Goal: Information Seeking & Learning: Find contact information

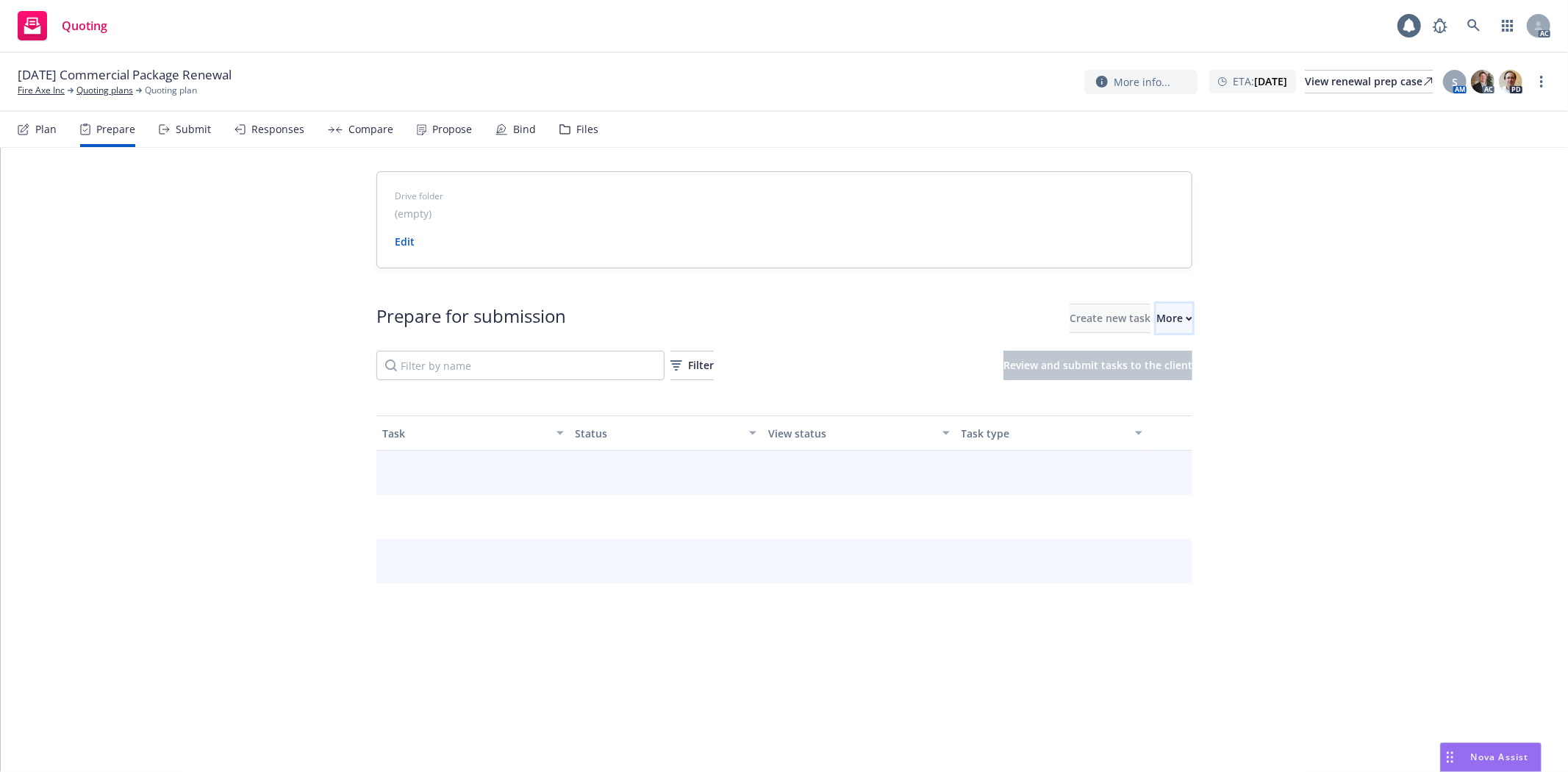
click at [1162, 330] on div "More" at bounding box center [1175, 318] width 36 height 28
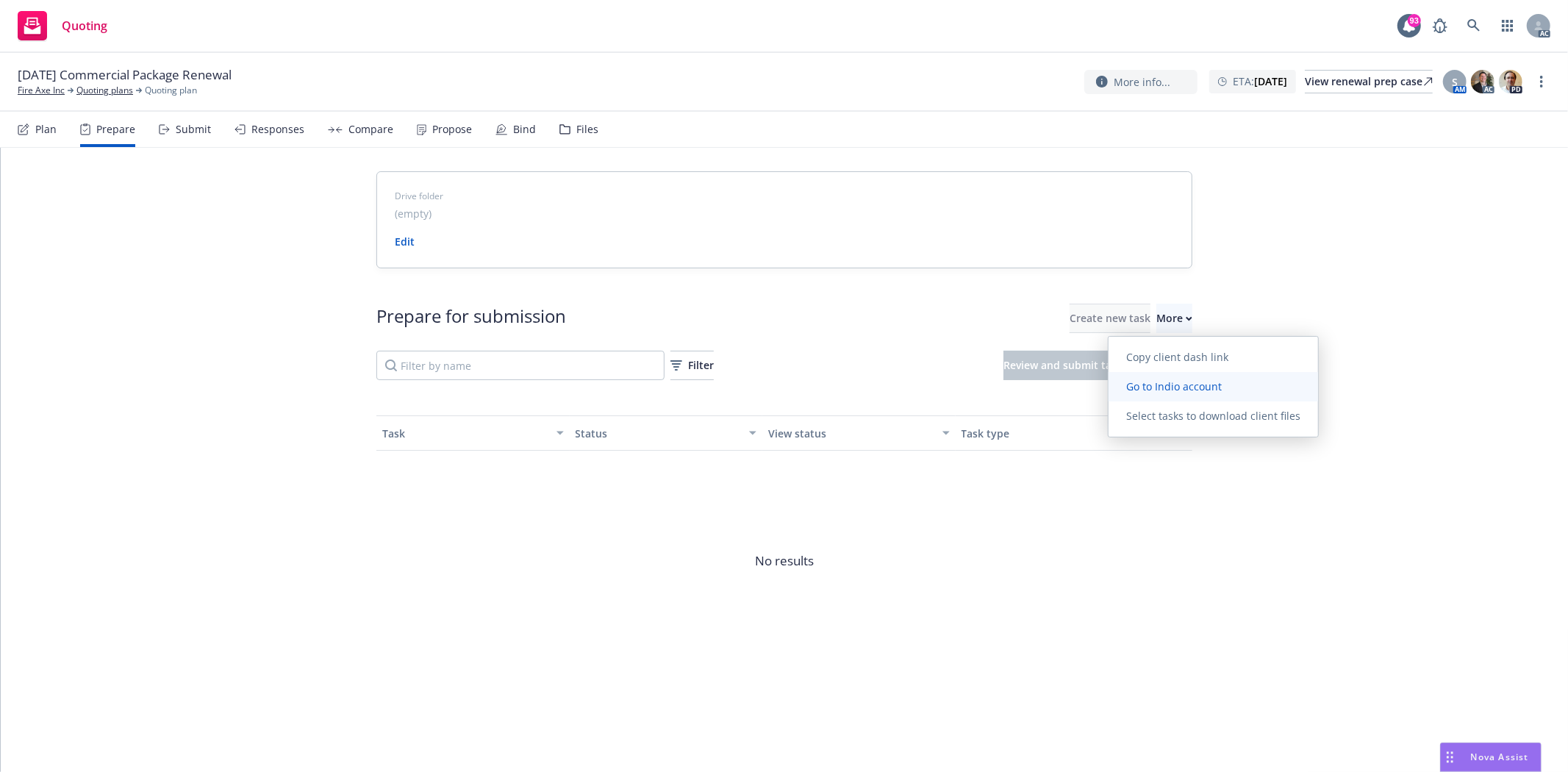
click at [1162, 386] on span "Go to Indio account" at bounding box center [1174, 386] width 131 height 14
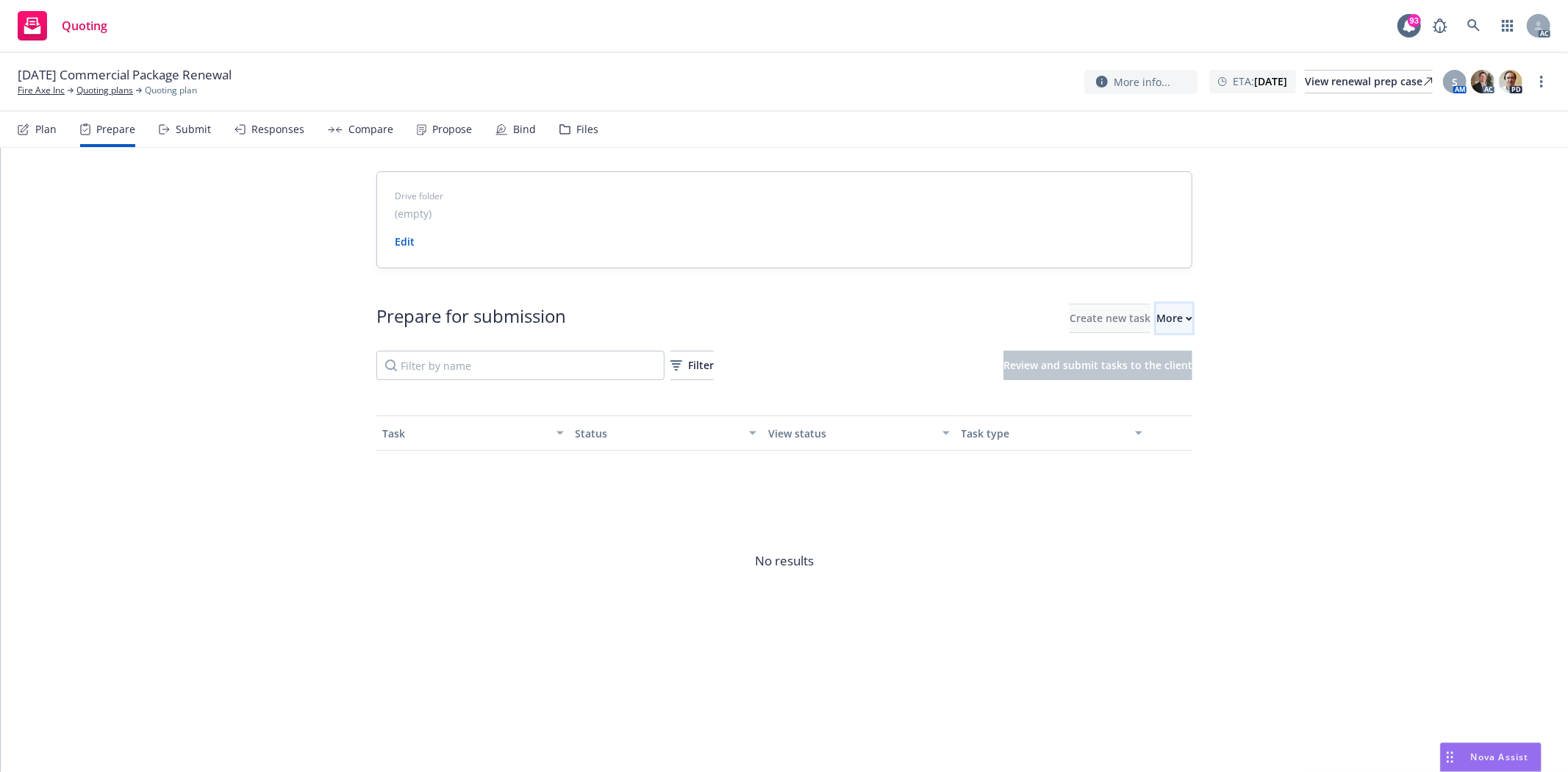
click at [1174, 313] on button "More" at bounding box center [1175, 318] width 36 height 29
click at [1204, 387] on span "Go to Indio account" at bounding box center [1174, 386] width 131 height 14
click at [54, 93] on link "Fire Axe Inc" at bounding box center [41, 90] width 47 height 13
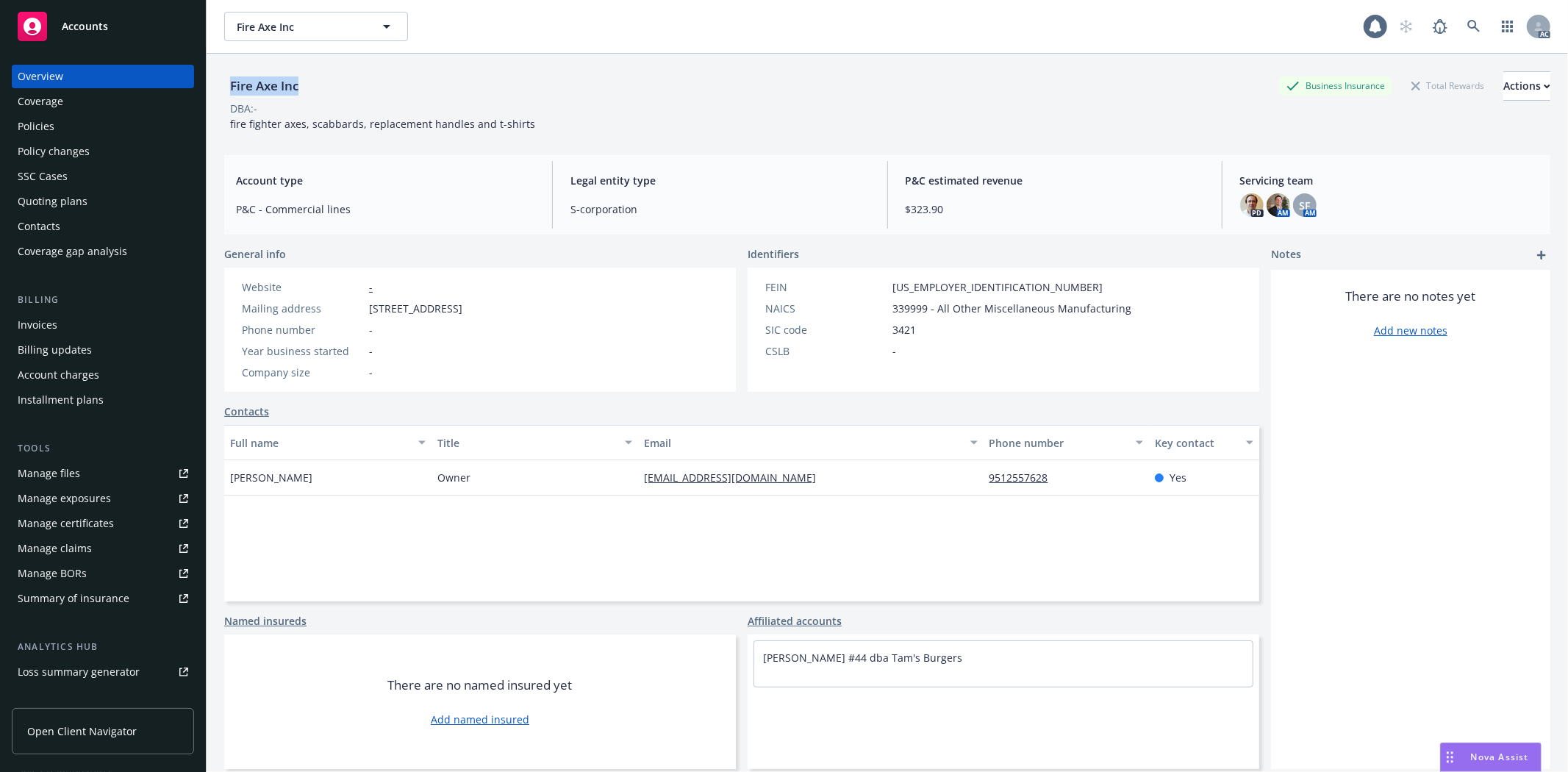
drag, startPoint x: 229, startPoint y: 89, endPoint x: 365, endPoint y: 93, distance: 136.1
click at [365, 93] on div "Fire Axe Inc Business Insurance Total Rewards Actions" at bounding box center [887, 85] width 1326 height 29
copy div "Fire Axe Inc"
drag, startPoint x: 225, startPoint y: 475, endPoint x: 299, endPoint y: 485, distance: 74.7
click at [299, 485] on div "Jimmy Vovos" at bounding box center [327, 478] width 207 height 35
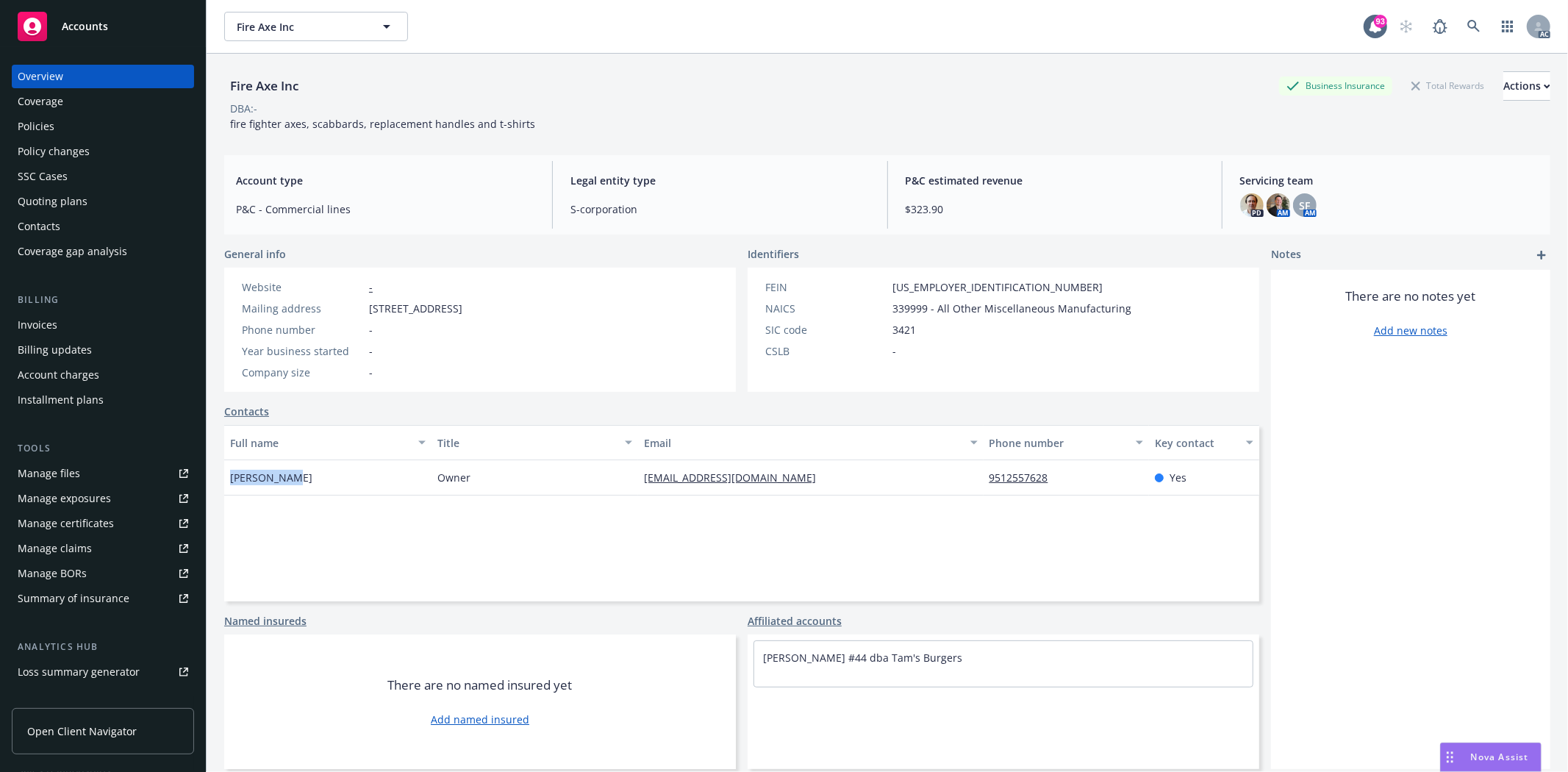
copy span "Jimmy Vovos"
drag, startPoint x: 231, startPoint y: 87, endPoint x: 277, endPoint y: 89, distance: 46.0
click at [277, 89] on div "Fire Axe Inc" at bounding box center [264, 86] width 80 height 19
copy div "Fire Axe"
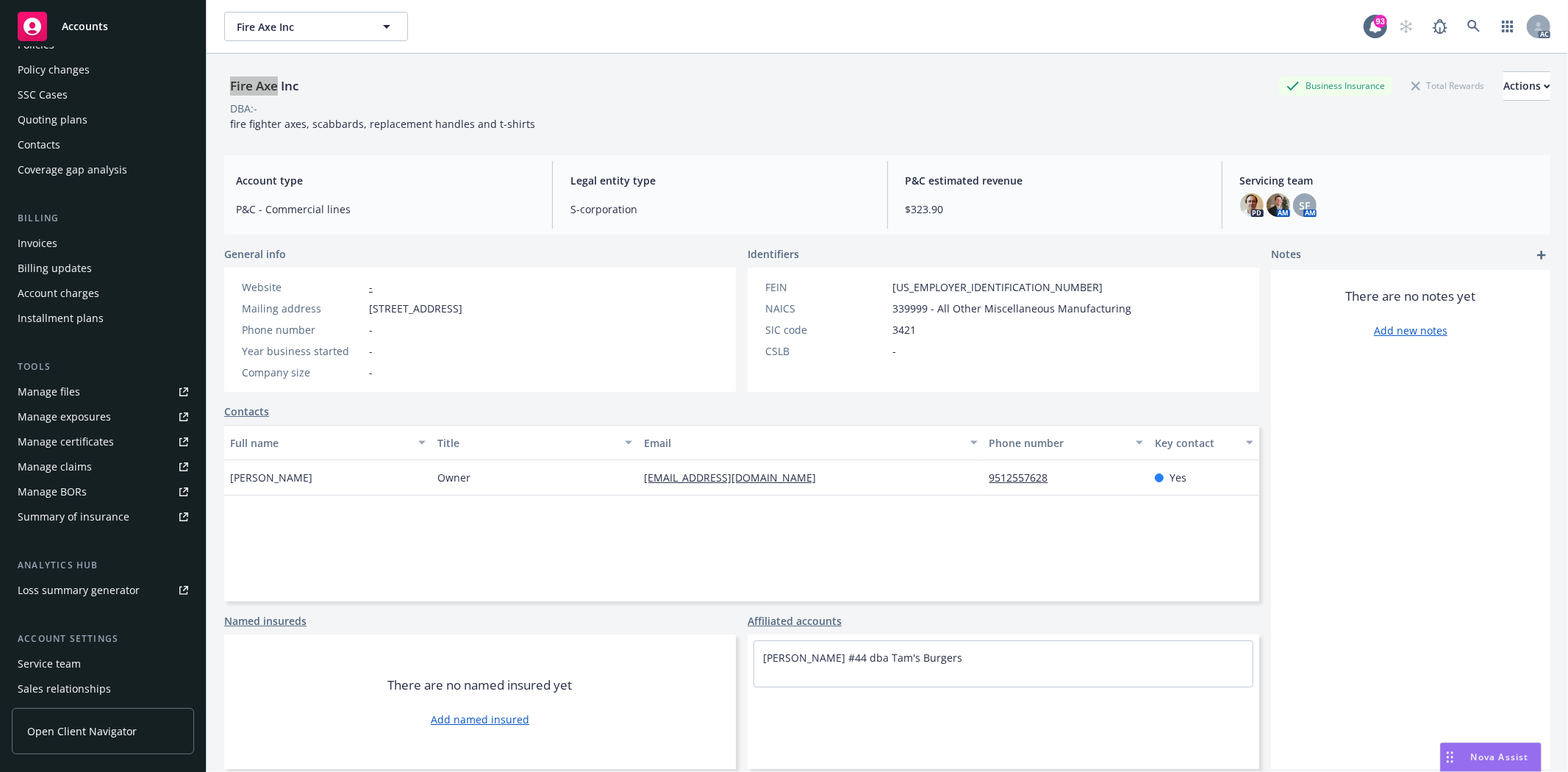
scroll to position [160, 0]
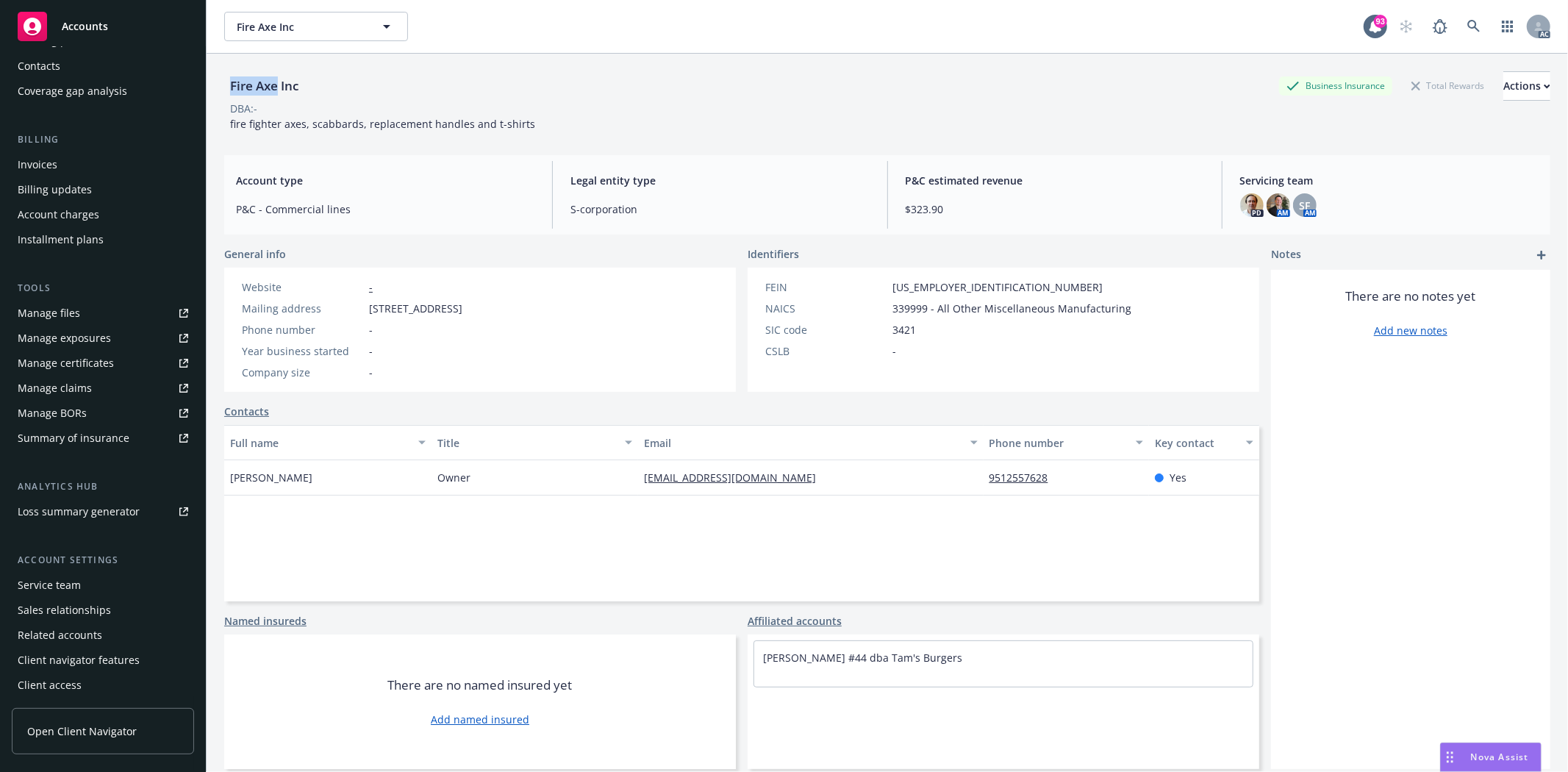
click at [112, 582] on div "Service team" at bounding box center [103, 584] width 171 height 23
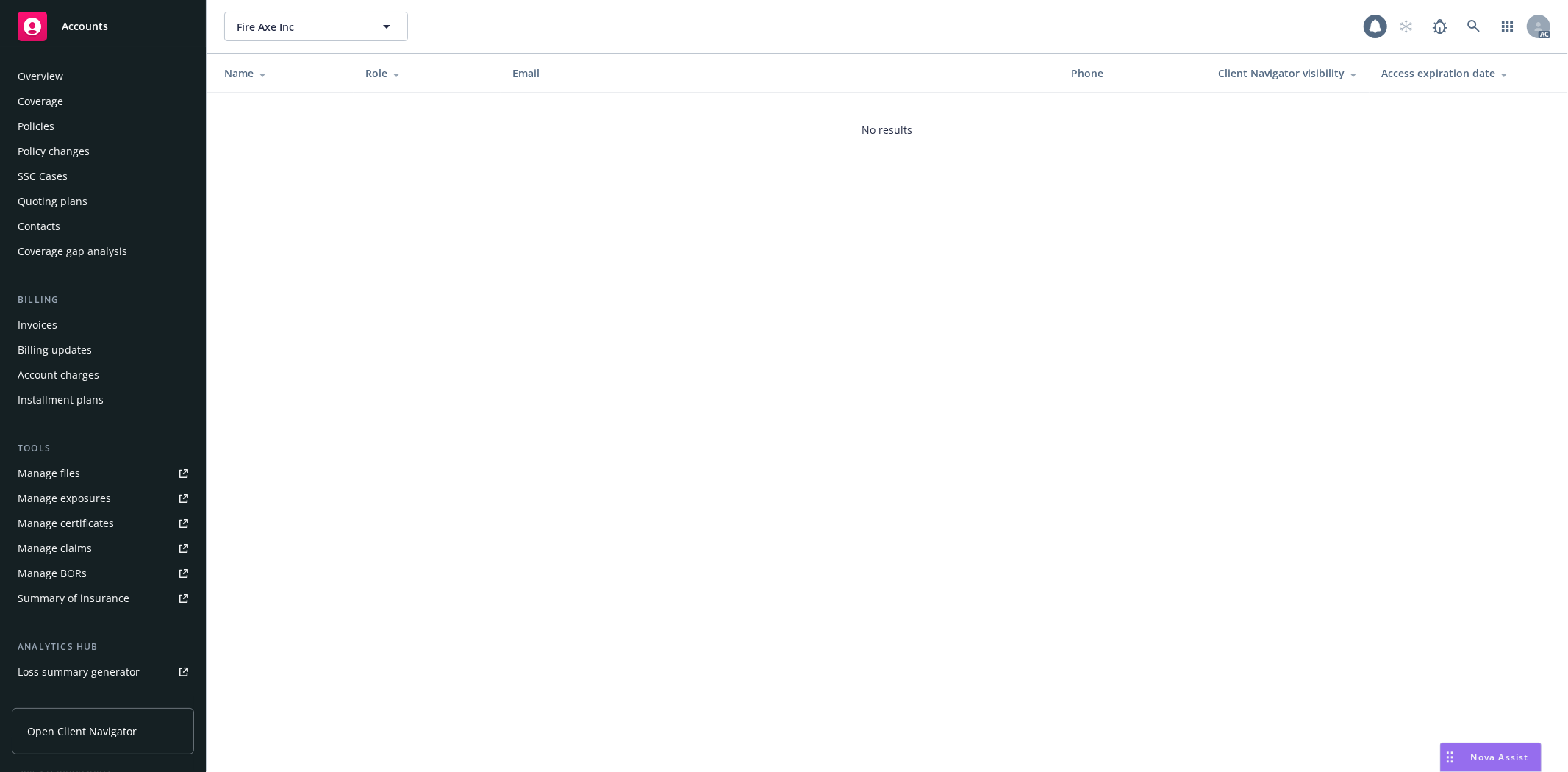
scroll to position [160, 0]
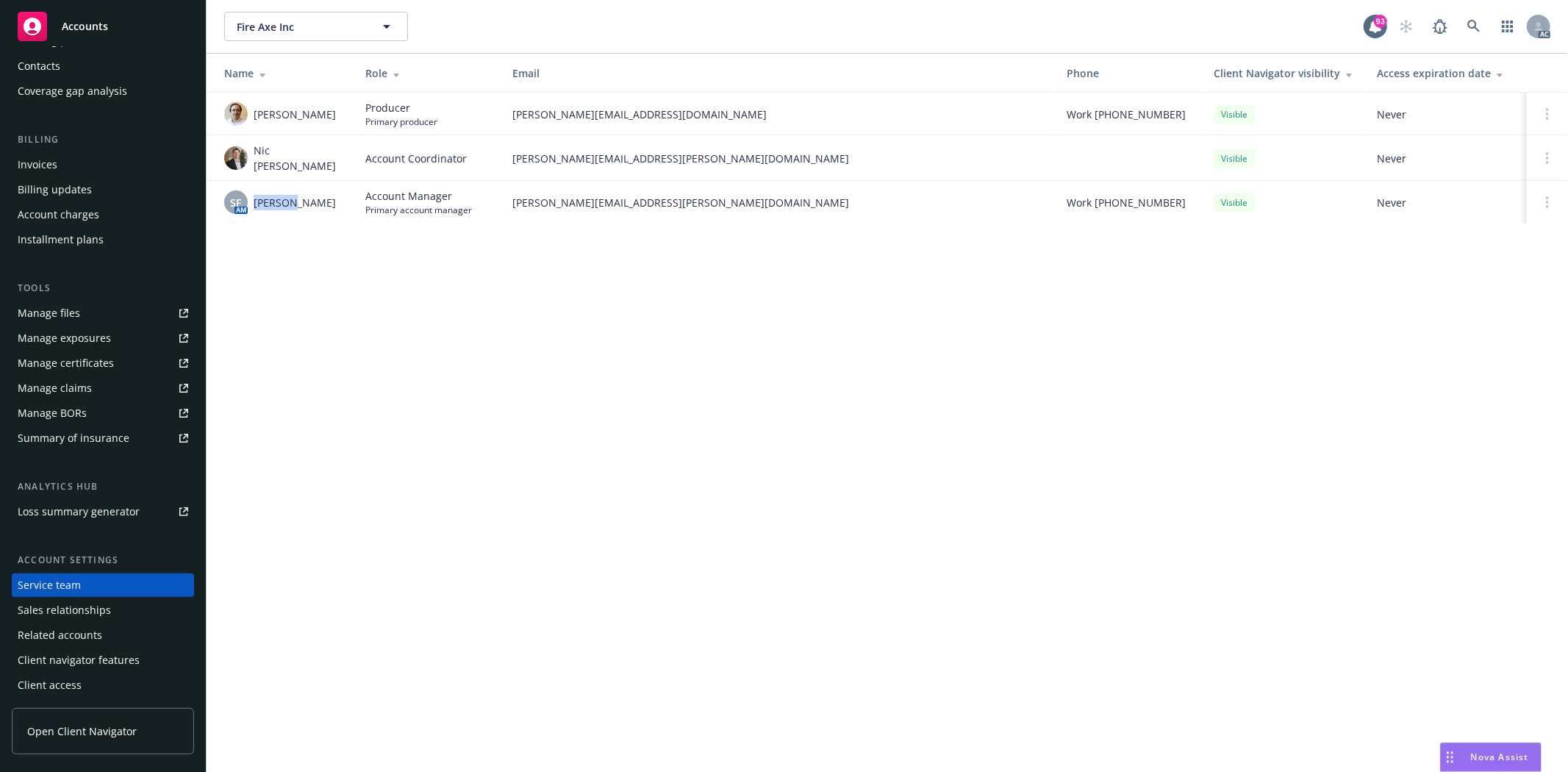
drag, startPoint x: 255, startPoint y: 196, endPoint x: 284, endPoint y: 188, distance: 30.1
click at [284, 195] on span "Shelly Flores" at bounding box center [295, 202] width 82 height 15
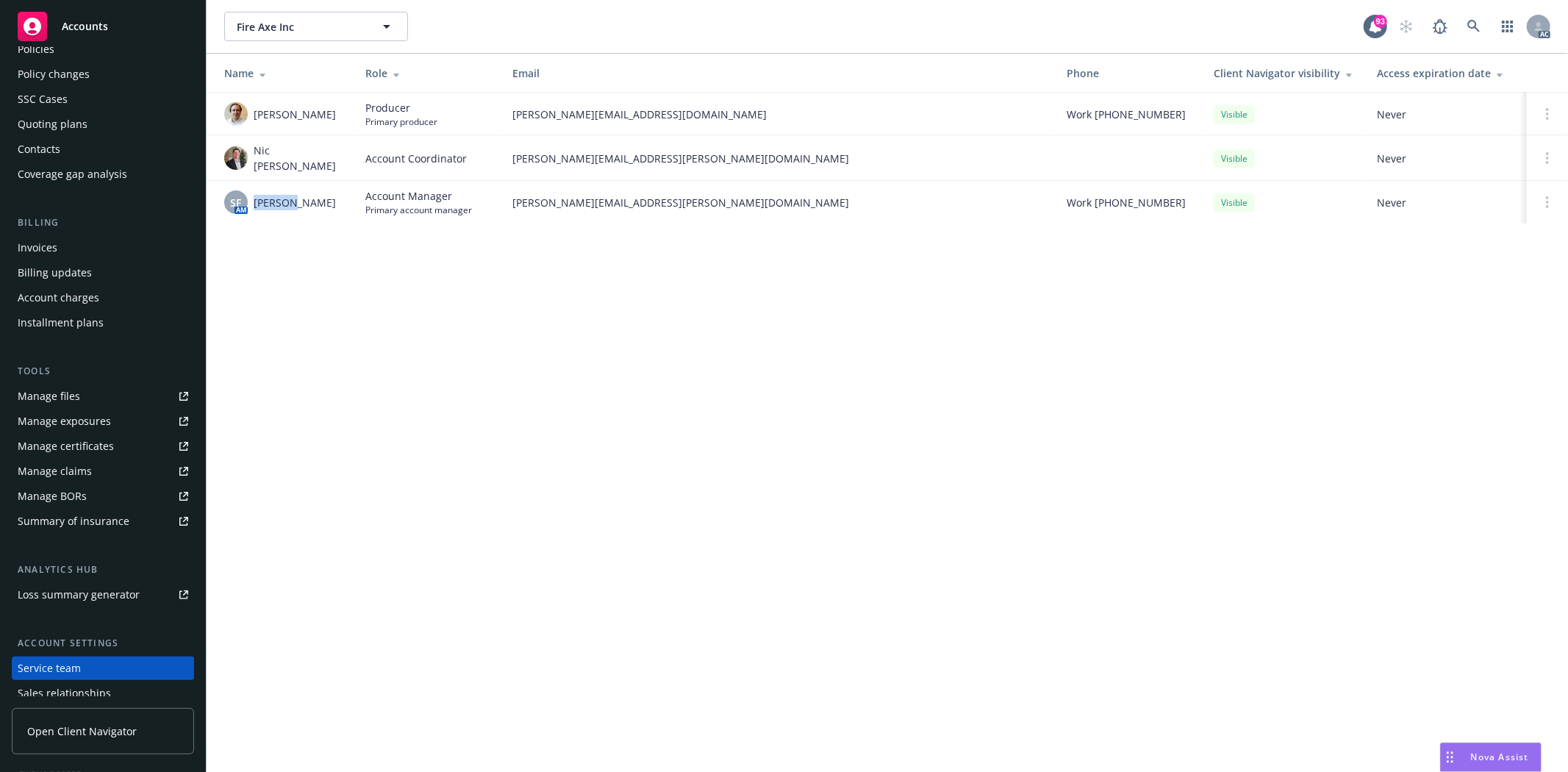
scroll to position [0, 0]
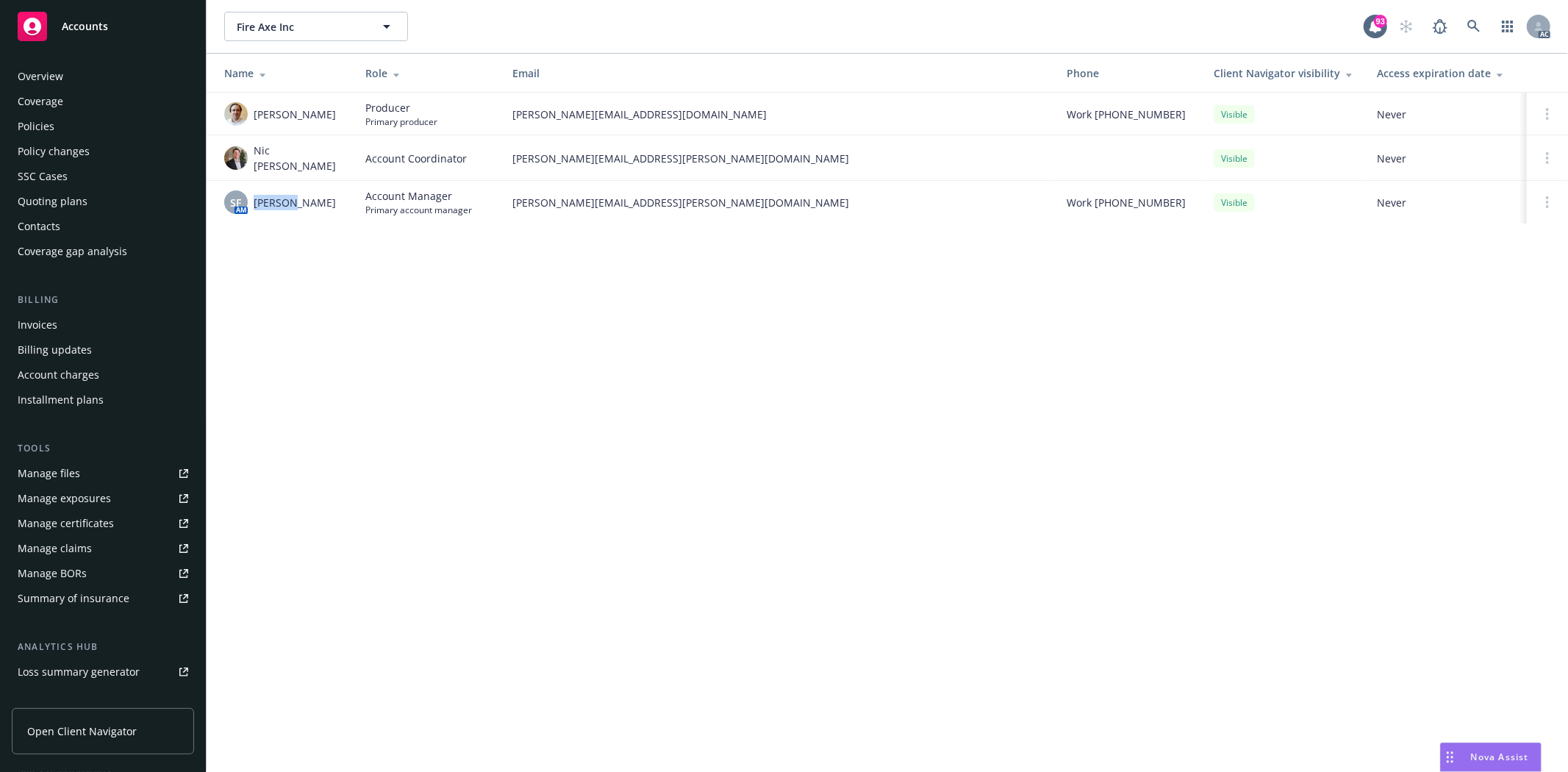
click at [25, 119] on div "Policies" at bounding box center [36, 126] width 37 height 23
click at [62, 125] on div "Policies" at bounding box center [103, 126] width 171 height 23
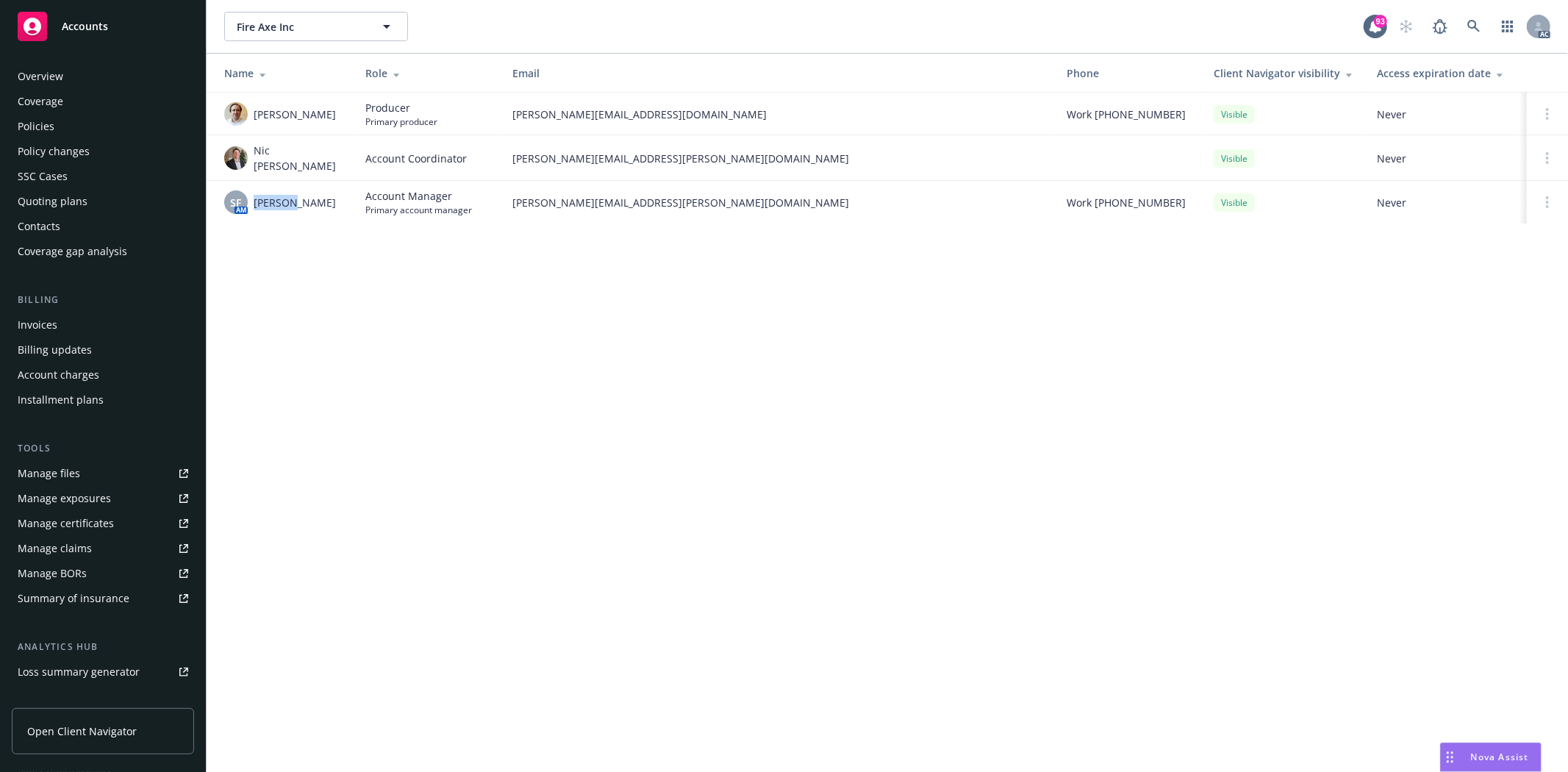
click at [62, 125] on div "Policies" at bounding box center [103, 126] width 171 height 23
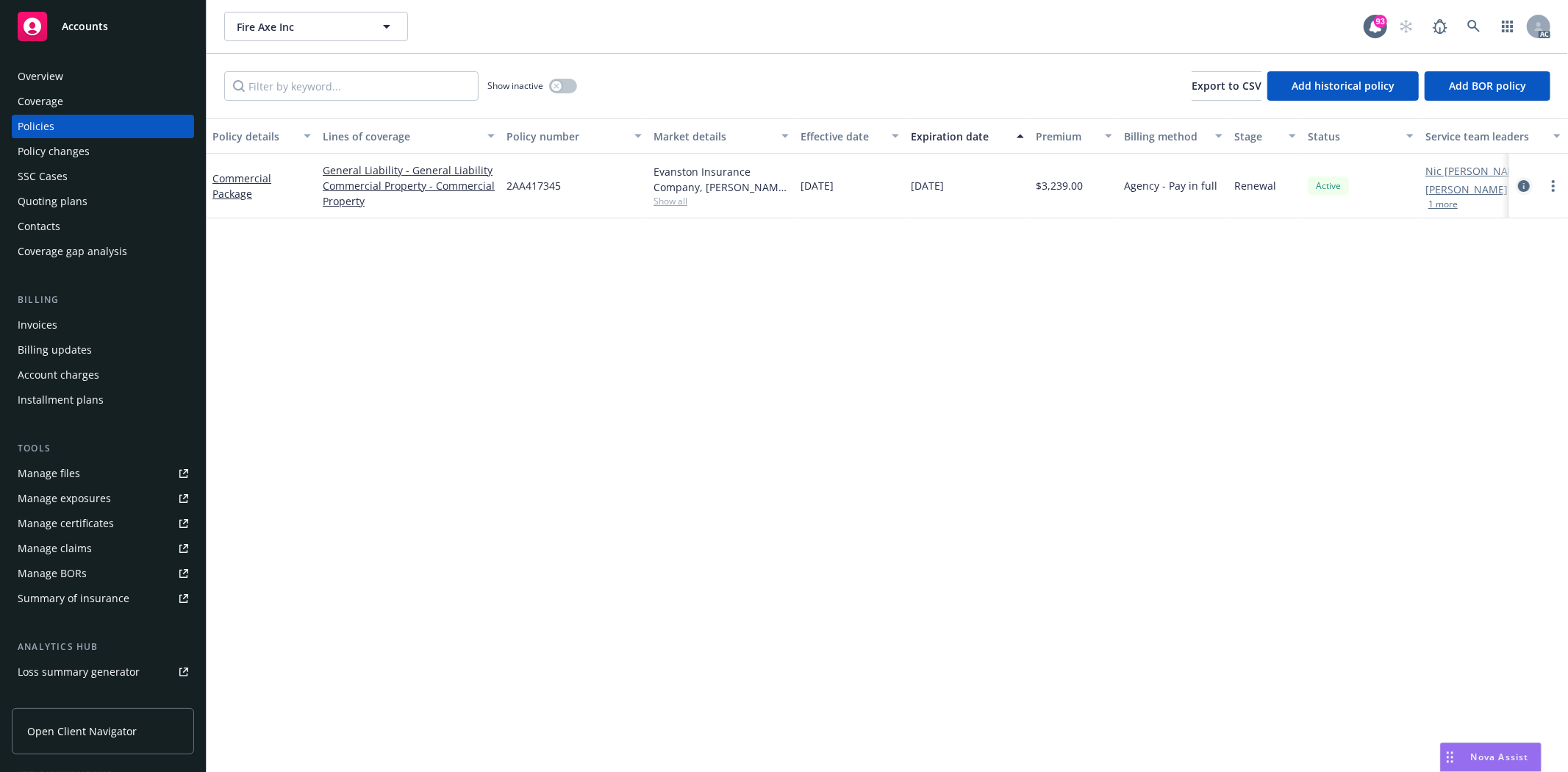
click at [1524, 187] on icon "circleInformation" at bounding box center [1524, 185] width 12 height 12
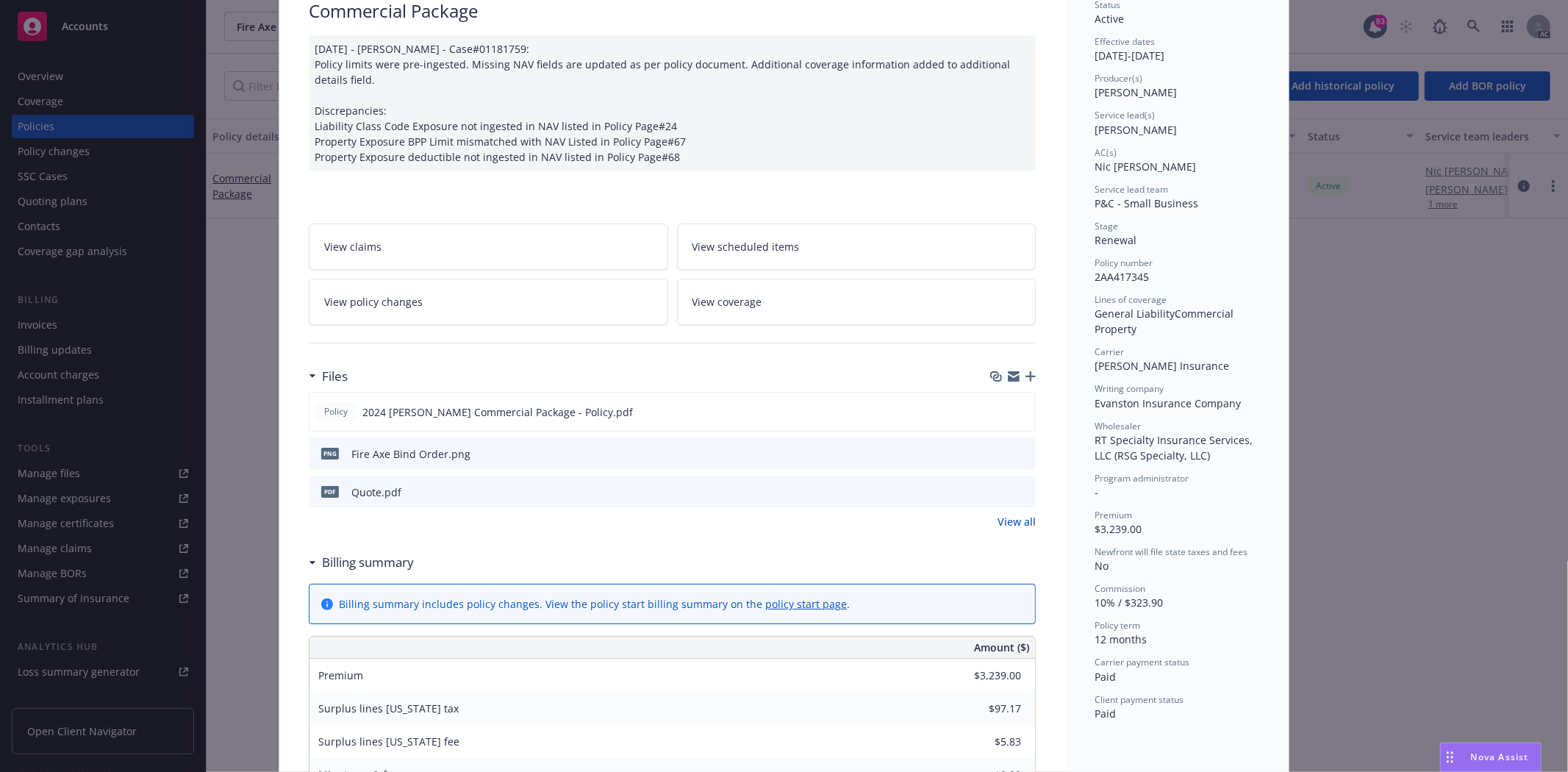
scroll to position [245, 0]
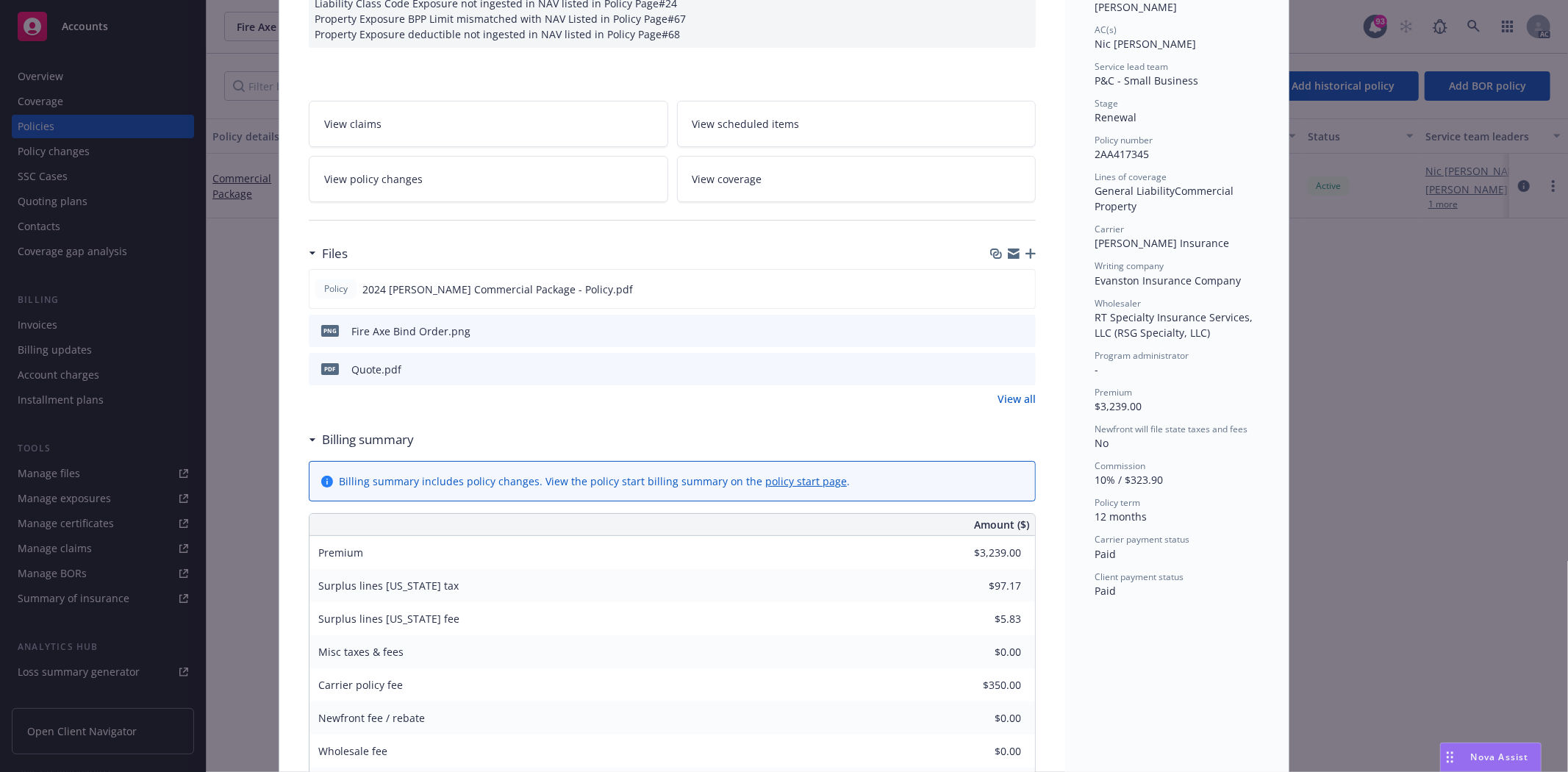
click at [1012, 394] on link "View all" at bounding box center [1017, 398] width 38 height 15
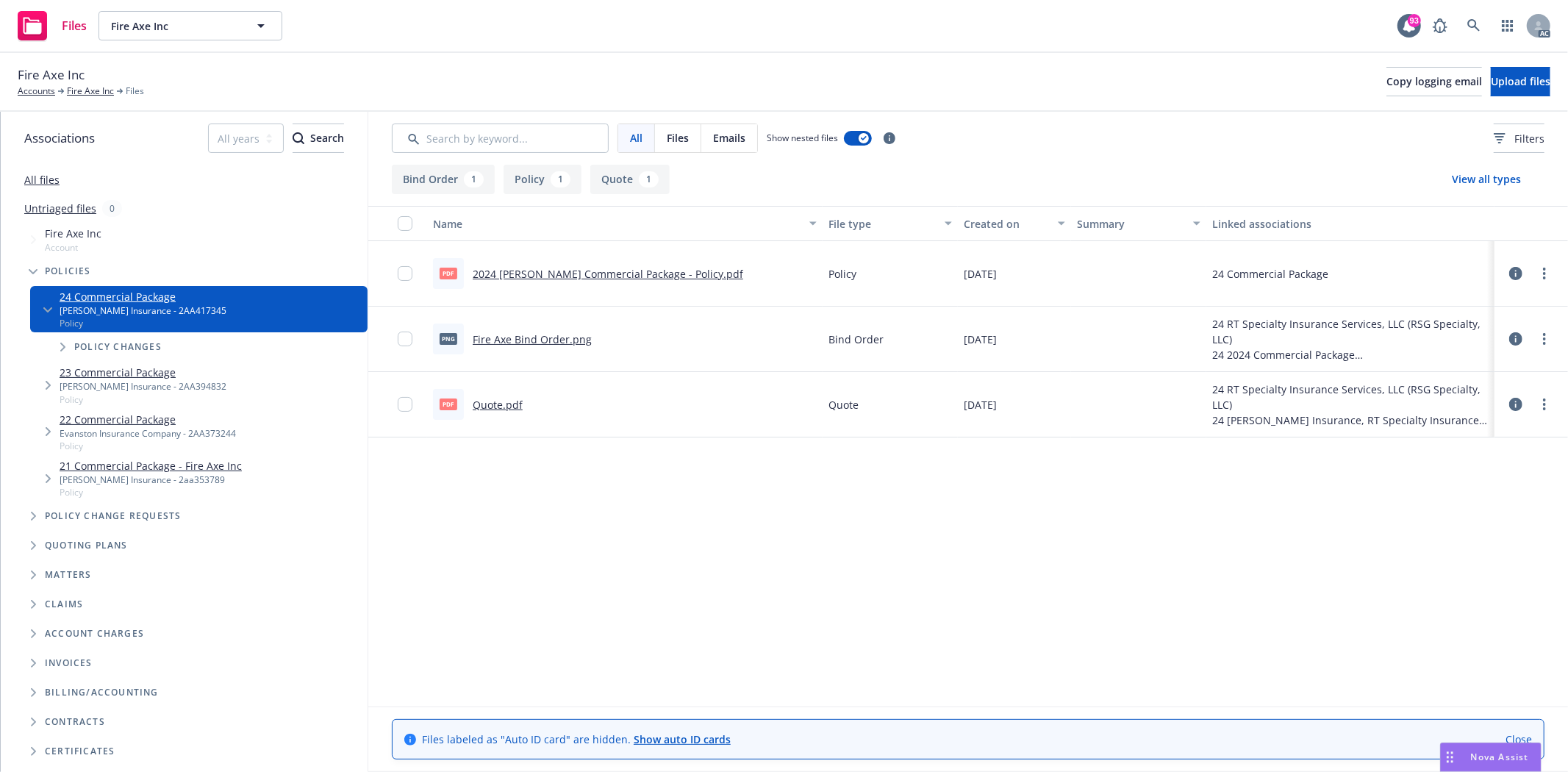
click at [601, 273] on link "2024 Markel Commercial Package - Policy.pdf" at bounding box center [608, 273] width 271 height 14
click at [110, 98] on div "Fire Axe Inc Accounts Fire Axe Inc Files Copy logging email Upload files" at bounding box center [784, 82] width 1568 height 59
click at [99, 88] on link "Fire Axe Inc" at bounding box center [90, 91] width 47 height 13
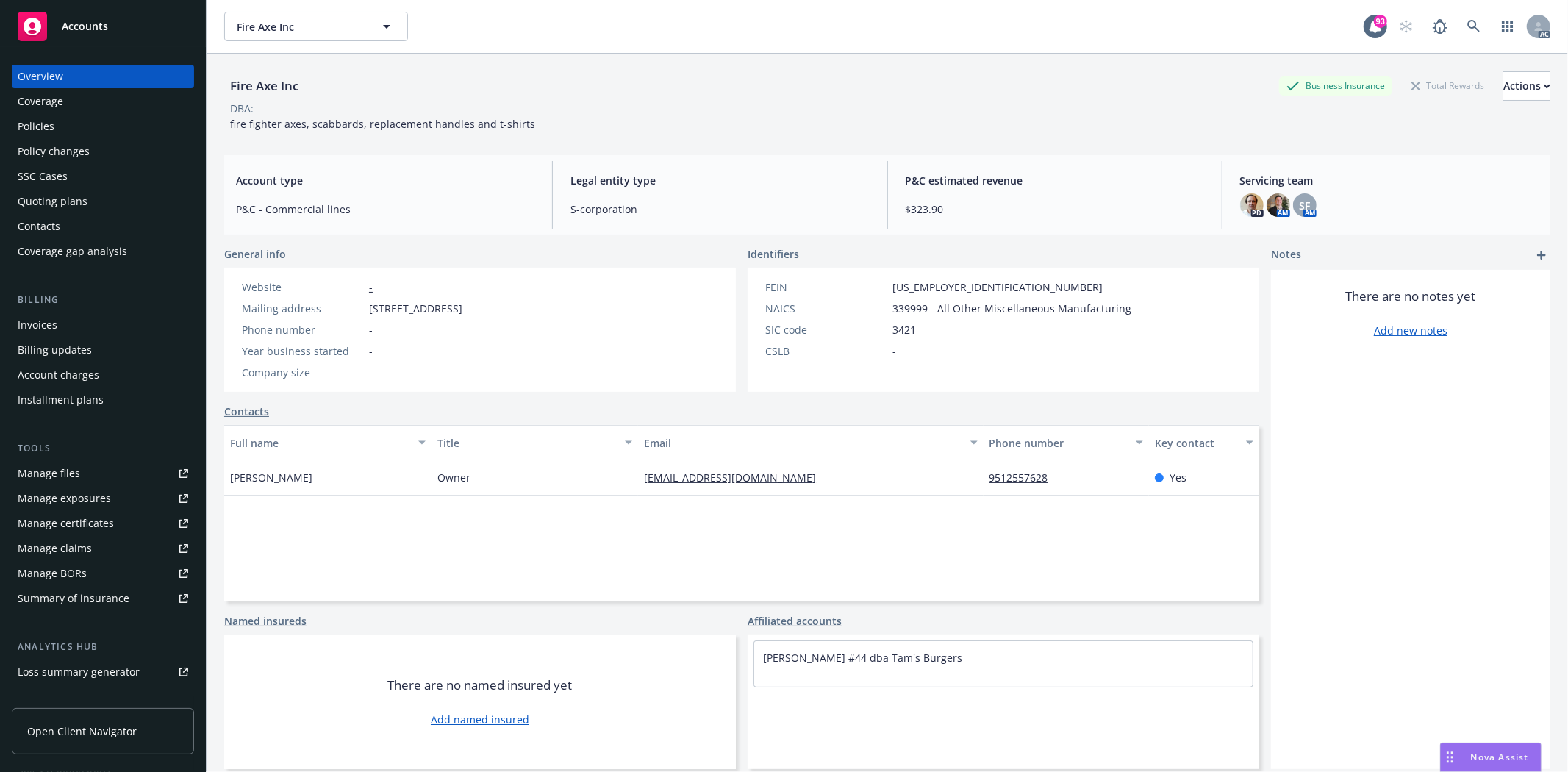
click at [39, 118] on div "Policies" at bounding box center [36, 126] width 37 height 23
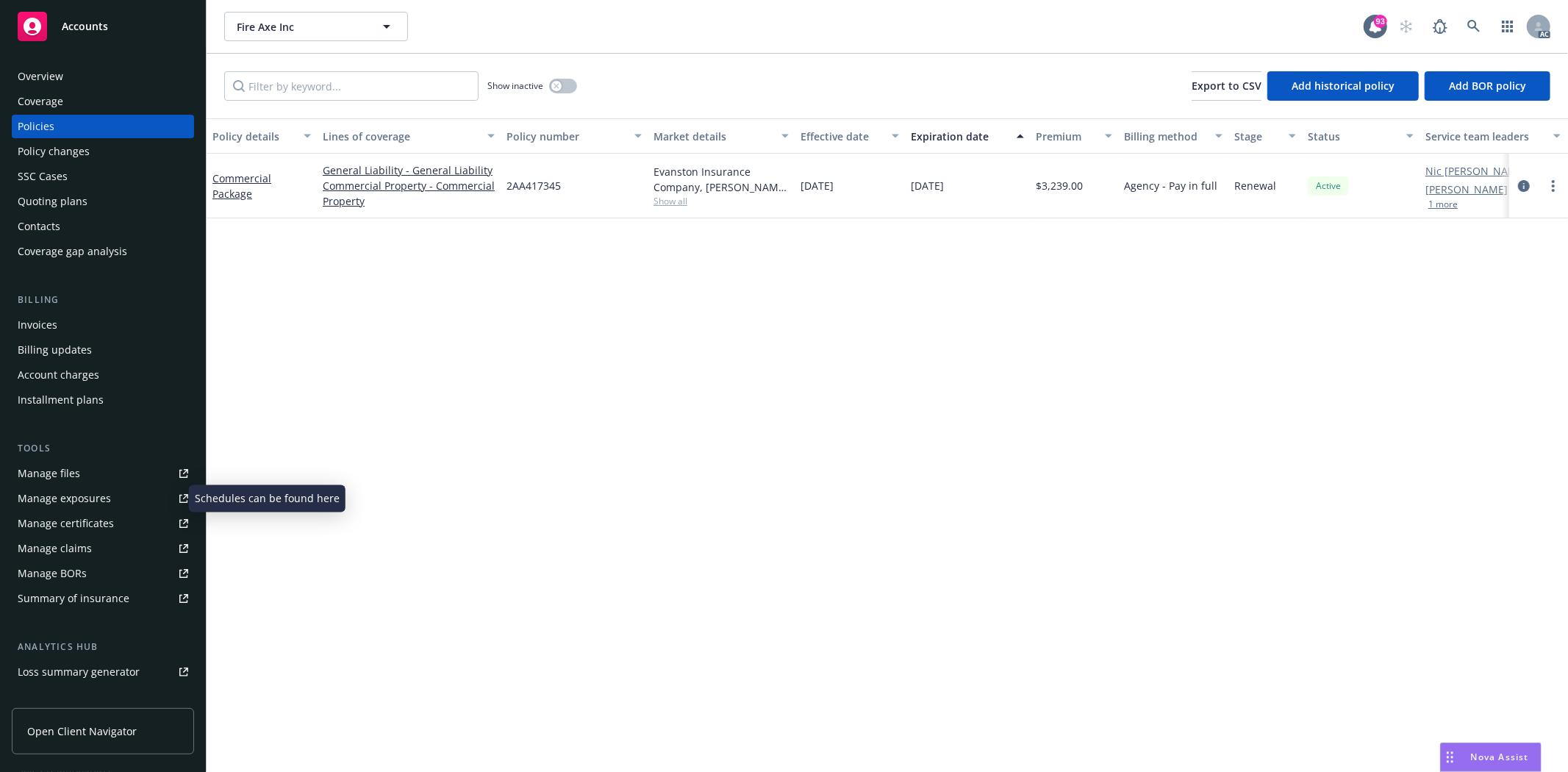
click at [83, 496] on div "Manage exposures" at bounding box center [64, 498] width 94 height 23
click at [42, 481] on div "Manage files" at bounding box center [49, 473] width 63 height 23
click at [85, 62] on div "Overview Coverage Policies Policy changes SSC Cases Quoting plans Contacts Cove…" at bounding box center [102, 409] width 206 height 724
click at [59, 70] on div "Overview" at bounding box center [40, 76] width 46 height 23
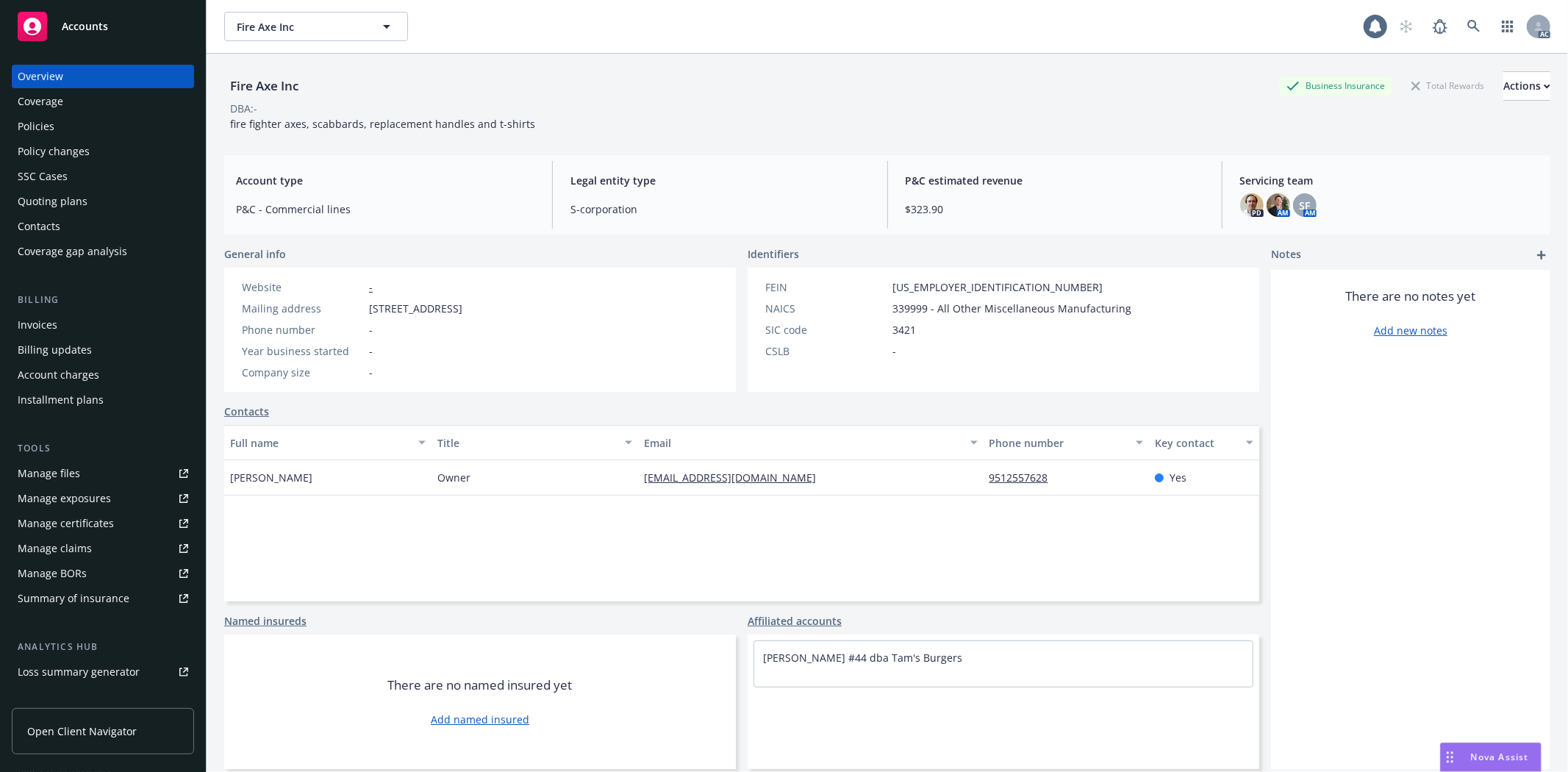
click at [71, 199] on div "Quoting plans" at bounding box center [52, 201] width 70 height 23
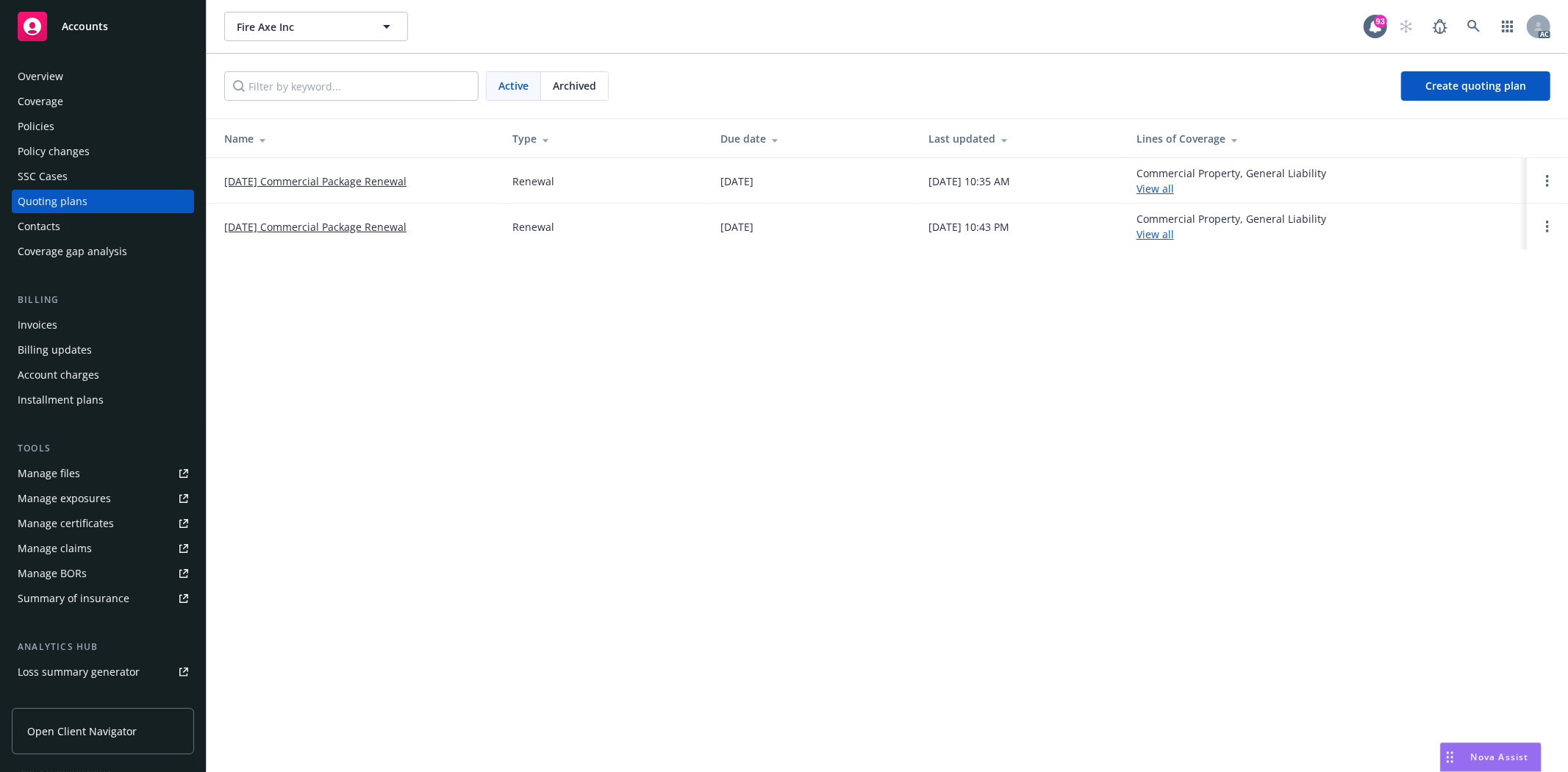
drag, startPoint x: 223, startPoint y: 178, endPoint x: 427, endPoint y: 185, distance: 204.1
click at [427, 185] on td "11/15/25 Commercial Package Renewal" at bounding box center [353, 181] width 294 height 46
copy link "11/15/25 Commercial Package Renewal"
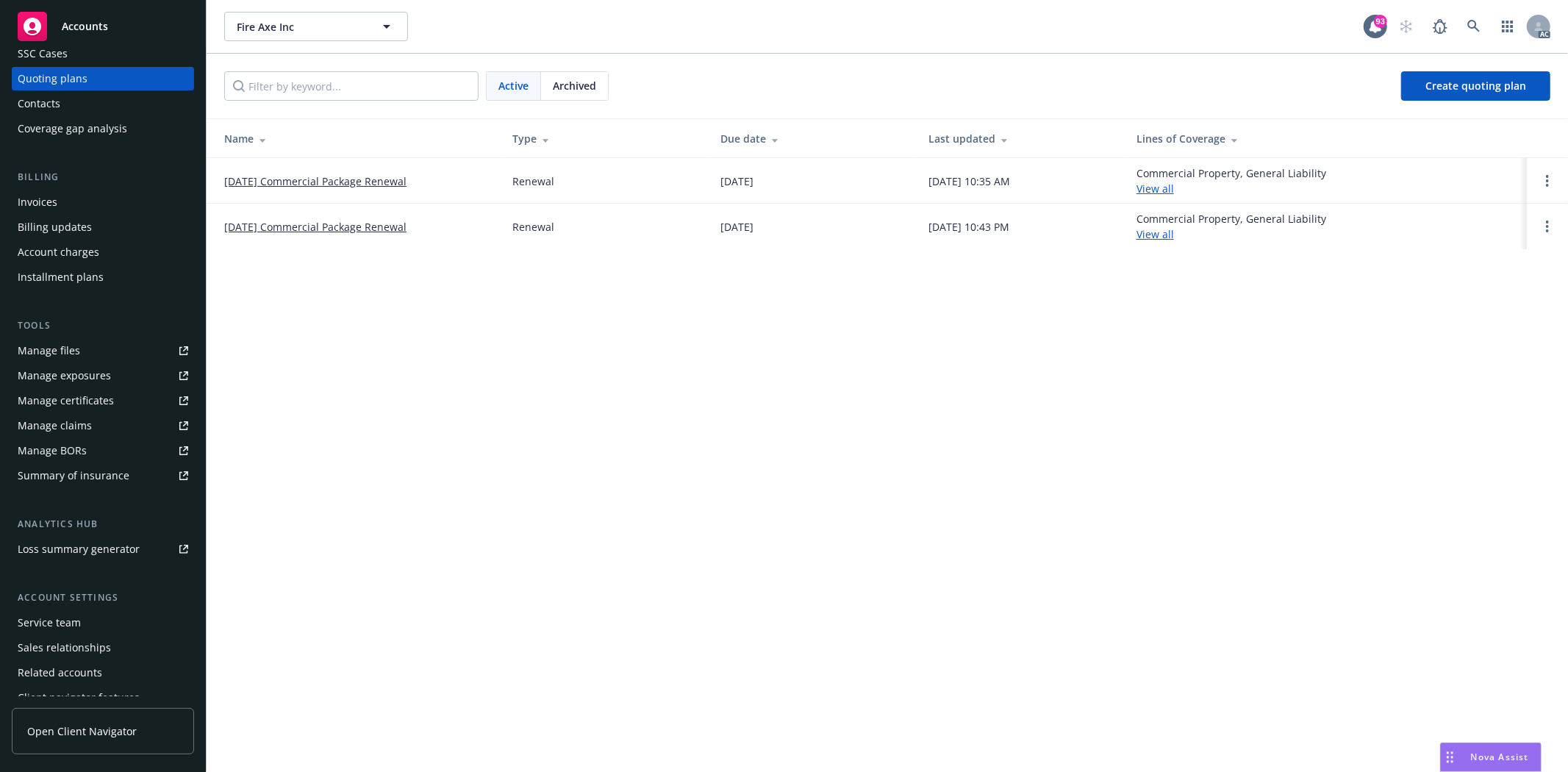
scroll to position [160, 0]
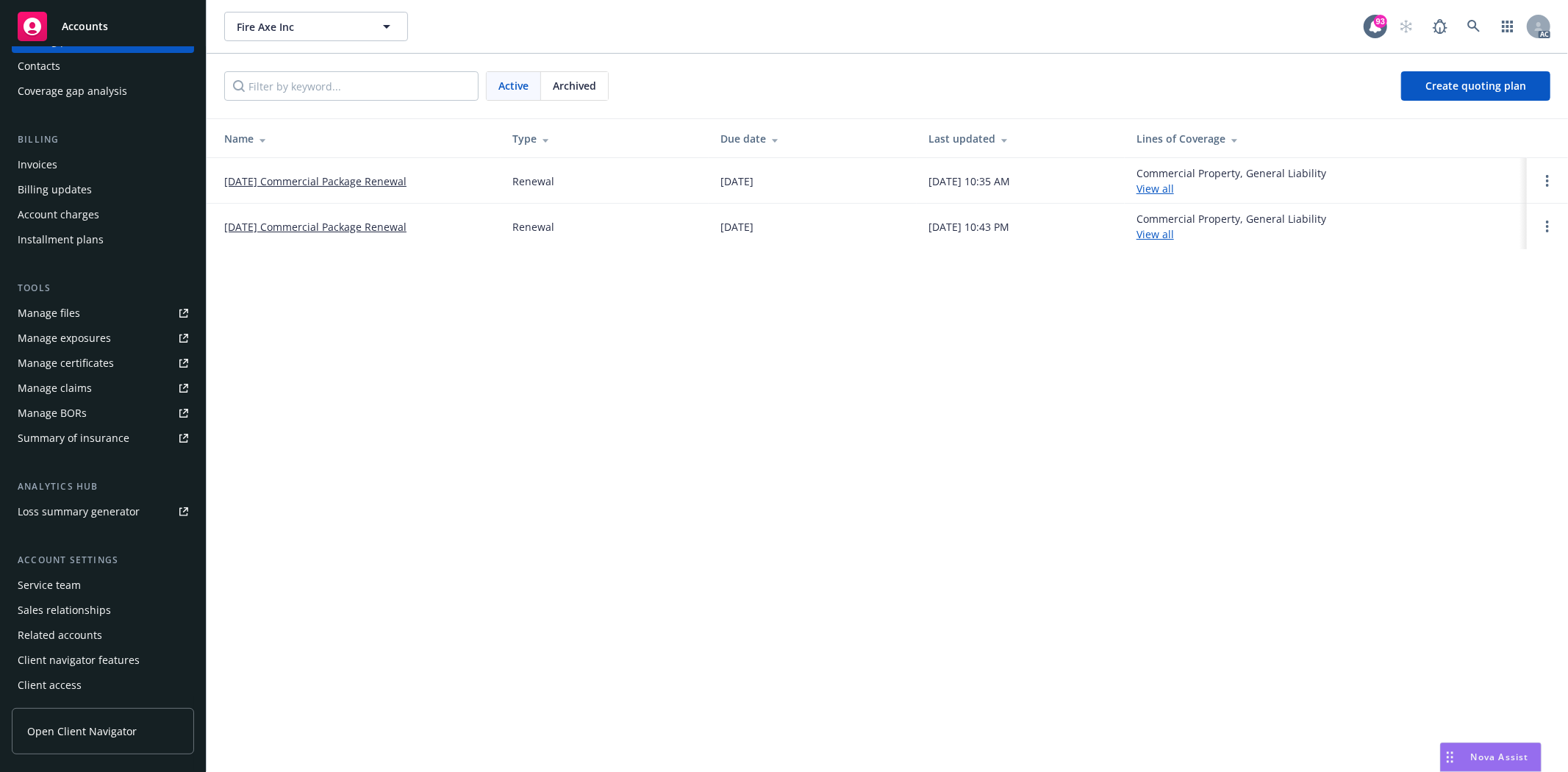
click at [53, 575] on div "Service team" at bounding box center [49, 584] width 63 height 23
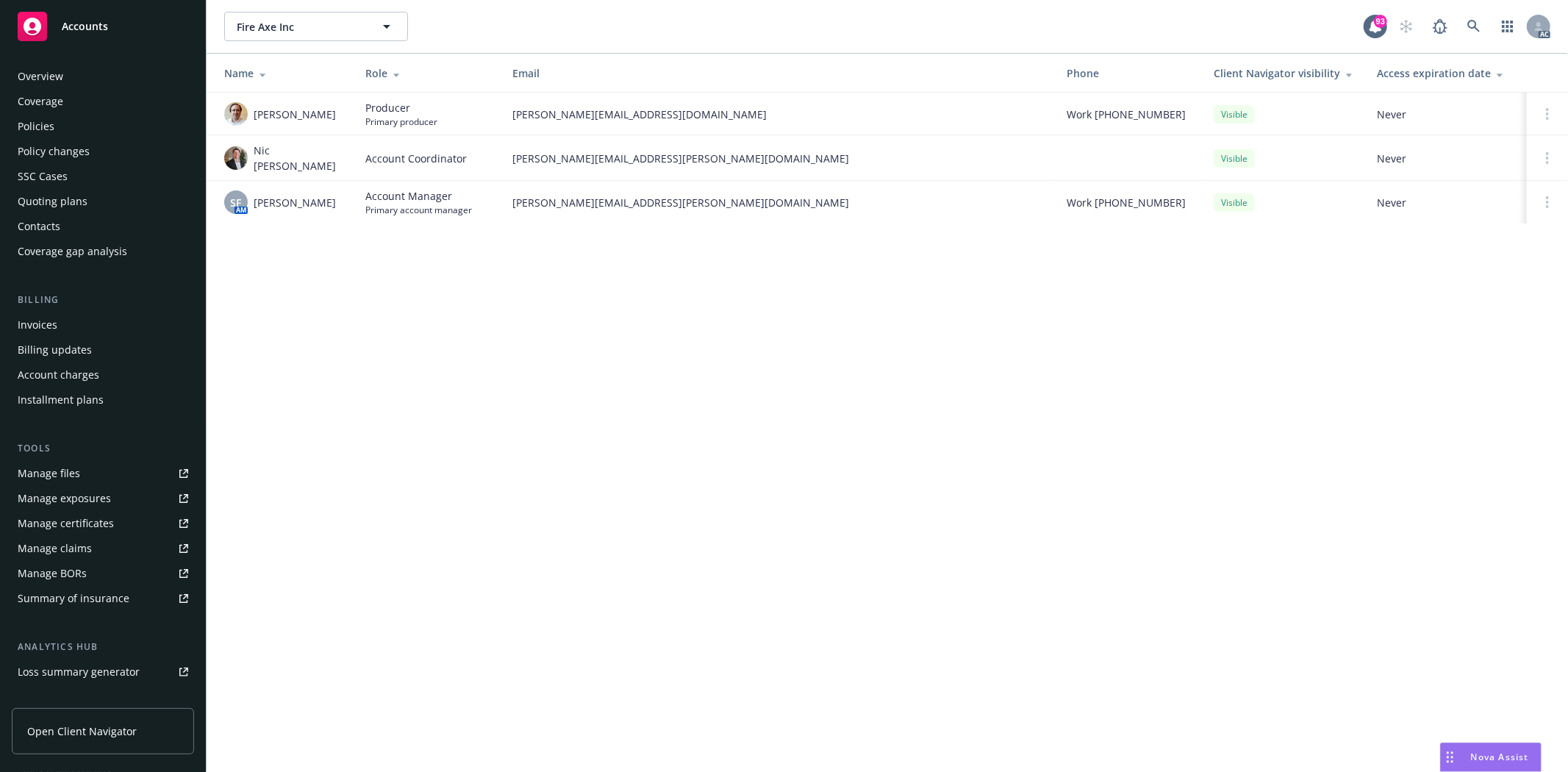
click at [74, 79] on div "Overview" at bounding box center [103, 76] width 171 height 23
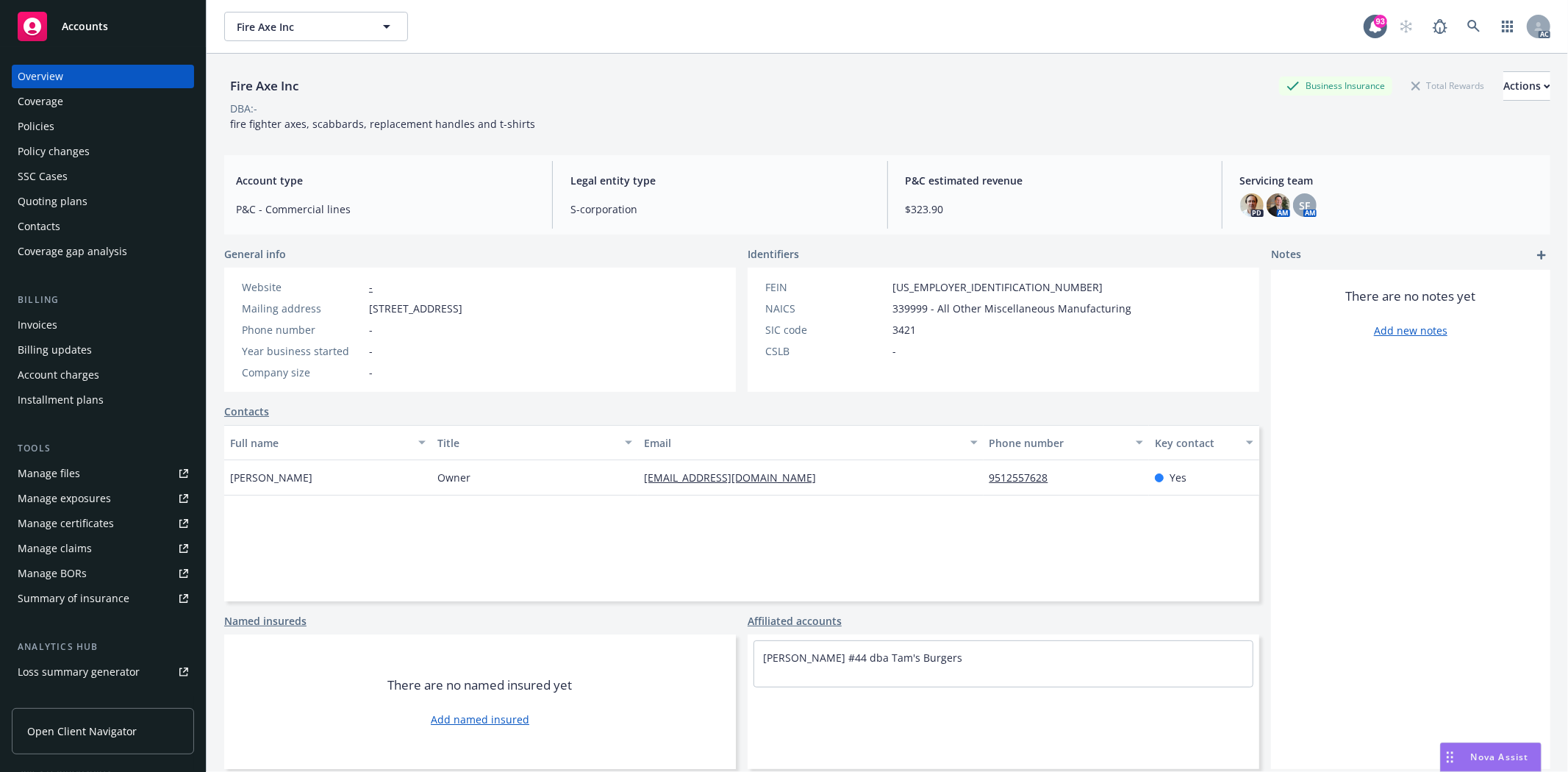
scroll to position [160, 0]
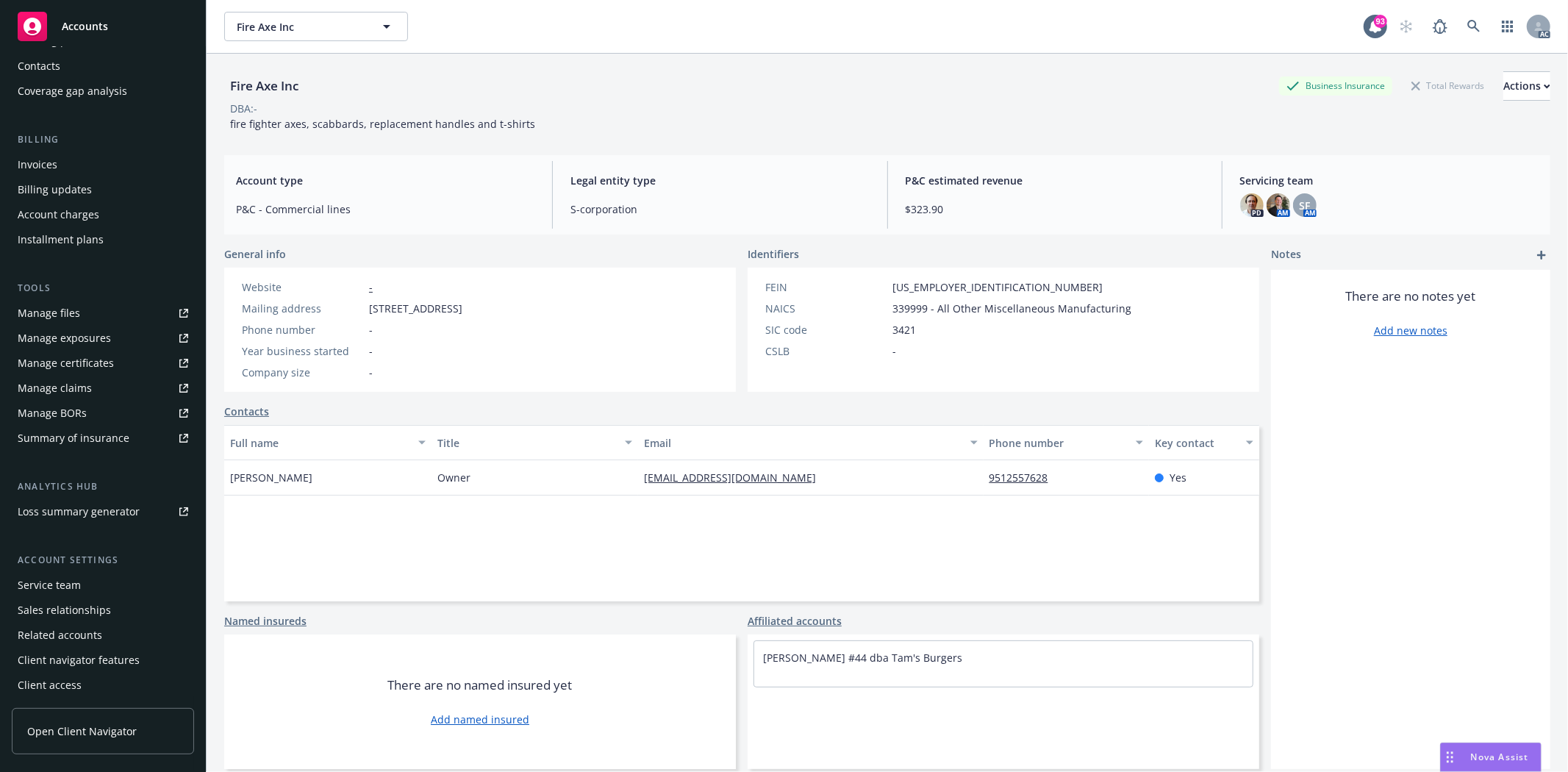
click at [48, 569] on div "Account settings Service team Sales relationships Related accounts Client navig…" at bounding box center [103, 625] width 182 height 144
click at [46, 573] on div "Service team" at bounding box center [49, 584] width 63 height 23
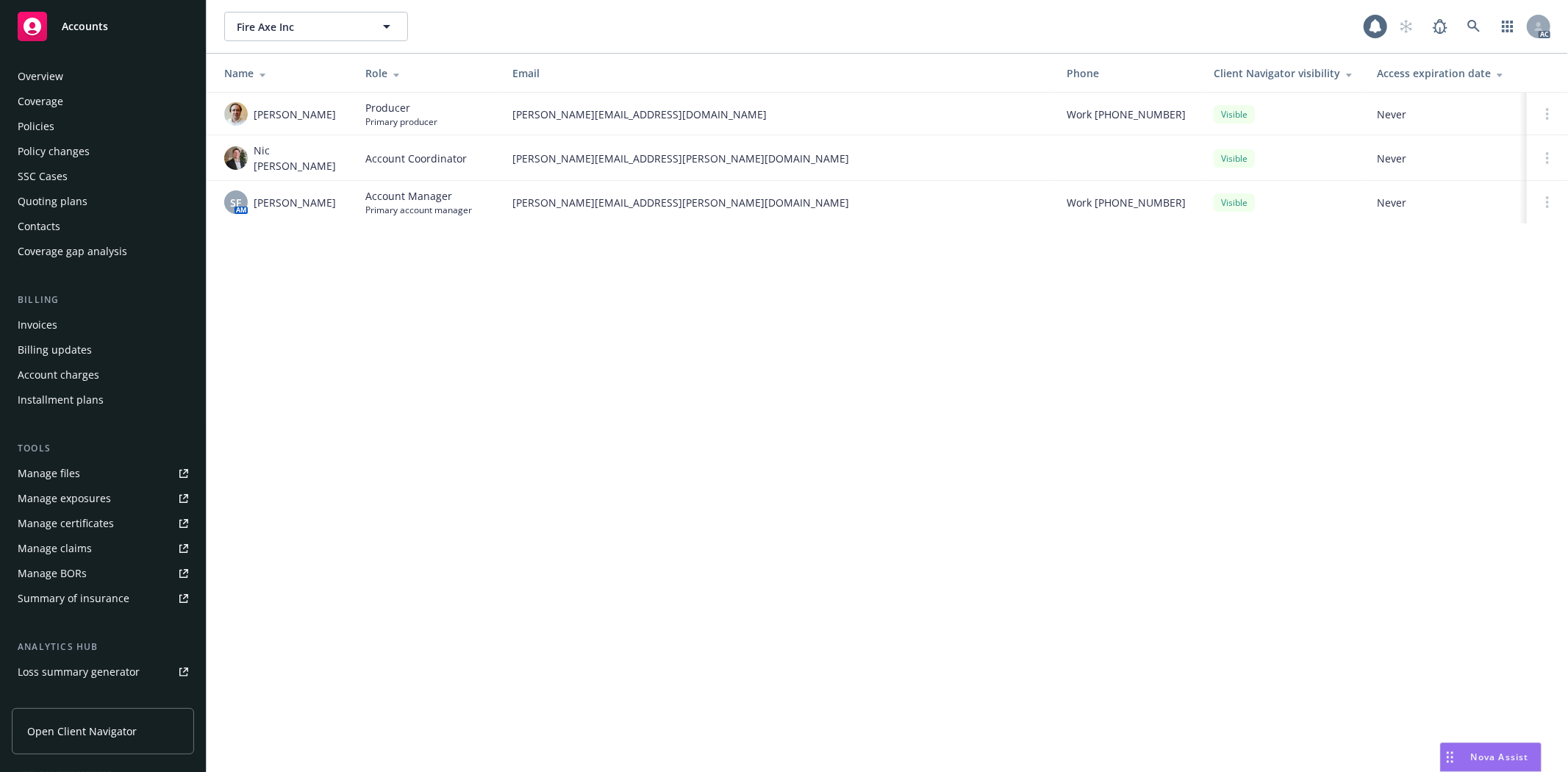
scroll to position [160, 0]
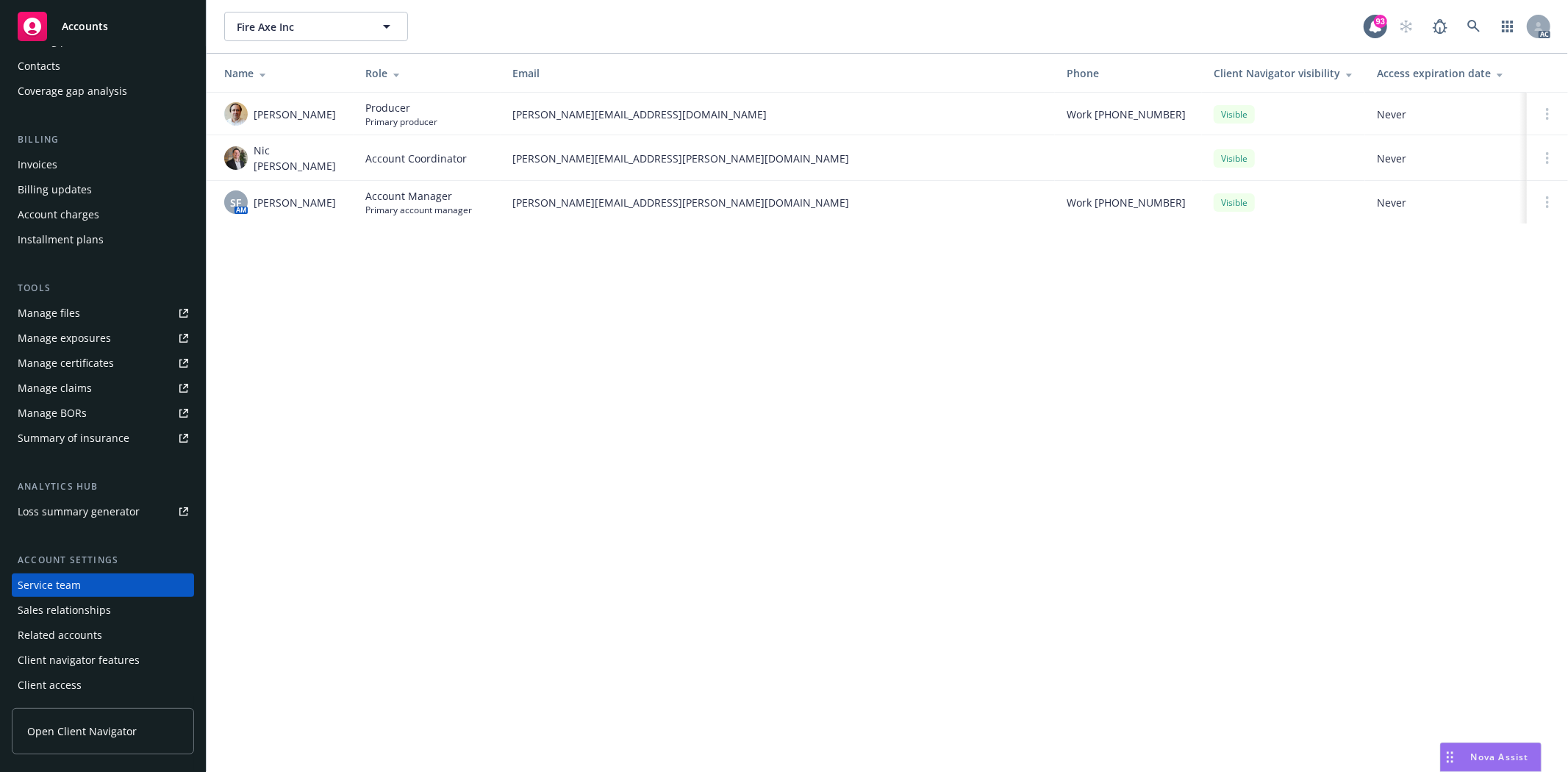
drag, startPoint x: 252, startPoint y: 115, endPoint x: 343, endPoint y: 116, distance: 91.0
click at [343, 116] on td "Angelo Dionisiou" at bounding box center [280, 114] width 147 height 43
copy span "Angelo Dionisiou"
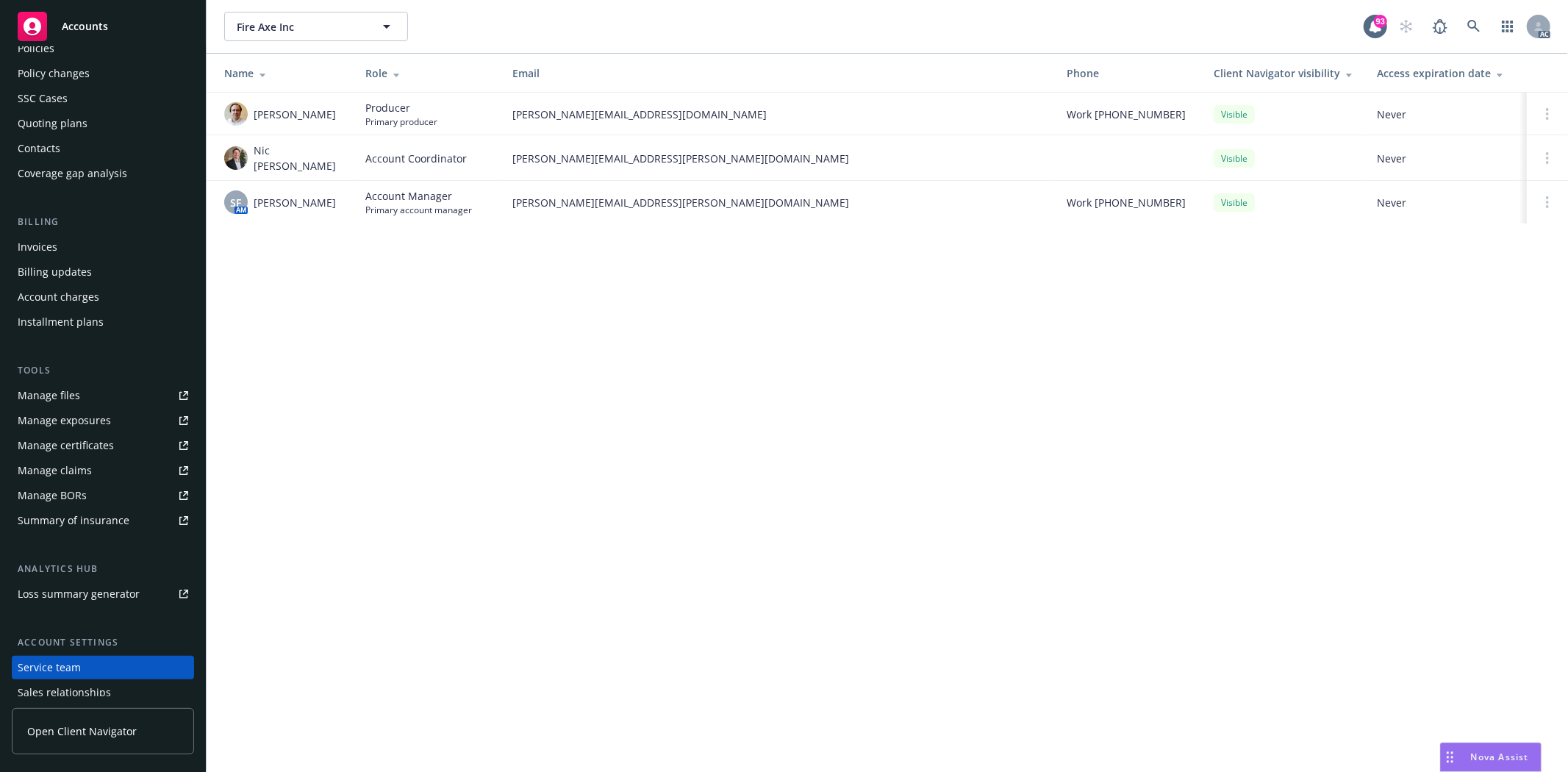
scroll to position [0, 0]
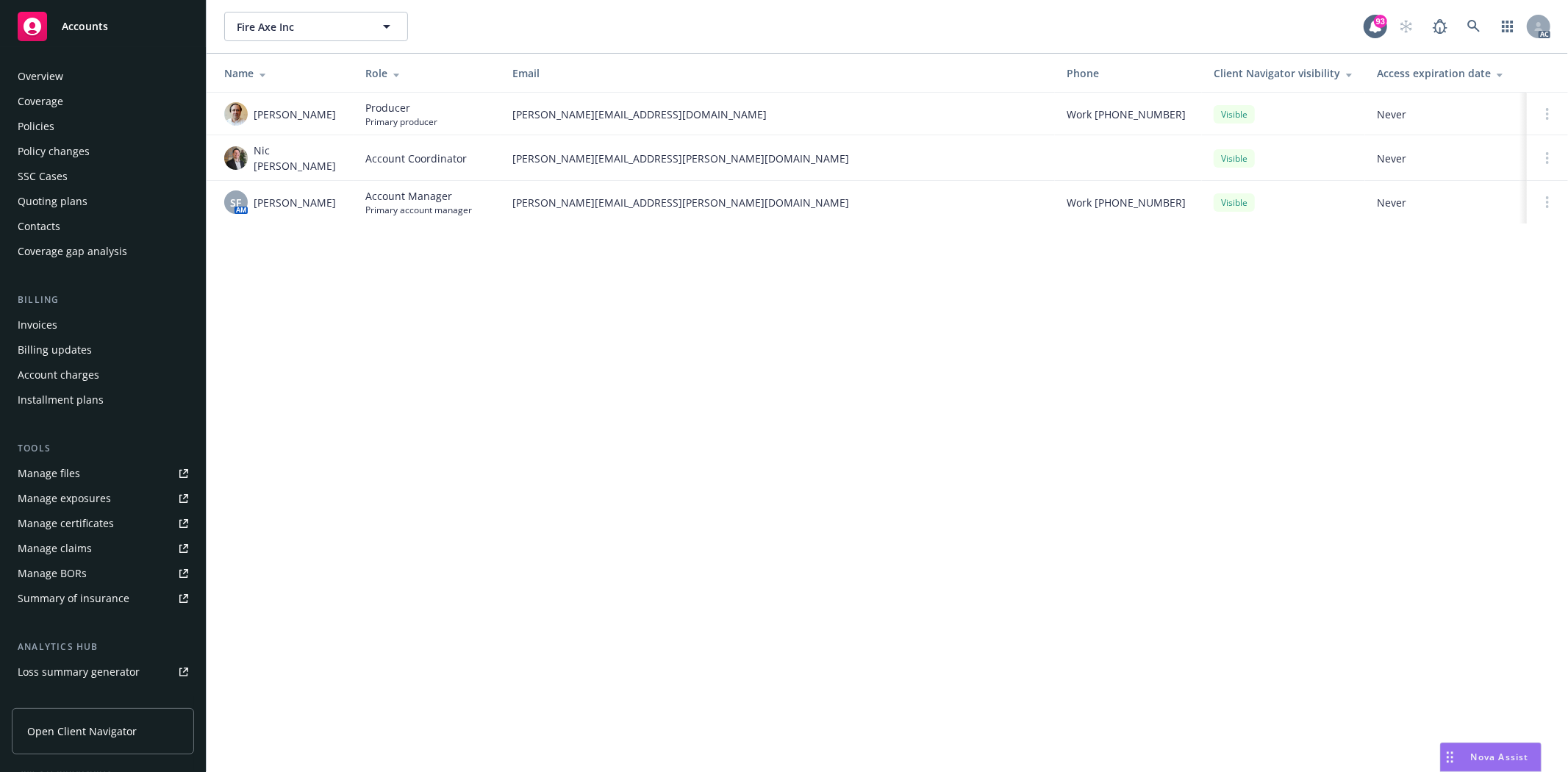
click at [72, 71] on div "Overview" at bounding box center [103, 76] width 171 height 23
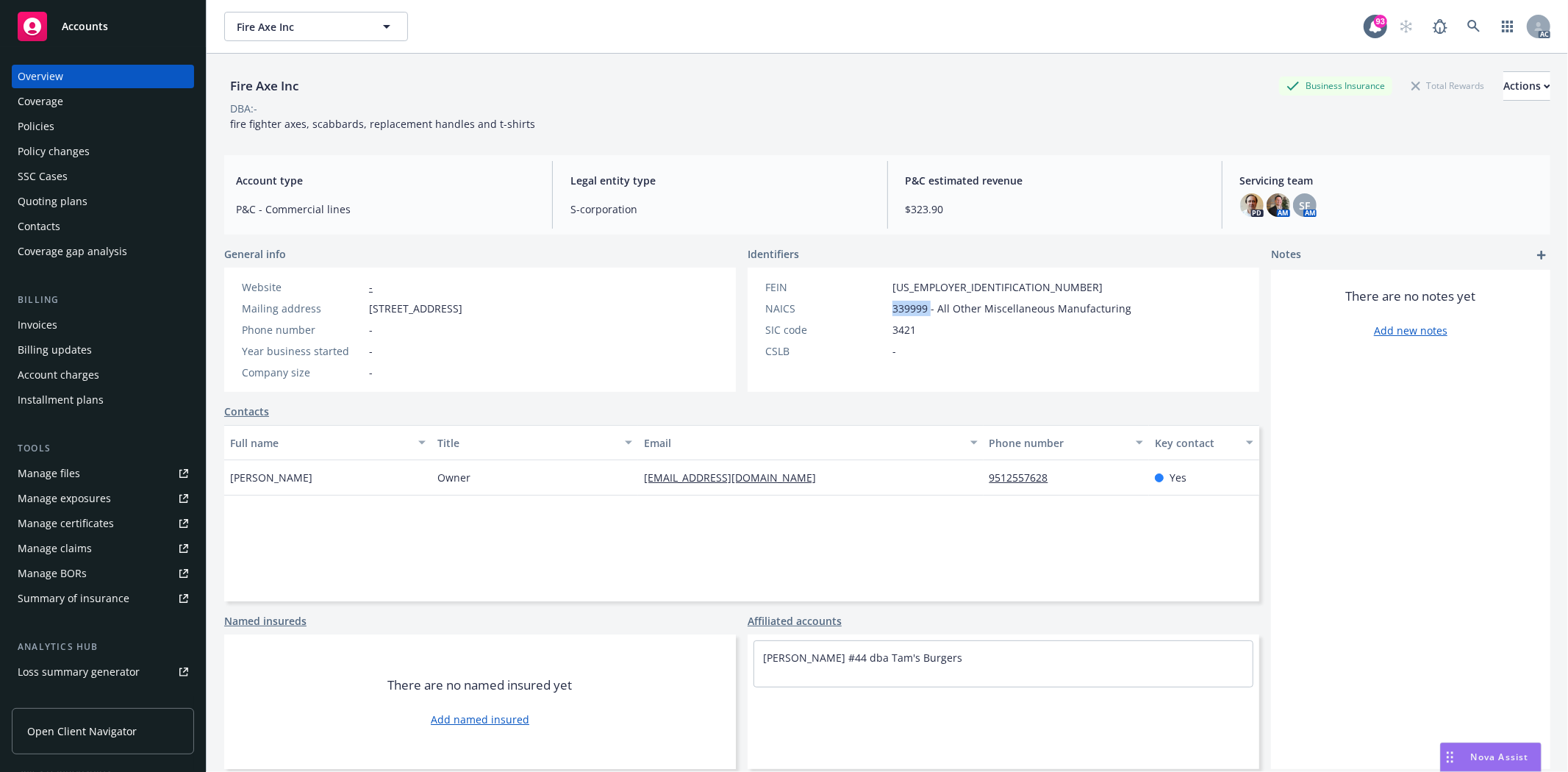
drag, startPoint x: 888, startPoint y: 309, endPoint x: 923, endPoint y: 305, distance: 35.2
click at [923, 305] on span "339999 - All Other Miscellaneous Manufacturing" at bounding box center [1012, 308] width 239 height 15
copy span "339999"
click at [1553, 32] on div "Fire Axe Inc Fire Axe Inc 93 AC" at bounding box center [887, 27] width 1362 height 53
click at [39, 127] on div "Policies" at bounding box center [36, 126] width 37 height 23
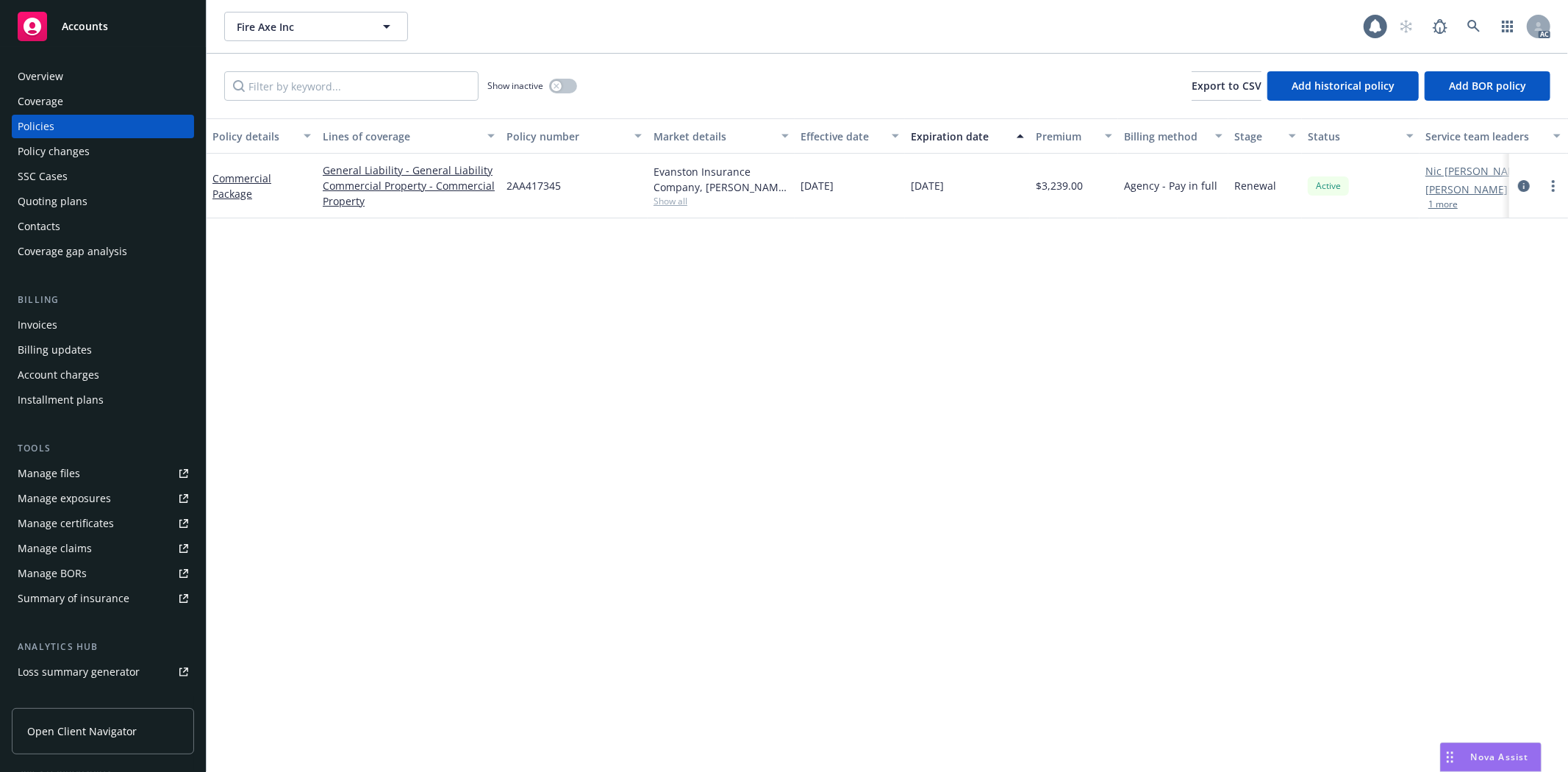
click at [39, 127] on div "Policies" at bounding box center [36, 126] width 37 height 23
drag, startPoint x: 799, startPoint y: 182, endPoint x: 859, endPoint y: 185, distance: 60.1
click at [859, 185] on div "11/15/2024" at bounding box center [850, 186] width 110 height 64
copy span "11/15/2024"
drag, startPoint x: 1040, startPoint y: 186, endPoint x: 1088, endPoint y: 187, distance: 48.0
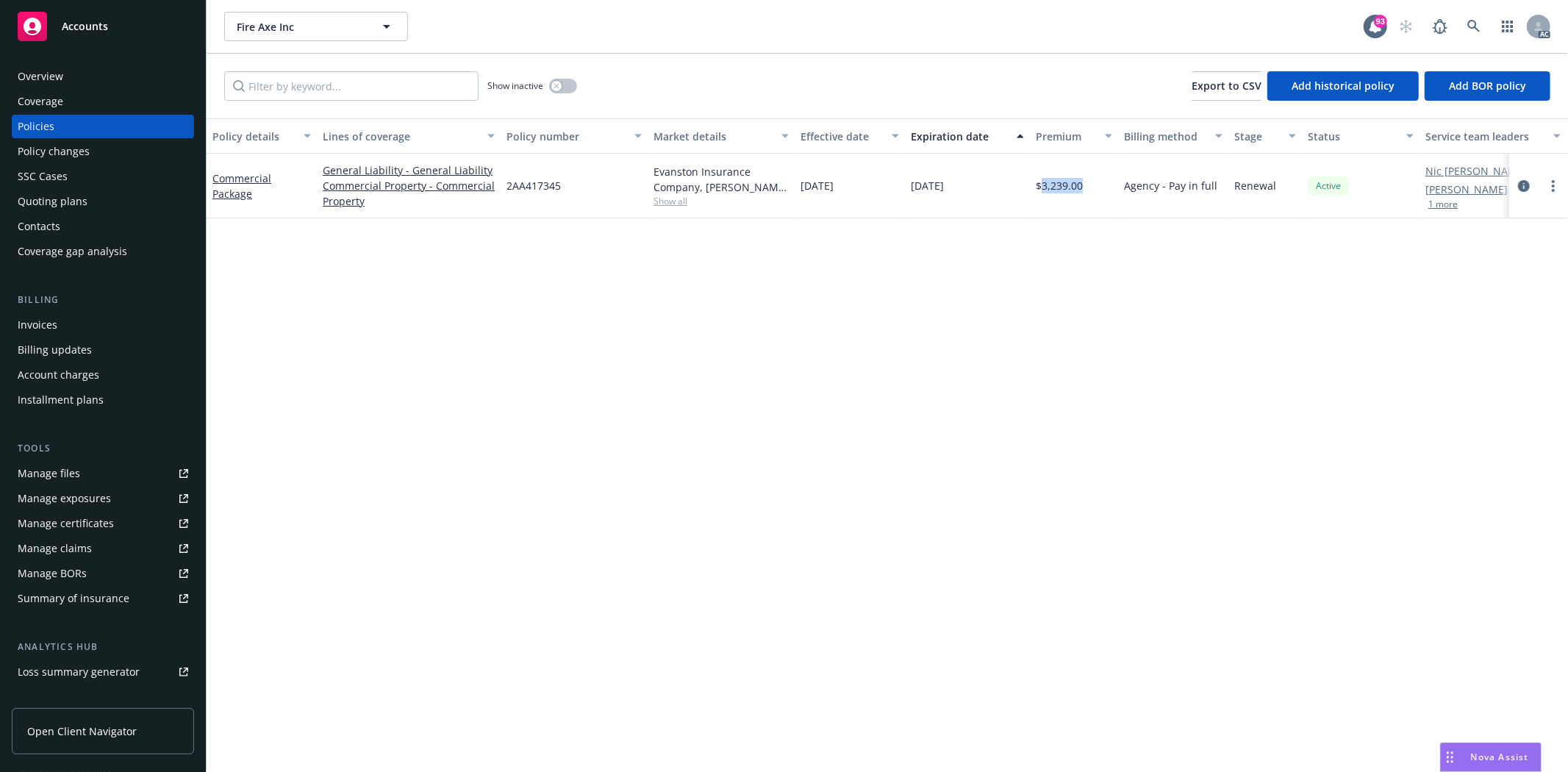
click at [1088, 187] on div "$3,239.00" at bounding box center [1074, 186] width 88 height 64
copy span "3,239.00"
drag, startPoint x: 509, startPoint y: 189, endPoint x: 572, endPoint y: 197, distance: 63.5
click at [572, 197] on div "2AA417345" at bounding box center [574, 186] width 147 height 64
copy span "2AA417345"
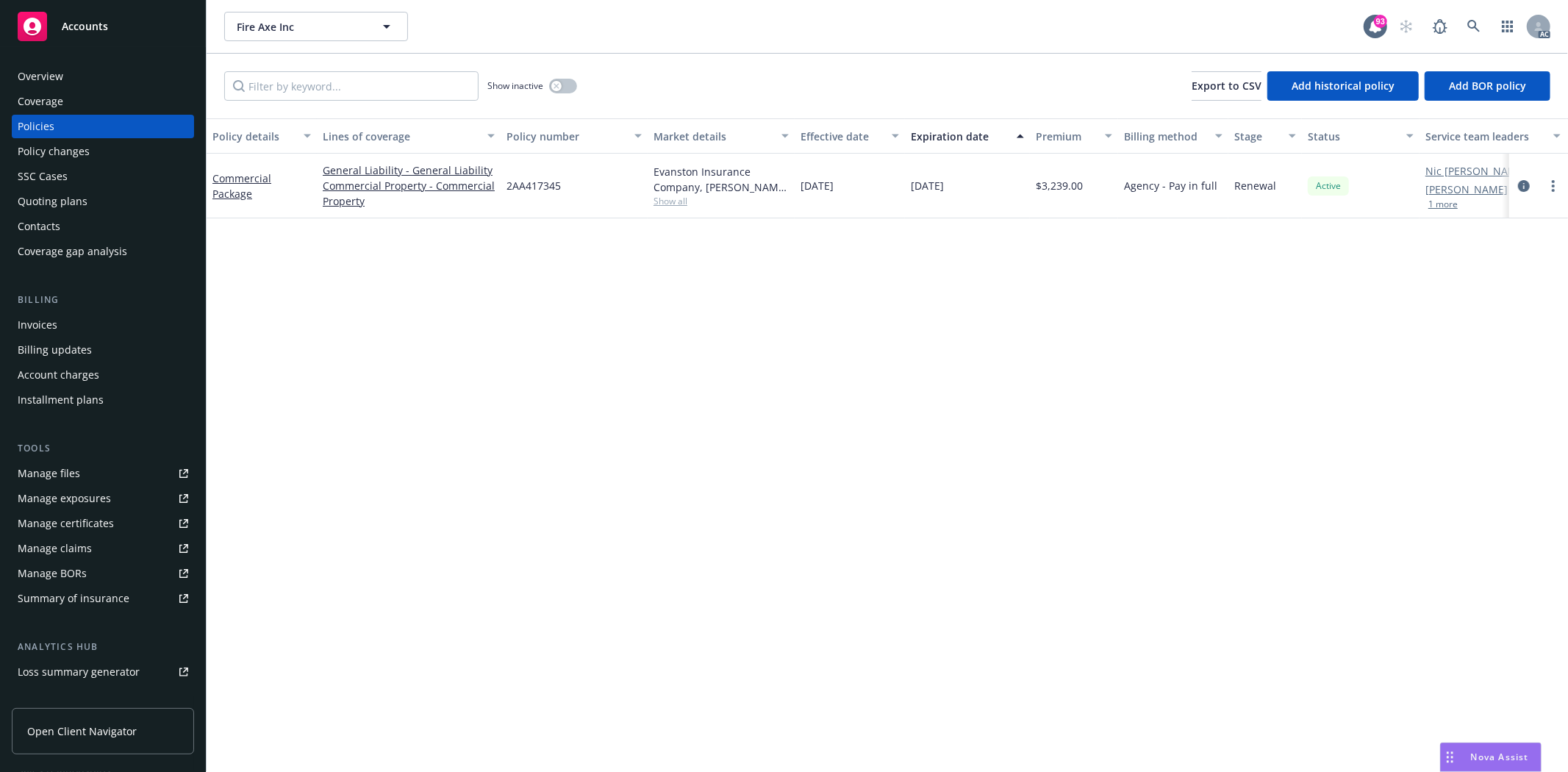
click at [680, 195] on span "Show all" at bounding box center [722, 201] width 135 height 13
click at [966, 332] on div "Policy details Lines of coverage Policy number Market details Effective date Ex…" at bounding box center [887, 445] width 1362 height 654
drag, startPoint x: 564, startPoint y: 85, endPoint x: 572, endPoint y: 114, distance: 30.1
click at [564, 85] on button "button" at bounding box center [563, 86] width 28 height 15
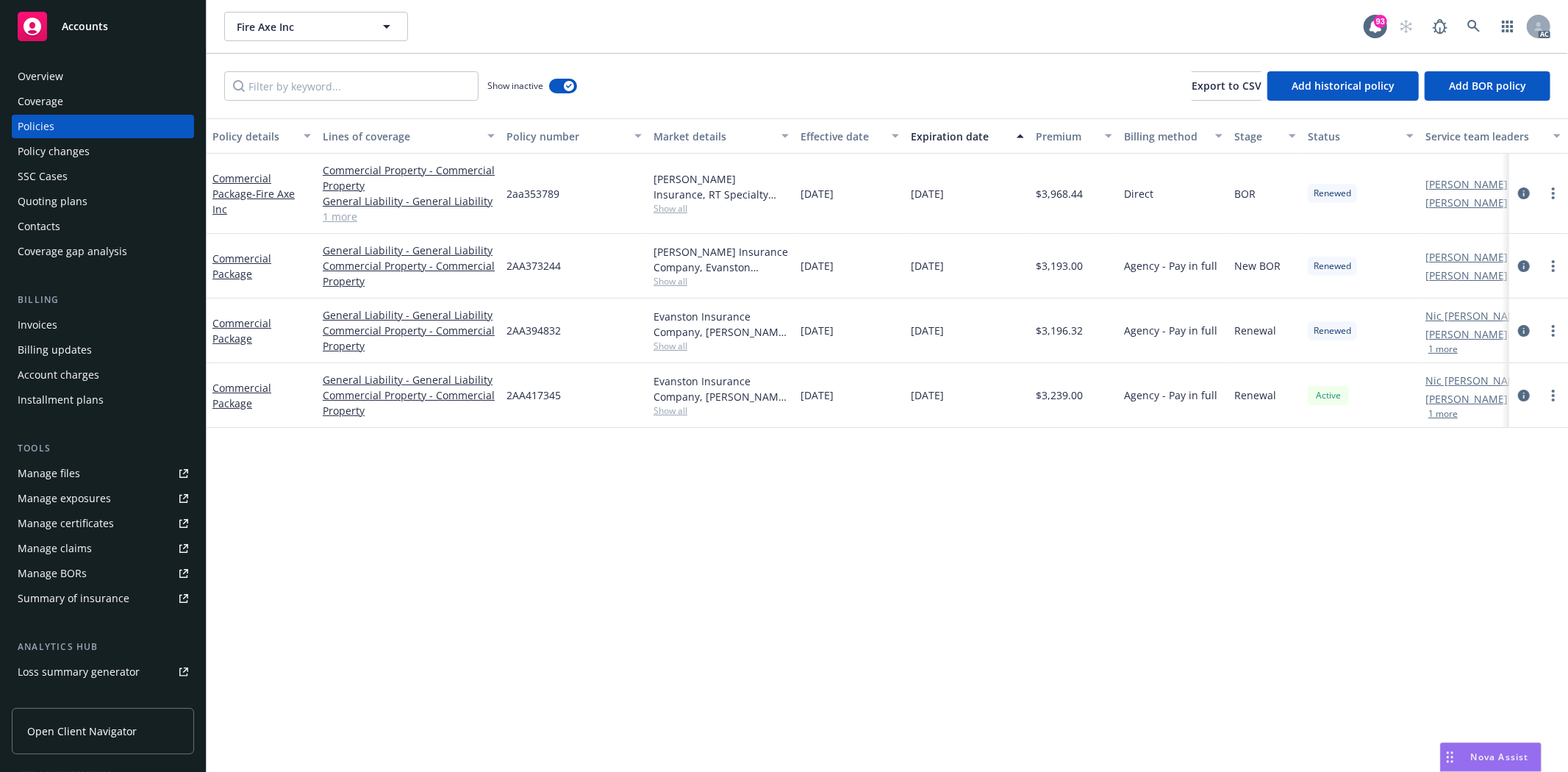
drag, startPoint x: 802, startPoint y: 326, endPoint x: 856, endPoint y: 328, distance: 54.0
click at [856, 328] on div "11/15/2023" at bounding box center [850, 330] width 110 height 64
copy span "11/15/2023"
drag, startPoint x: 923, startPoint y: 323, endPoint x: 967, endPoint y: 326, distance: 44.1
click at [967, 326] on div "11/15/2024" at bounding box center [967, 330] width 125 height 64
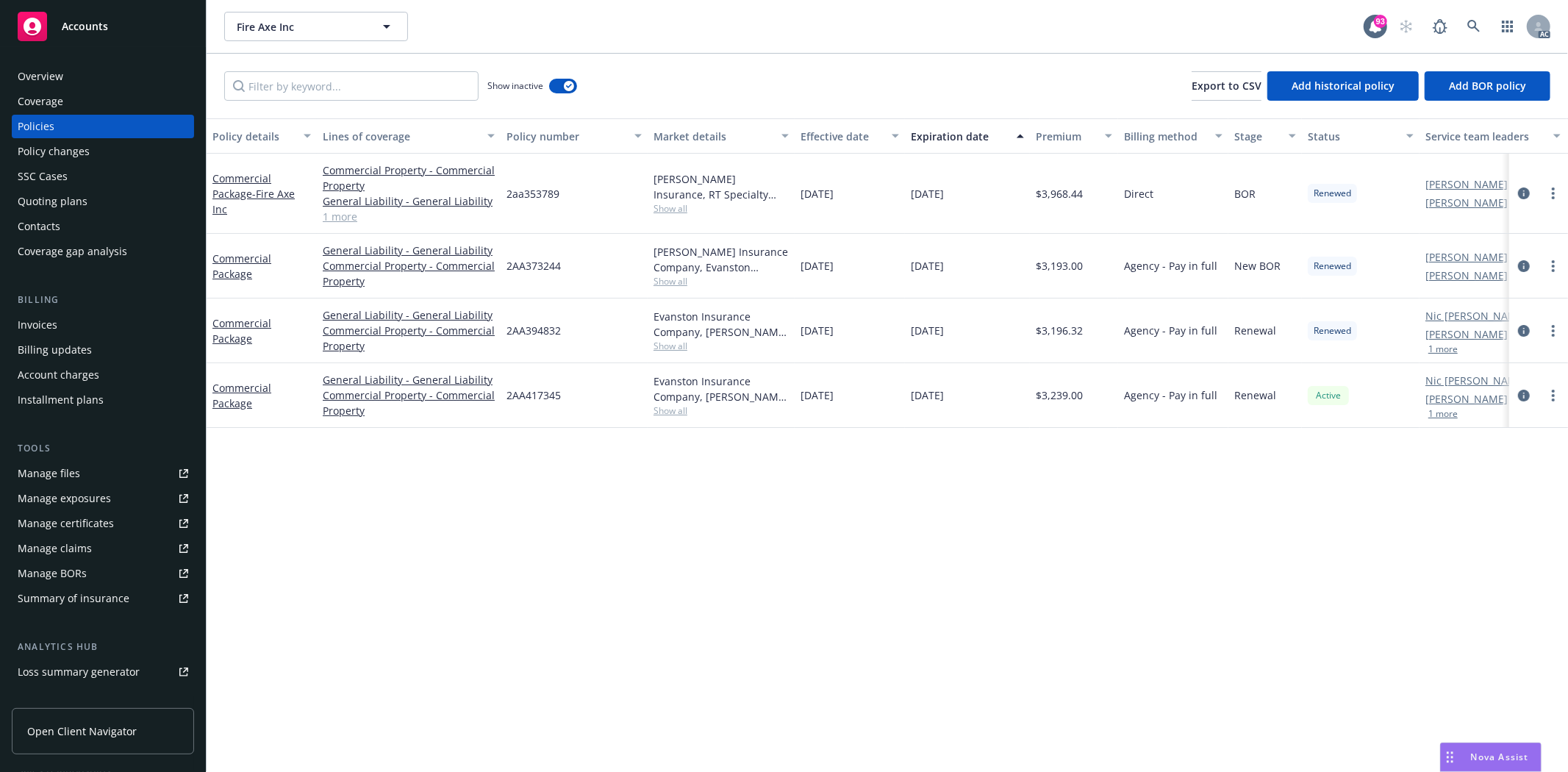
copy span "11/15/2024"
drag, startPoint x: 1041, startPoint y: 328, endPoint x: 1092, endPoint y: 330, distance: 51.0
click at [1092, 330] on div "$3,196.32" at bounding box center [1074, 330] width 88 height 64
copy span "3,196.32"
click at [673, 340] on span "Show all" at bounding box center [722, 346] width 135 height 13
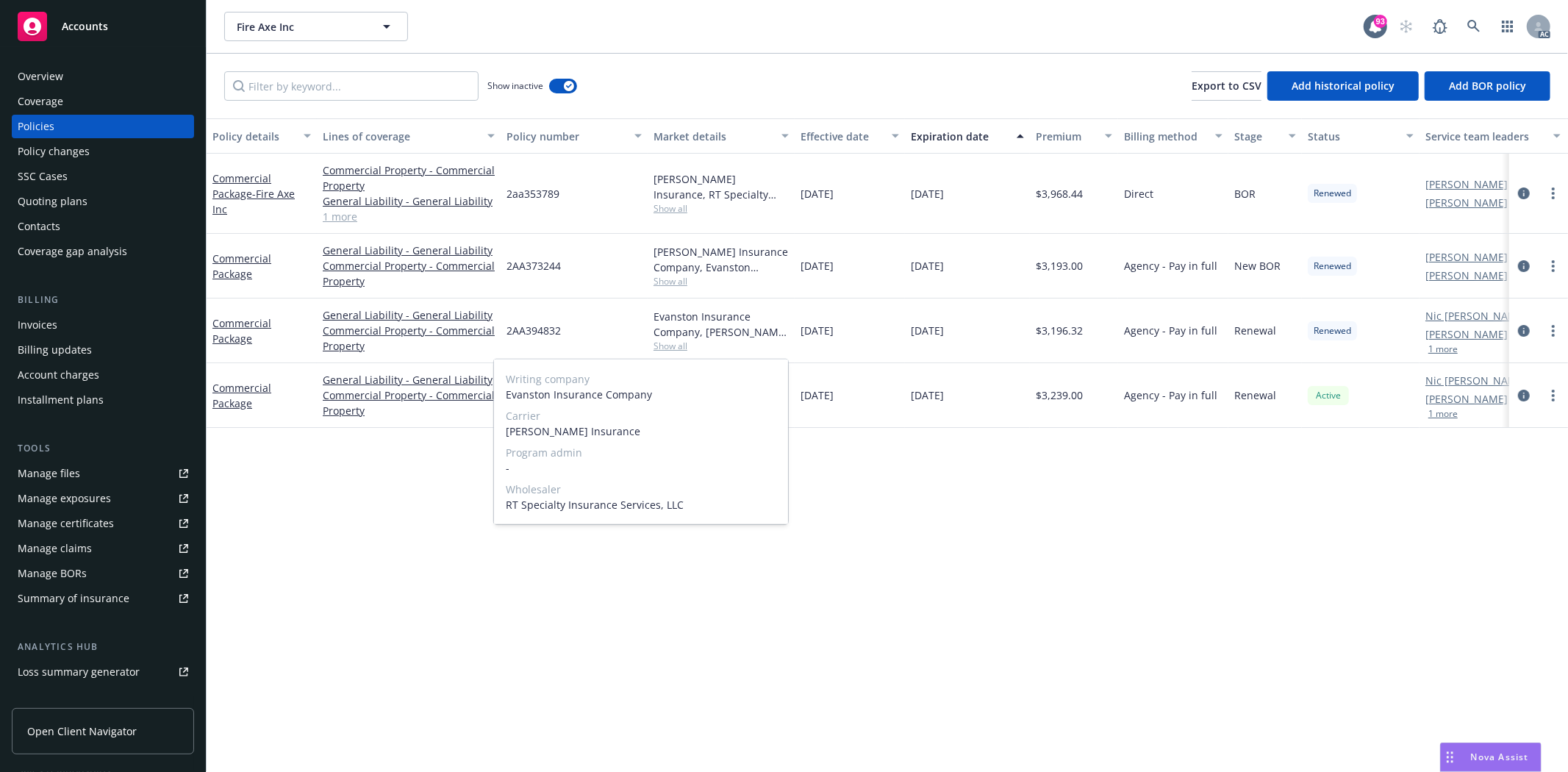
click at [505, 430] on span "Markel Insurance" at bounding box center [641, 430] width 271 height 15
click at [522, 334] on span "2AA394832" at bounding box center [533, 330] width 54 height 15
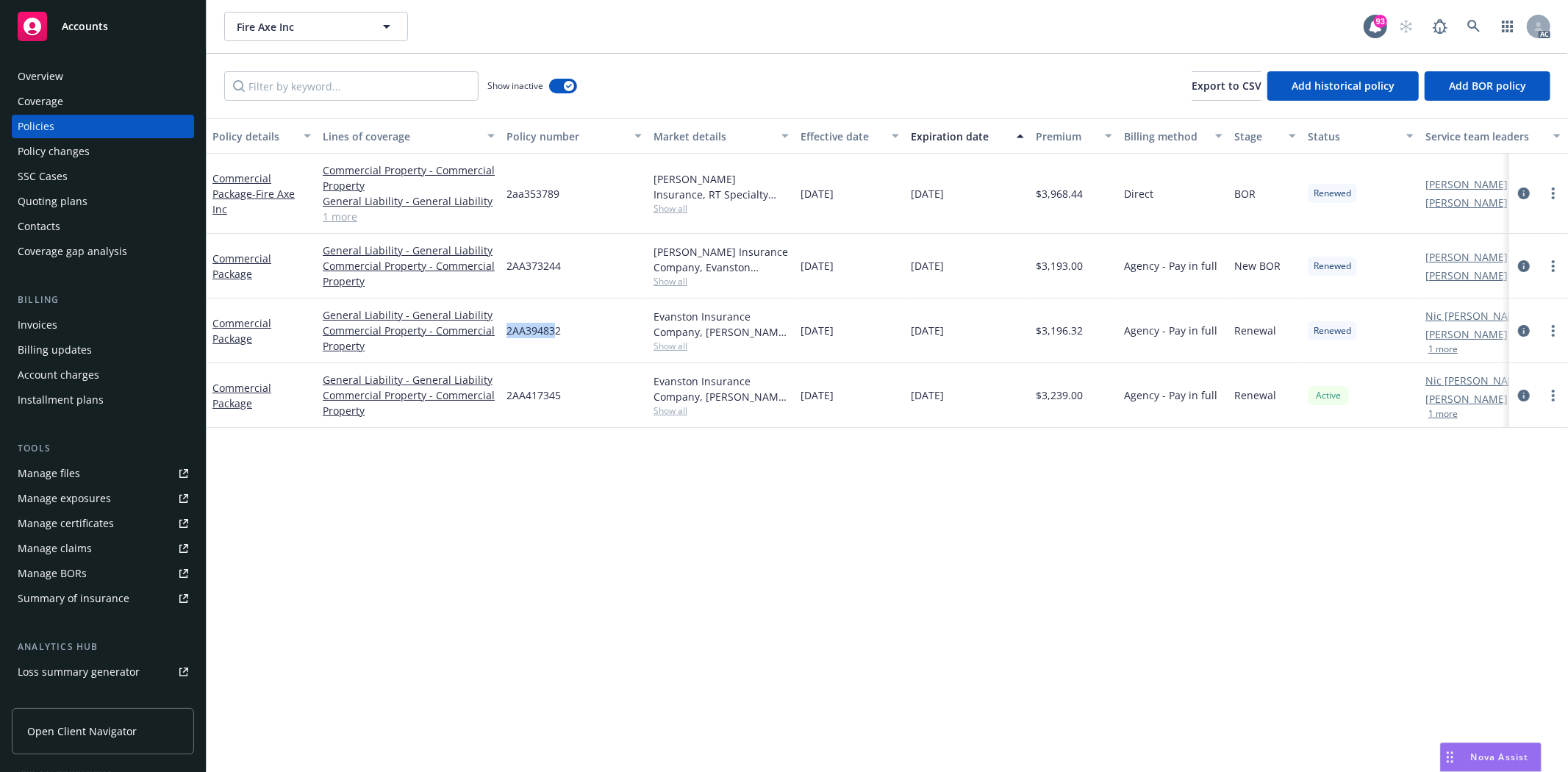
drag, startPoint x: 503, startPoint y: 332, endPoint x: 556, endPoint y: 331, distance: 53.0
click at [556, 331] on div "2AA394832" at bounding box center [574, 330] width 147 height 64
drag, startPoint x: 573, startPoint y: 331, endPoint x: 563, endPoint y: 332, distance: 10.0
click at [572, 331] on div "2AA394832" at bounding box center [574, 330] width 147 height 64
drag, startPoint x: 563, startPoint y: 332, endPoint x: 515, endPoint y: 339, distance: 48.5
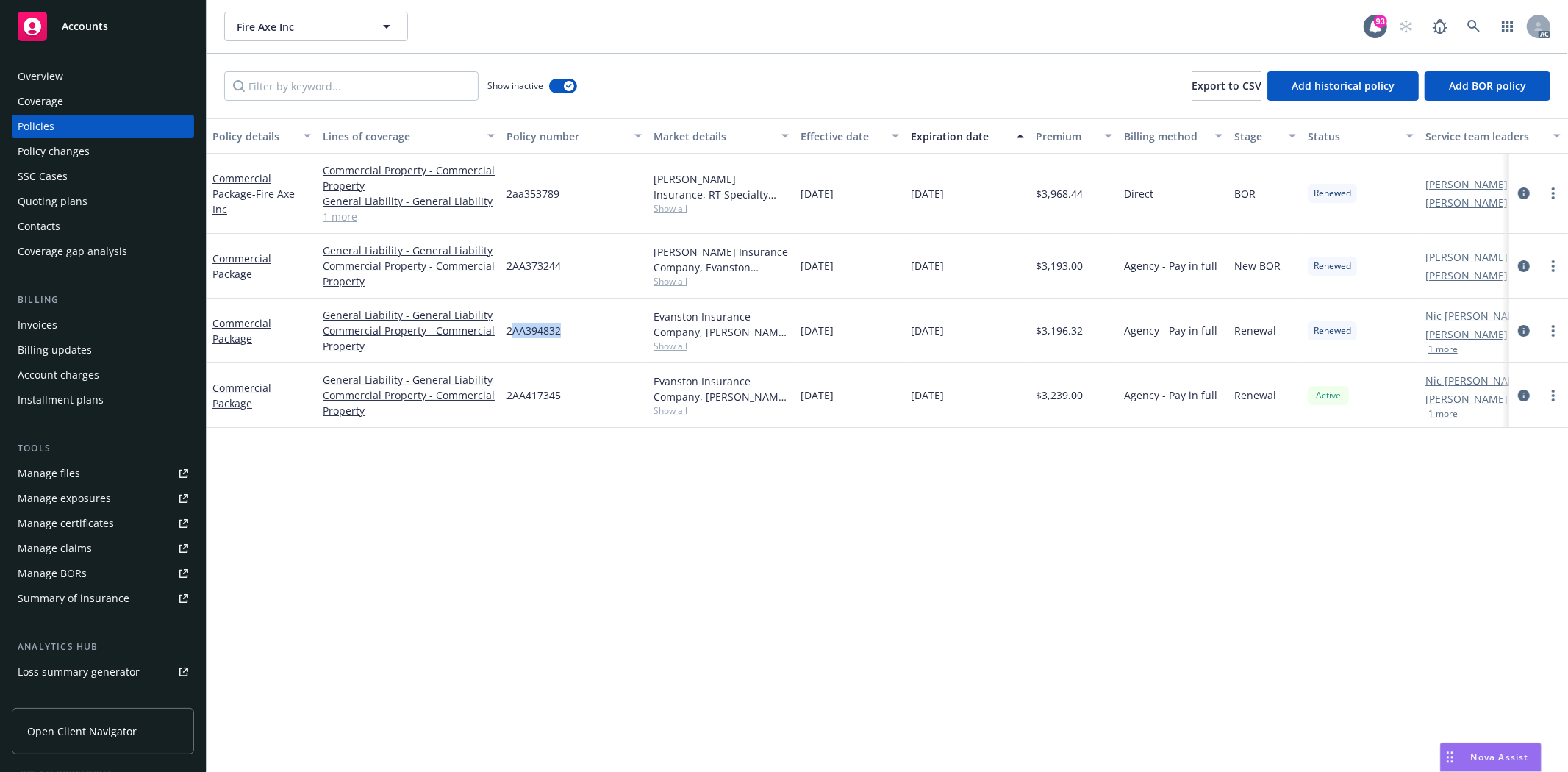
click at [515, 339] on div "2AA394832" at bounding box center [574, 330] width 147 height 64
click at [511, 339] on div "2AA394832" at bounding box center [574, 330] width 147 height 64
drag, startPoint x: 505, startPoint y: 331, endPoint x: 564, endPoint y: 332, distance: 59.0
click at [564, 332] on div "2AA394832" at bounding box center [574, 330] width 147 height 64
copy span "2AA394832"
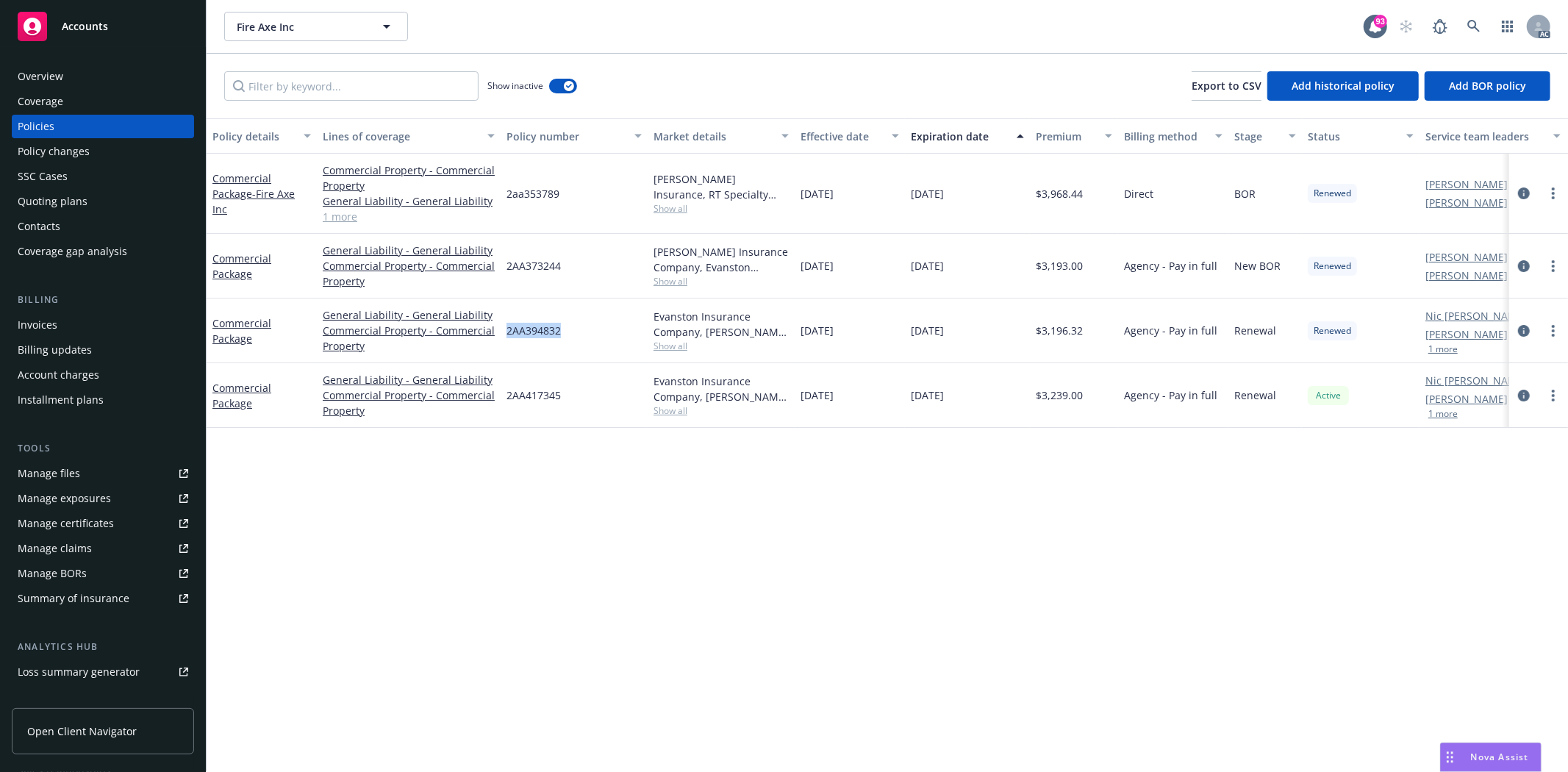
click at [684, 347] on span "Show all" at bounding box center [722, 346] width 135 height 13
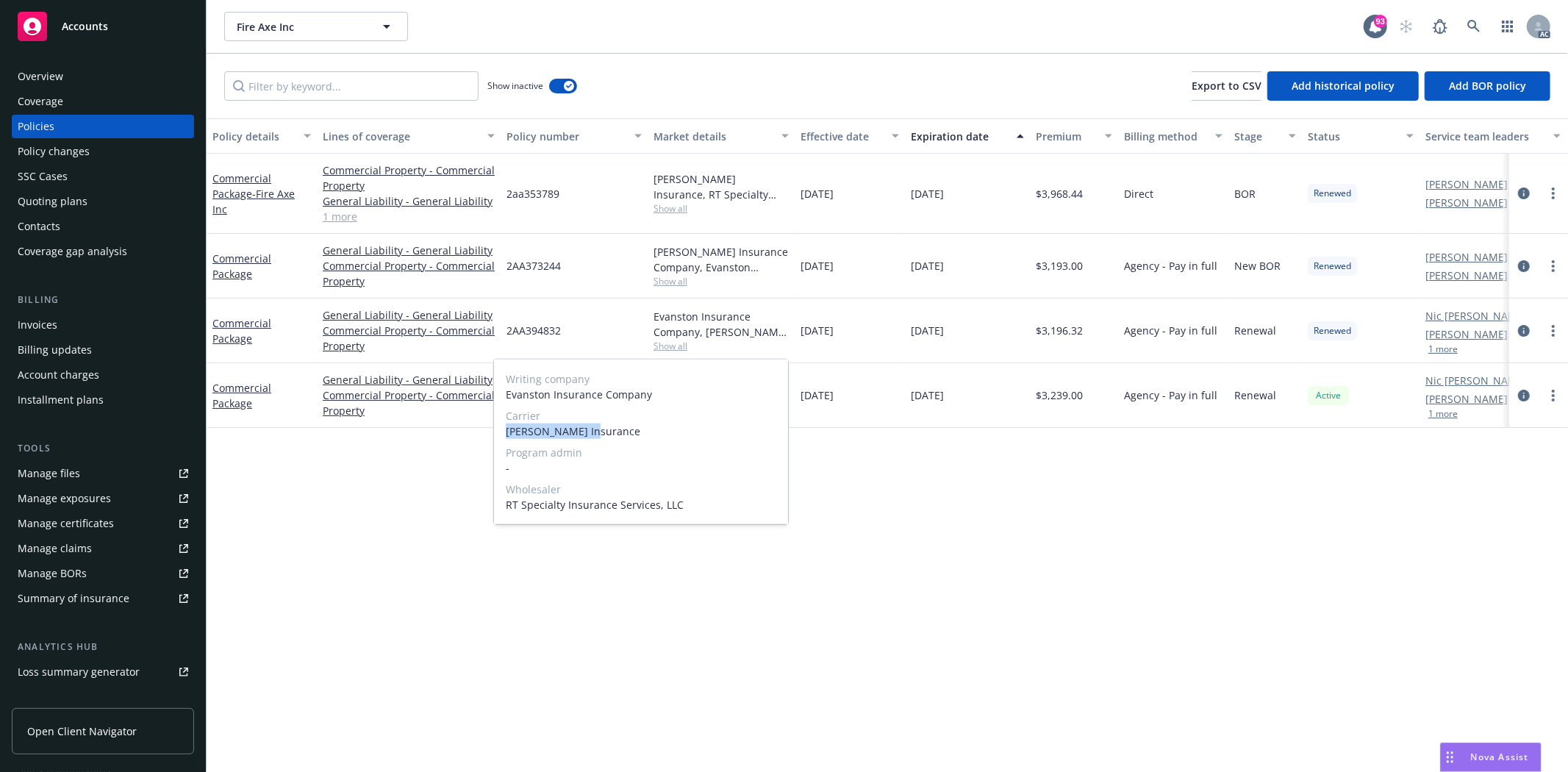
drag, startPoint x: 507, startPoint y: 430, endPoint x: 614, endPoint y: 430, distance: 107.0
click at [614, 430] on span "Markel Insurance" at bounding box center [641, 430] width 271 height 15
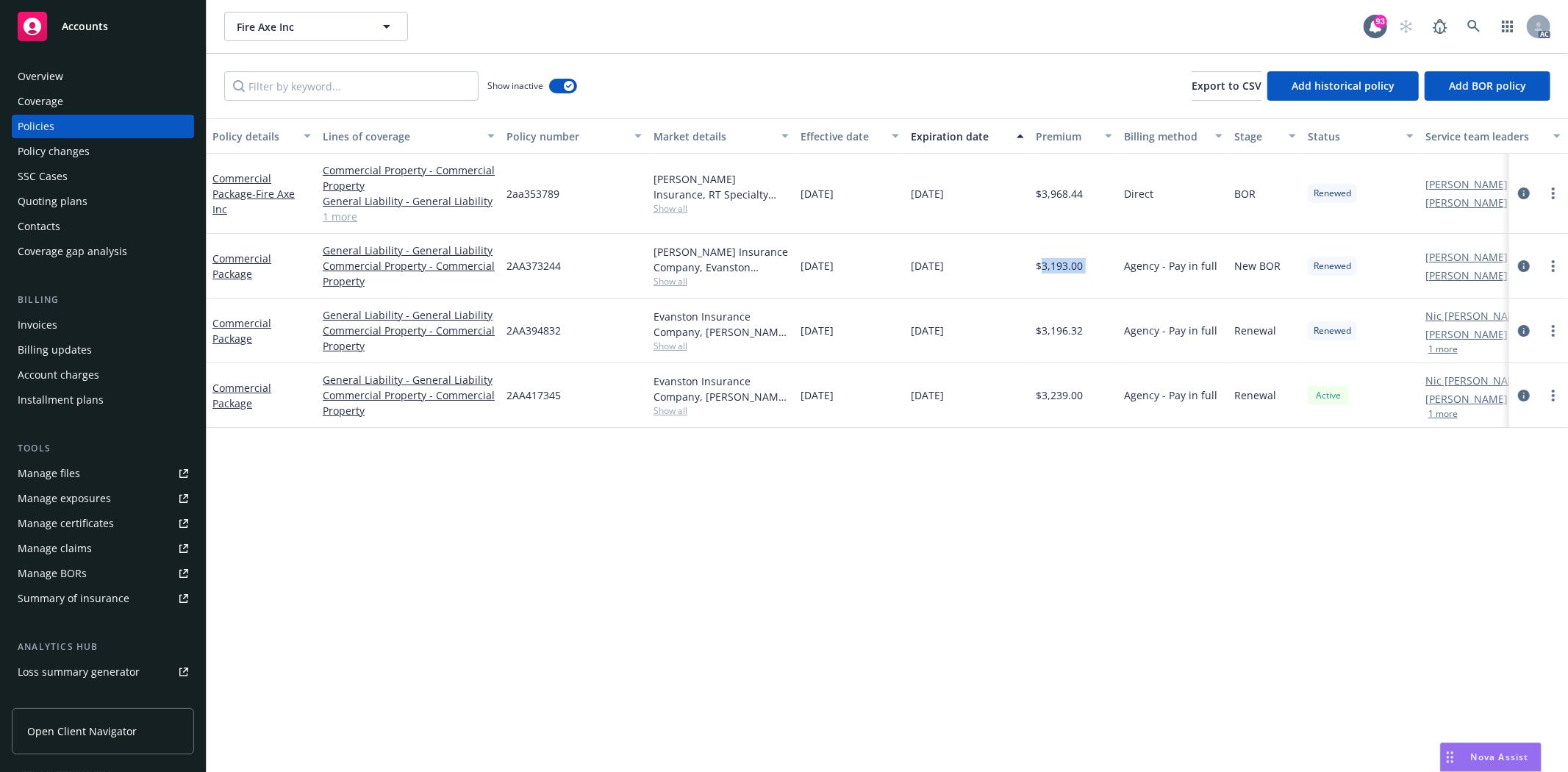
drag, startPoint x: 1040, startPoint y: 269, endPoint x: 1120, endPoint y: 280, distance: 80.8
click at [1120, 280] on div "Commercial Package General Liability - General Liability Commercial Property - …" at bounding box center [916, 266] width 1419 height 64
click at [1085, 277] on div "$3,193.00" at bounding box center [1074, 266] width 88 height 64
drag, startPoint x: 1040, startPoint y: 269, endPoint x: 1126, endPoint y: 277, distance: 86.4
click at [1126, 277] on div "Commercial Package General Liability - General Liability Commercial Property - …" at bounding box center [916, 266] width 1419 height 64
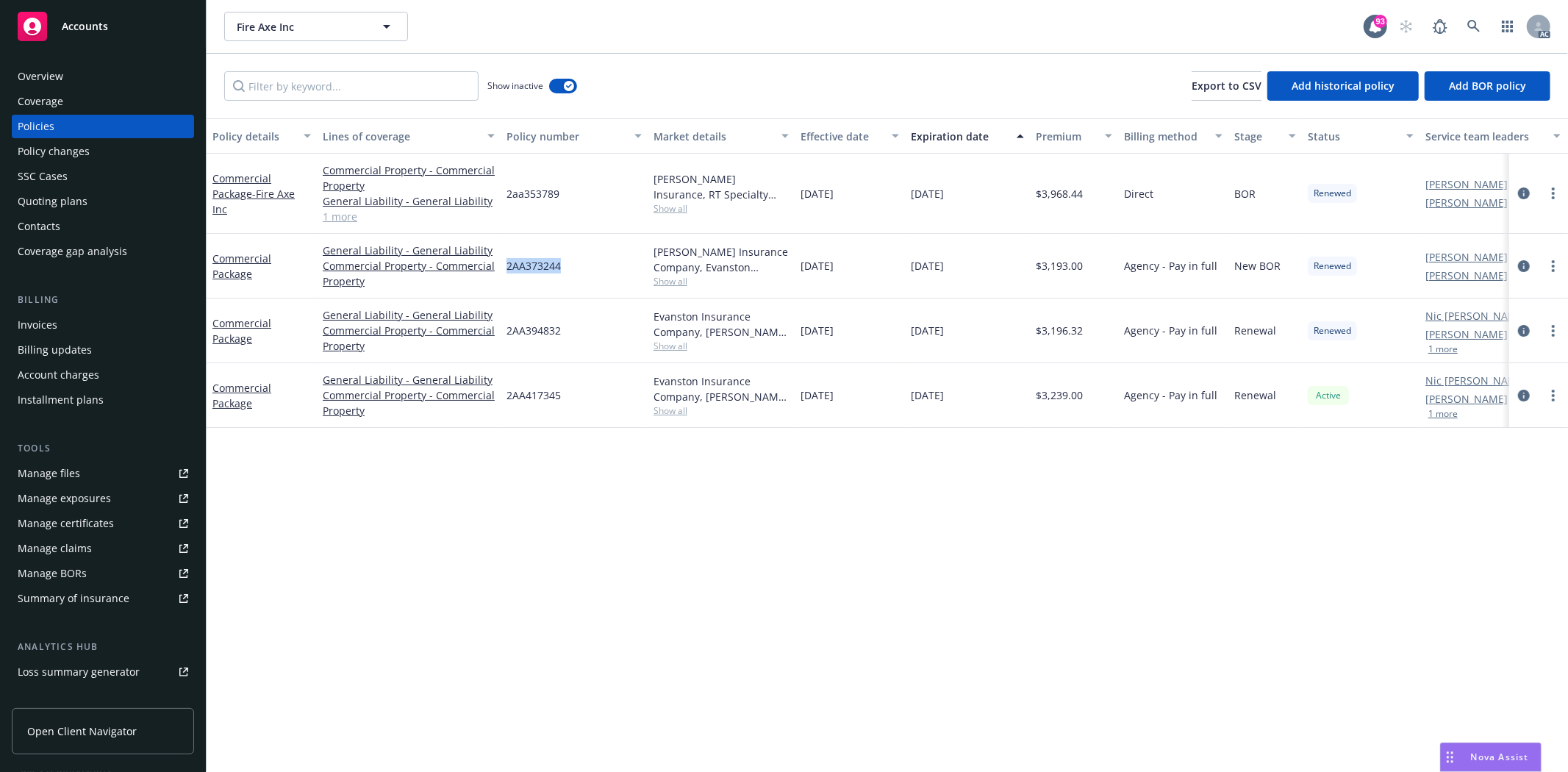
drag, startPoint x: 505, startPoint y: 263, endPoint x: 582, endPoint y: 263, distance: 77.0
click at [582, 263] on div "2AA373244" at bounding box center [574, 266] width 147 height 64
click at [678, 280] on span "Show all" at bounding box center [722, 281] width 135 height 13
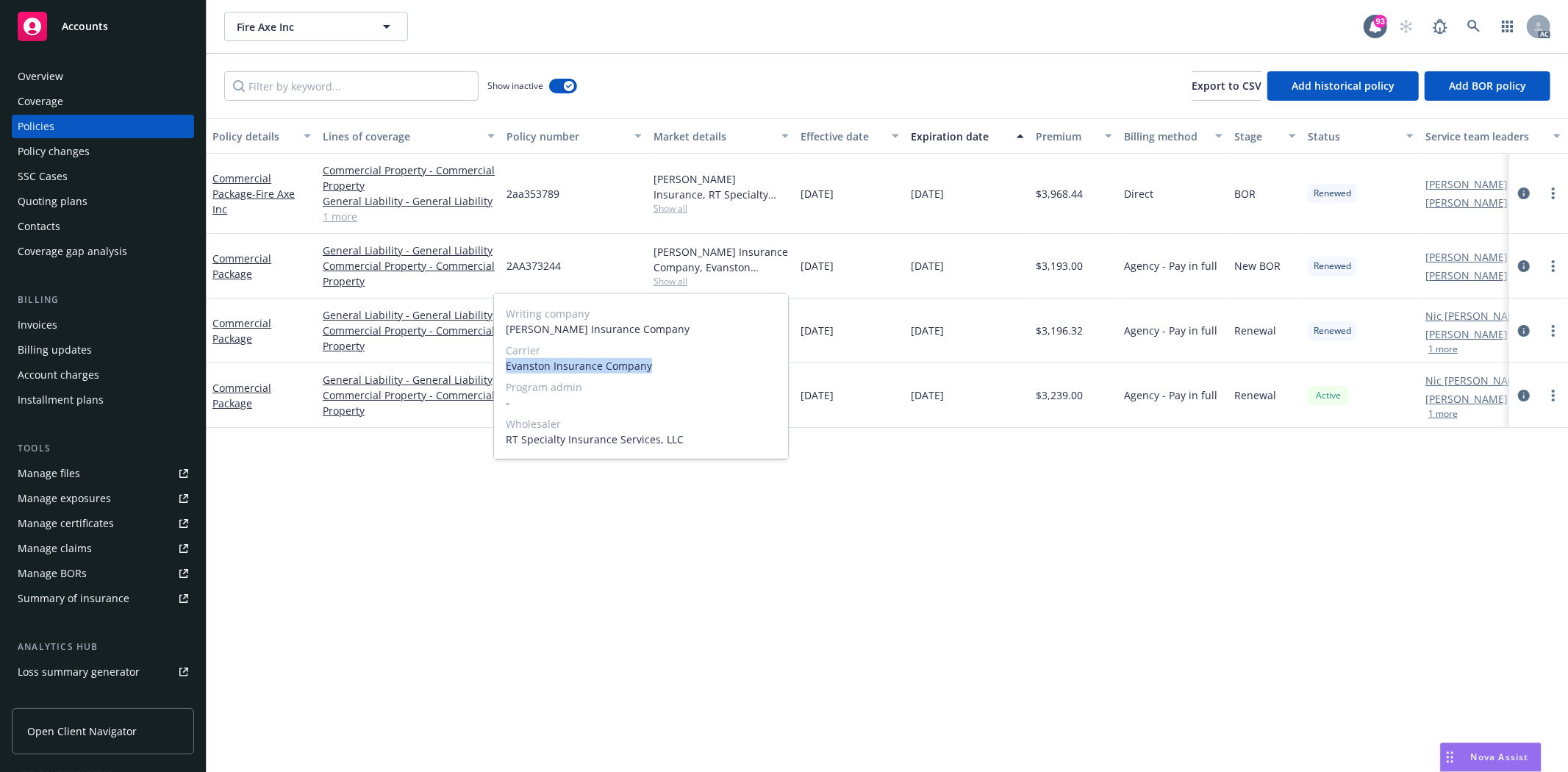
drag, startPoint x: 507, startPoint y: 364, endPoint x: 660, endPoint y: 371, distance: 153.2
click at [660, 371] on span "Evanston Insurance Company" at bounding box center [641, 365] width 271 height 15
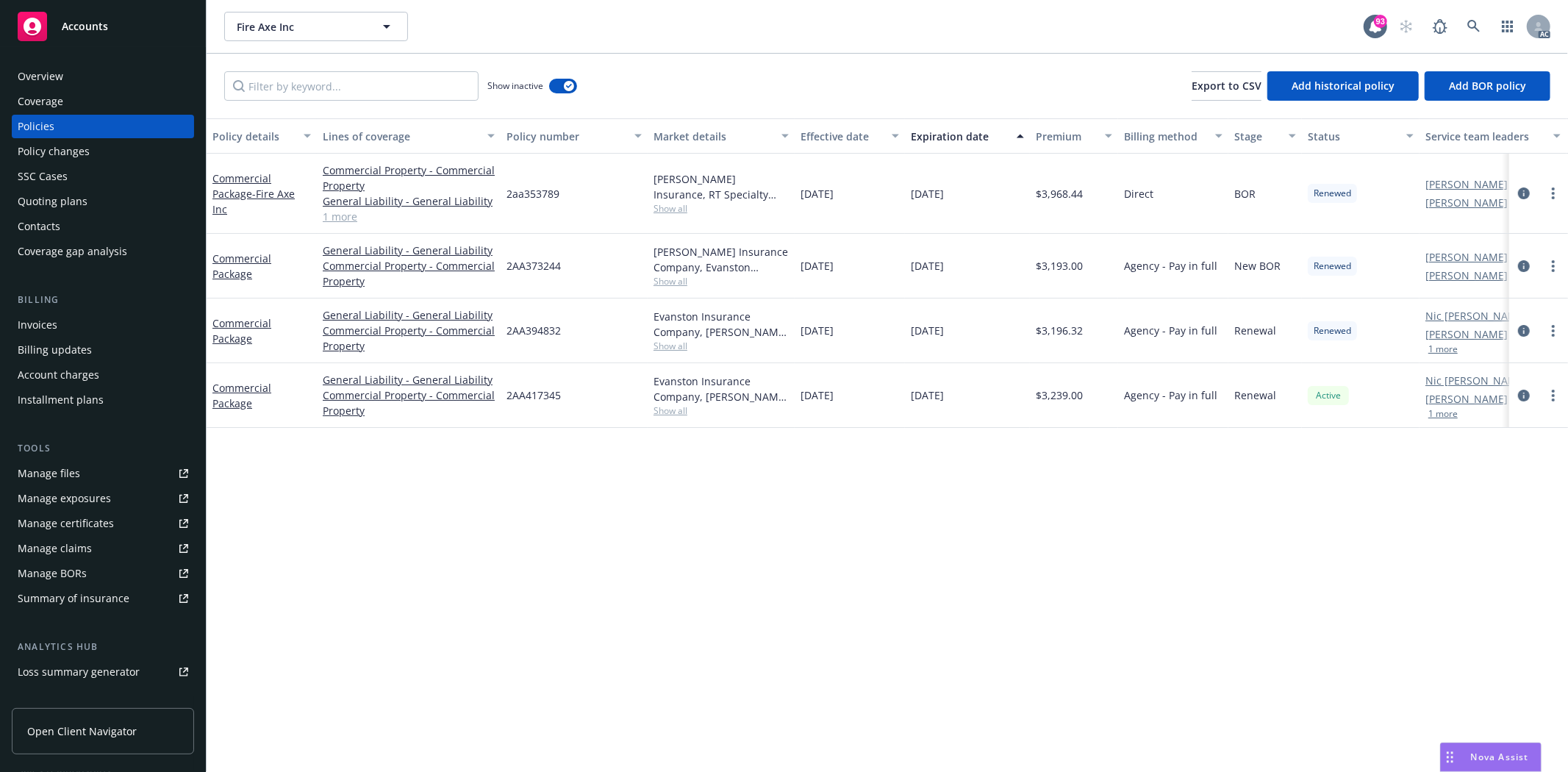
click at [75, 64] on div "Overview" at bounding box center [103, 76] width 171 height 23
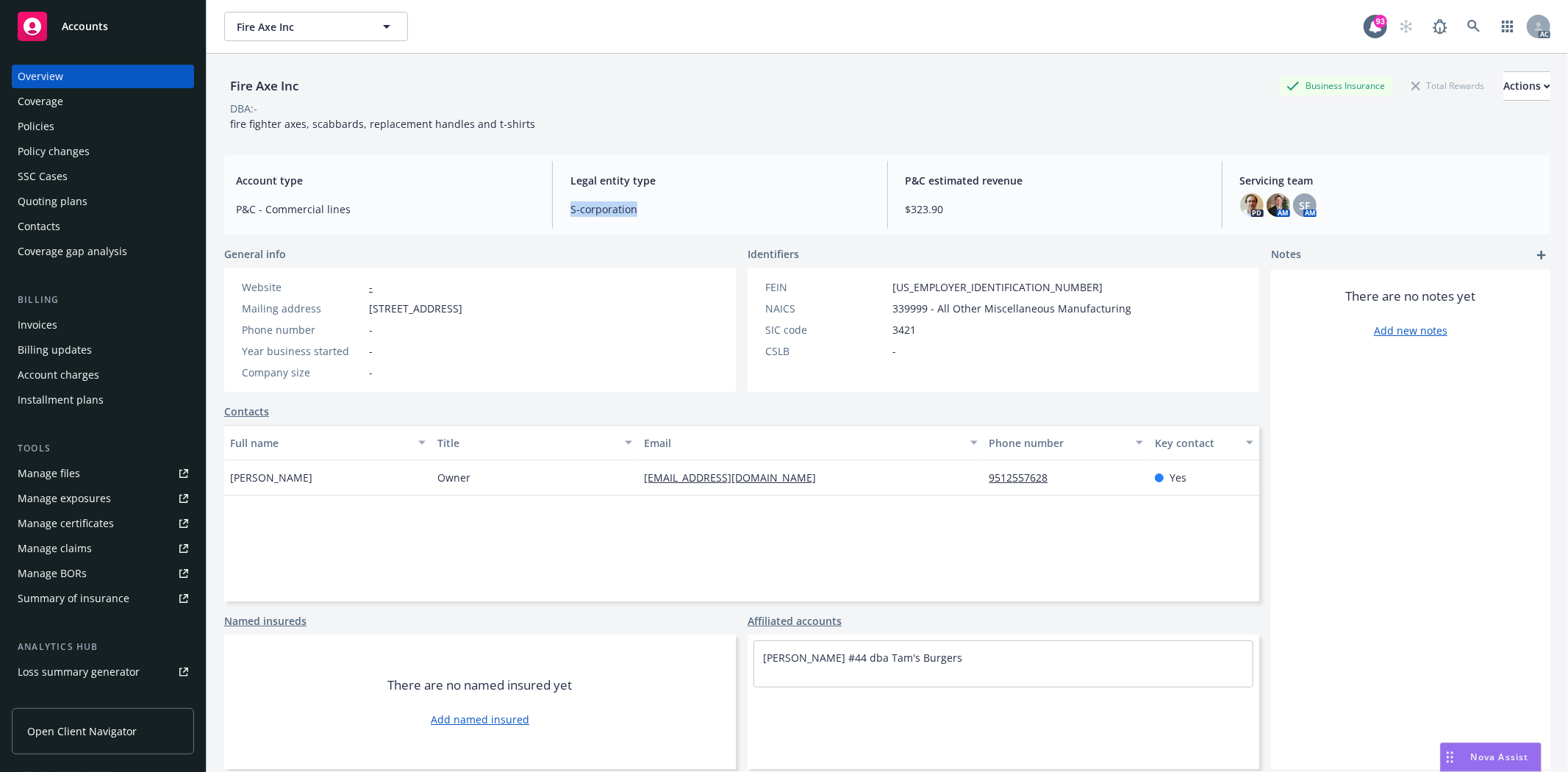
drag, startPoint x: 561, startPoint y: 214, endPoint x: 651, endPoint y: 211, distance: 90.0
click at [651, 211] on div "Legal entity type S-corporation" at bounding box center [719, 195] width 322 height 68
click at [670, 205] on span "S-corporation" at bounding box center [720, 209] width 298 height 15
drag, startPoint x: 876, startPoint y: 284, endPoint x: 942, endPoint y: 283, distance: 66.0
click at [946, 280] on div "FEIN 20-1406639" at bounding box center [948, 287] width 378 height 15
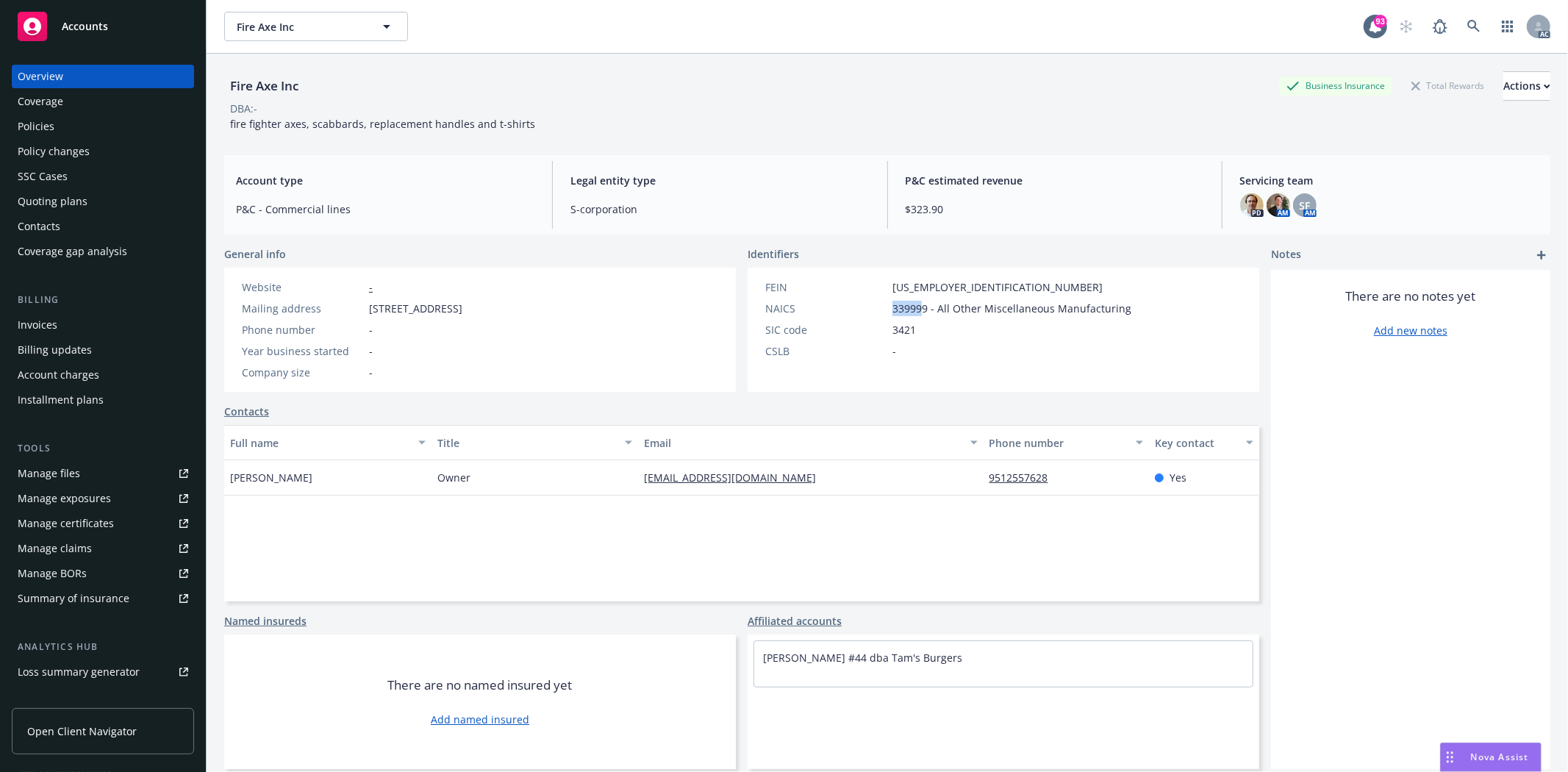
drag, startPoint x: 891, startPoint y: 311, endPoint x: 914, endPoint y: 311, distance: 23.0
click at [914, 311] on span "339999 - All Other Miscellaneous Manufacturing" at bounding box center [1012, 308] width 239 height 15
click at [959, 326] on div "SIC code 3421" at bounding box center [948, 329] width 378 height 15
click at [27, 126] on div "Policies" at bounding box center [36, 126] width 37 height 23
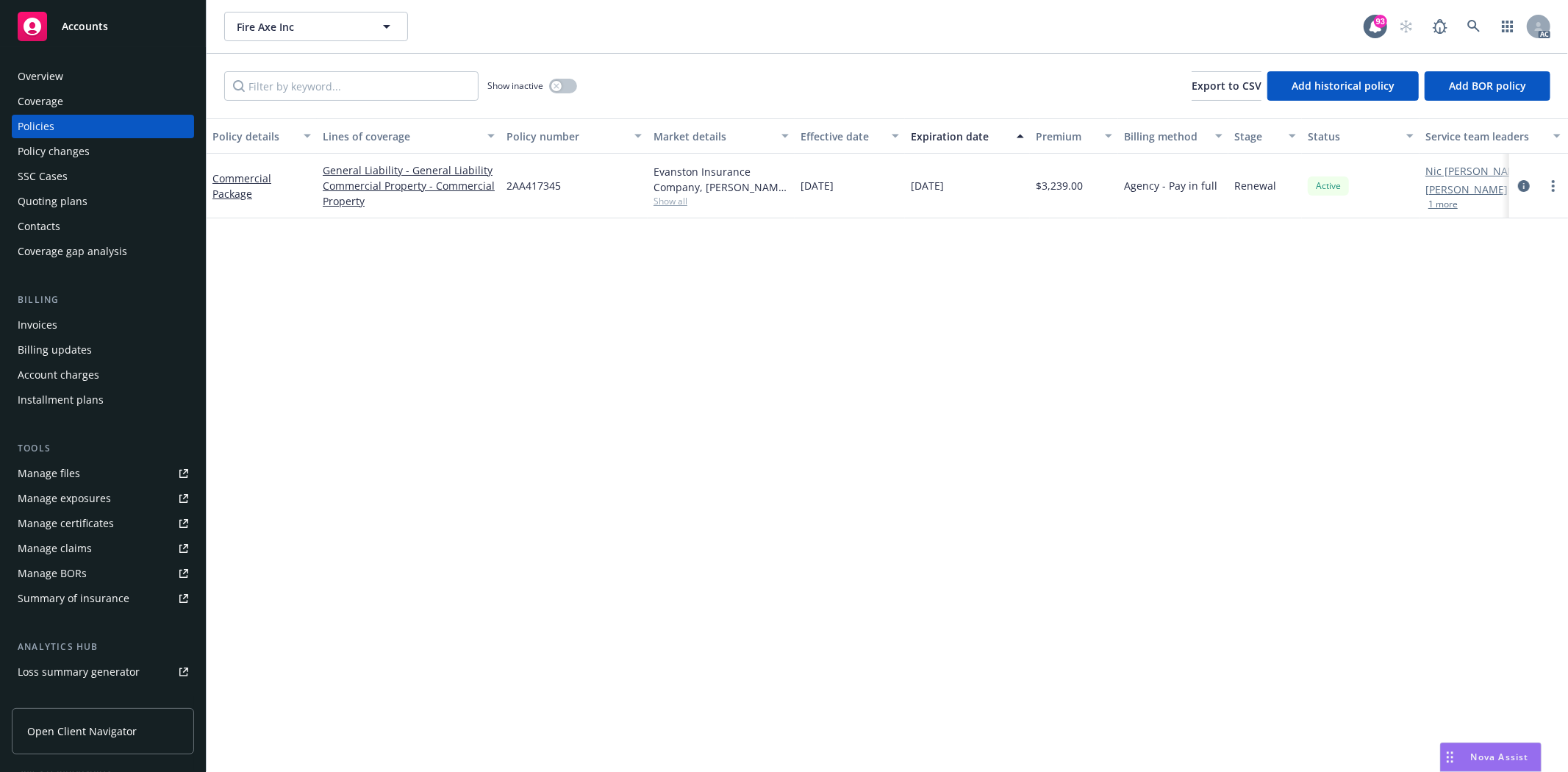
click at [681, 192] on div "Evanston Insurance Company, Markel Insurance, RT Specialty Insurance Services, …" at bounding box center [722, 179] width 135 height 31
click at [568, 85] on button "button" at bounding box center [563, 86] width 28 height 15
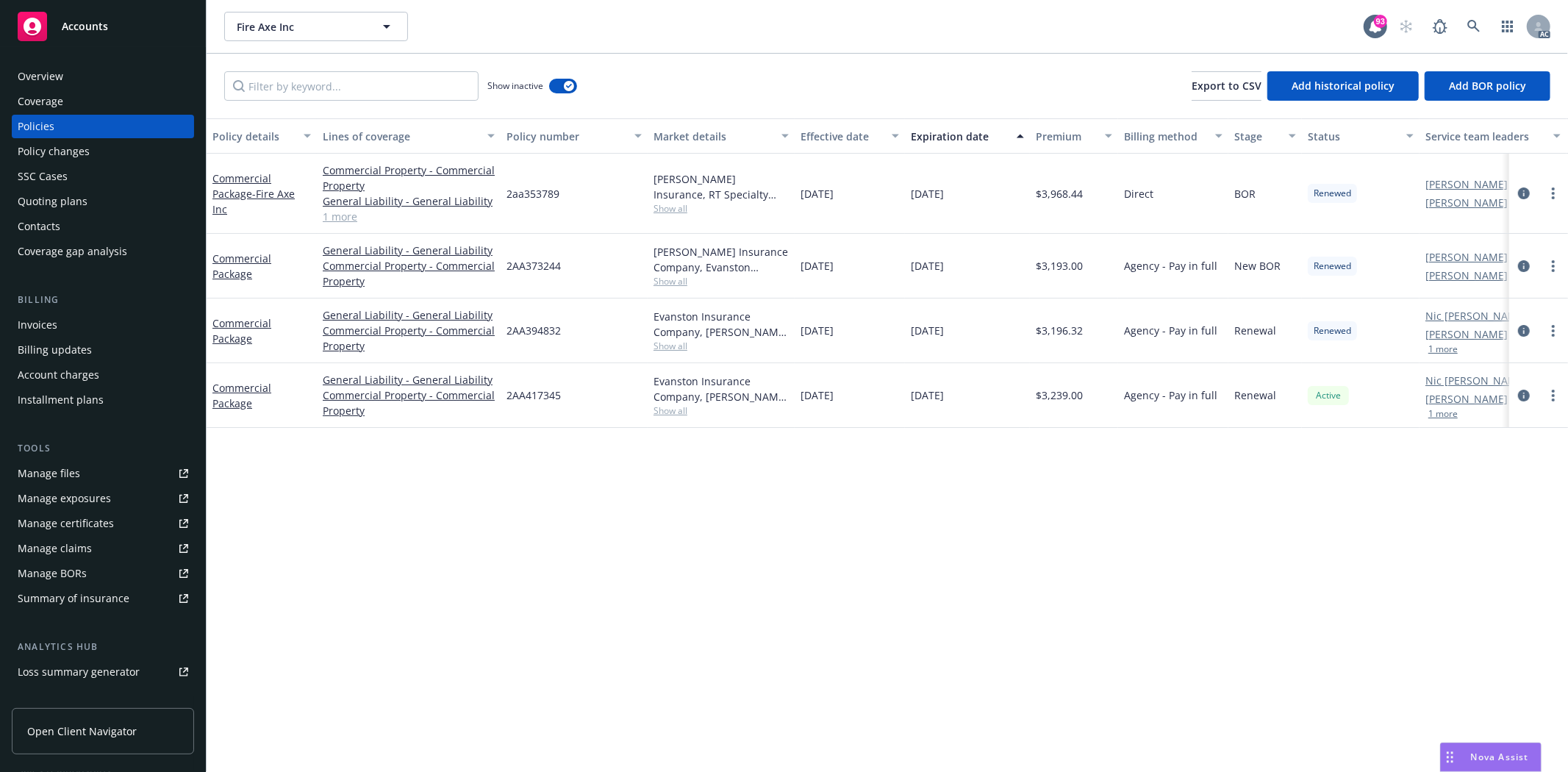
drag, startPoint x: 801, startPoint y: 329, endPoint x: 956, endPoint y: 322, distance: 155.2
click at [956, 322] on div "Commercial Package General Liability - General Liability Commercial Property - …" at bounding box center [916, 330] width 1419 height 64
click at [669, 338] on div "Evanston Insurance Company, Markel Insurance, RT Specialty Insurance Services, …" at bounding box center [722, 324] width 135 height 31
drag, startPoint x: 804, startPoint y: 270, endPoint x: 992, endPoint y: 265, distance: 188.1
click at [992, 265] on div "Commercial Package General Liability - General Liability Commercial Property - …" at bounding box center [916, 266] width 1419 height 64
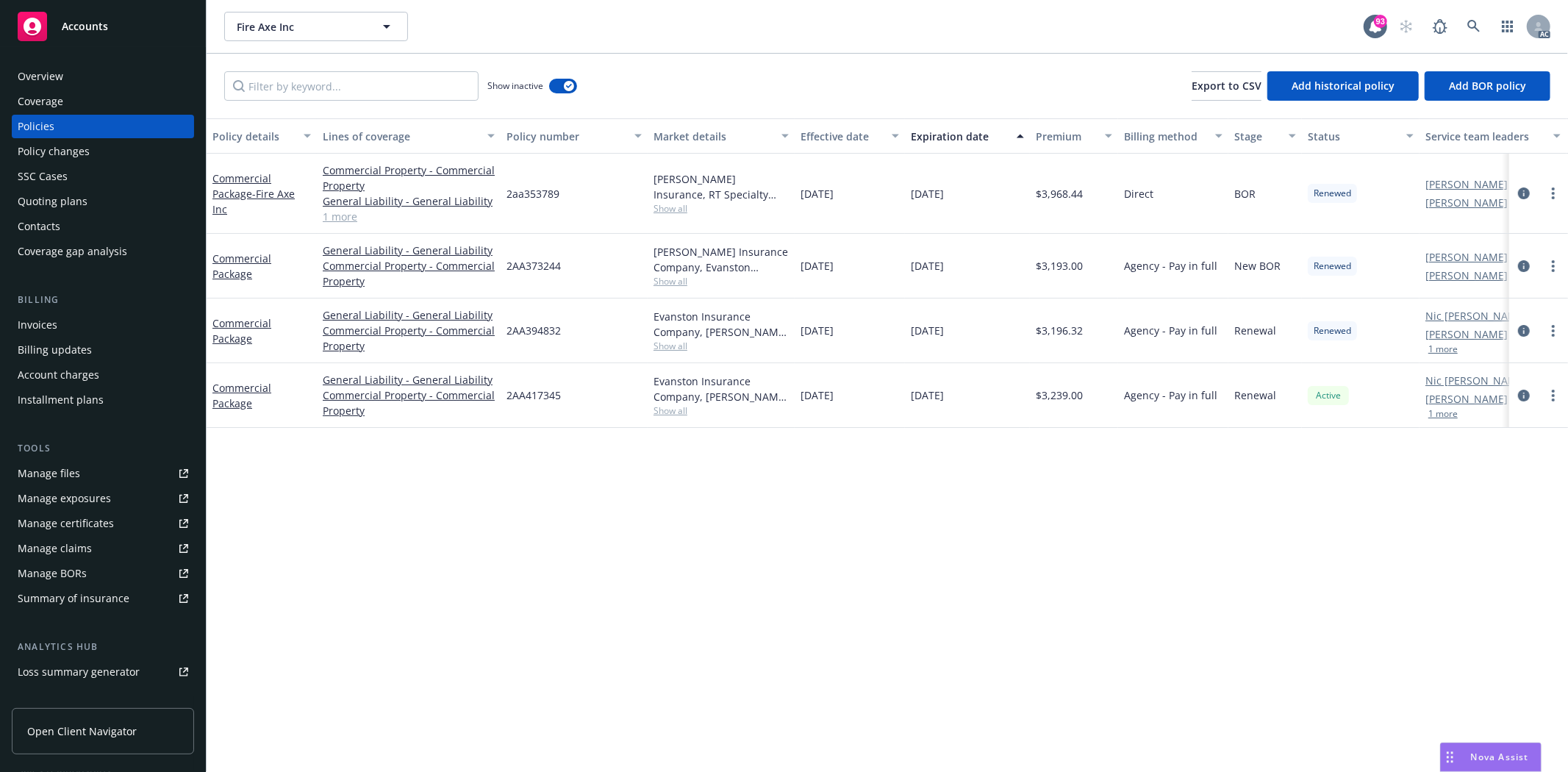
click at [660, 284] on span "Show all" at bounding box center [722, 281] width 135 height 13
click at [790, 282] on div "Markel Insurance Company, Evanston Insurance Company, RT Specialty Insurance Se…" at bounding box center [721, 266] width 147 height 64
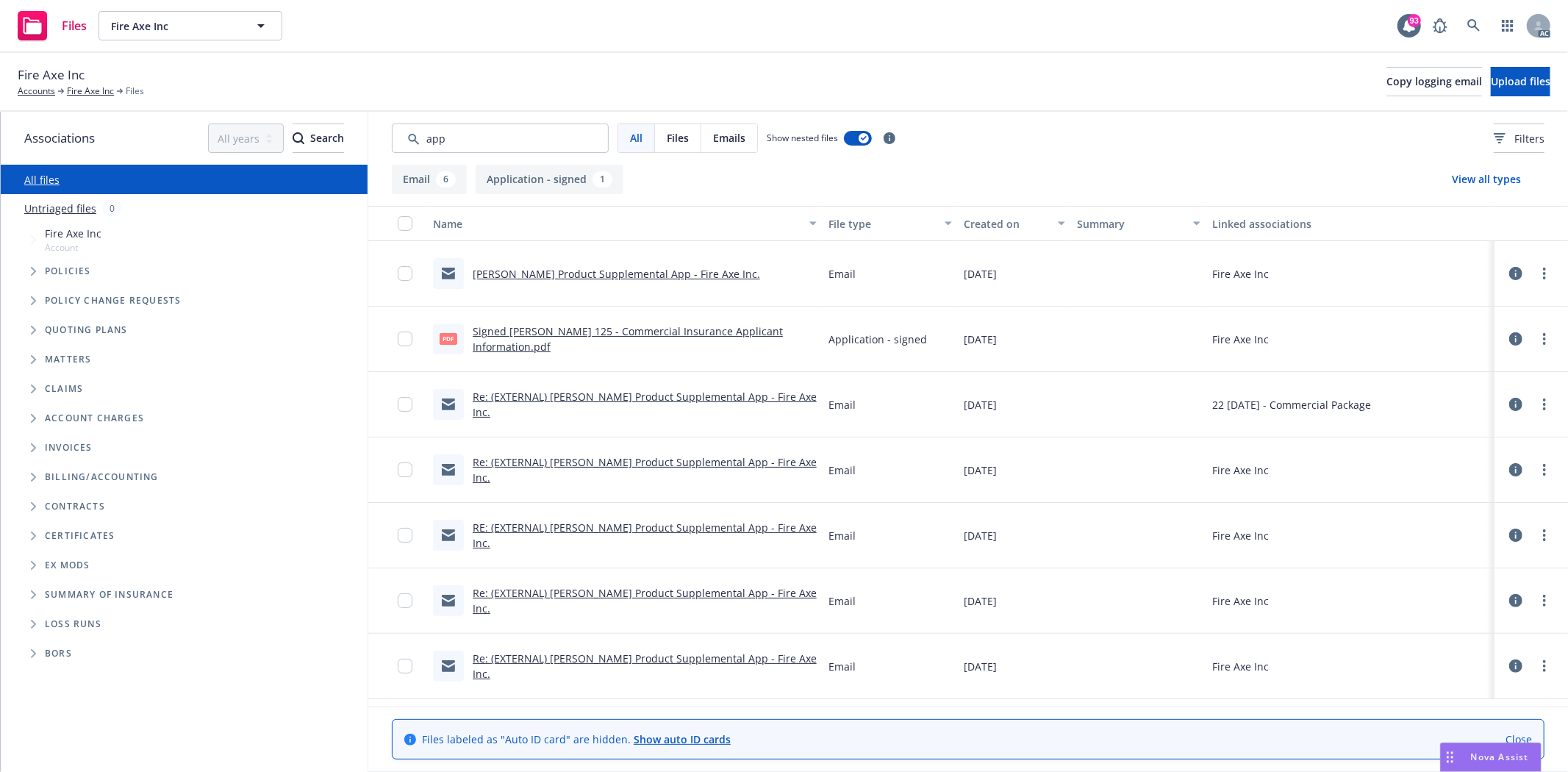
click at [1000, 216] on div "Created on" at bounding box center [1007, 223] width 85 height 15
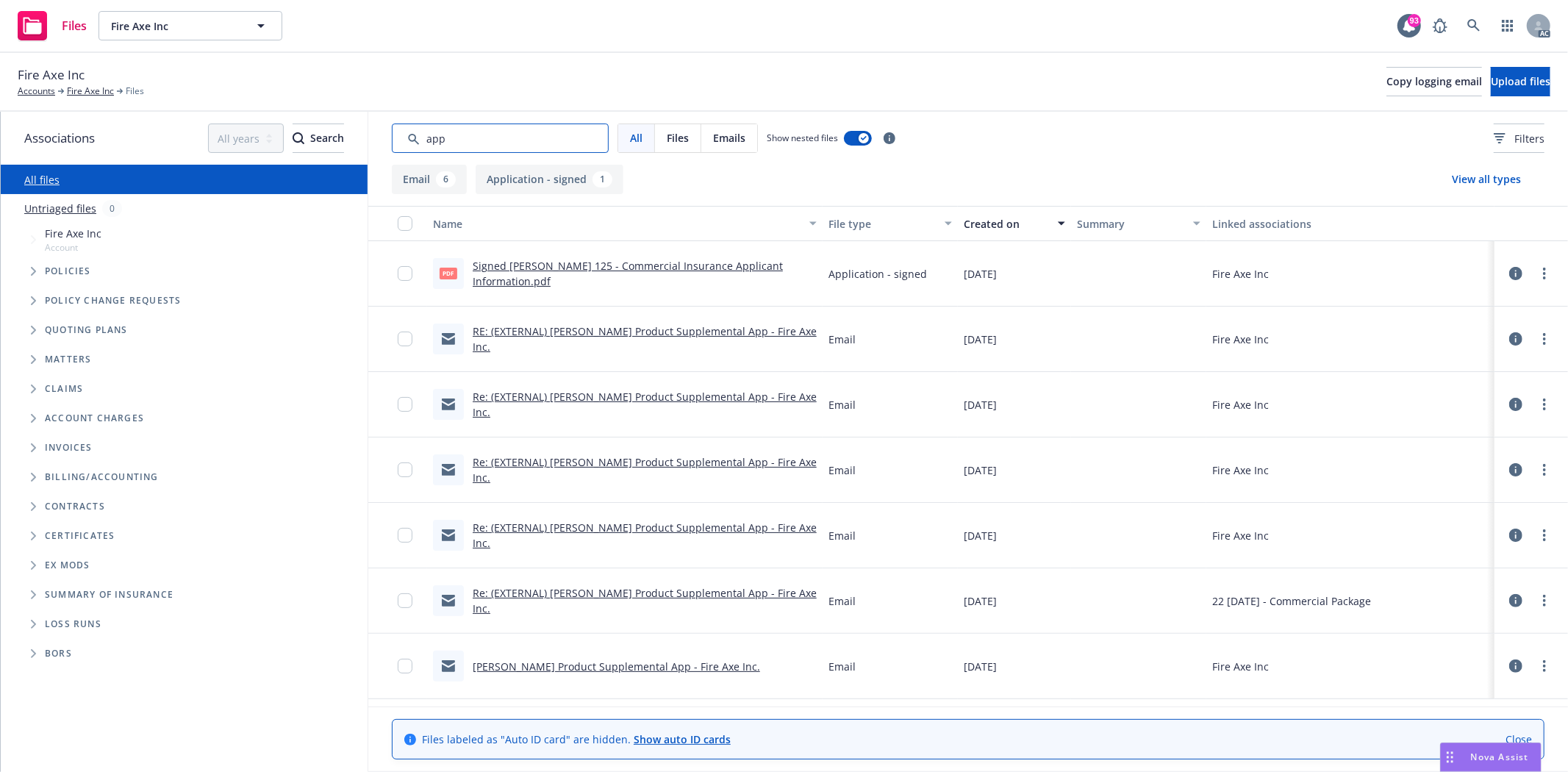
click at [460, 133] on input "Search by keyword..." at bounding box center [500, 138] width 217 height 29
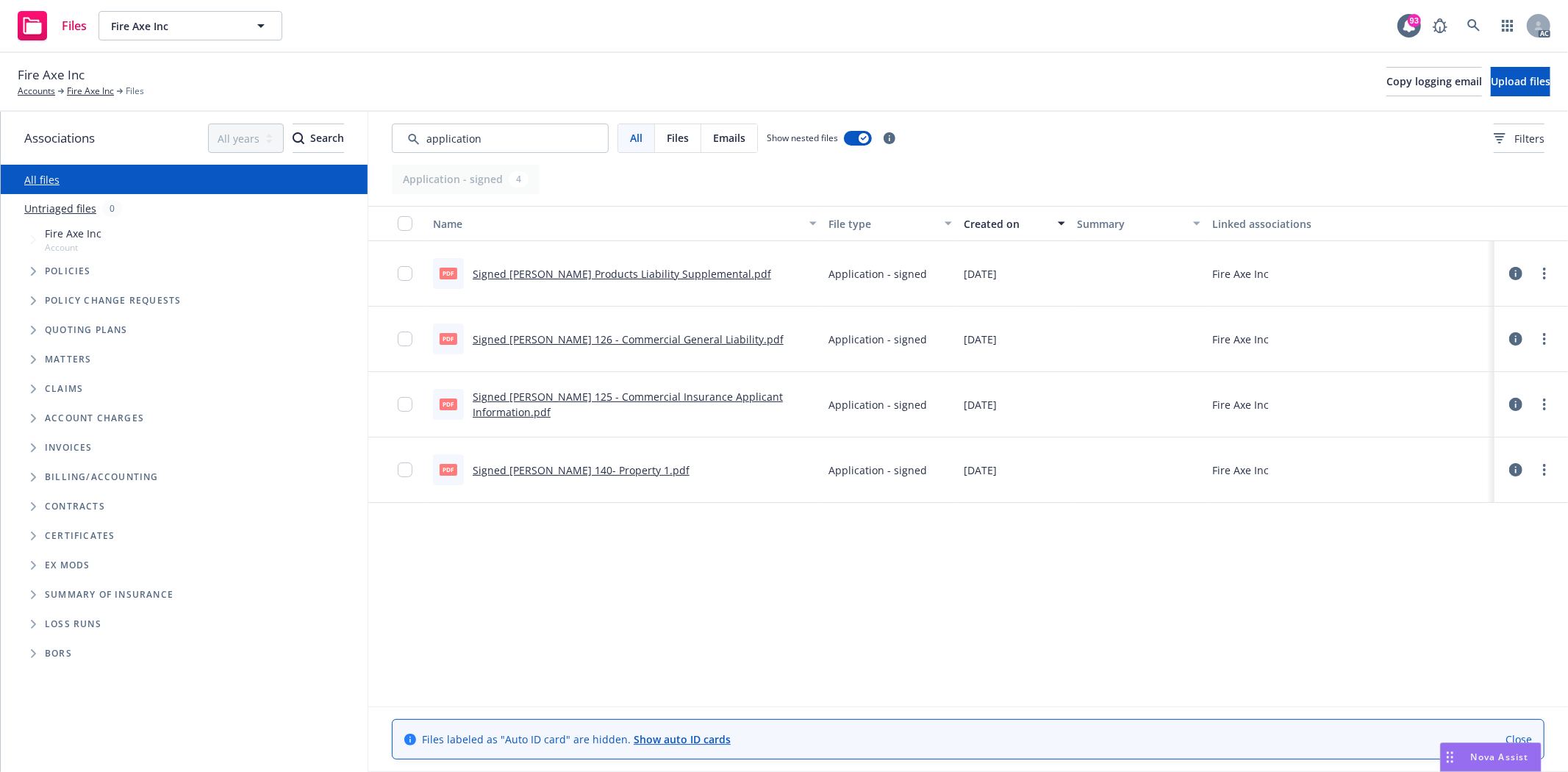
click at [990, 223] on div "Created on" at bounding box center [1007, 223] width 85 height 15
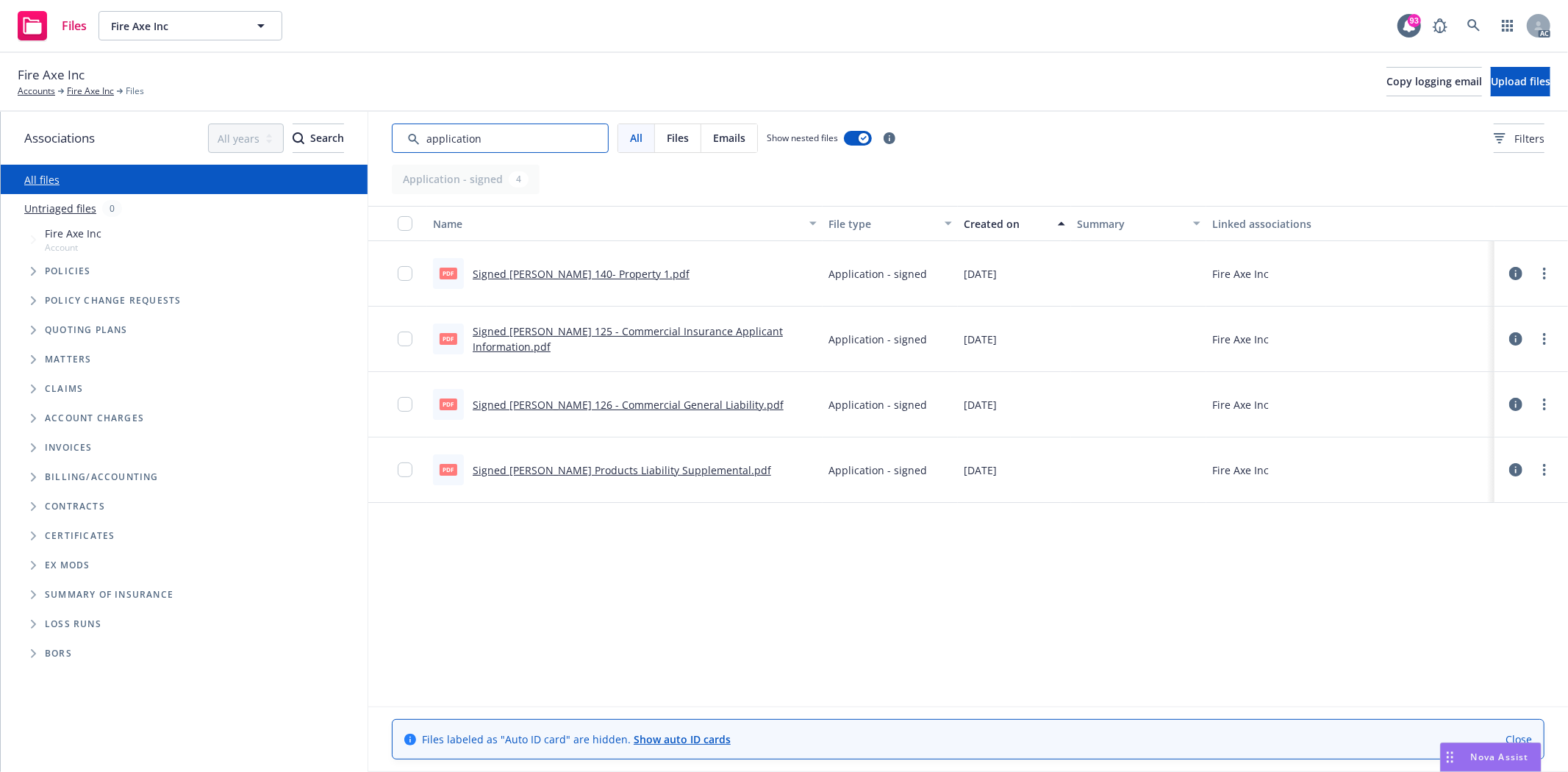
drag, startPoint x: 521, startPoint y: 130, endPoint x: 389, endPoint y: 136, distance: 132.1
click at [389, 136] on div "All Files Emails Show nested files Filters" at bounding box center [968, 139] width 1200 height 53
type input "a"
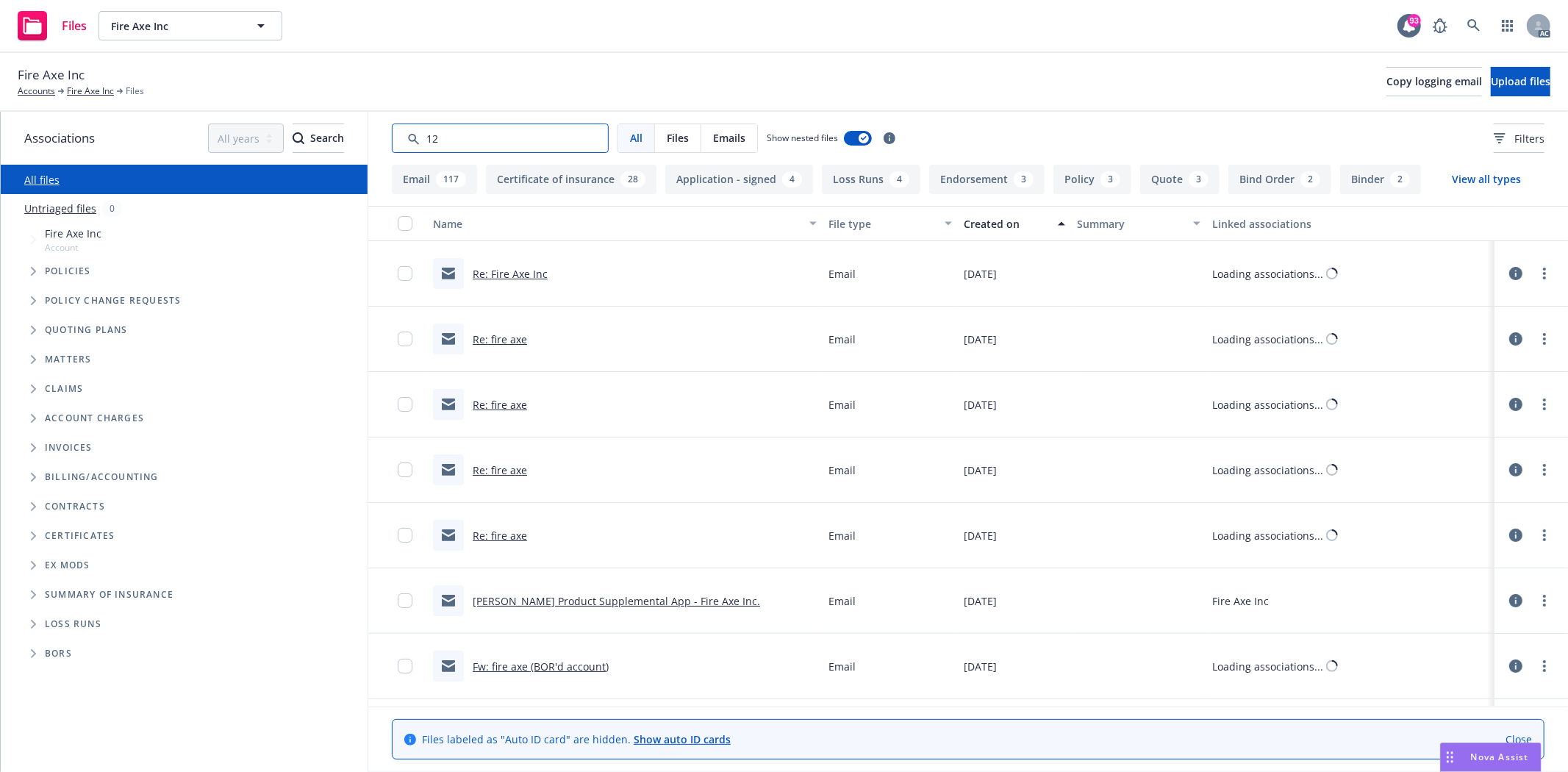
type input "125"
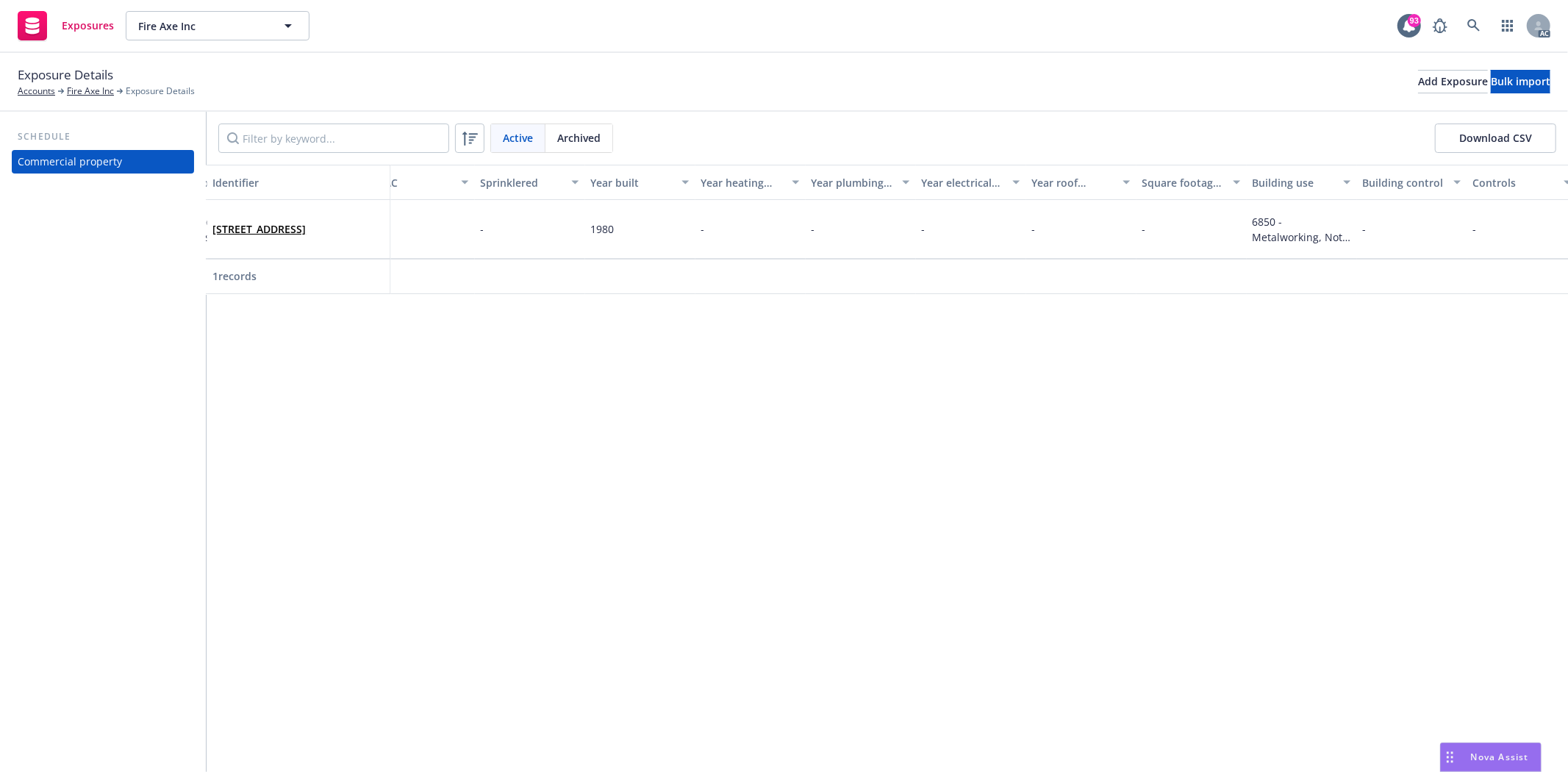
scroll to position [0, 3195]
click at [1086, 236] on span "6850 - Metalworking, Not Otherwise Classified" at bounding box center [1072, 244] width 98 height 60
click at [1040, 247] on div "6850 - Metalworking, Not Otherwise Classified" at bounding box center [1072, 229] width 110 height 59
click at [1050, 236] on span "6850 - Metalworking, Not Otherwise Classified" at bounding box center [1072, 244] width 98 height 60
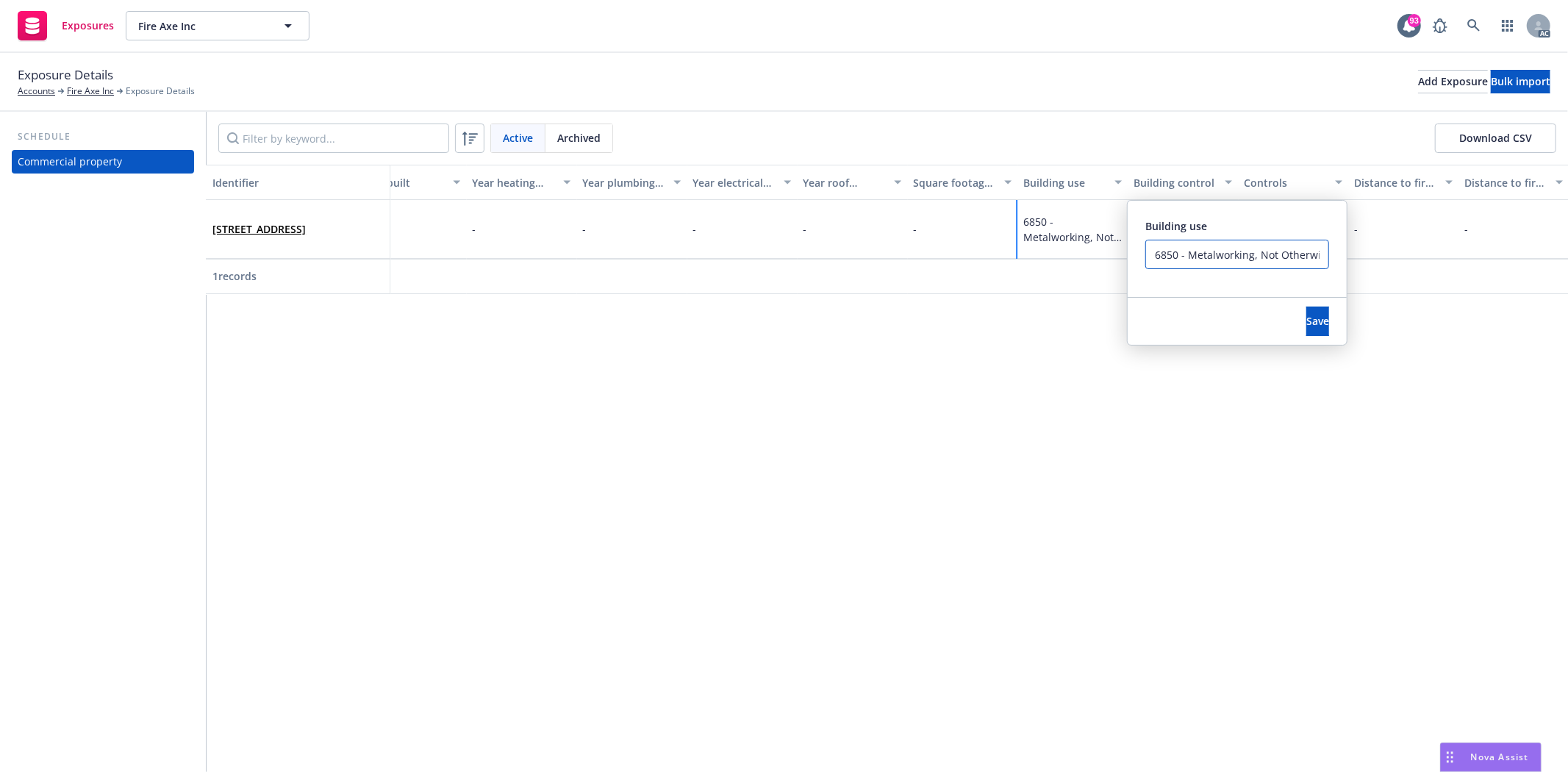
click at [1148, 259] on input "6850 - Metalworking, Not Otherwise Classified" at bounding box center [1237, 254] width 184 height 29
drag, startPoint x: 1149, startPoint y: 259, endPoint x: 1408, endPoint y: 263, distance: 259.0
click at [1408, 263] on div "Identifier Display name Location number Building number Description Address Rev…" at bounding box center [887, 229] width 1362 height 130
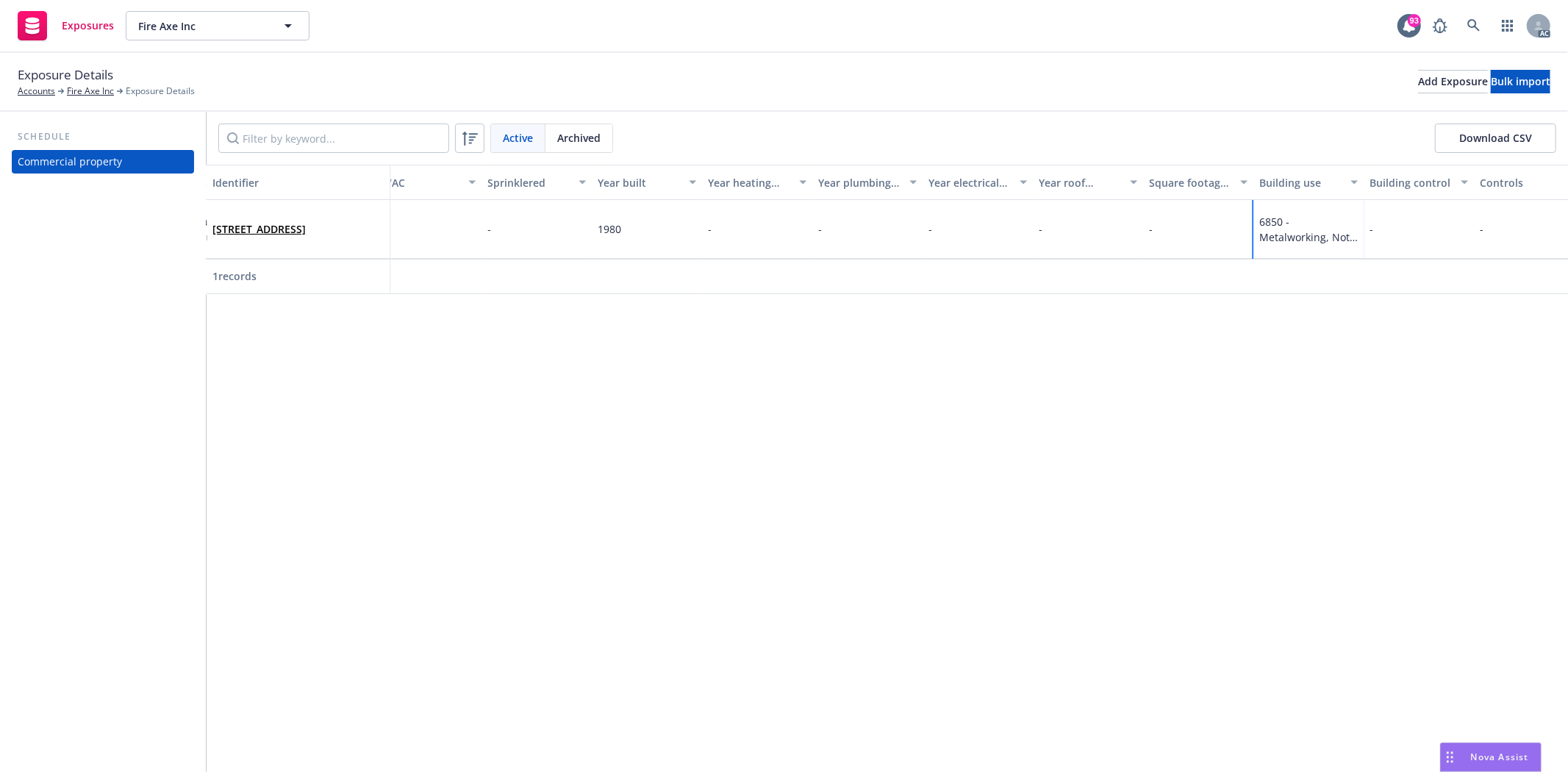
scroll to position [0, 3195]
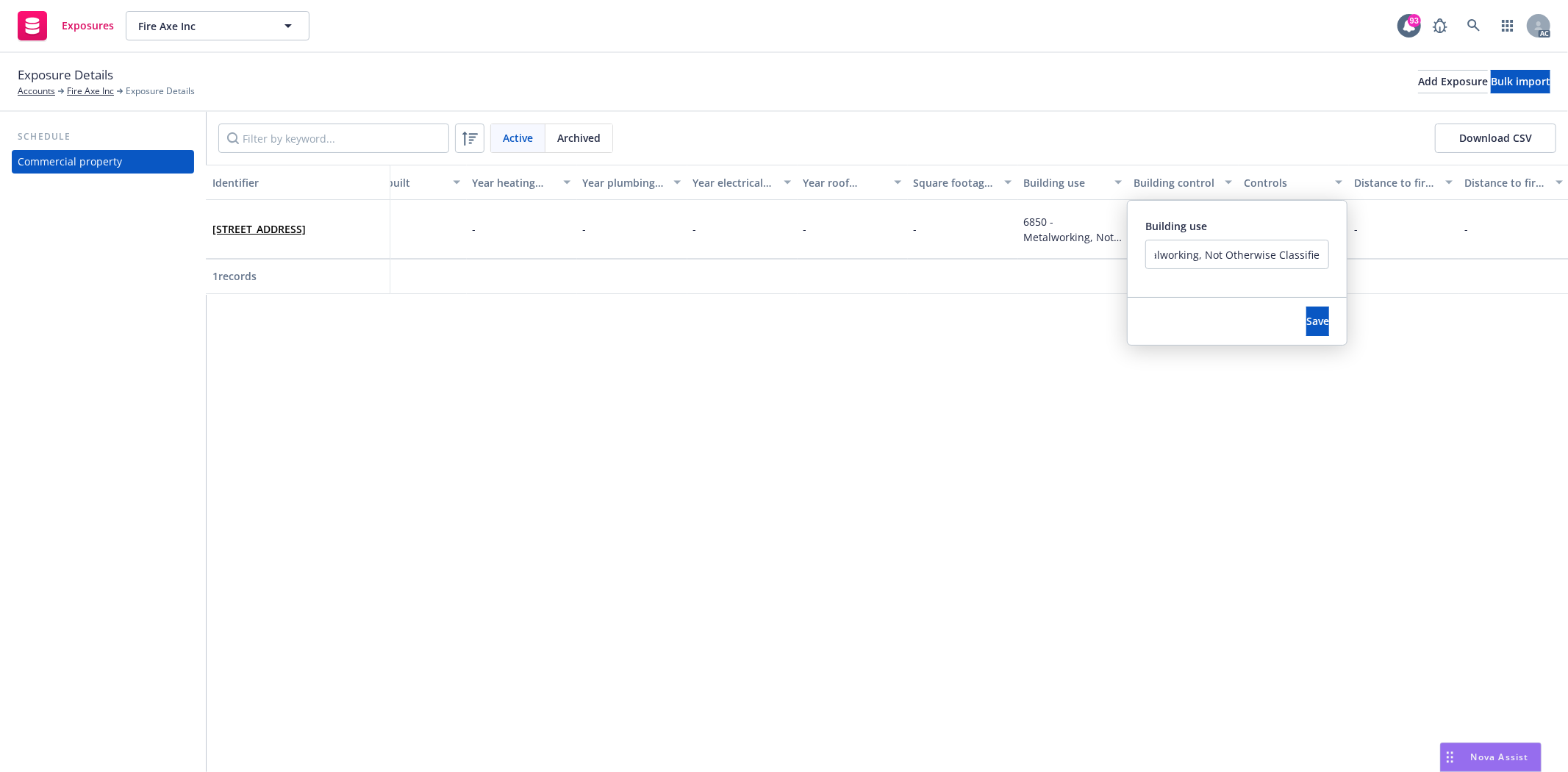
click at [1387, 350] on div "Identifier Display name Location number Building number Description Address Rev…" at bounding box center [887, 467] width 1362 height 607
click at [1301, 461] on div "Identifier Display name Location number Building number Description Address Rev…" at bounding box center [887, 467] width 1362 height 607
click at [556, 443] on div "Identifier Display name Location number Building number Description Address Rev…" at bounding box center [887, 467] width 1362 height 607
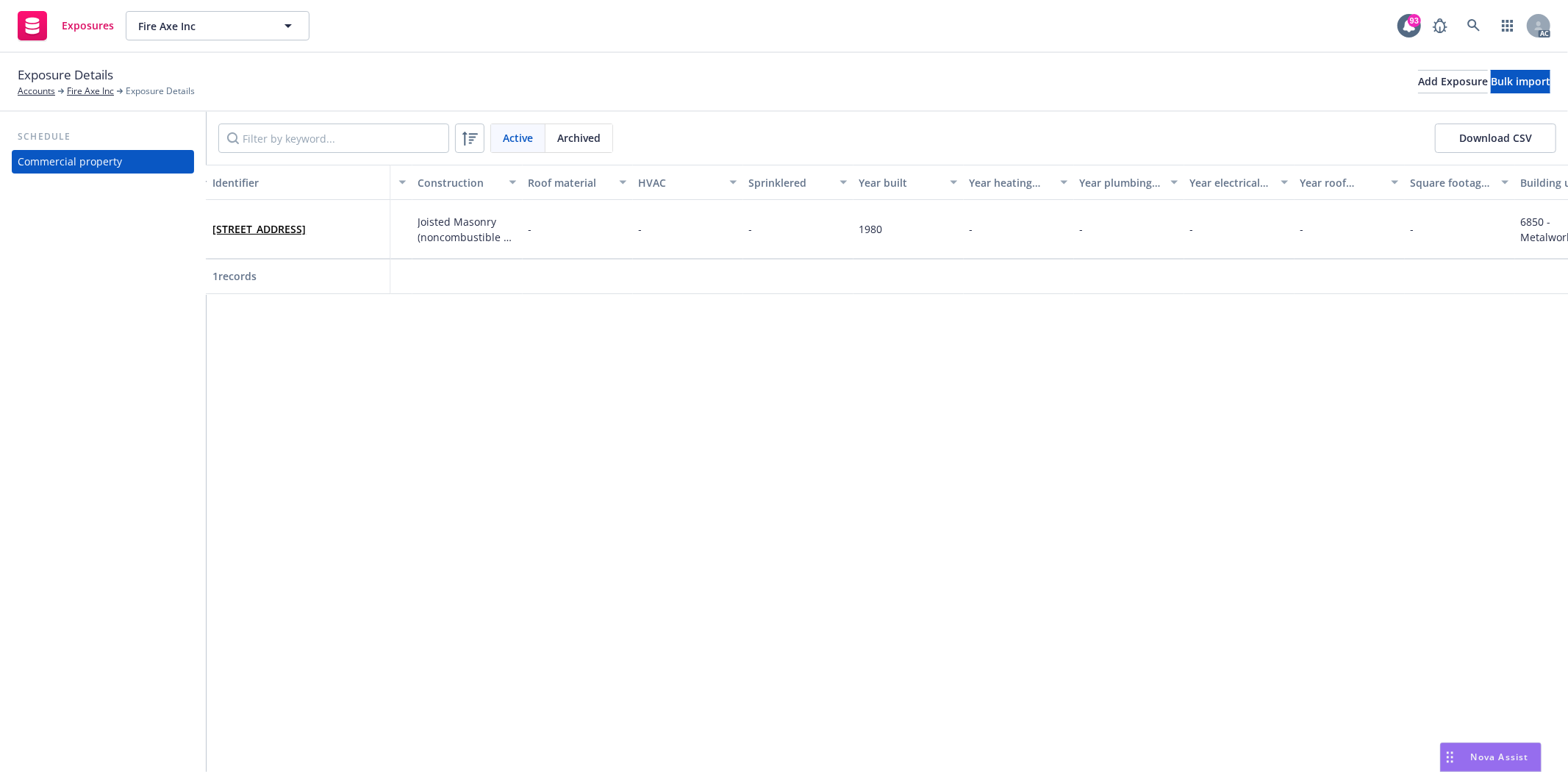
scroll to position [0, 3195]
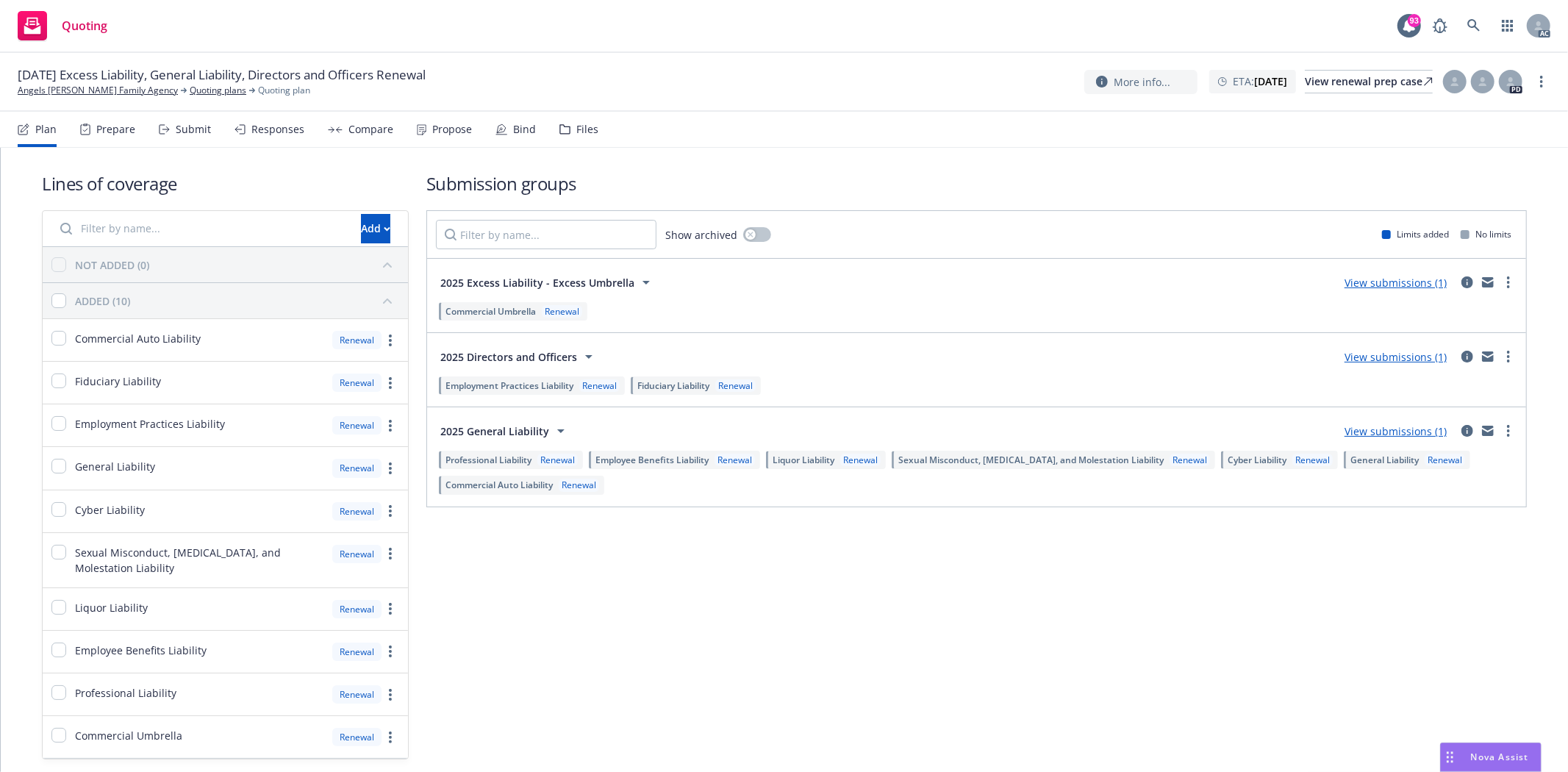
click at [101, 145] on div "Prepare" at bounding box center [107, 130] width 55 height 35
click at [101, 141] on div "Prepare" at bounding box center [107, 130] width 55 height 35
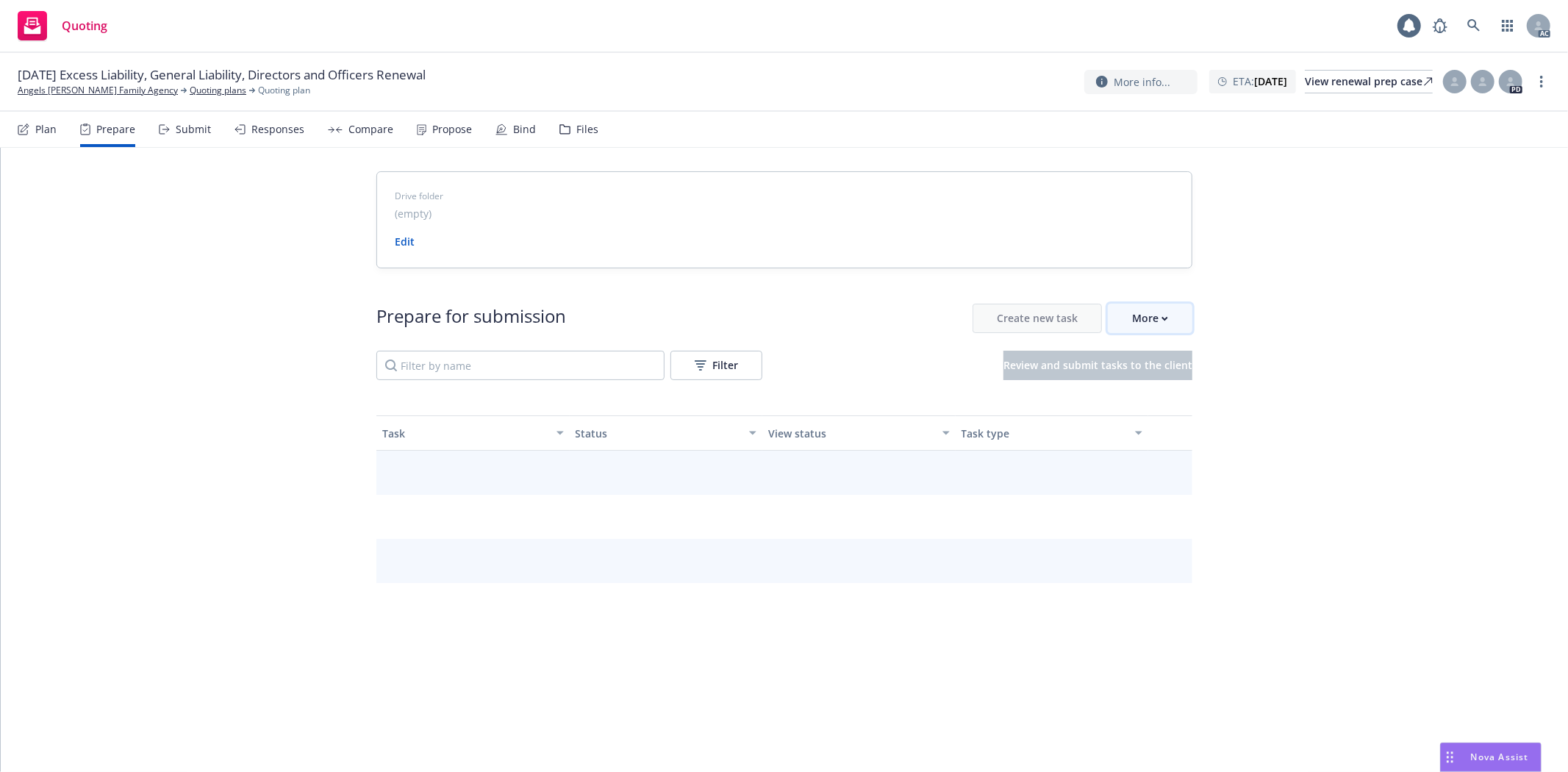
drag, startPoint x: 1153, startPoint y: 312, endPoint x: 1160, endPoint y: 323, distance: 13.0
click at [1153, 312] on div "More" at bounding box center [1150, 318] width 36 height 28
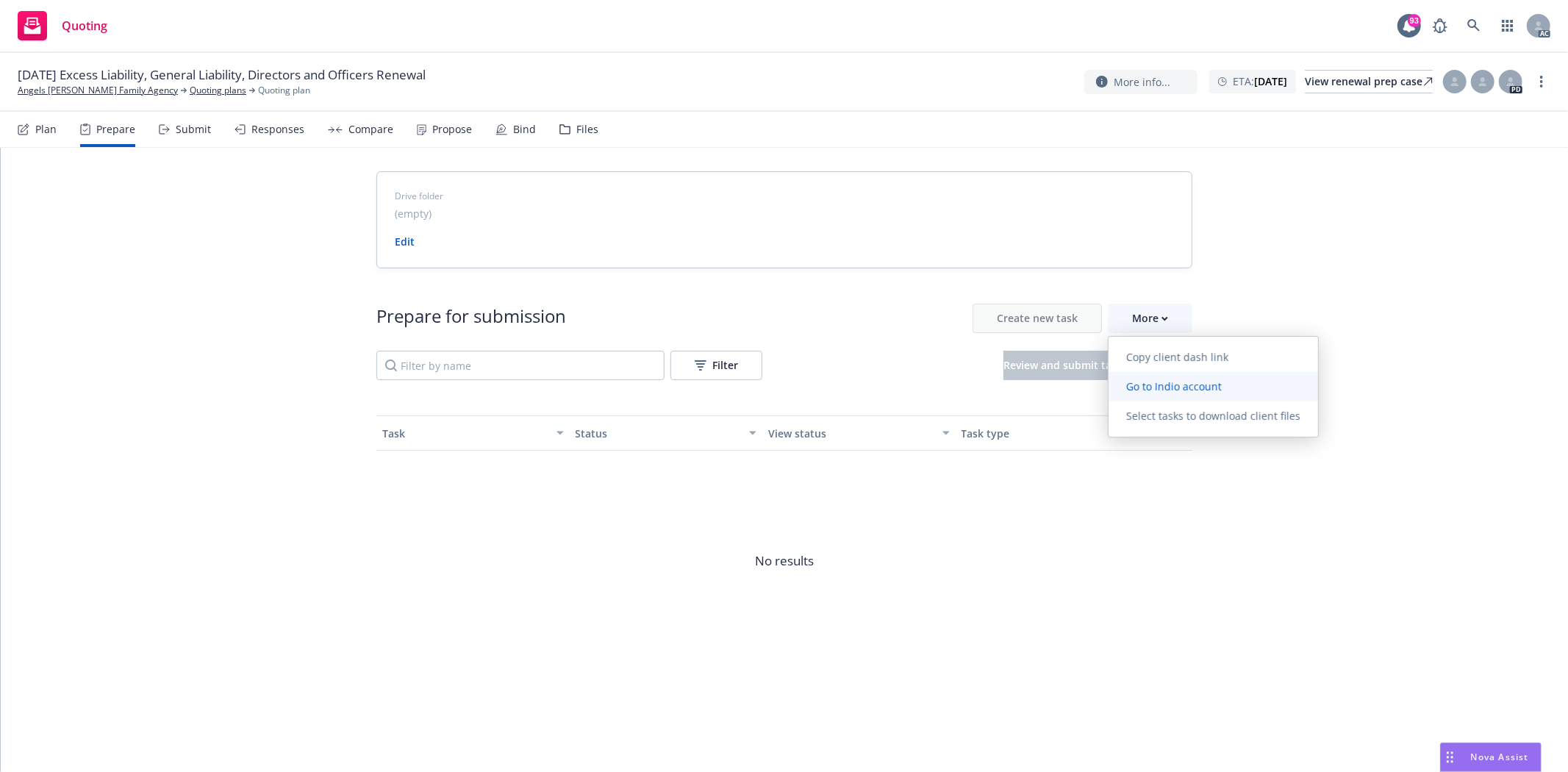
click at [1187, 380] on span "Go to Indio account" at bounding box center [1174, 386] width 131 height 14
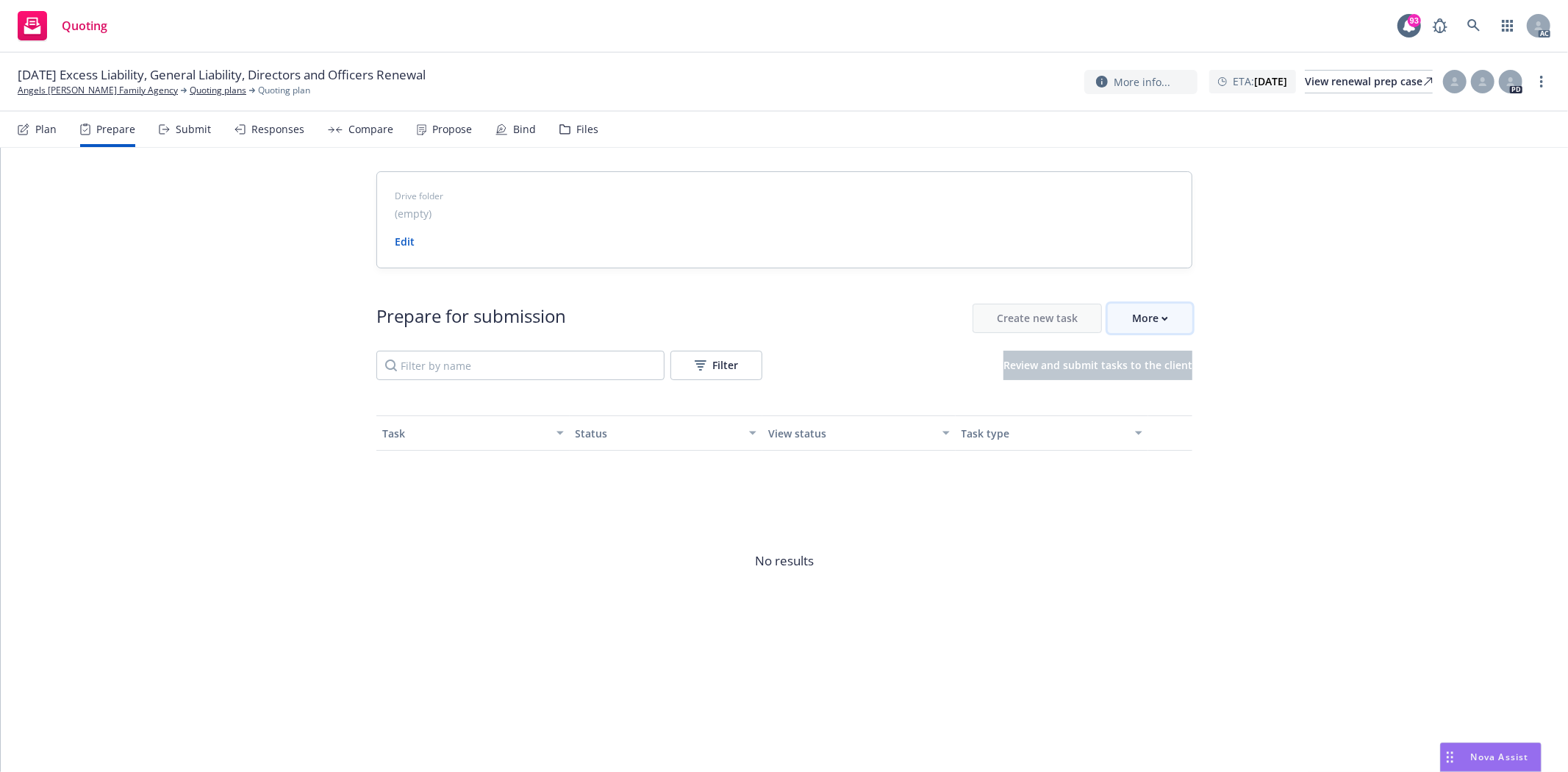
click at [1131, 318] on button "More" at bounding box center [1150, 318] width 85 height 29
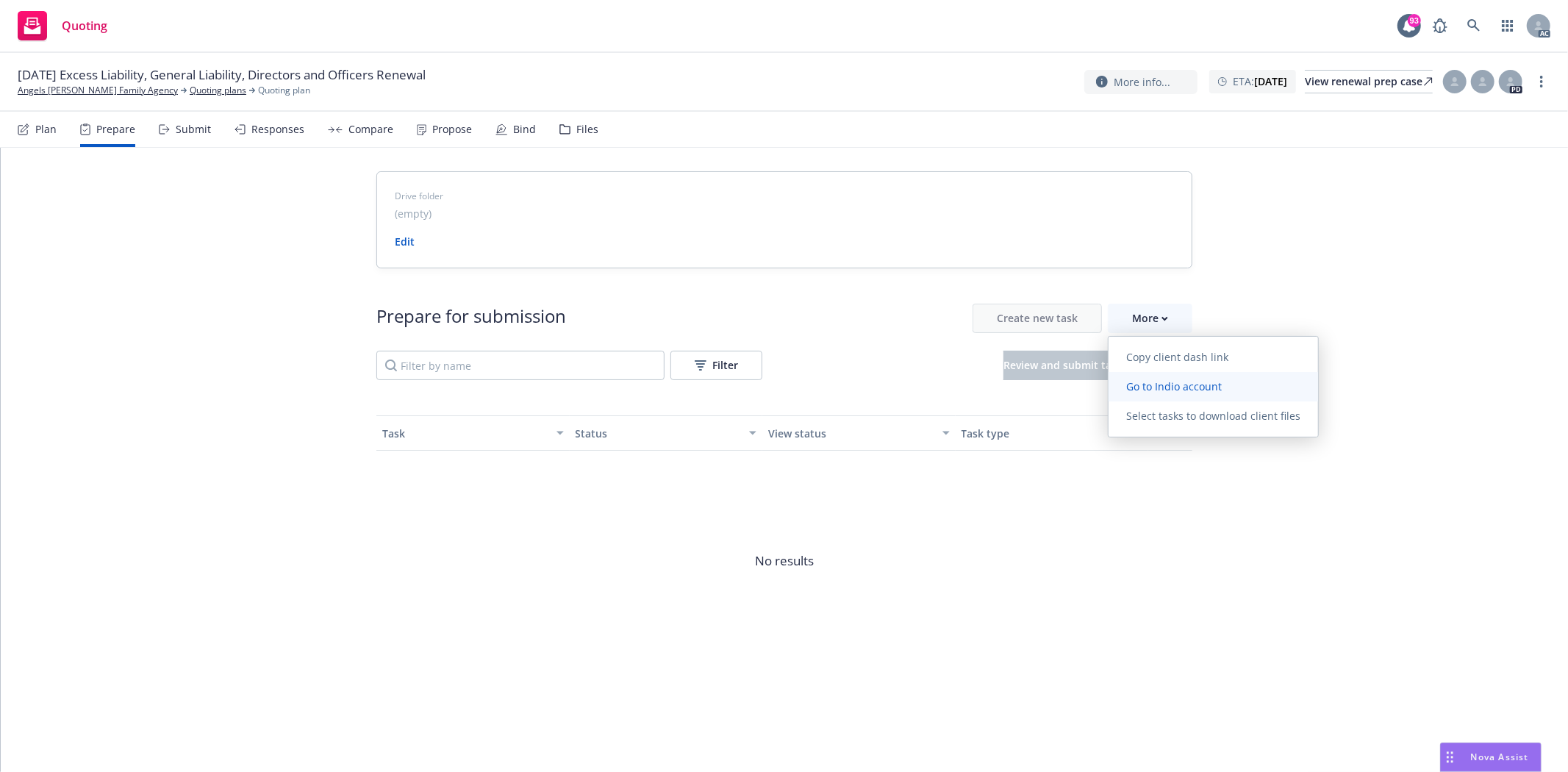
click at [1173, 380] on span "Go to Indio account" at bounding box center [1174, 386] width 131 height 14
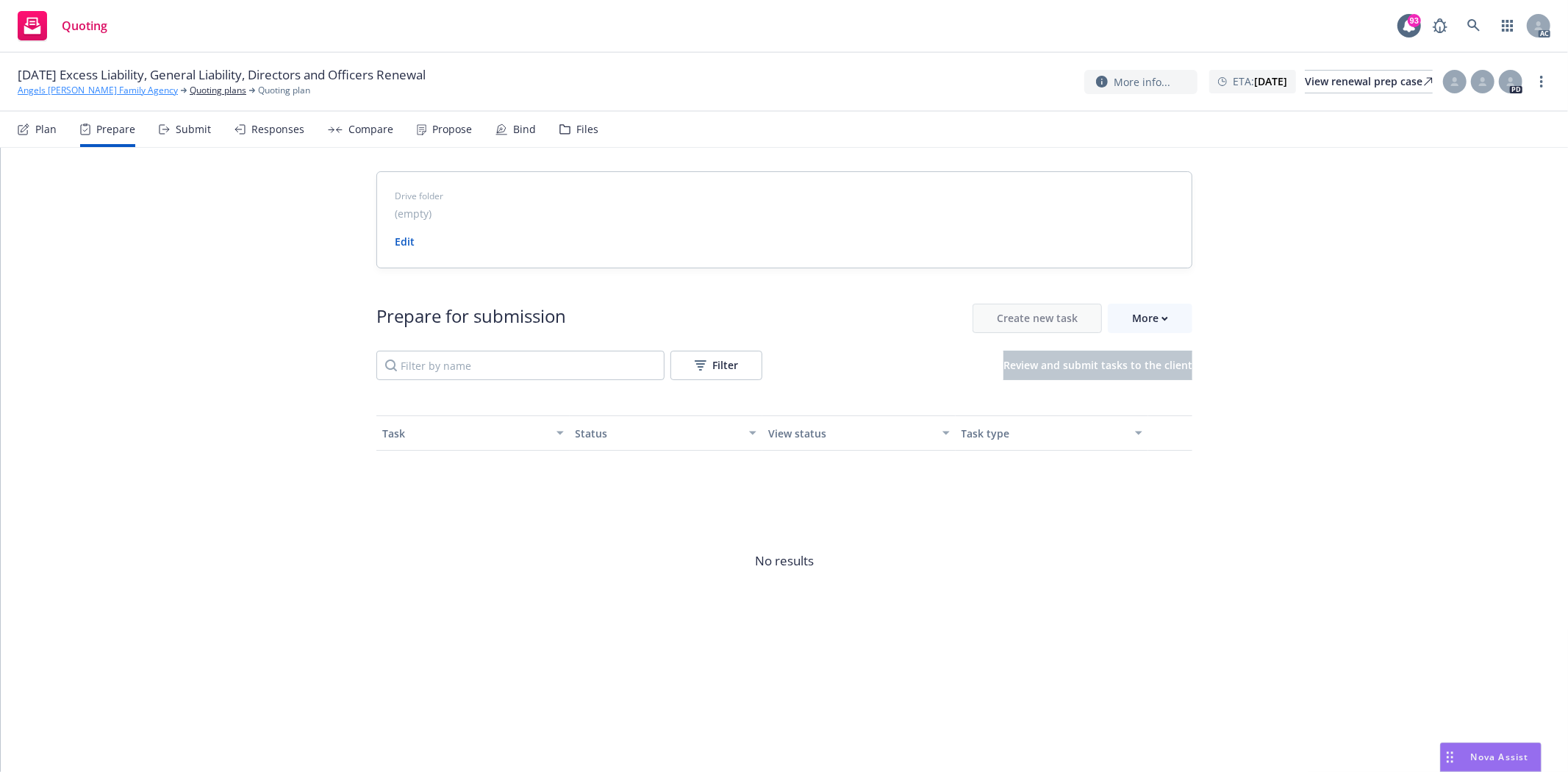
click at [102, 93] on link "Angels Foster Family Agency" at bounding box center [98, 90] width 160 height 13
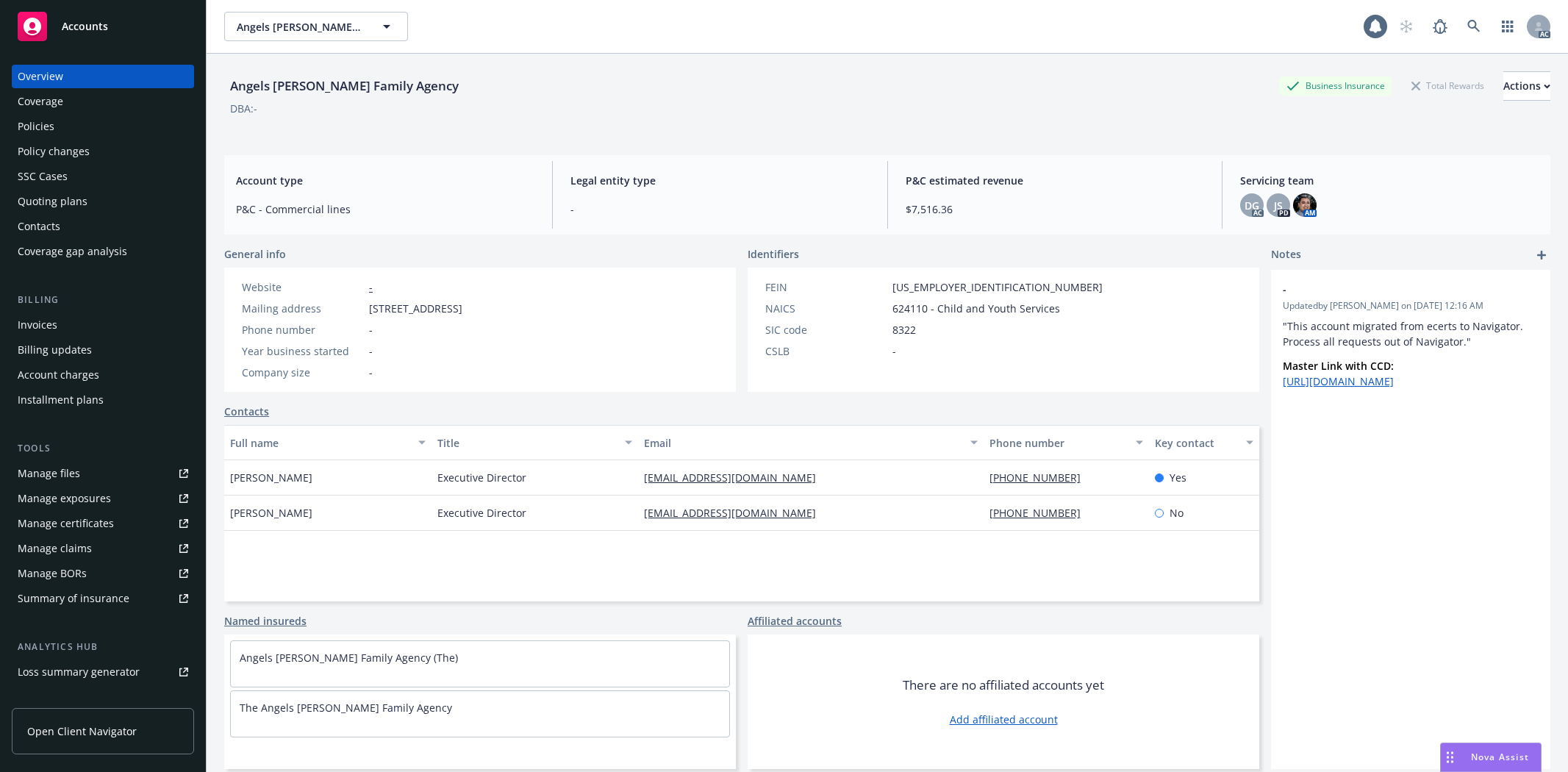
click at [116, 115] on div "Policies" at bounding box center [103, 126] width 171 height 23
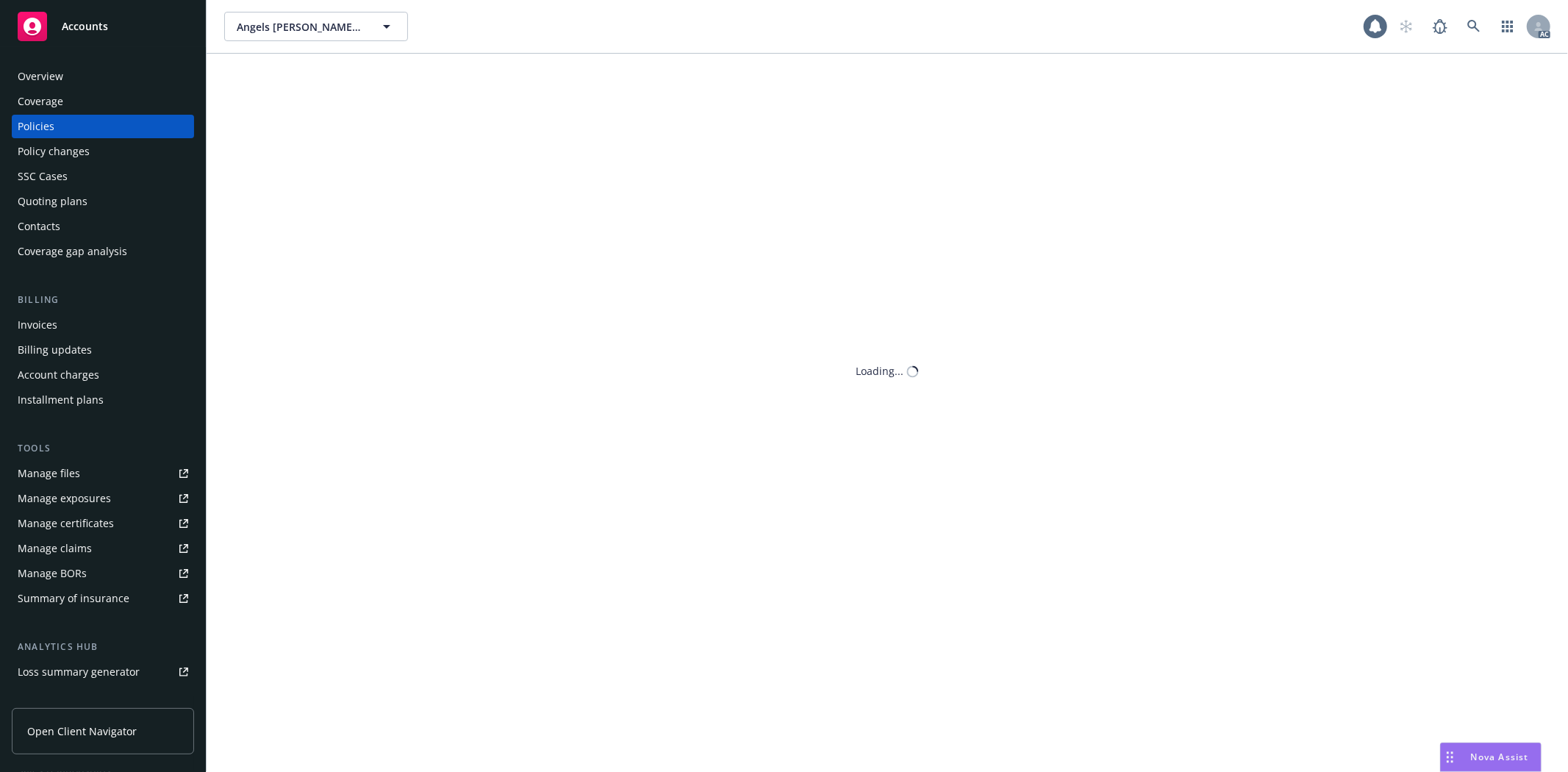
click at [106, 118] on div "Policies" at bounding box center [103, 126] width 171 height 23
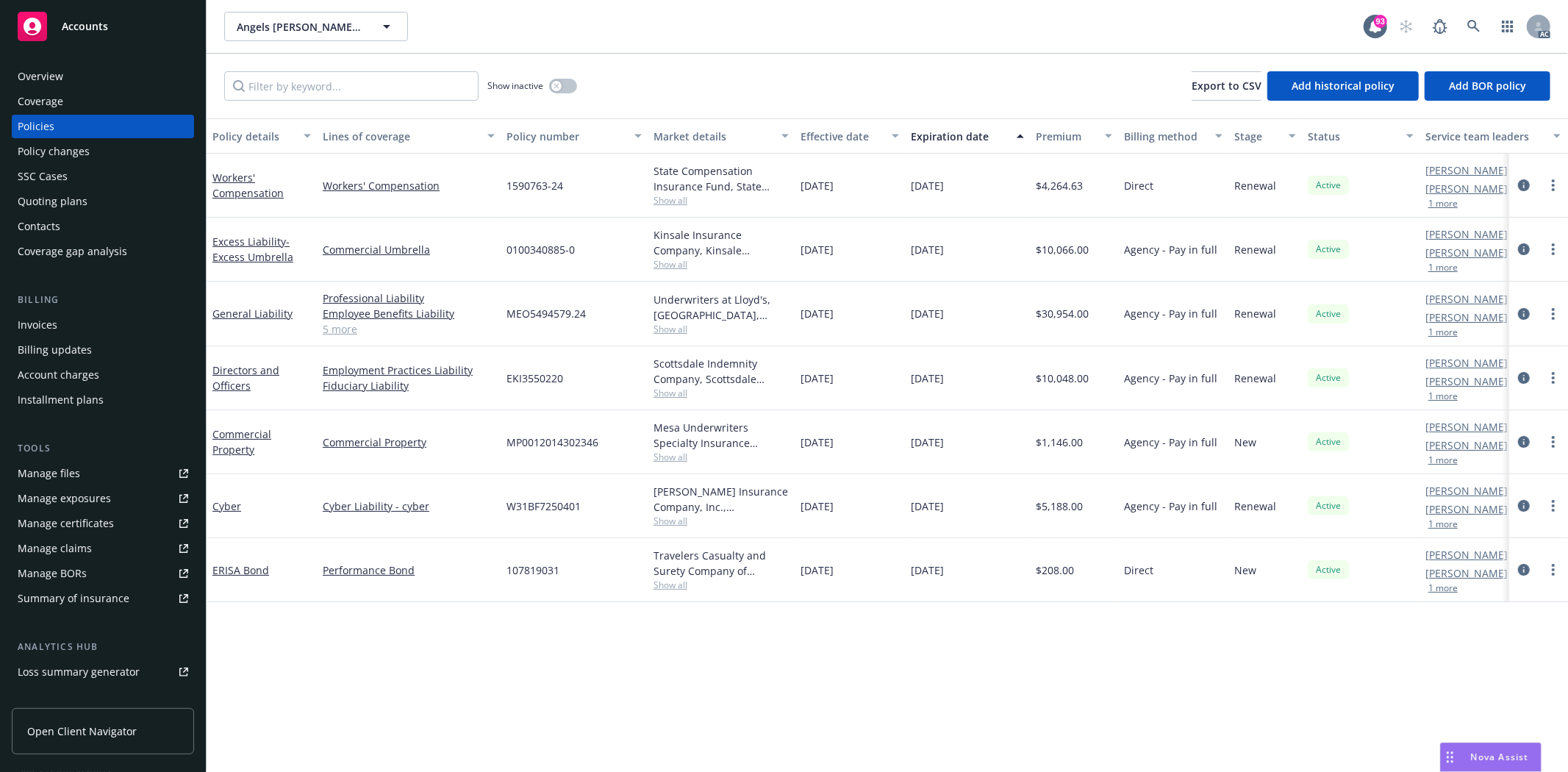
click at [87, 478] on link "Manage files" at bounding box center [103, 473] width 182 height 23
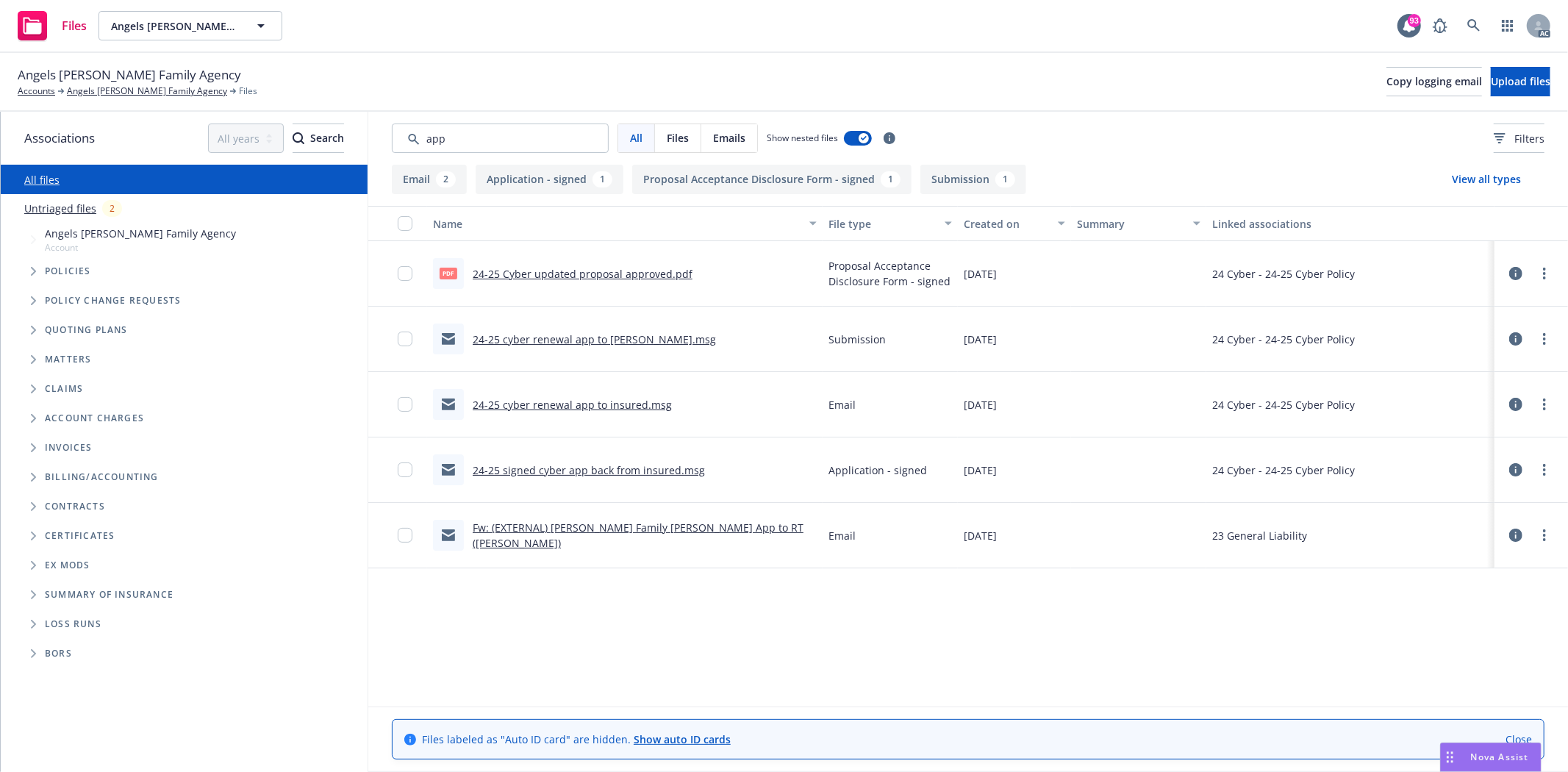
click at [642, 283] on div "pdf 24-25 Cyber updated proposal approved.pdf" at bounding box center [563, 273] width 260 height 31
click at [647, 271] on link "24-25 Cyber updated proposal approved.pdf" at bounding box center [582, 273] width 220 height 14
click at [562, 128] on input "Search by keyword..." at bounding box center [500, 138] width 217 height 29
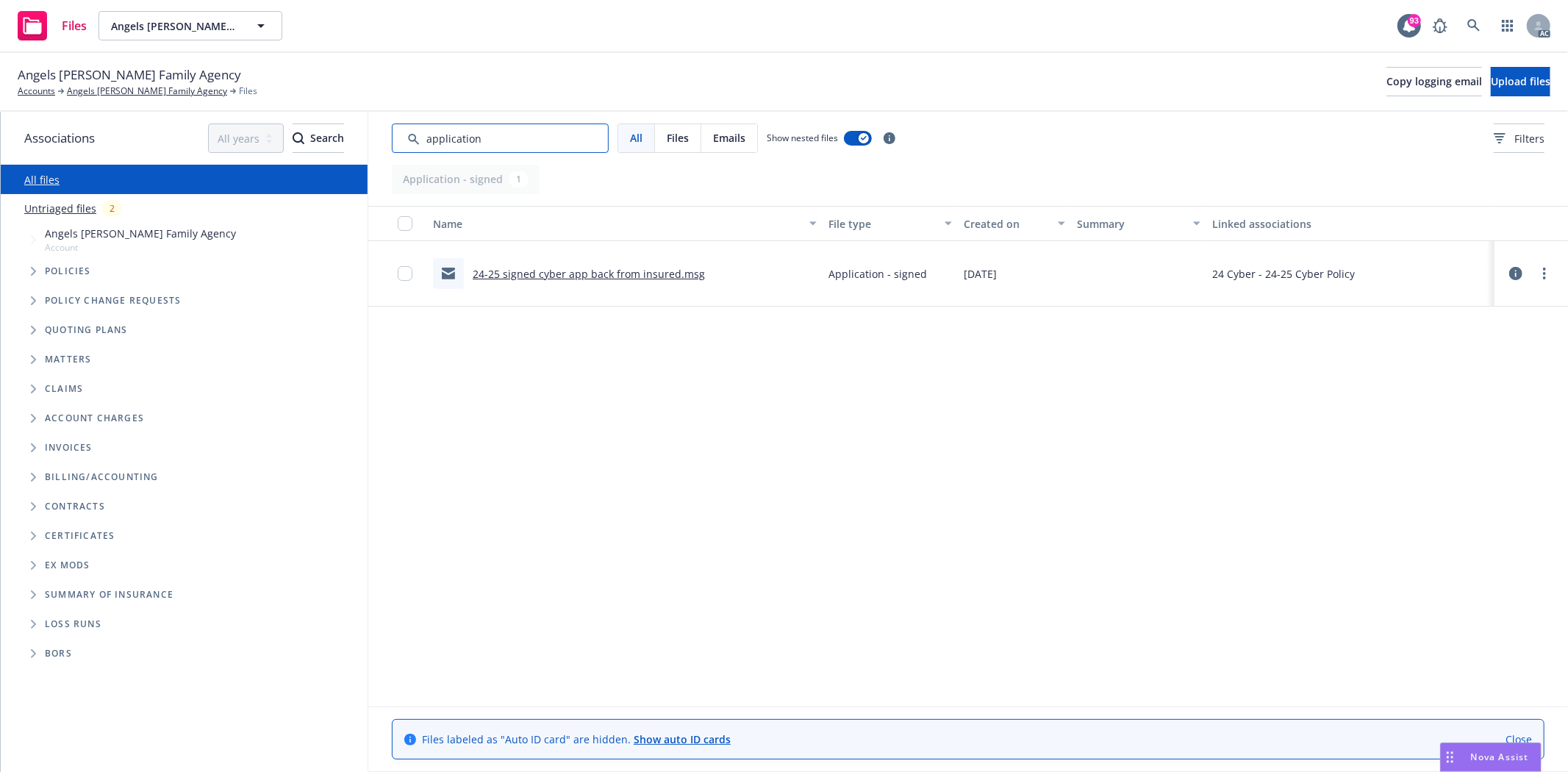
click at [505, 134] on input "Search by keyword..." at bounding box center [500, 138] width 217 height 29
drag, startPoint x: 505, startPoint y: 134, endPoint x: 397, endPoint y: 138, distance: 108.1
click at [400, 139] on input "Search by keyword..." at bounding box center [500, 138] width 217 height 29
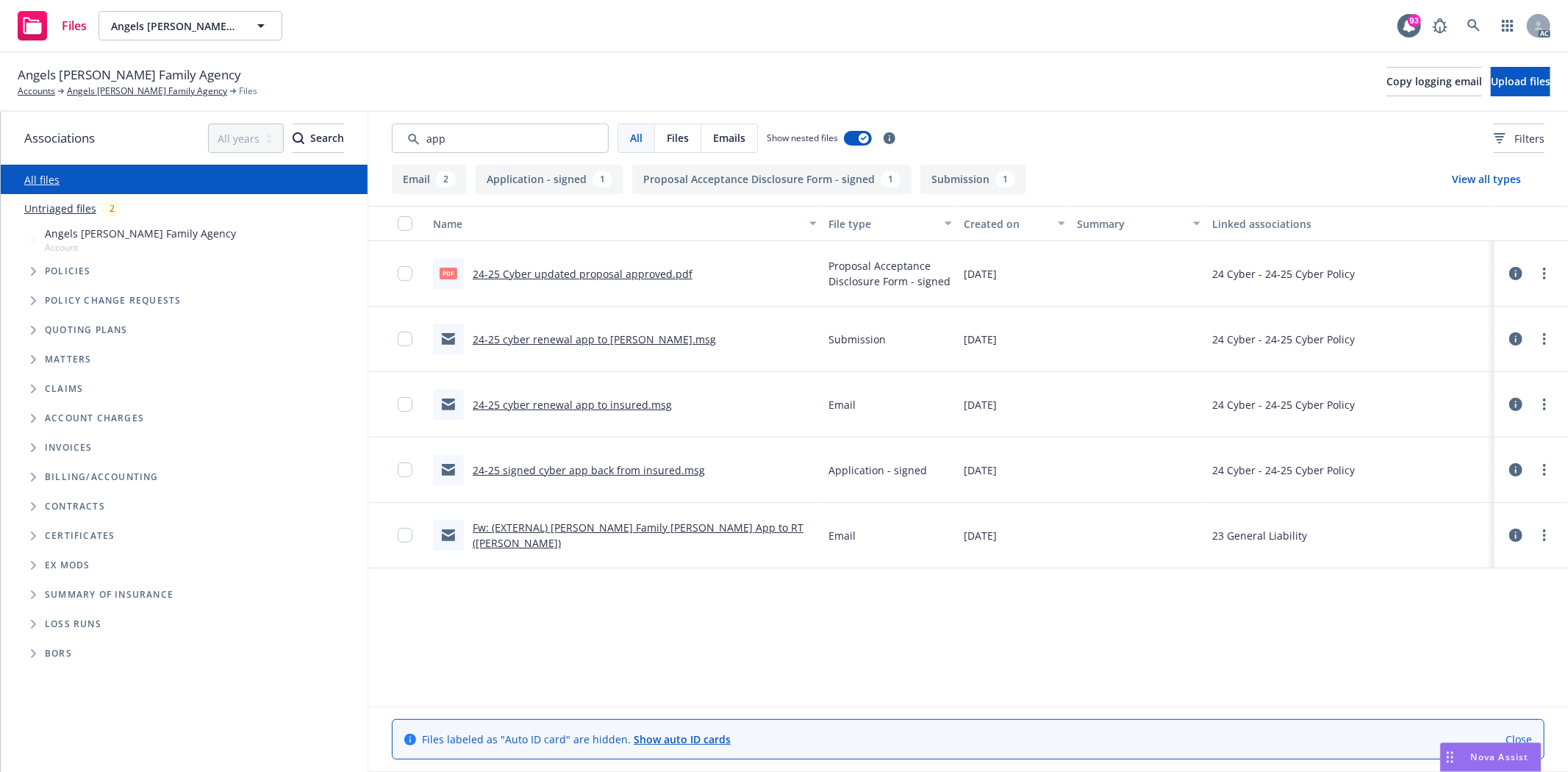
click at [673, 528] on link "Fw: (EXTERNAL) [PERSON_NAME] Family [PERSON_NAME] App to RT ([PERSON_NAME])" at bounding box center [638, 535] width 331 height 29
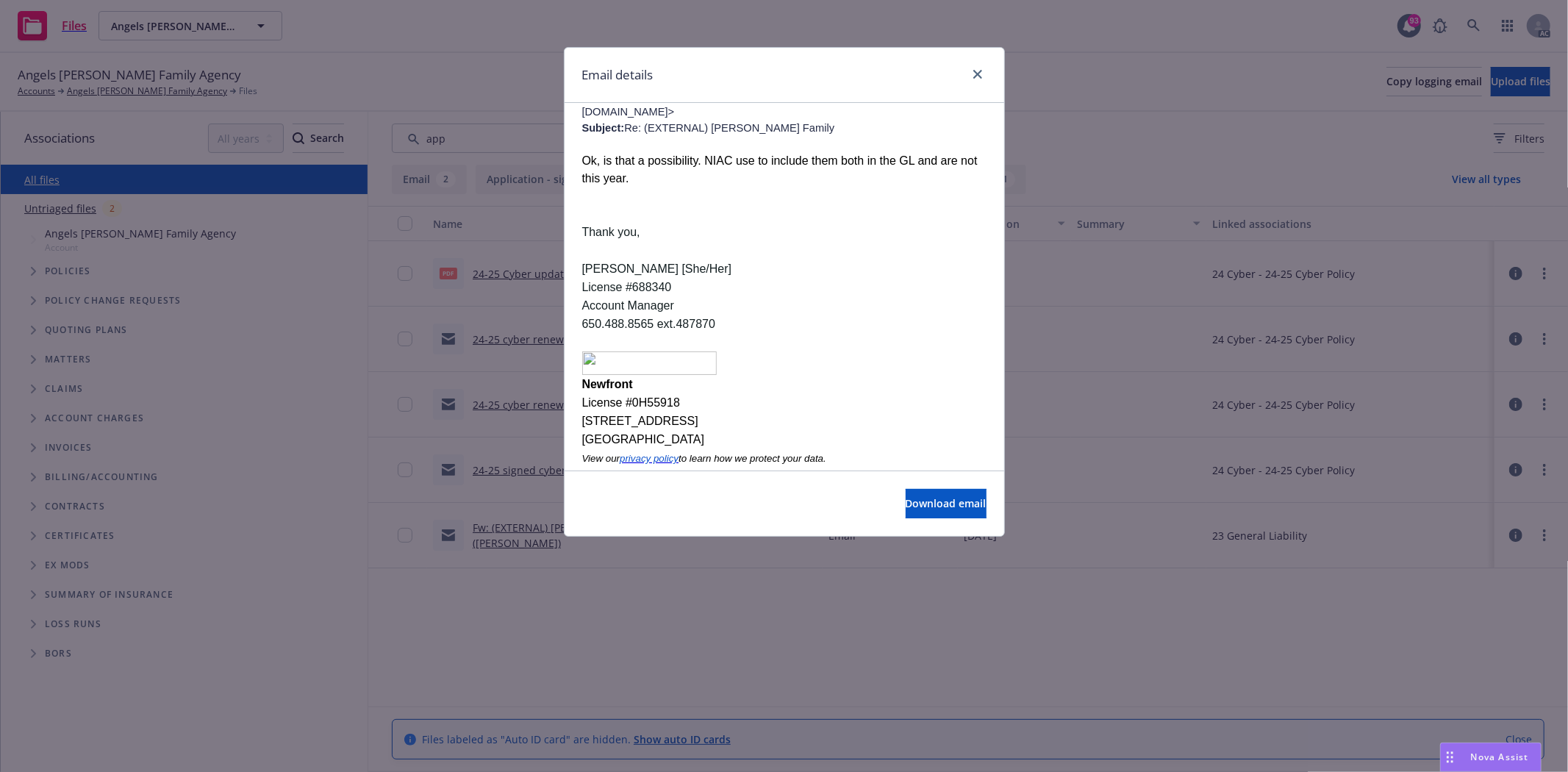
scroll to position [1551, 0]
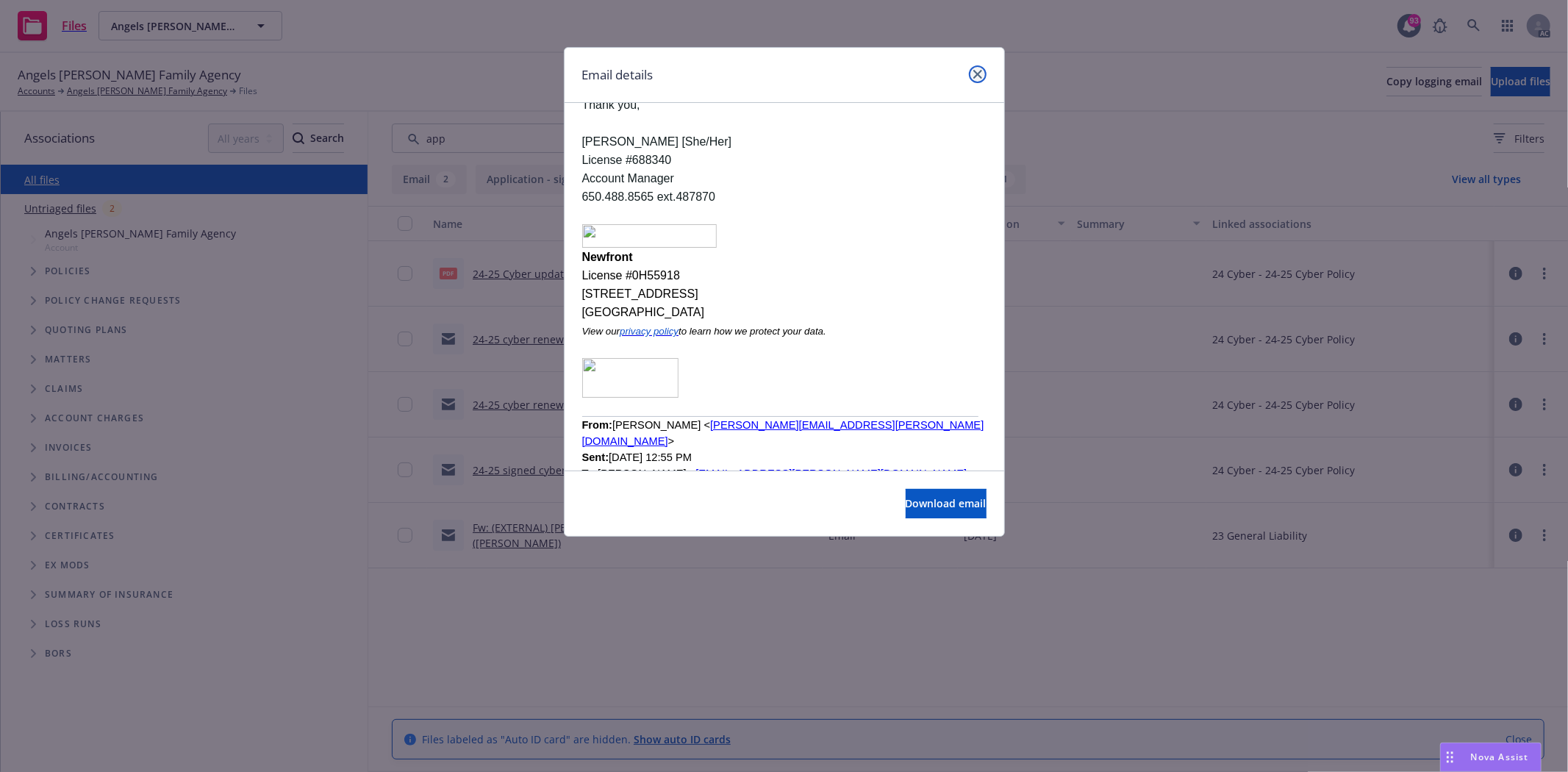
click at [980, 82] on link "close" at bounding box center [978, 74] width 18 height 18
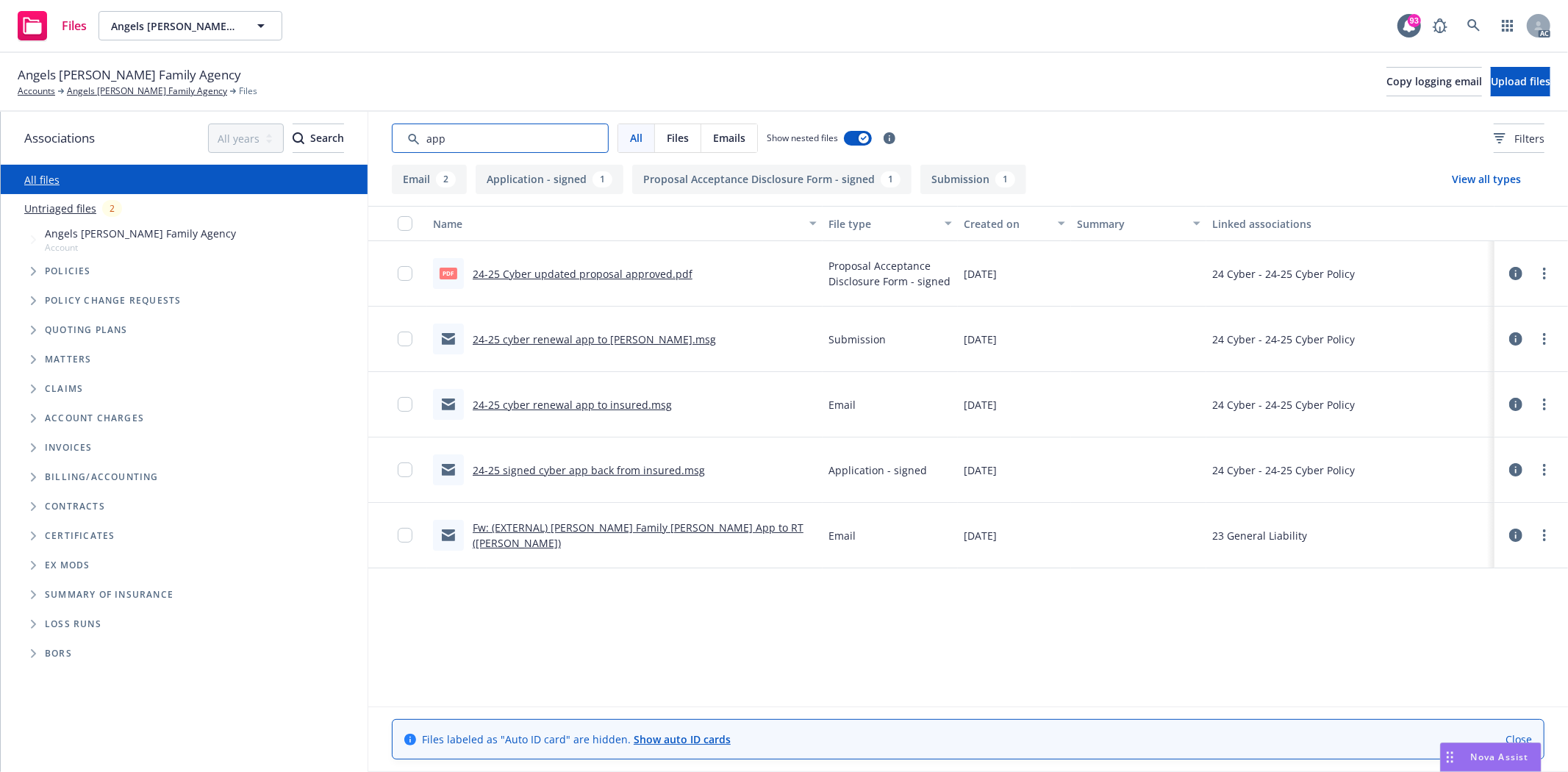
click at [564, 147] on input "Search by keyword..." at bounding box center [500, 138] width 217 height 29
type input "a"
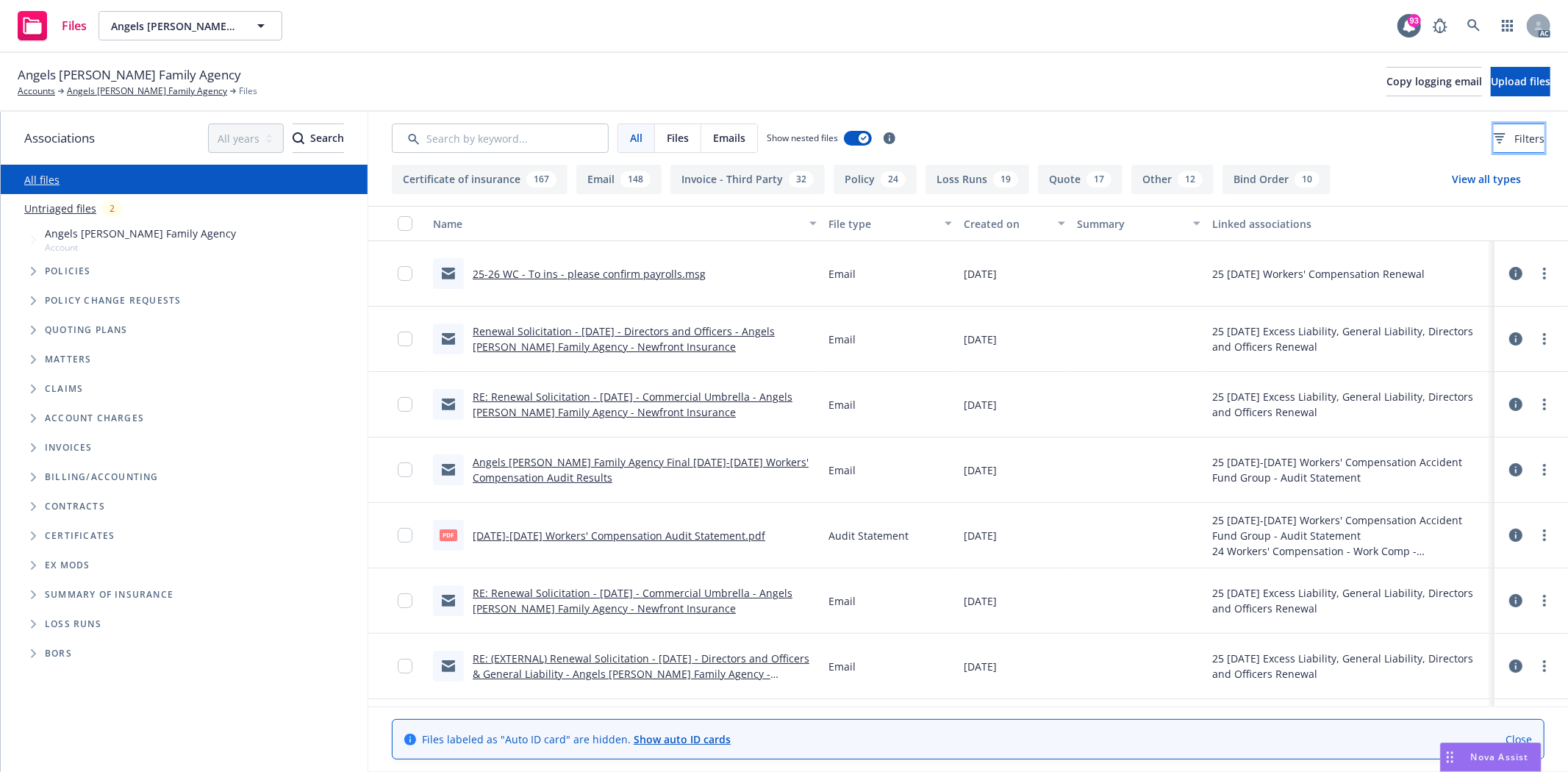
click at [1494, 147] on button "Filters" at bounding box center [1519, 138] width 51 height 29
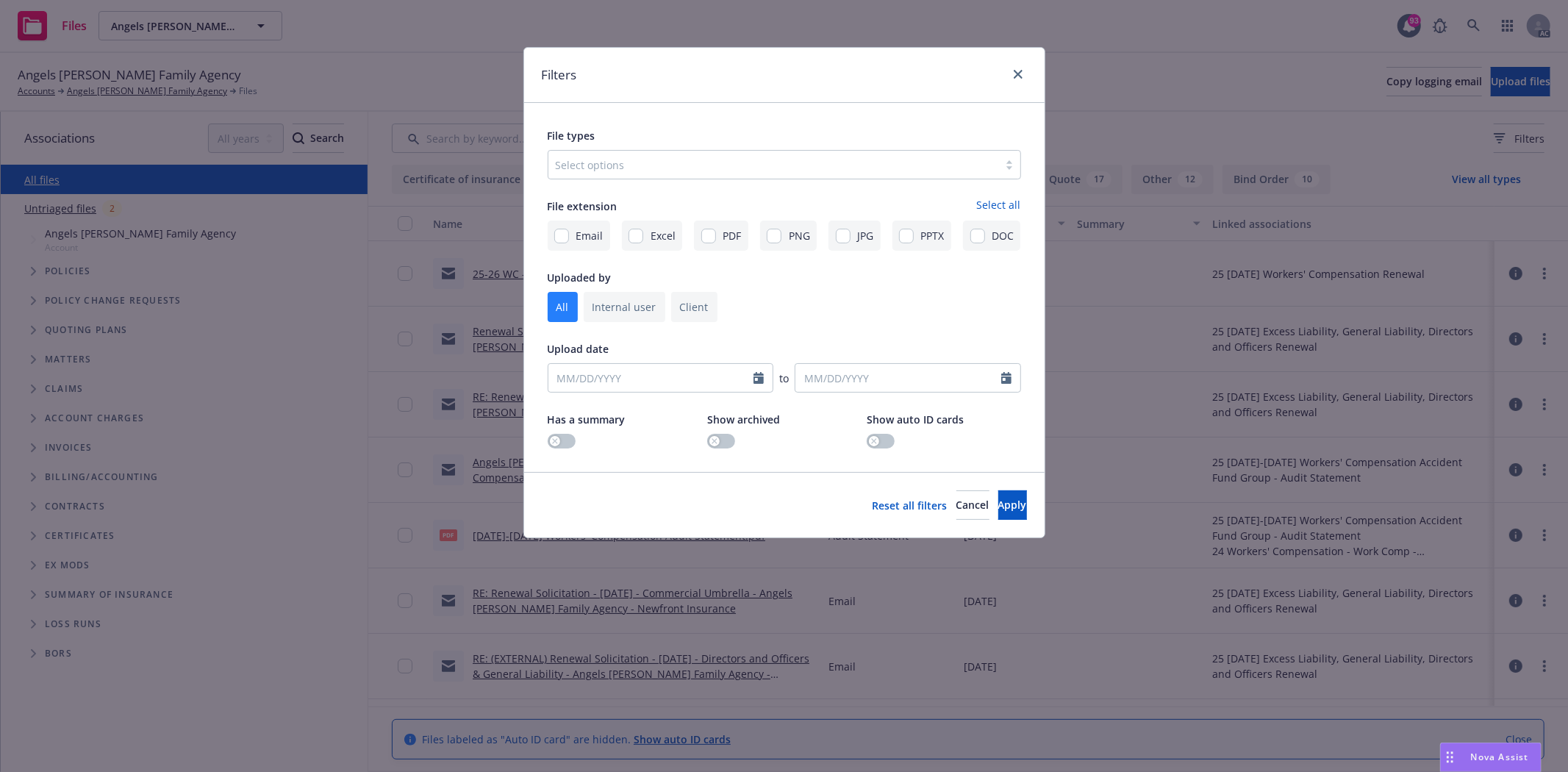
click at [643, 150] on div "Select options" at bounding box center [784, 164] width 473 height 29
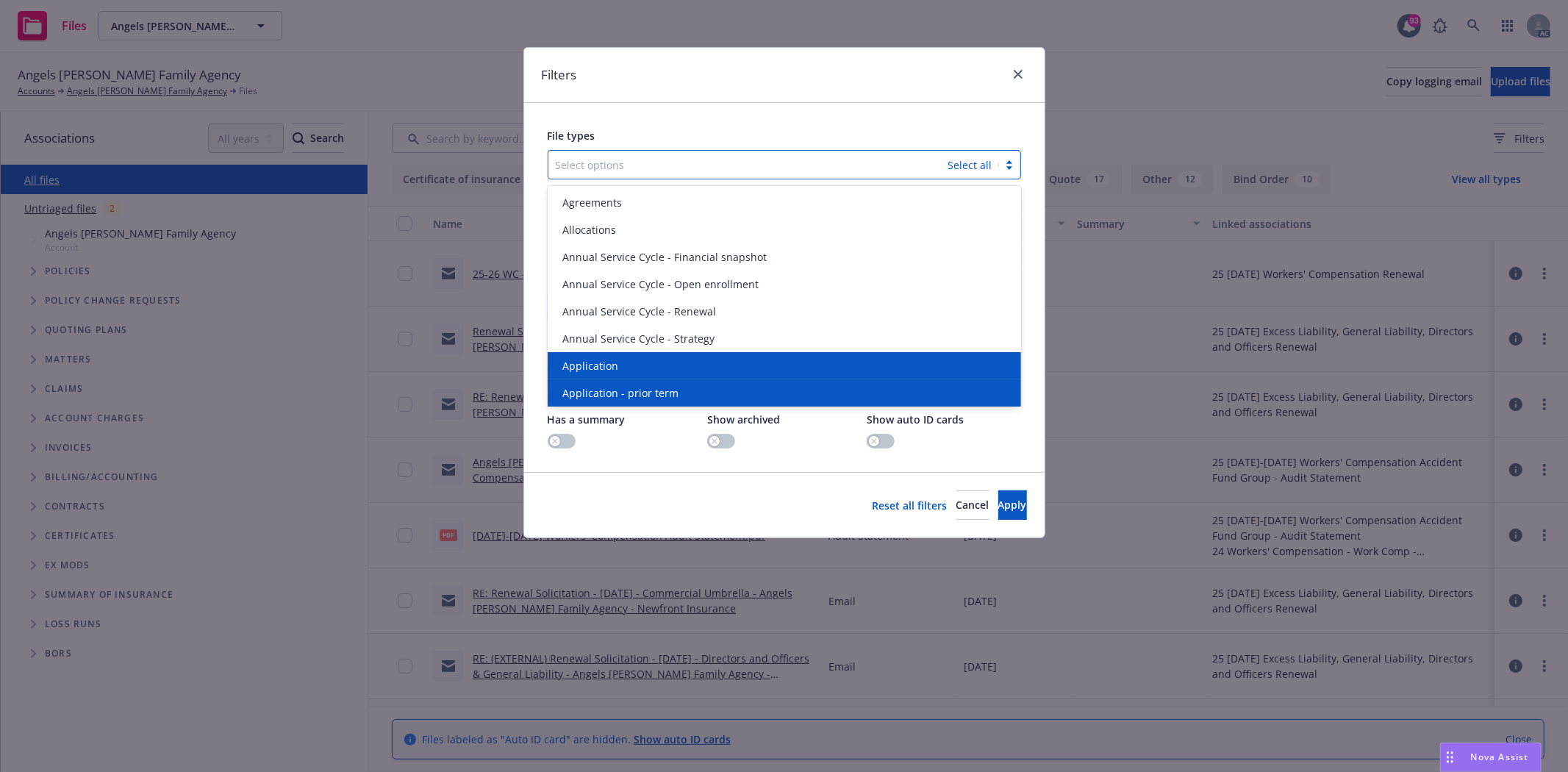
click at [605, 363] on span "Application" at bounding box center [590, 365] width 56 height 15
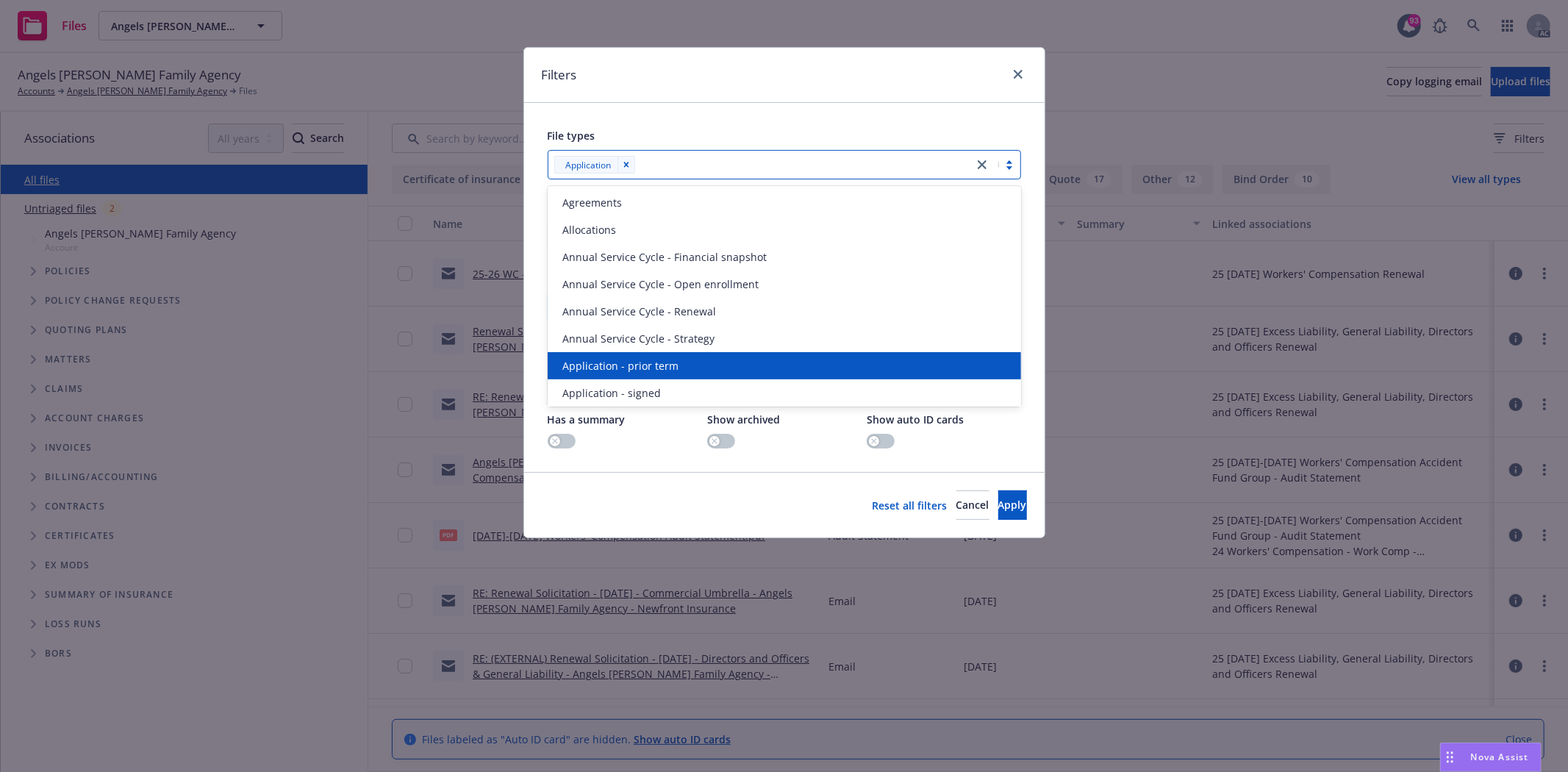
click at [605, 363] on span "Application - prior term" at bounding box center [621, 365] width 116 height 15
click at [605, 363] on span "Application - signed" at bounding box center [612, 365] width 98 height 15
click at [605, 363] on span "Application - unsigned" at bounding box center [618, 365] width 112 height 15
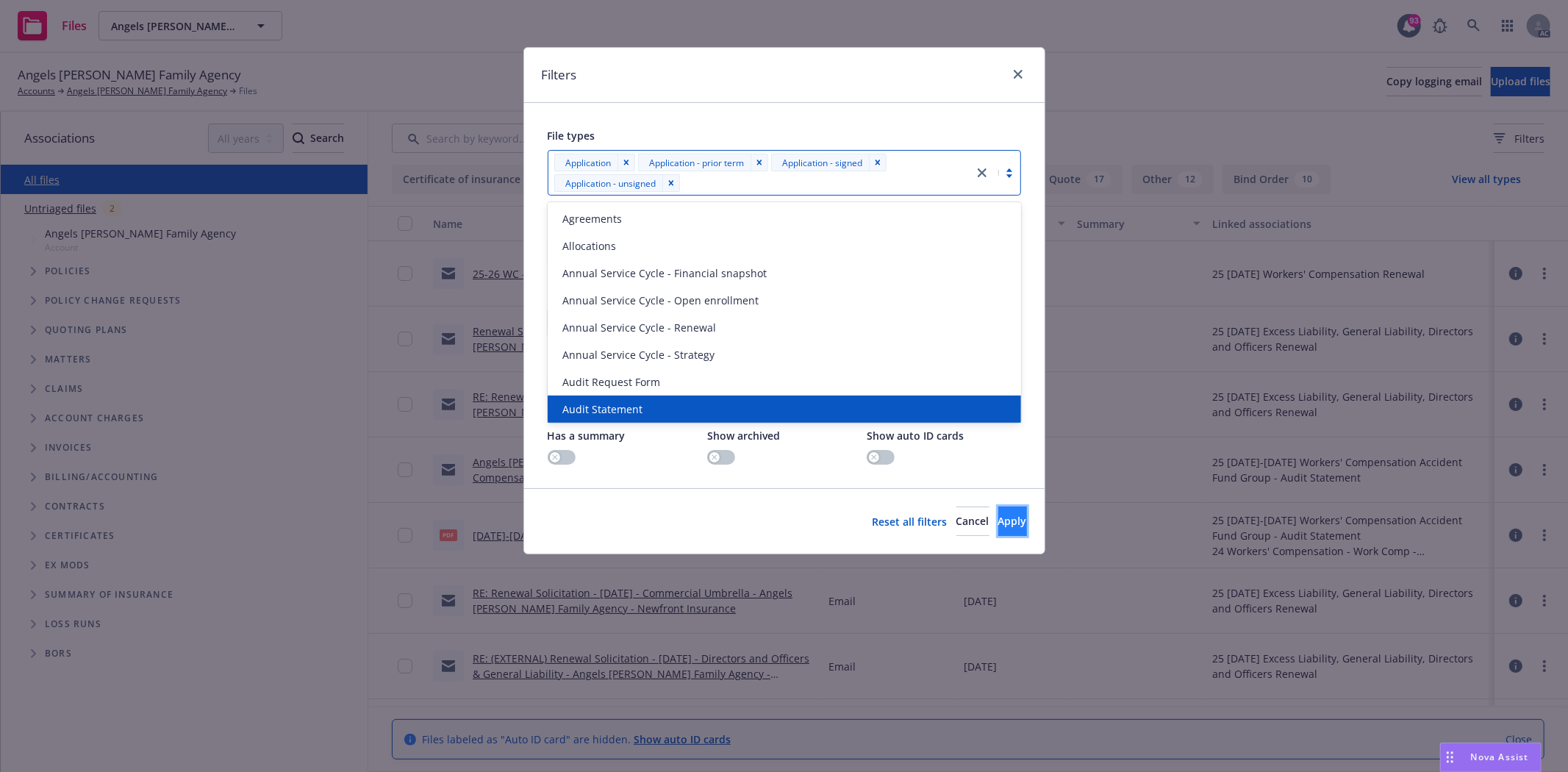
click at [1023, 519] on button "Apply" at bounding box center [1013, 521] width 29 height 29
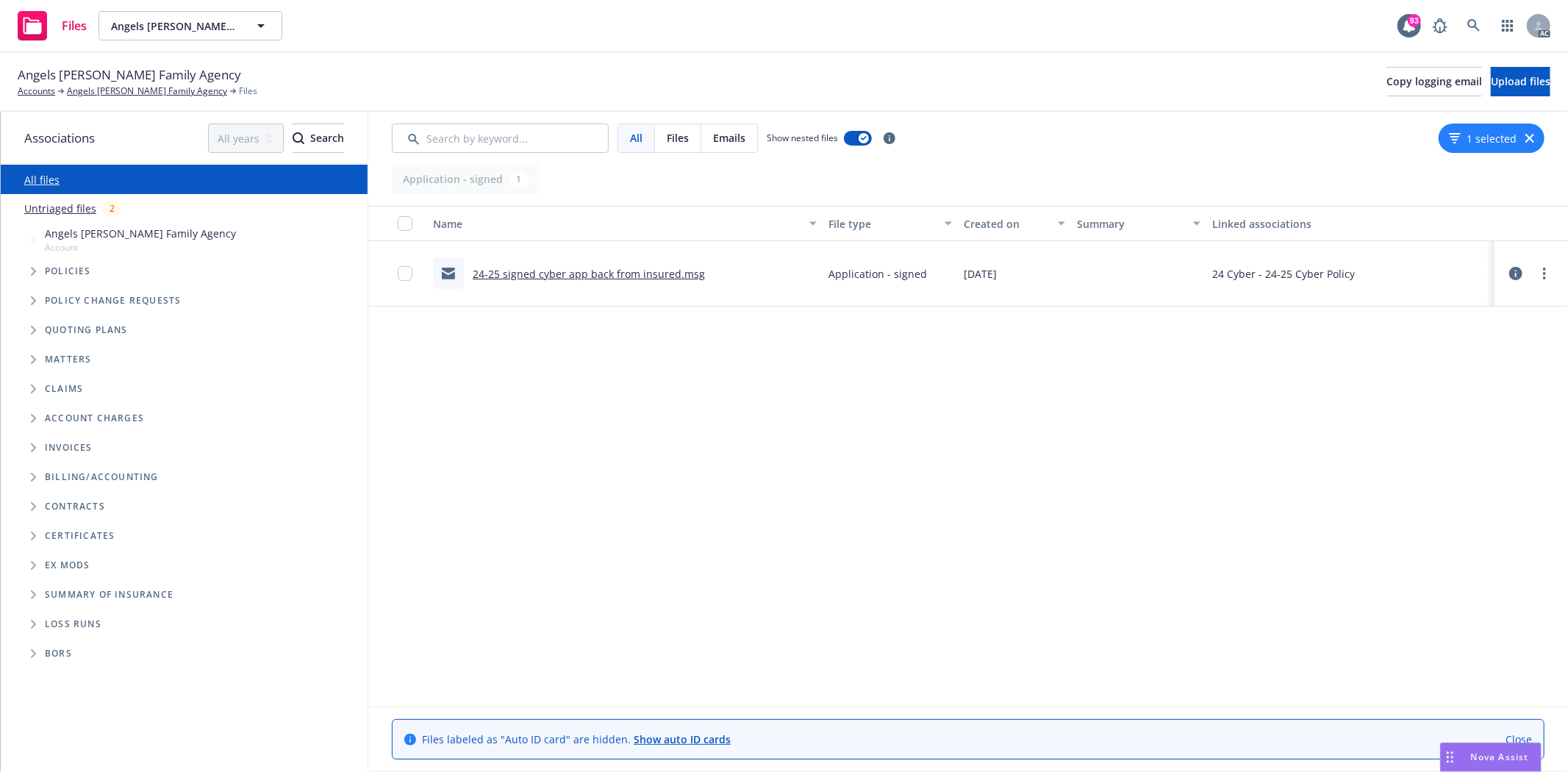
click at [1533, 135] on div "1 selected" at bounding box center [1491, 138] width 106 height 29
click at [1528, 139] on icon "button" at bounding box center [1529, 138] width 9 height 9
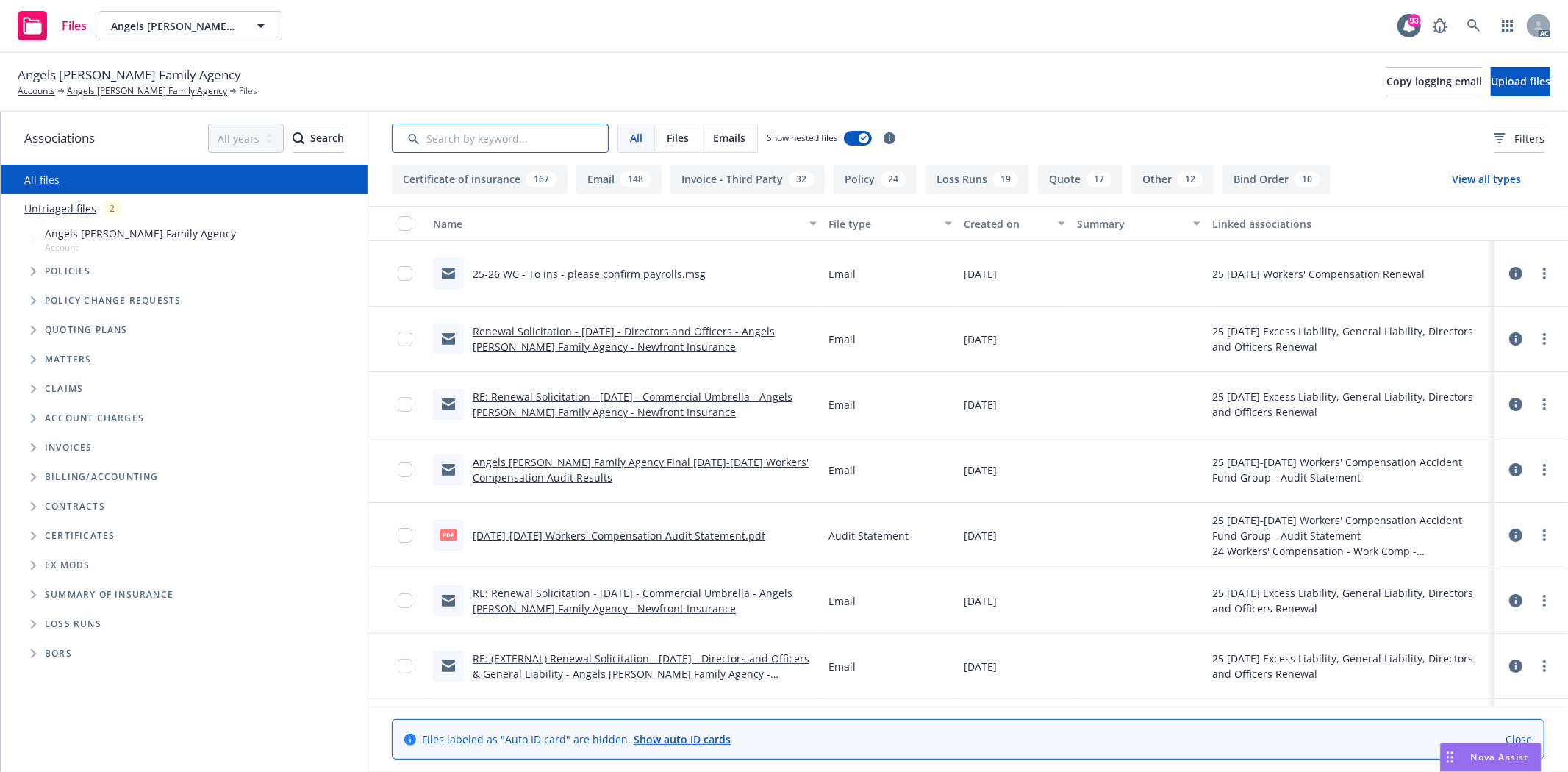
click at [509, 139] on input "Search by keyword..." at bounding box center [500, 138] width 217 height 29
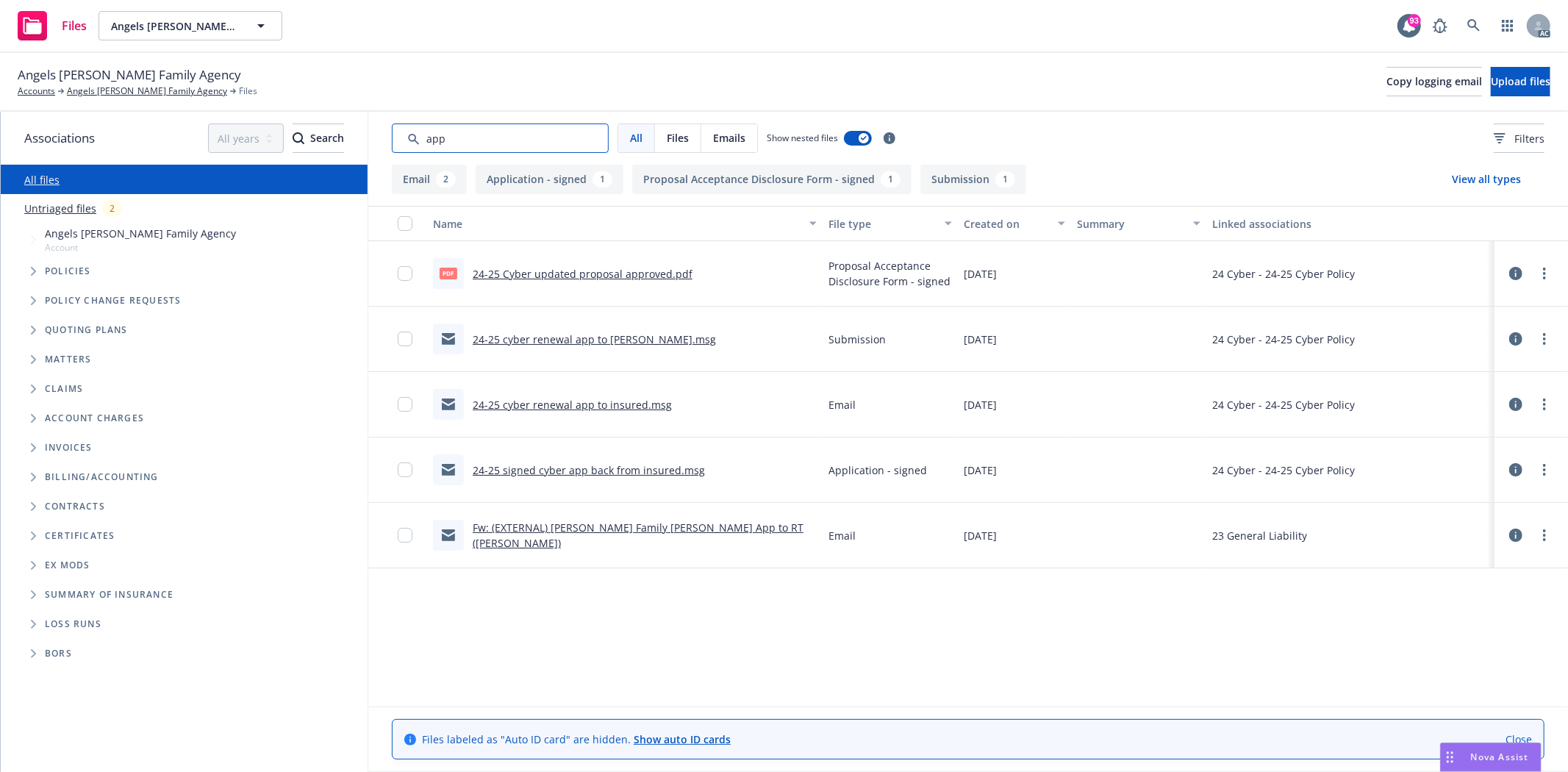
type input "app"
click at [552, 522] on div "Fw: (EXTERNAL) Angel Foster Family SAM App to RT (Beazley)" at bounding box center [625, 535] width 384 height 31
click at [559, 540] on link "Fw: (EXTERNAL) Angel Foster Family SAM App to RT (Beazley)" at bounding box center [638, 535] width 331 height 29
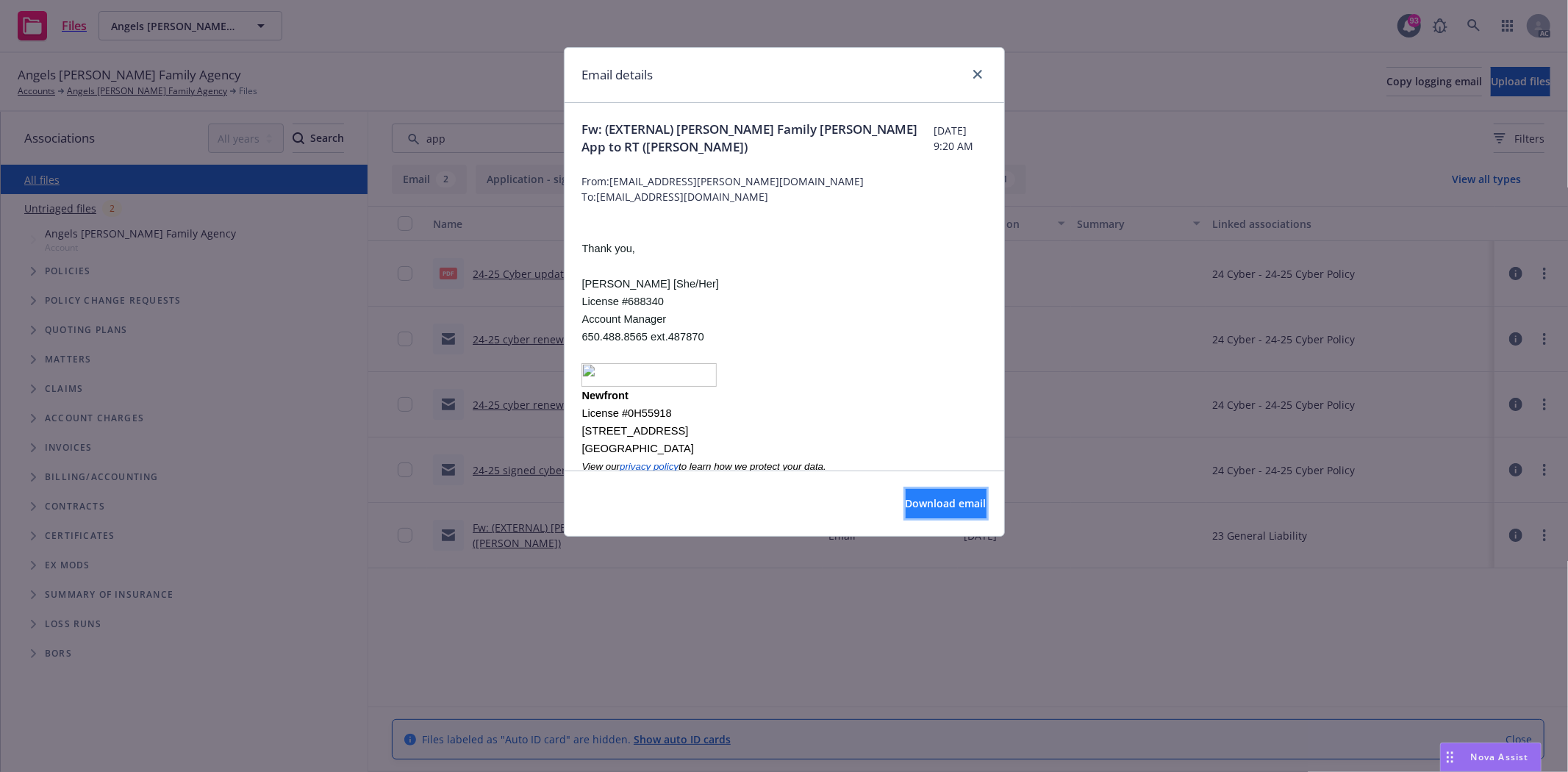
click at [923, 504] on span "Download email" at bounding box center [946, 503] width 81 height 14
click at [986, 81] on div at bounding box center [975, 75] width 23 height 19
click at [978, 78] on icon "close" at bounding box center [977, 74] width 9 height 9
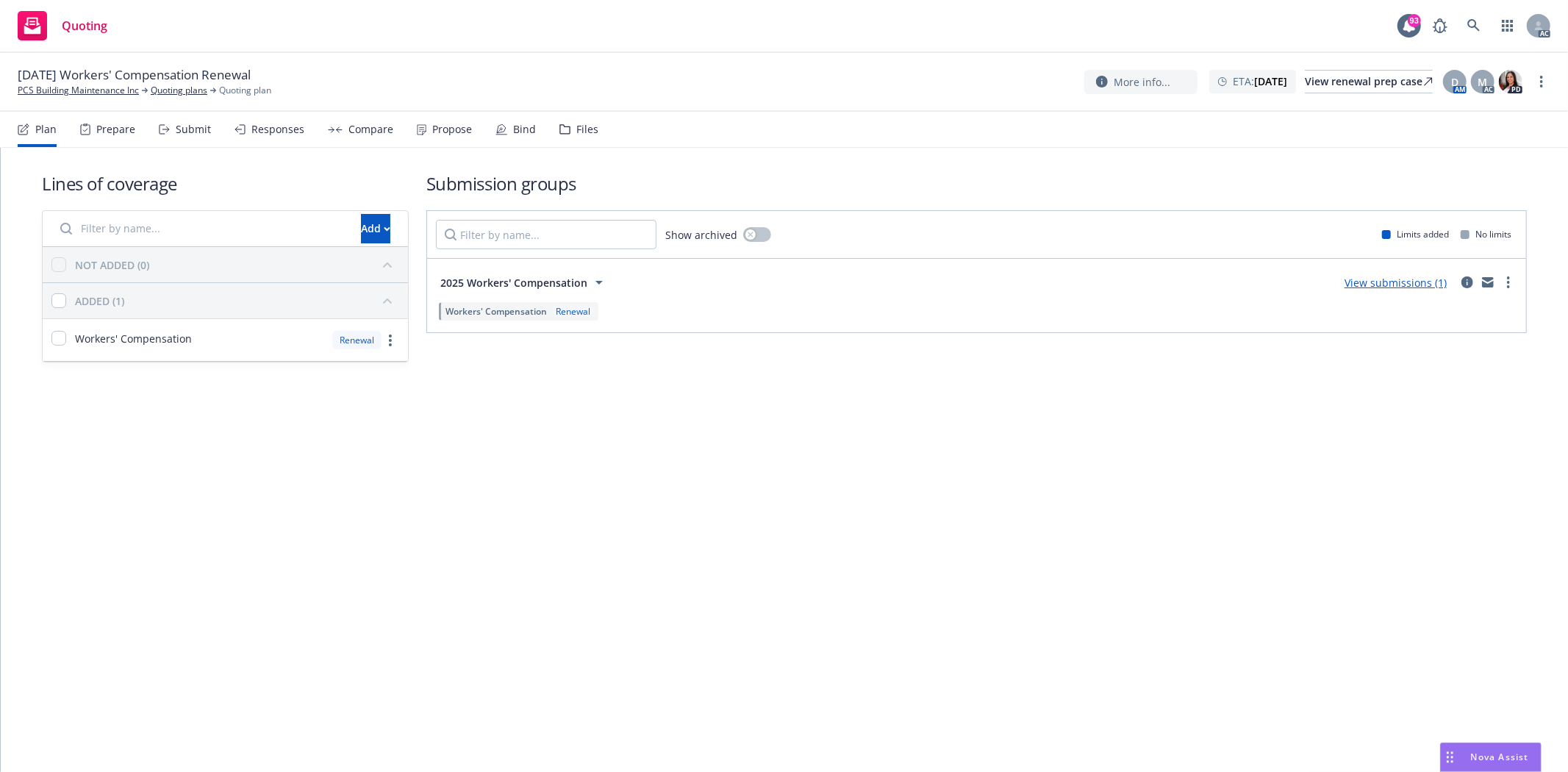
click at [94, 130] on div "Prepare" at bounding box center [107, 130] width 55 height 35
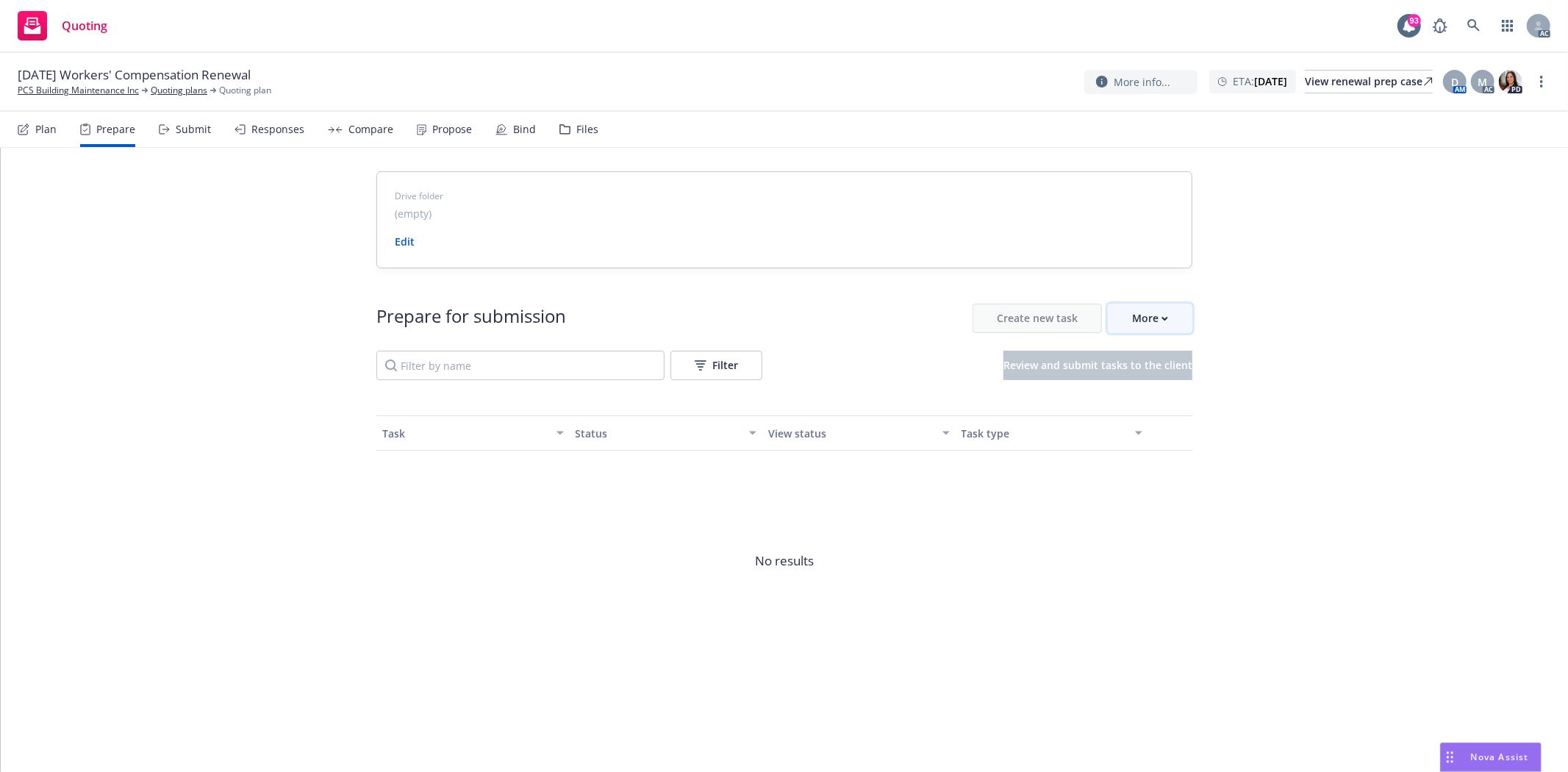
click at [1151, 314] on div "More" at bounding box center [1150, 318] width 36 height 28
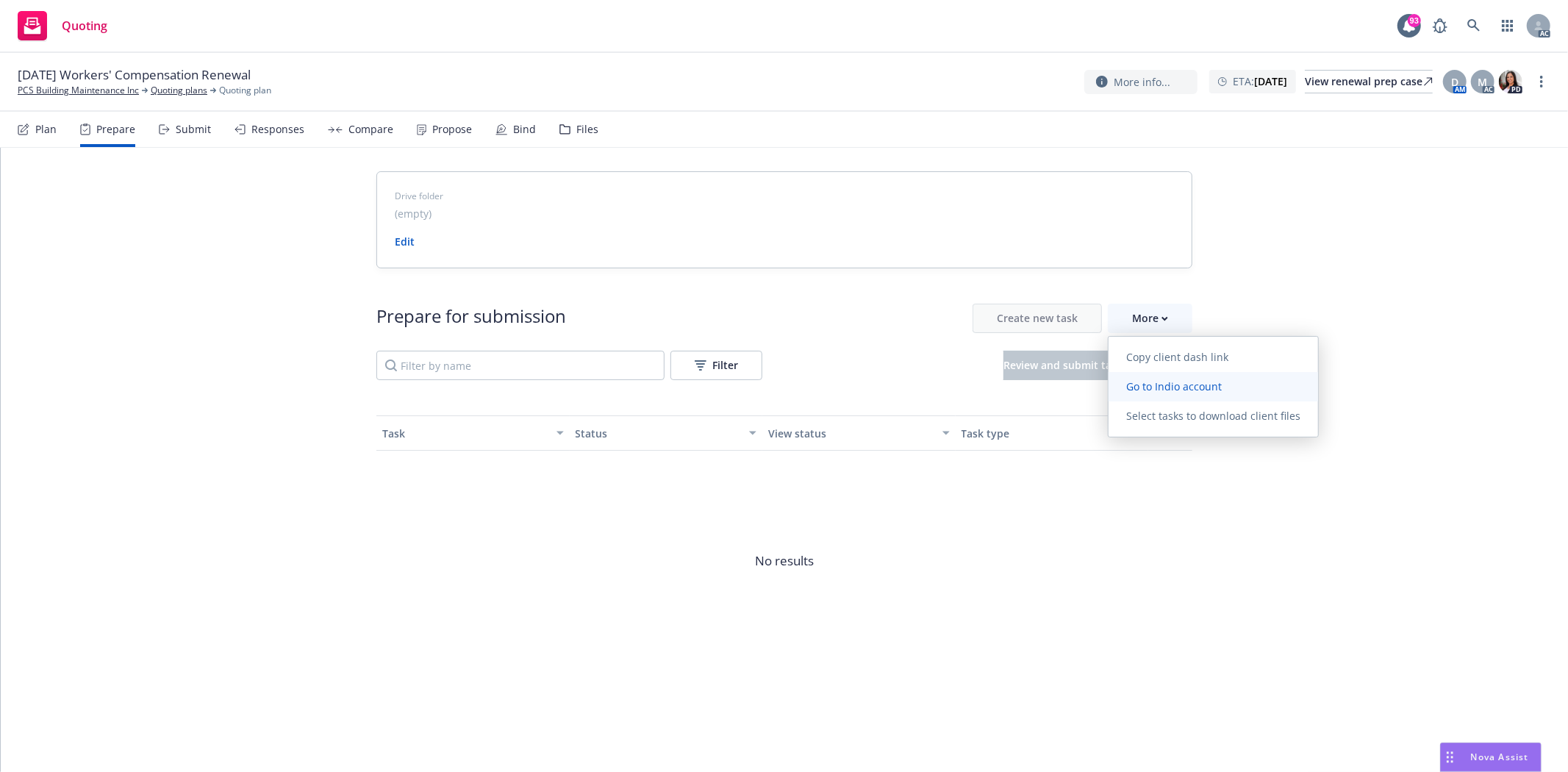
click at [1190, 385] on span "Go to Indio account" at bounding box center [1174, 386] width 131 height 14
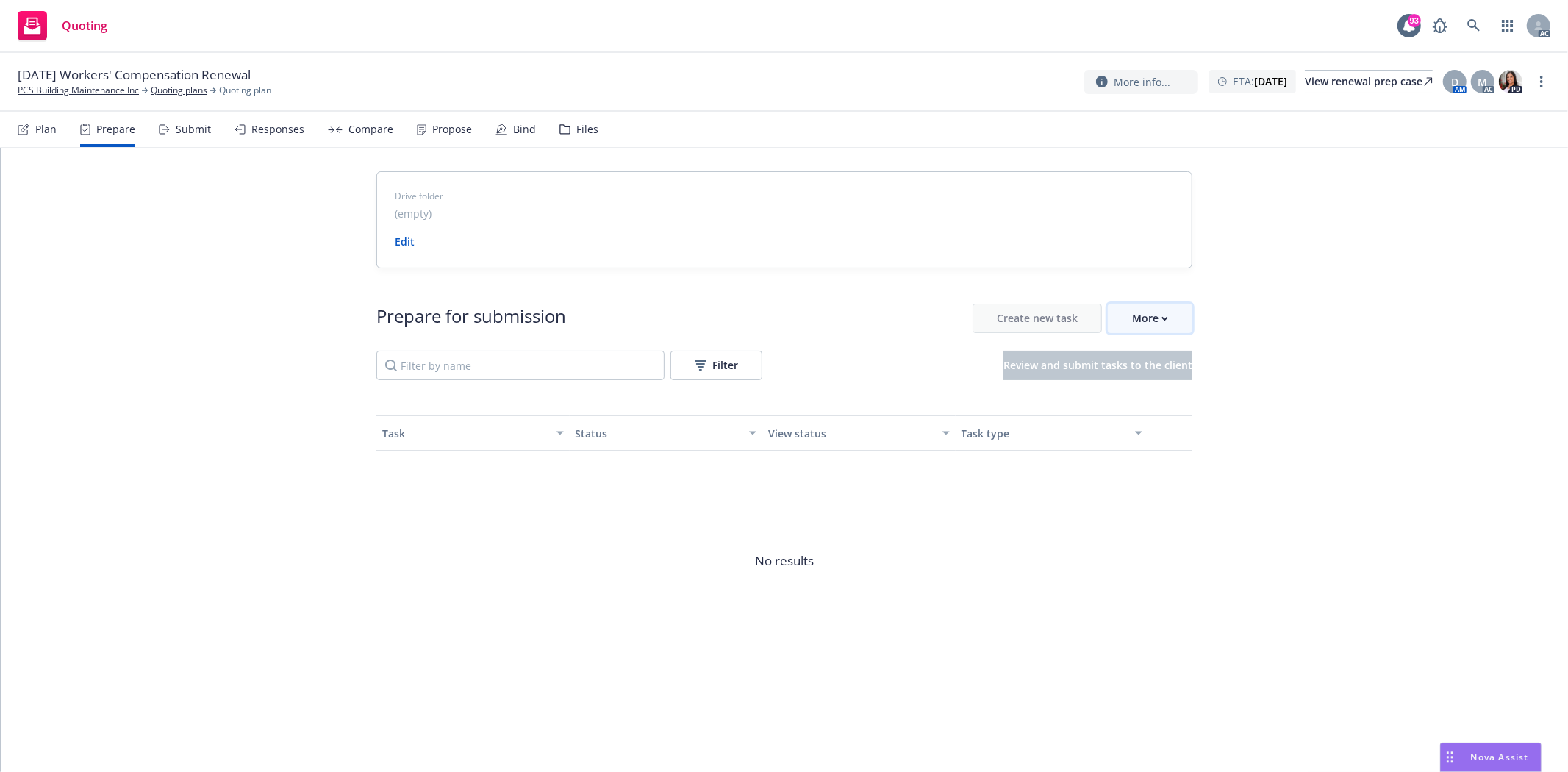
click at [1153, 317] on div "More" at bounding box center [1150, 318] width 36 height 28
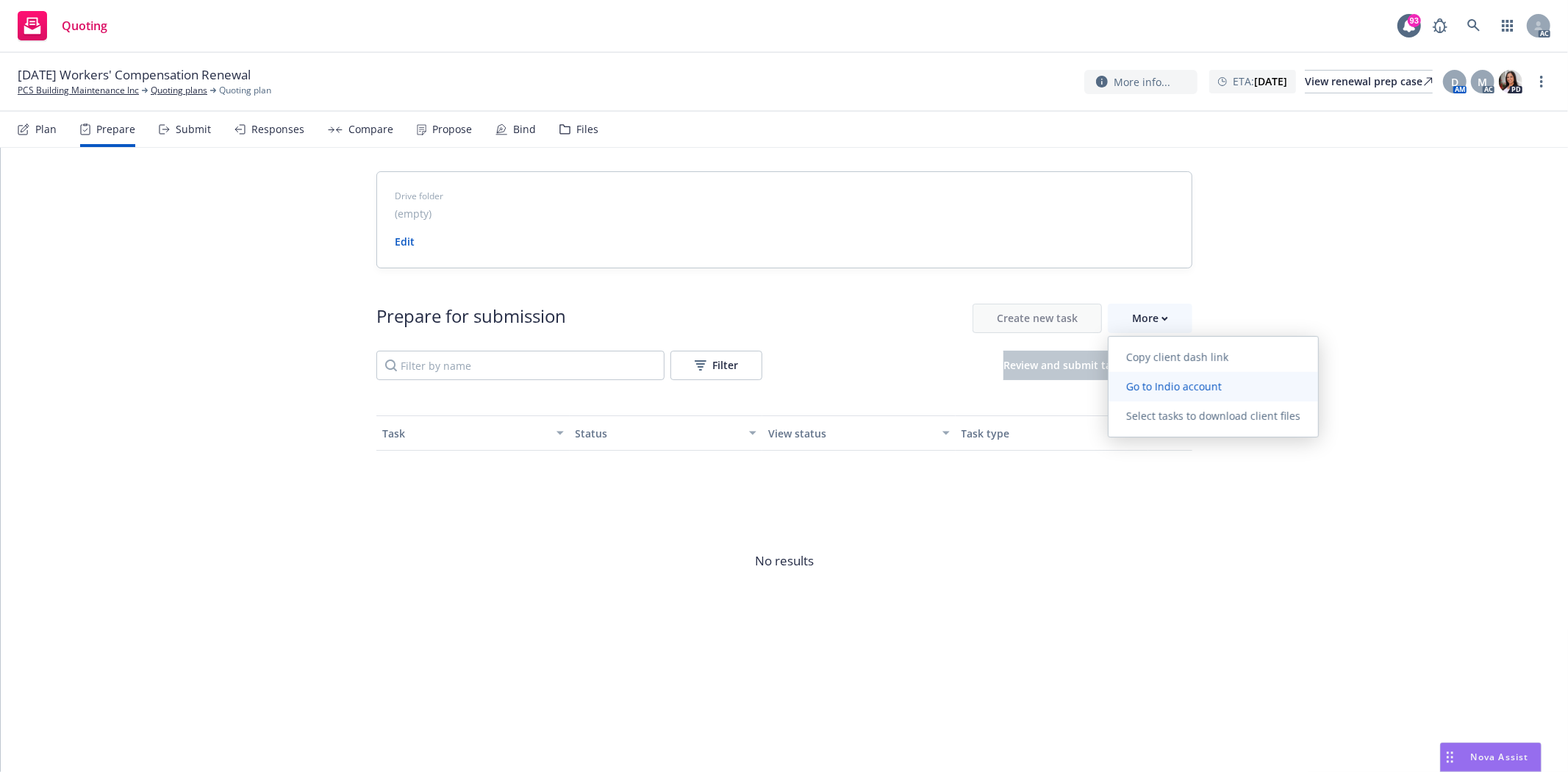
click at [1179, 389] on span "Go to Indio account" at bounding box center [1174, 386] width 131 height 14
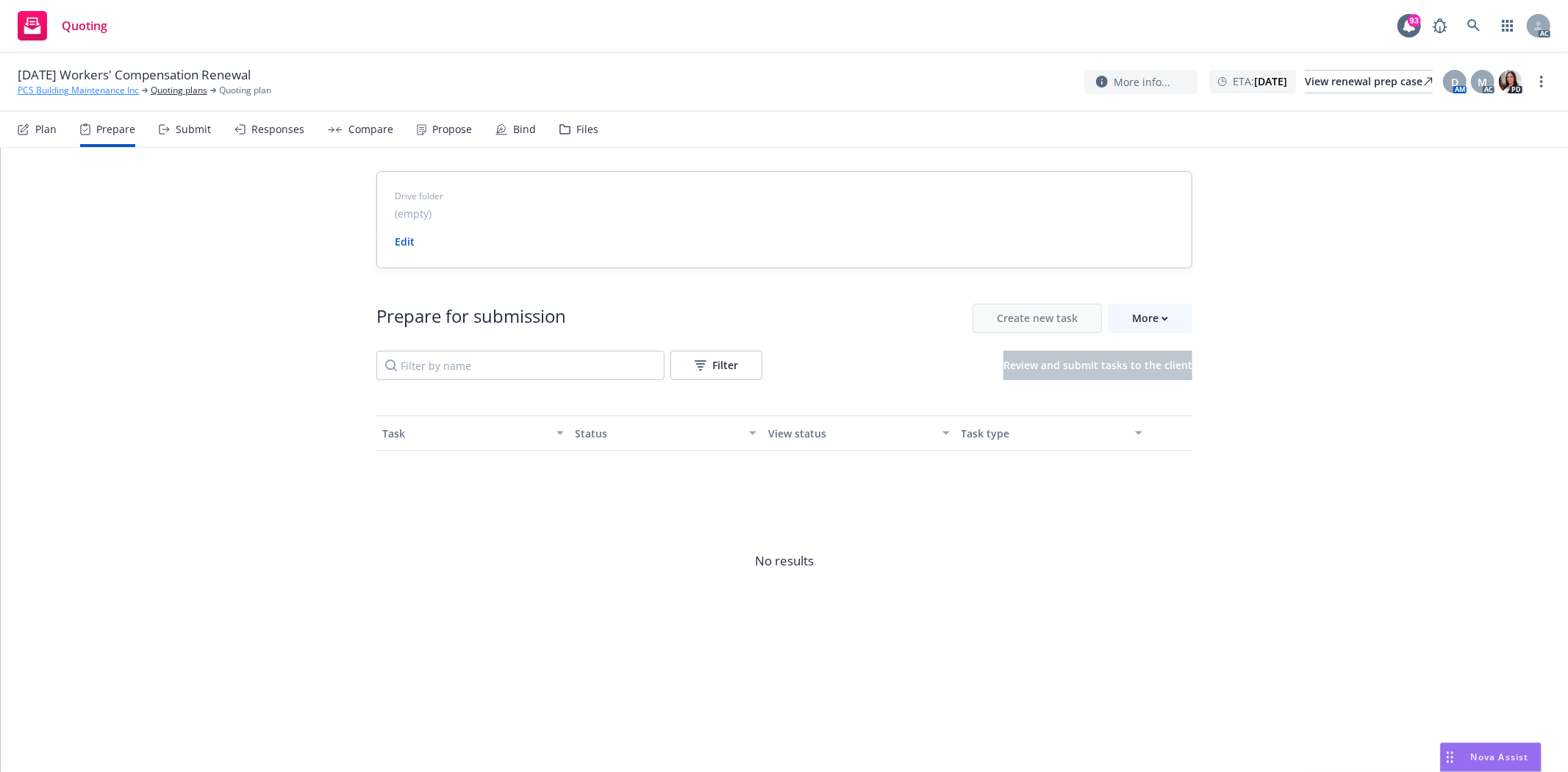
click at [30, 96] on link "PCS Building Maintenance Inc" at bounding box center [78, 90] width 121 height 13
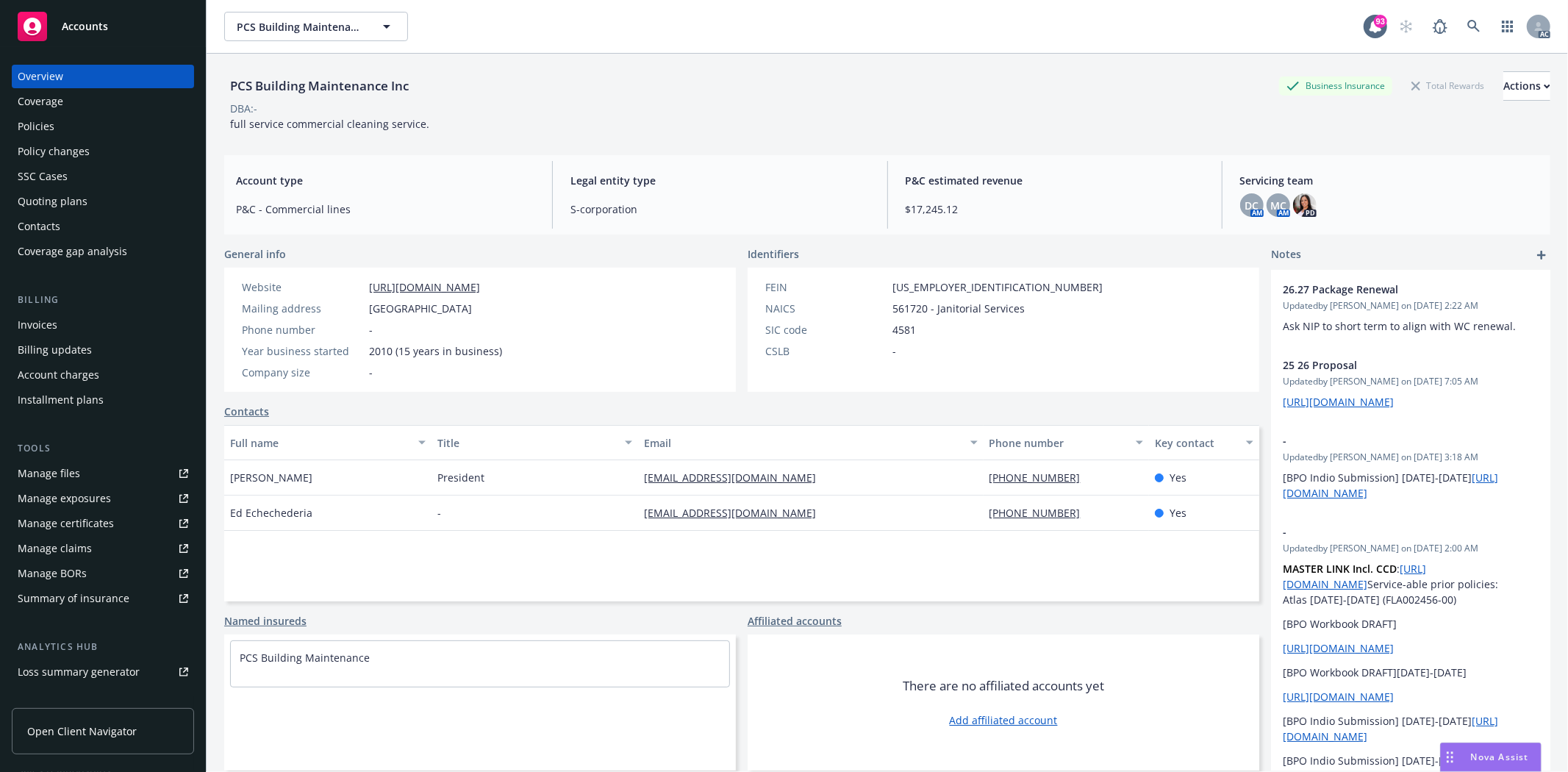
click at [103, 130] on div "Policies" at bounding box center [103, 126] width 171 height 23
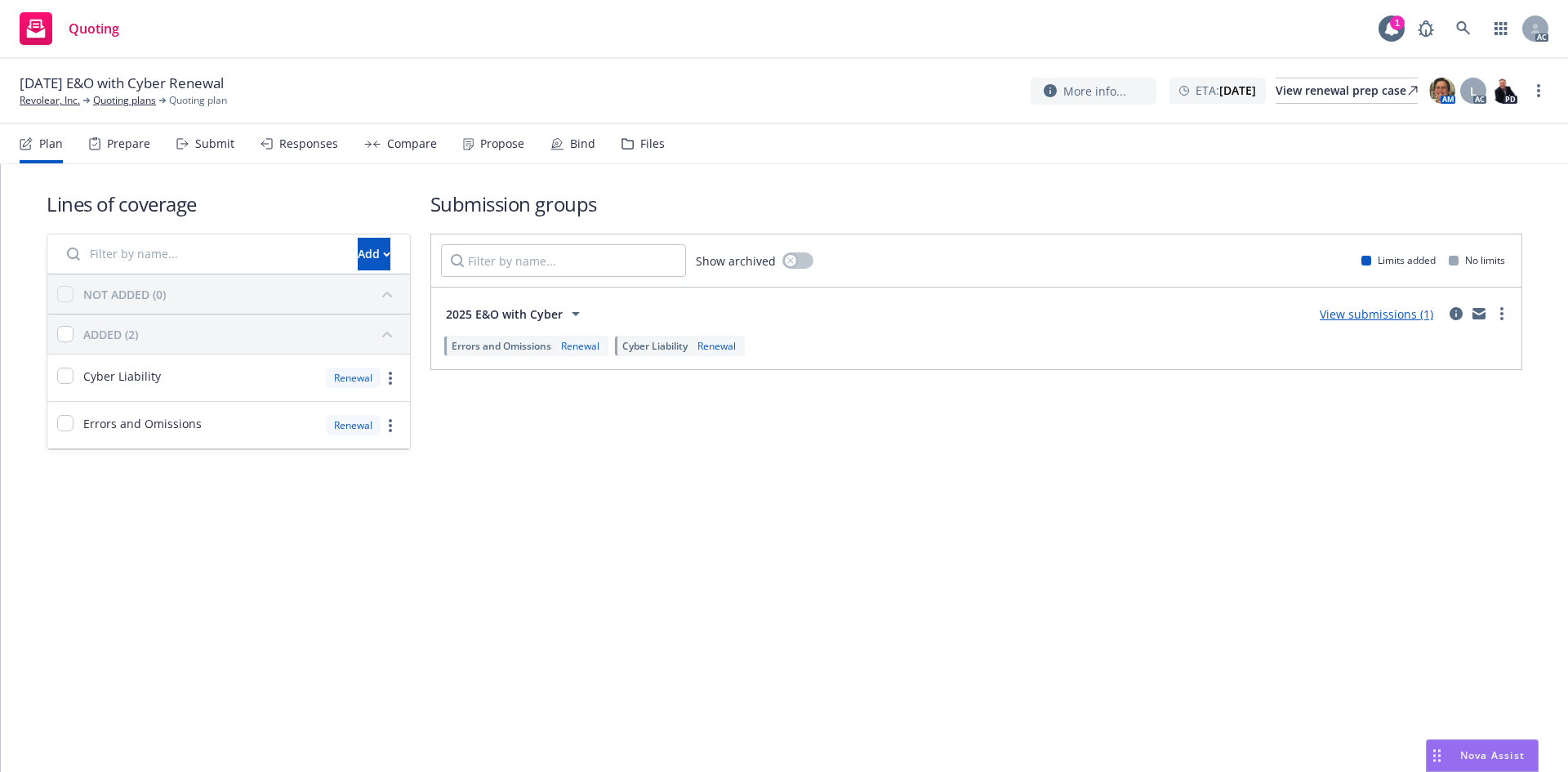
click at [116, 139] on div "Prepare" at bounding box center [128, 143] width 43 height 13
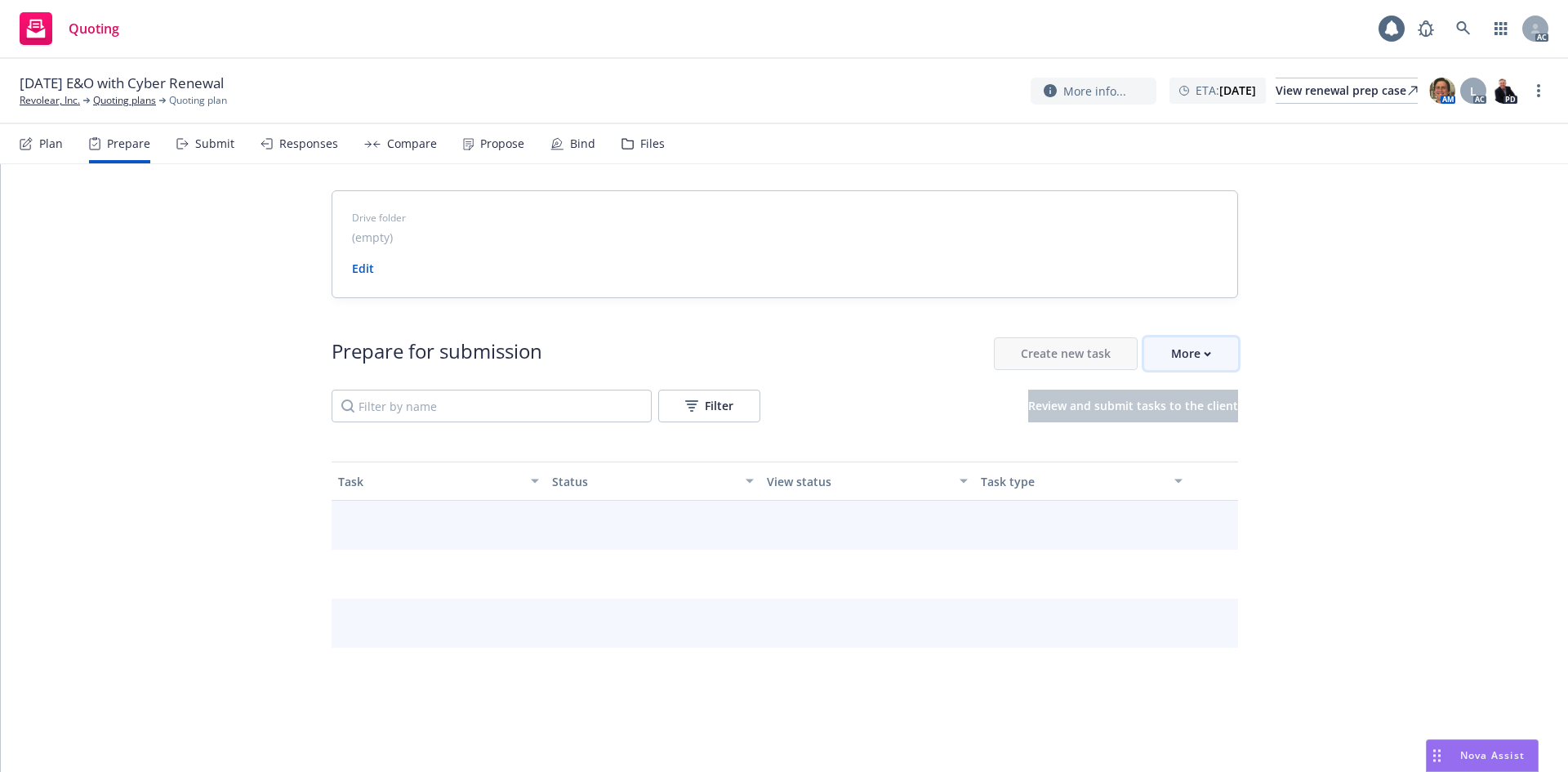
click at [1171, 355] on div "More" at bounding box center [1191, 354] width 40 height 31
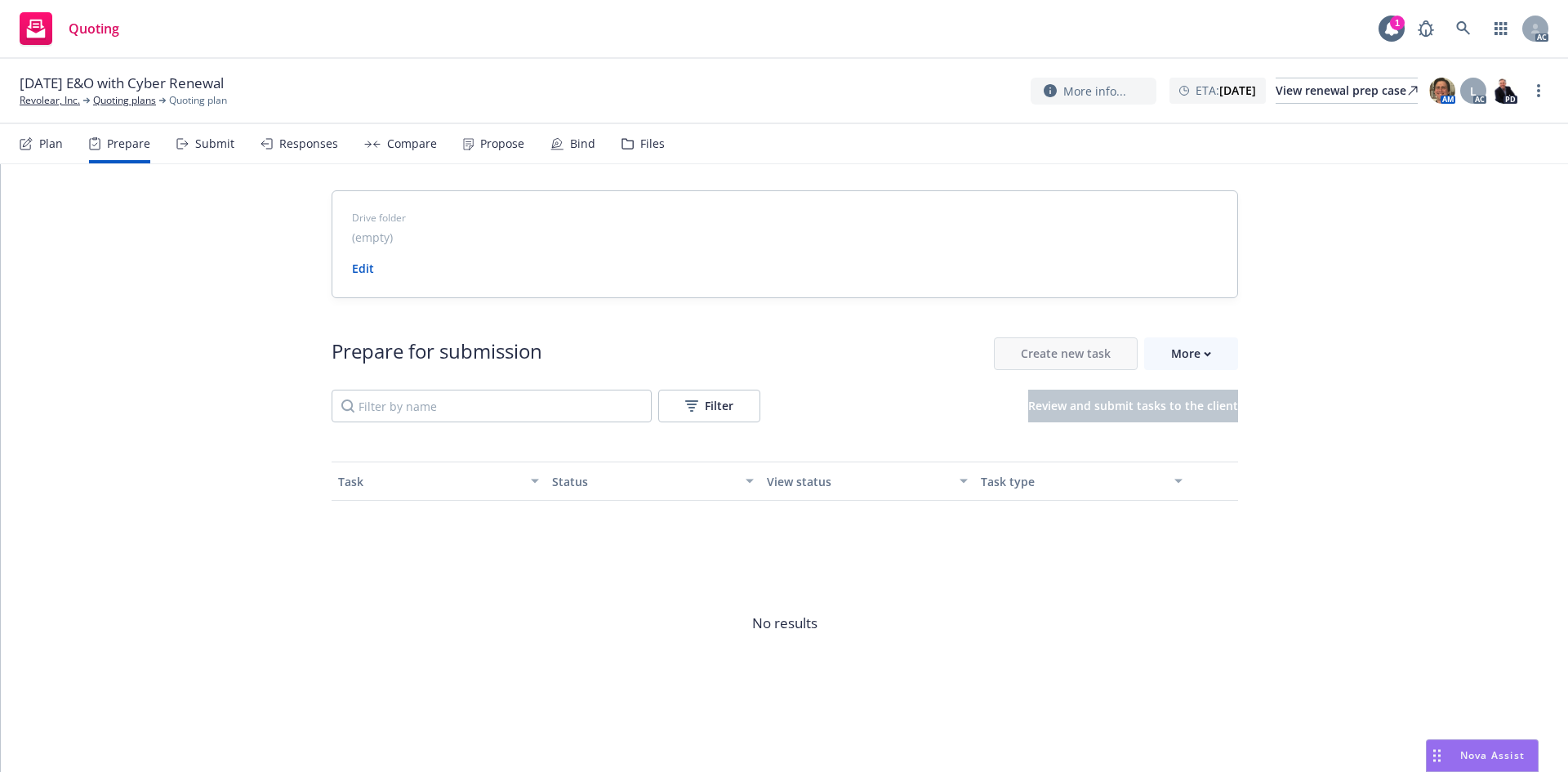
drag, startPoint x: 101, startPoint y: 243, endPoint x: 39, endPoint y: 140, distance: 120.2
click at [99, 239] on div "Drive folder (empty) Edit Prepare for submission Create new task More Filter Re…" at bounding box center [784, 487] width 1567 height 647
drag, startPoint x: 16, startPoint y: 106, endPoint x: 59, endPoint y: 103, distance: 43.1
click at [59, 103] on div "11/15/25 E&O with Cyber Renewal Revolear, Inc. Quoting plans Quoting plan More …" at bounding box center [784, 91] width 1568 height 65
copy link "Revolear"
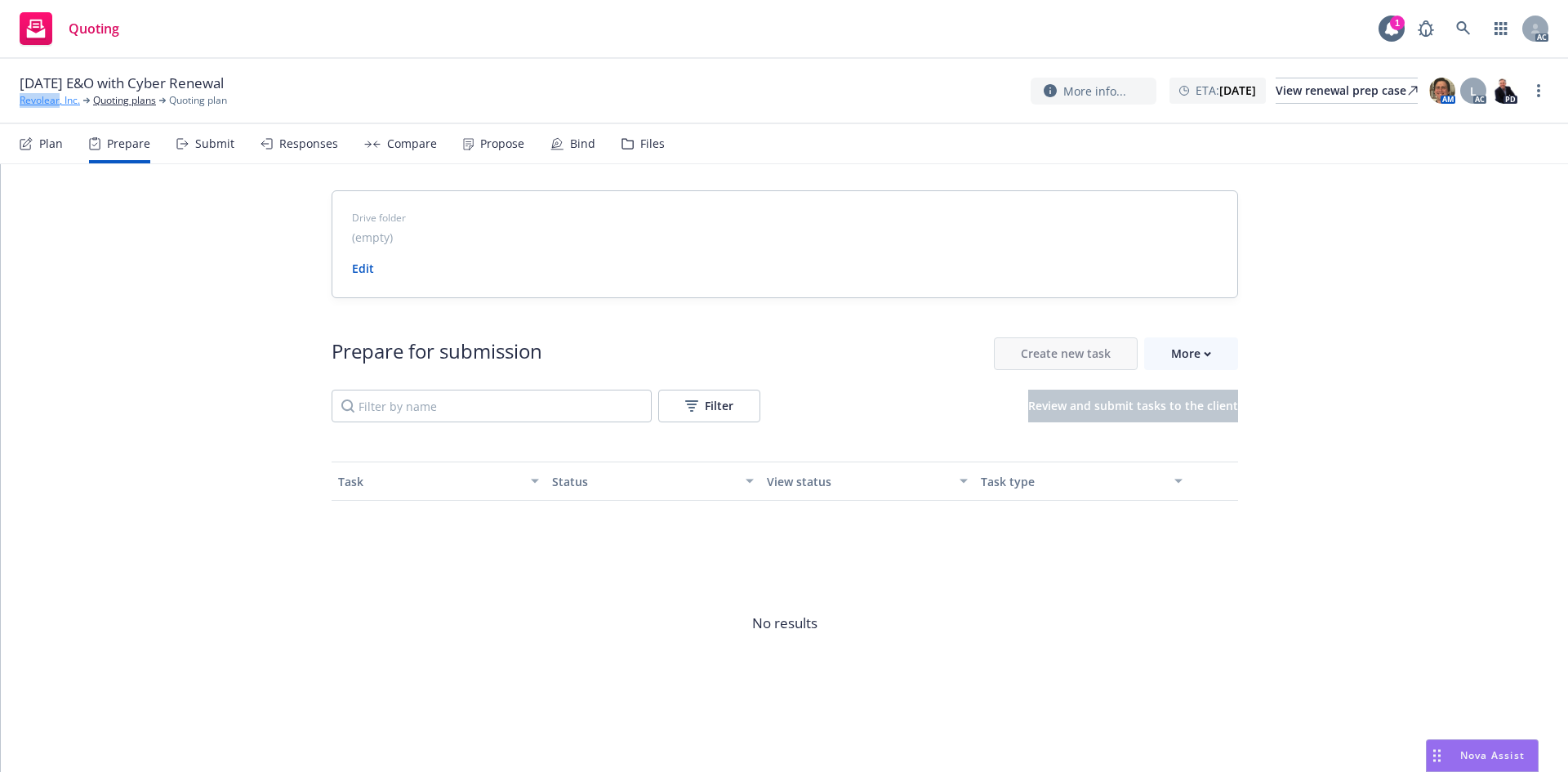
click at [54, 98] on link "Revolear, Inc." at bounding box center [49, 100] width 60 height 14
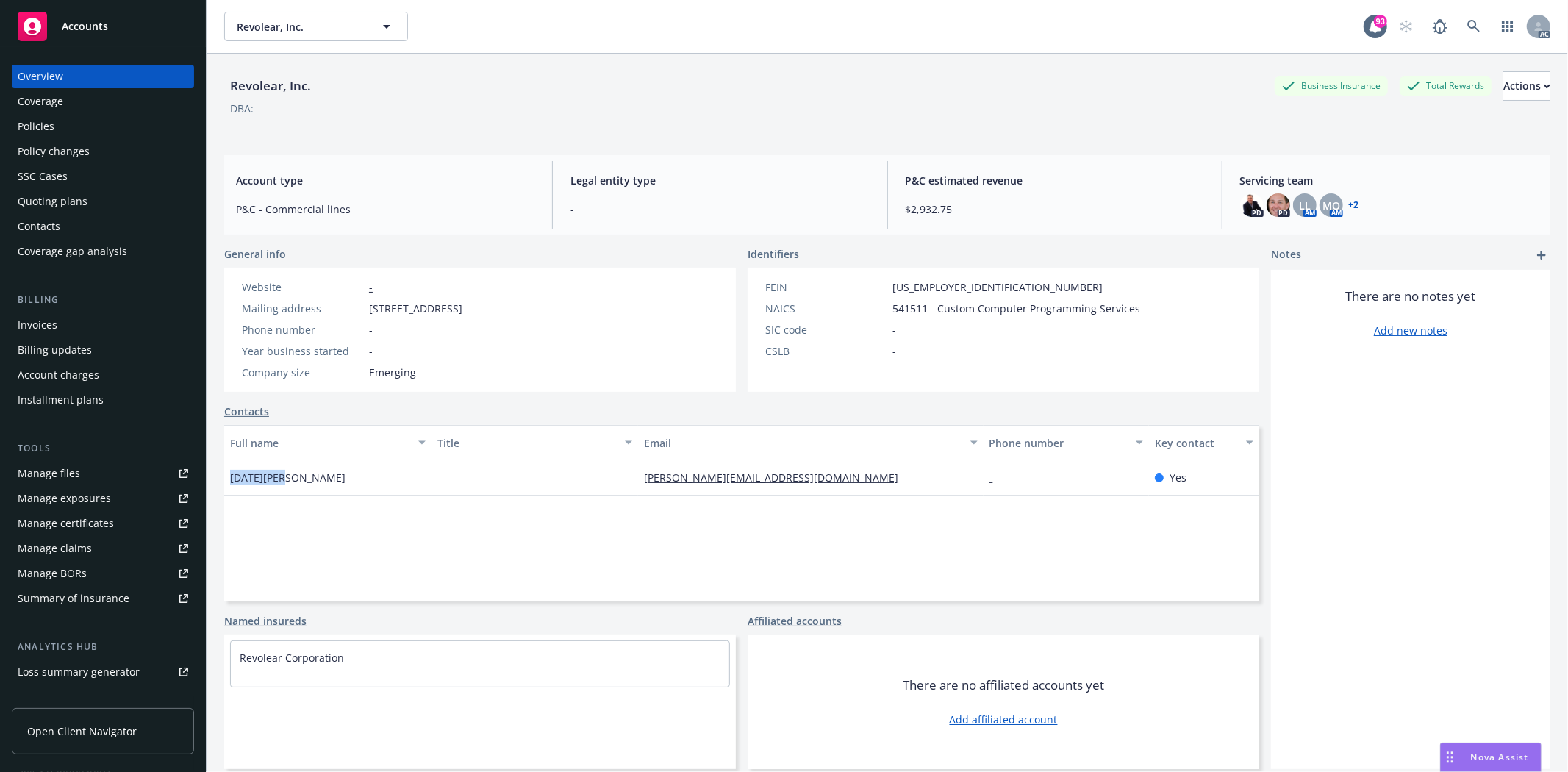
drag, startPoint x: 225, startPoint y: 478, endPoint x: 305, endPoint y: 486, distance: 80.4
click at [305, 486] on div "[DATE][PERSON_NAME]" at bounding box center [327, 478] width 207 height 35
click at [60, 118] on div "Policies" at bounding box center [103, 126] width 171 height 23
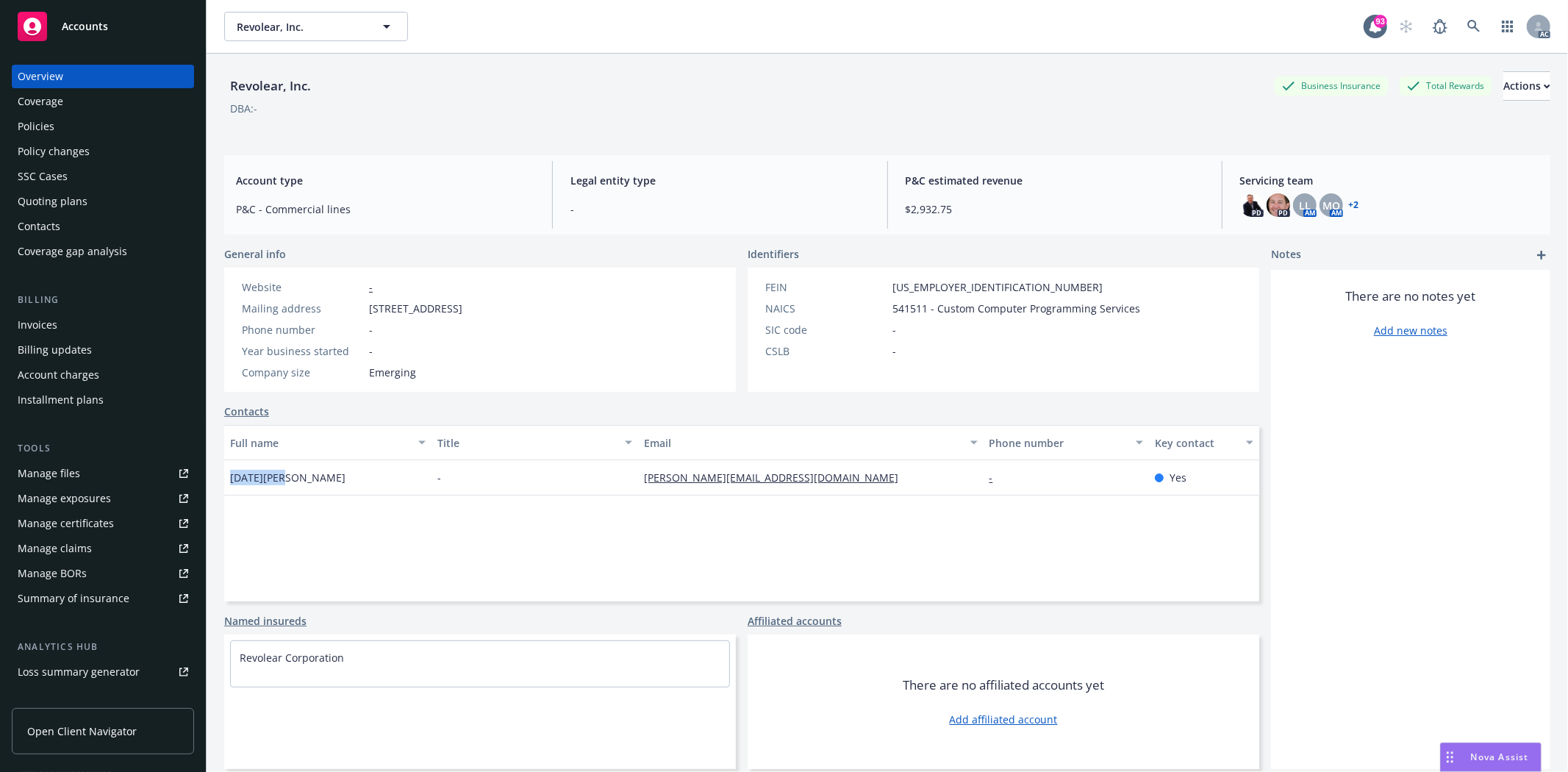
click at [60, 118] on div "Policies" at bounding box center [103, 126] width 171 height 23
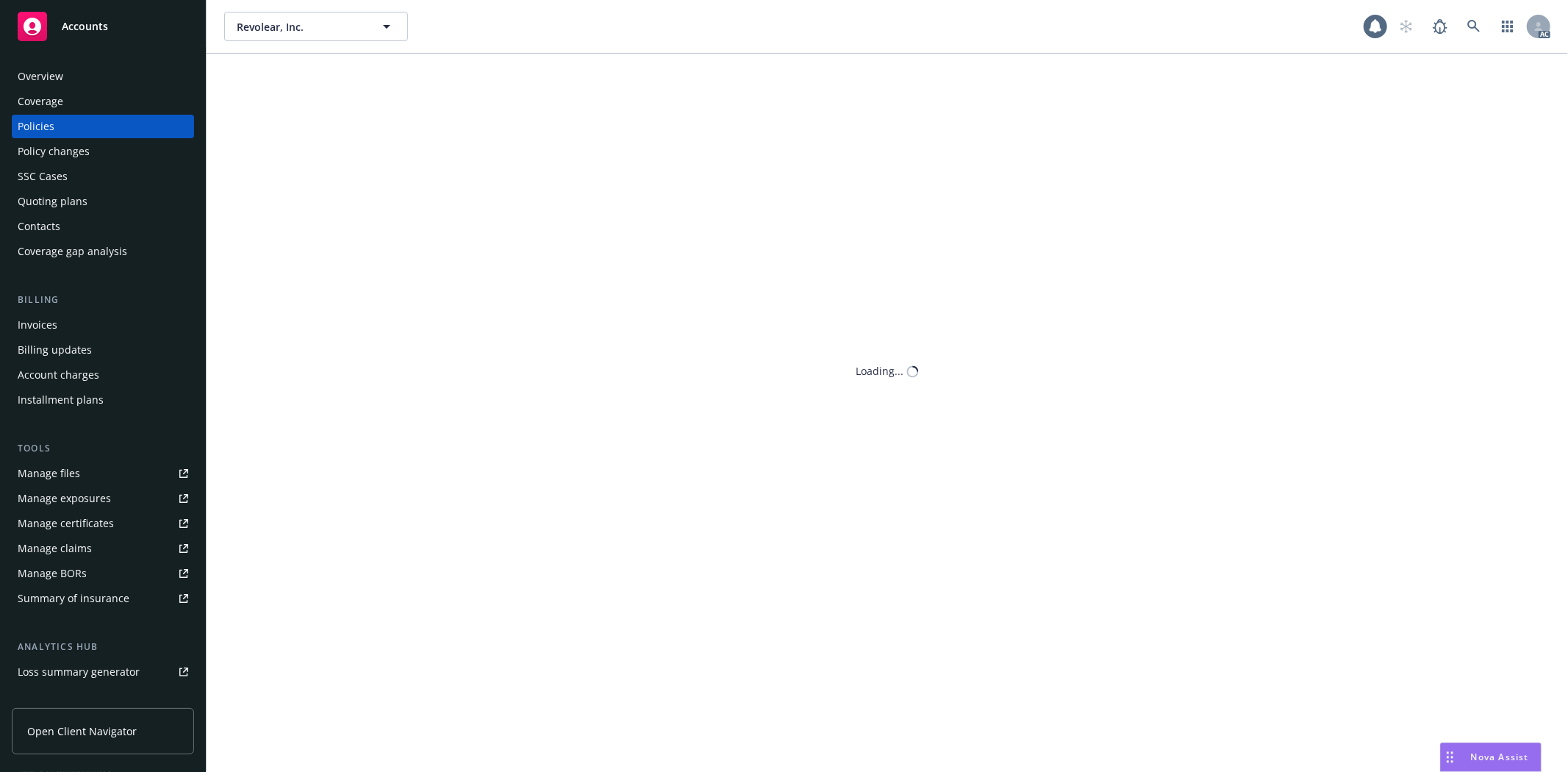
click at [40, 123] on div "Policies" at bounding box center [36, 126] width 37 height 23
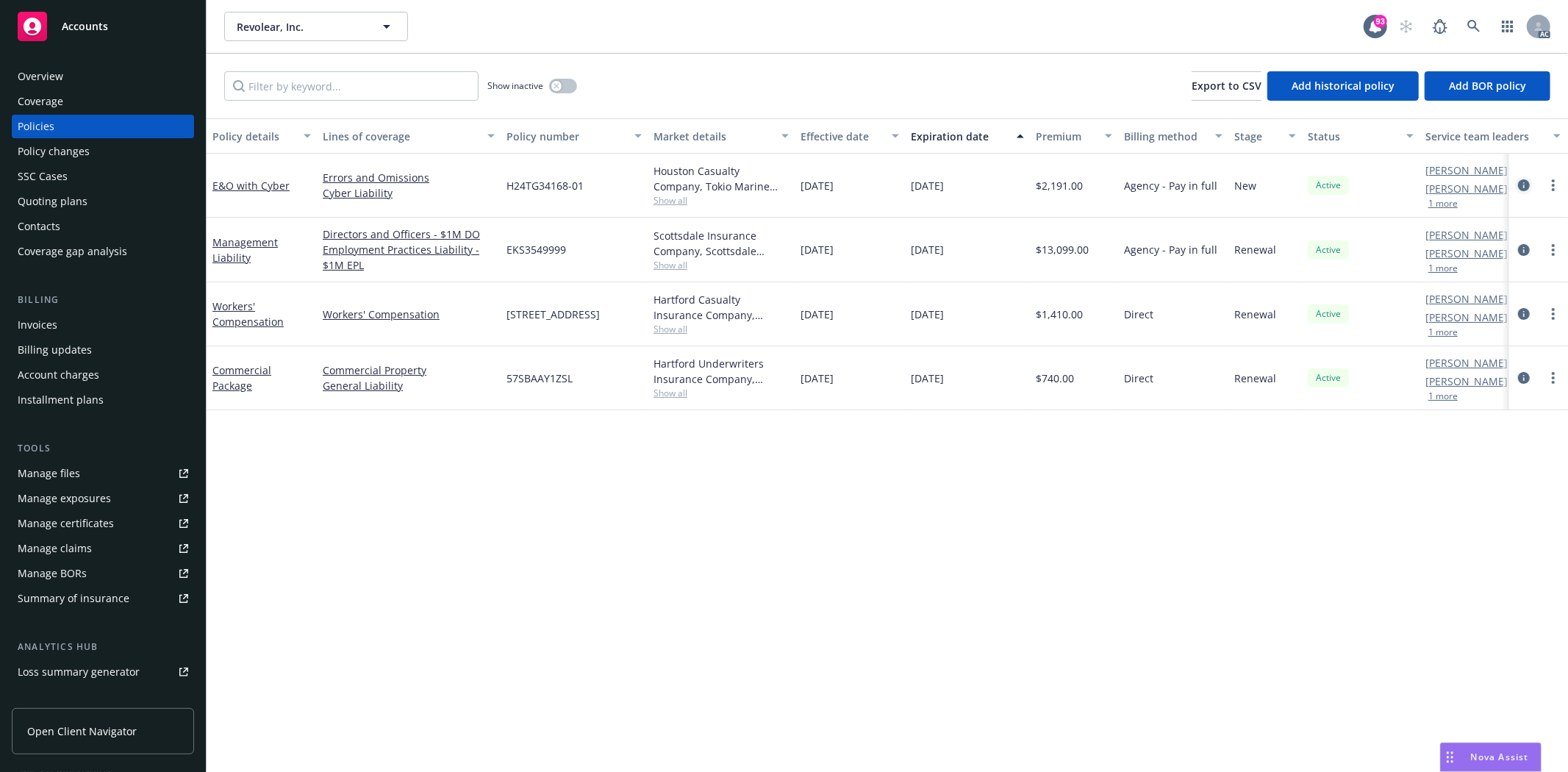
click at [1524, 184] on icon "circleInformation" at bounding box center [1524, 185] width 12 height 12
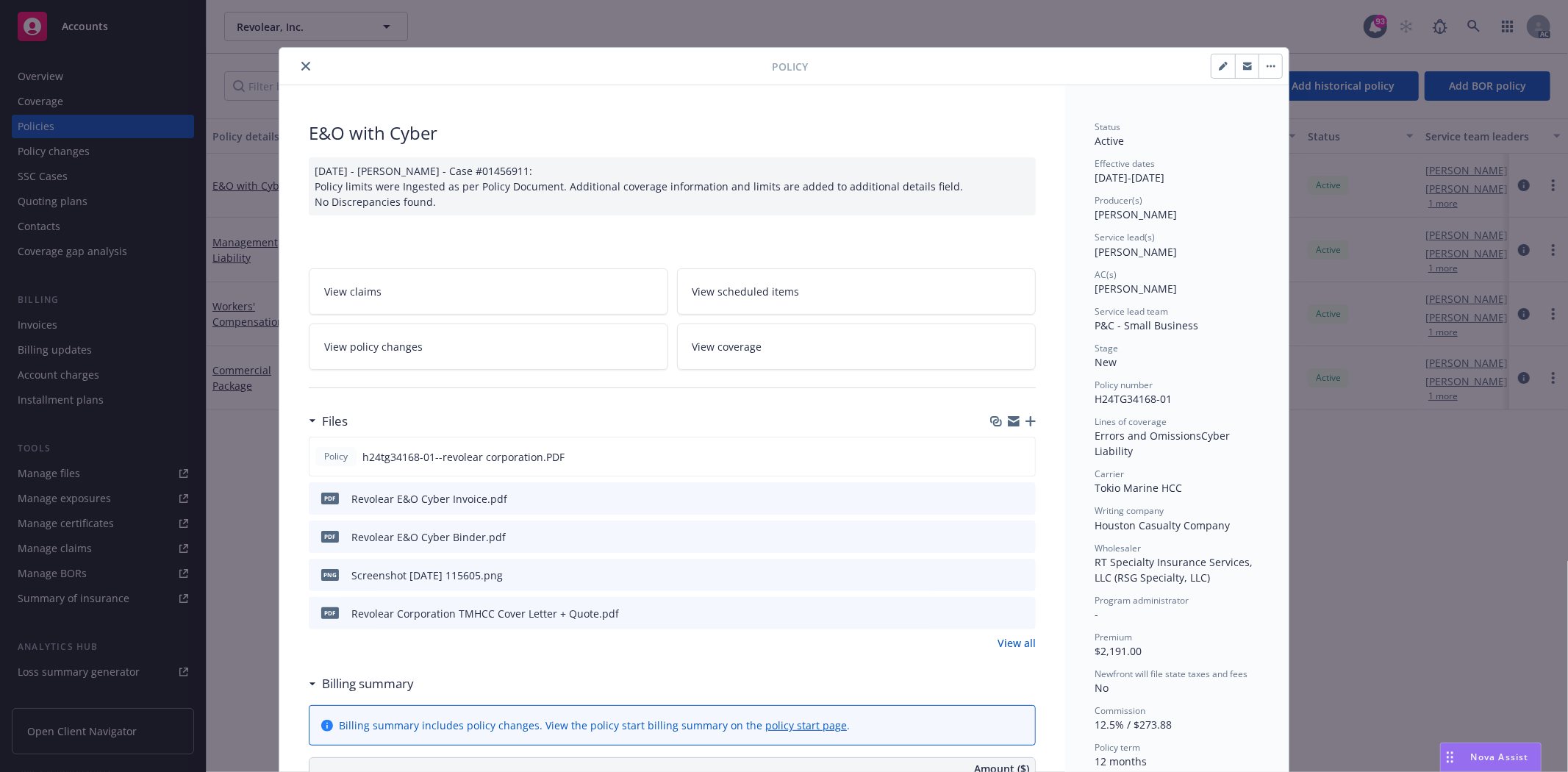
scroll to position [245, 0]
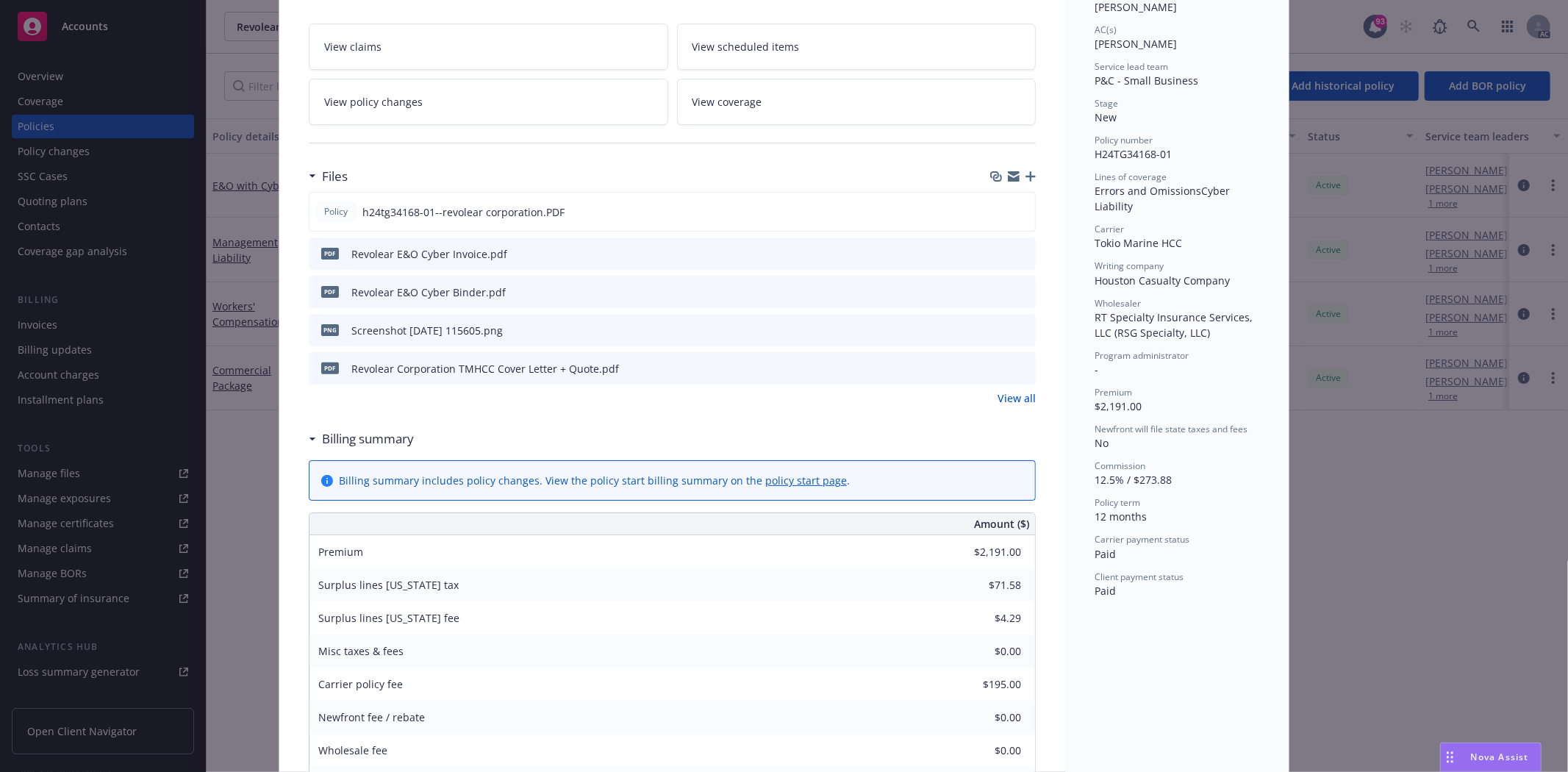
click at [1007, 403] on link "View all" at bounding box center [1017, 397] width 38 height 15
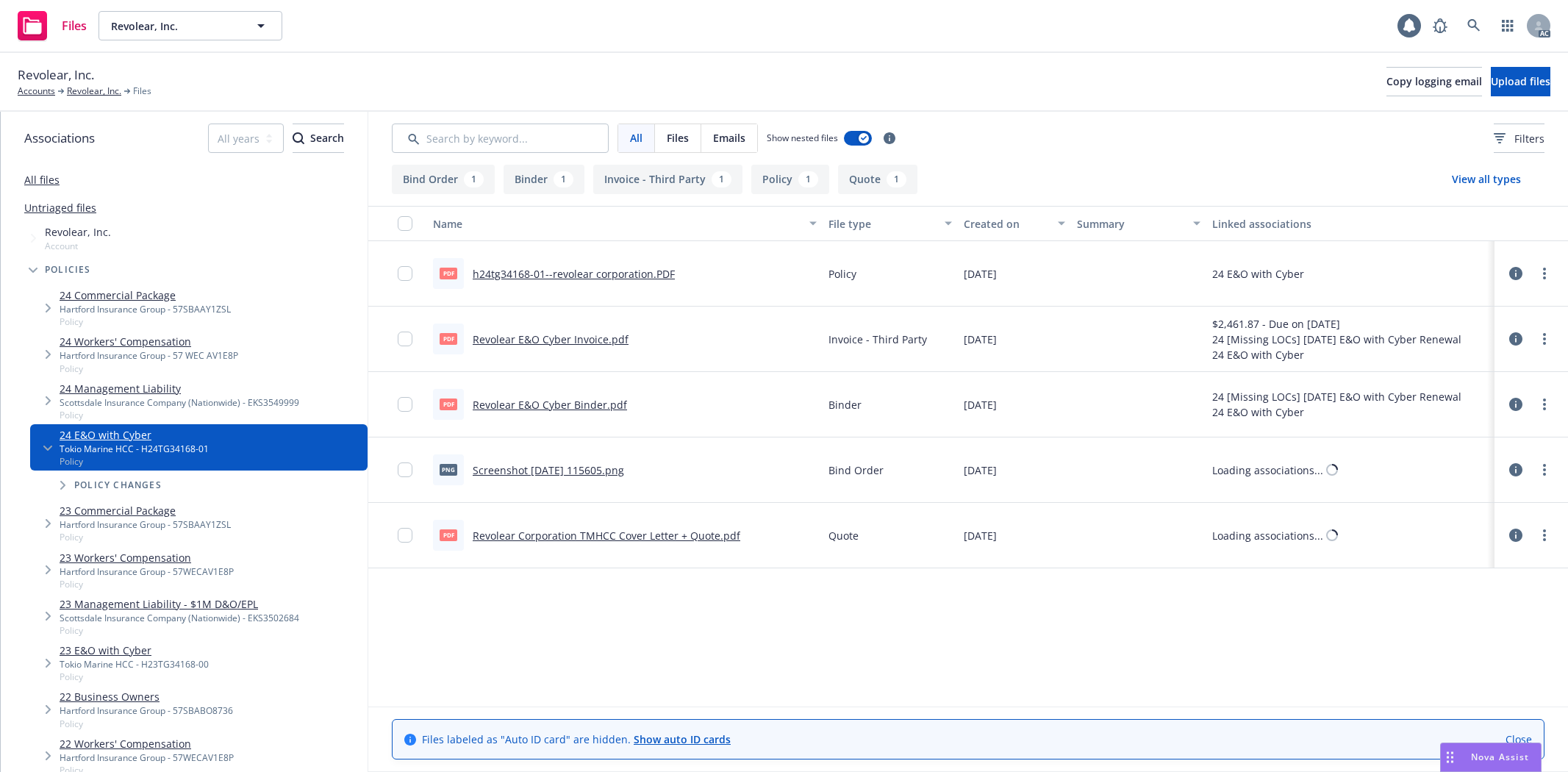
click at [582, 268] on link "h24tg34168-01--revolear corporation.PDF" at bounding box center [573, 273] width 202 height 14
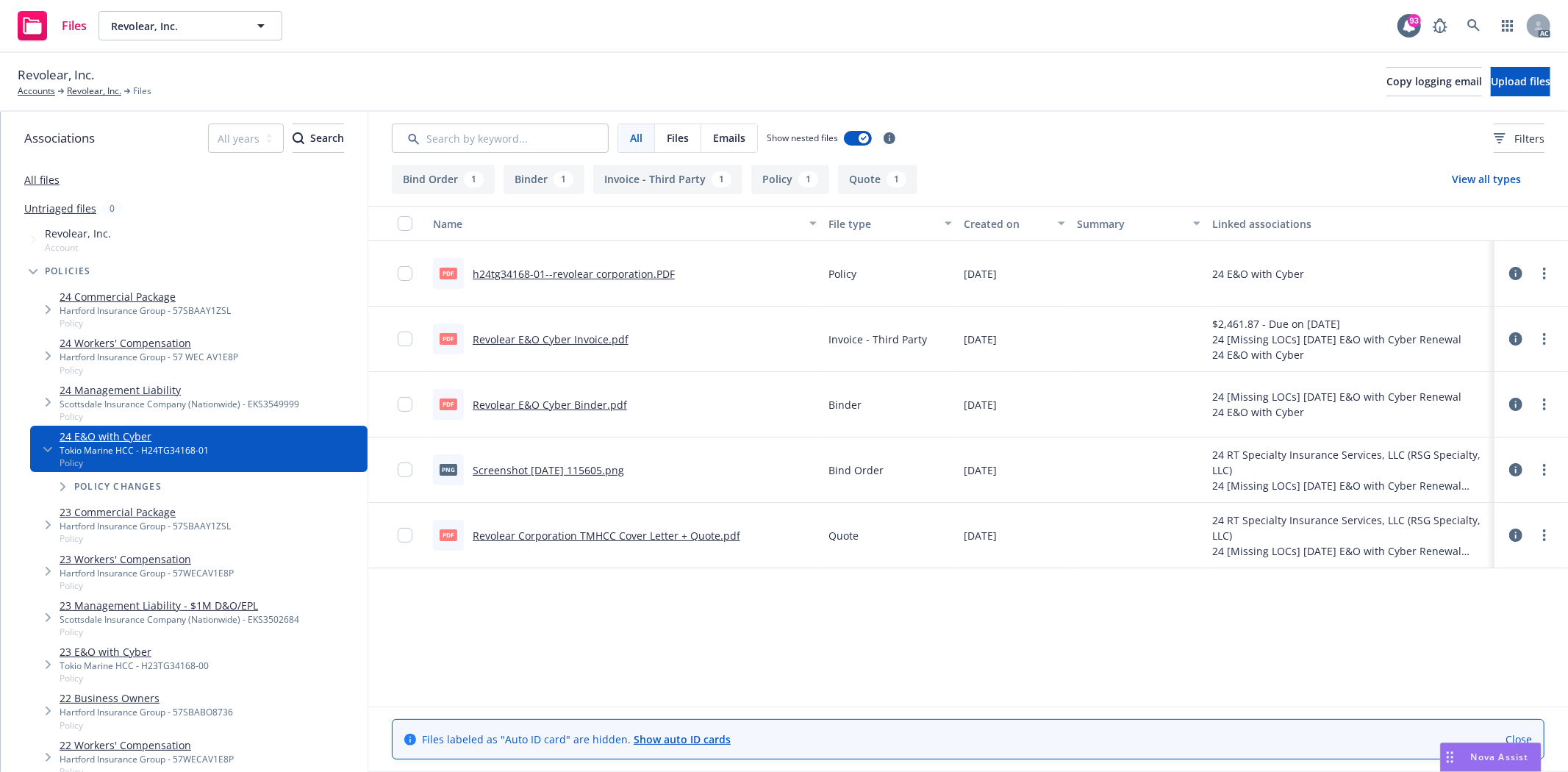
click at [103, 84] on div "Revolear, Inc. Accounts Revolear, Inc. Files" at bounding box center [85, 81] width 134 height 32
click at [98, 90] on link "Revolear, Inc." at bounding box center [94, 91] width 54 height 13
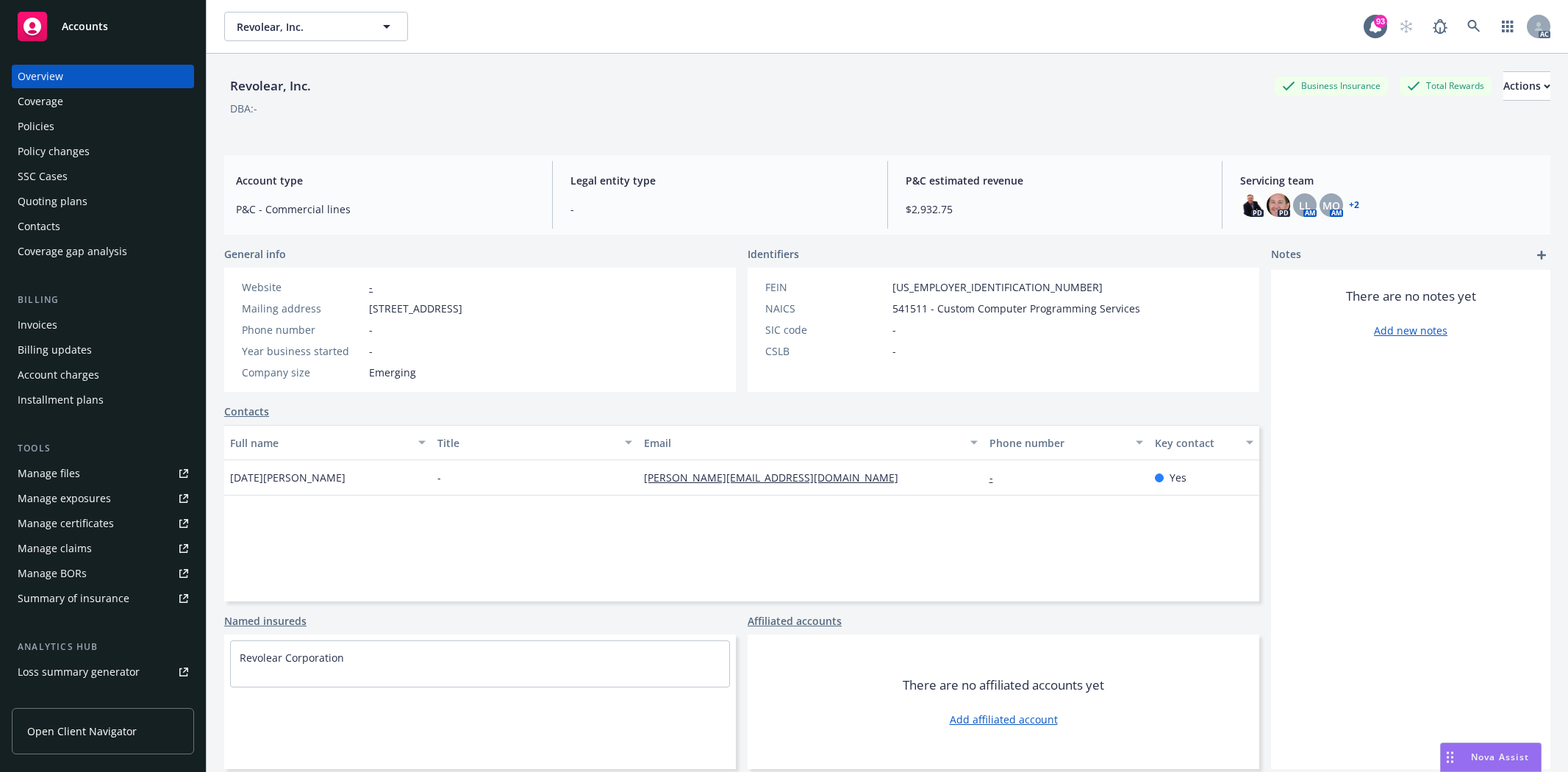
click at [79, 136] on div "Policies" at bounding box center [103, 126] width 171 height 23
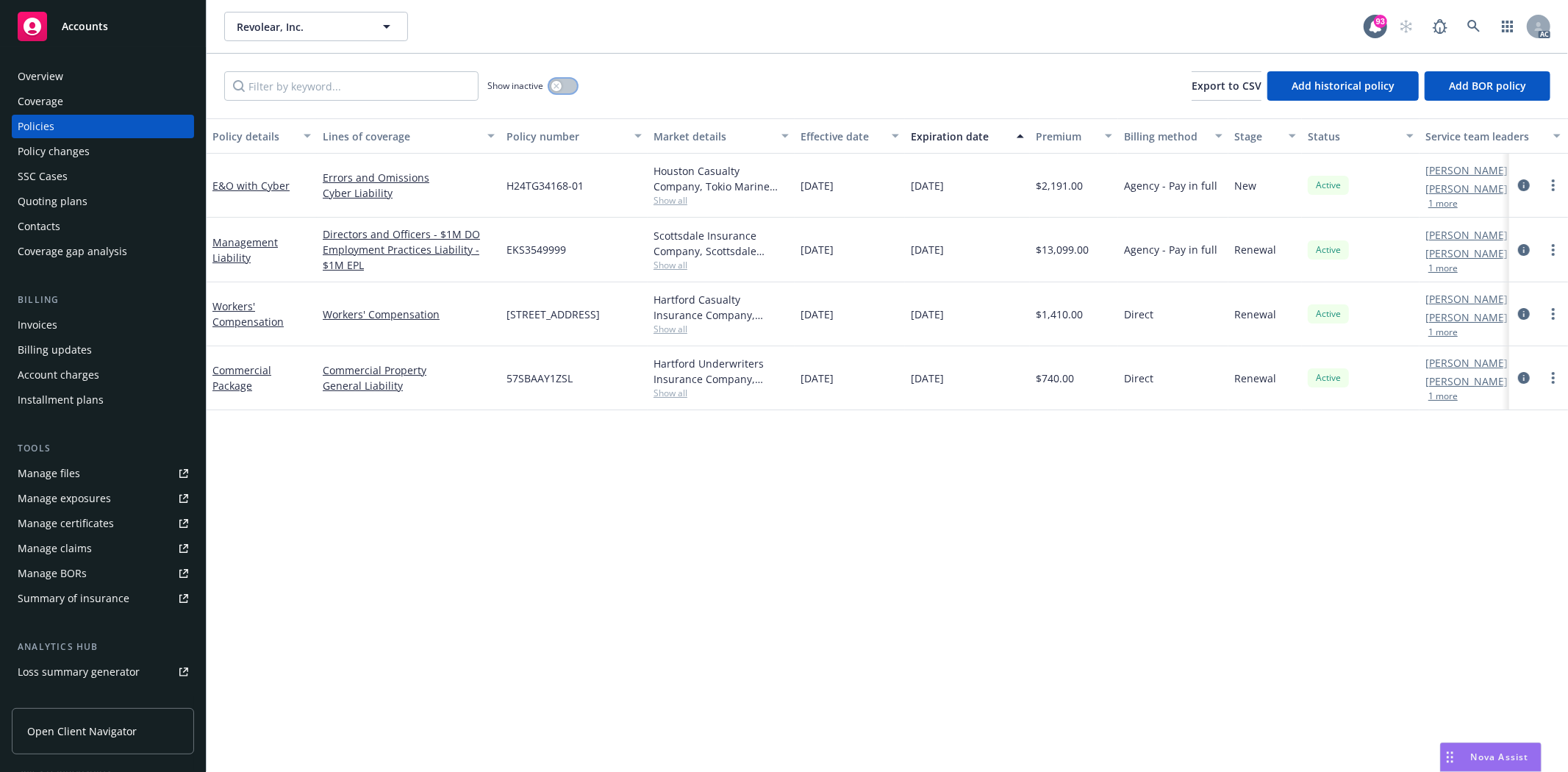
click at [567, 81] on button "button" at bounding box center [563, 86] width 28 height 15
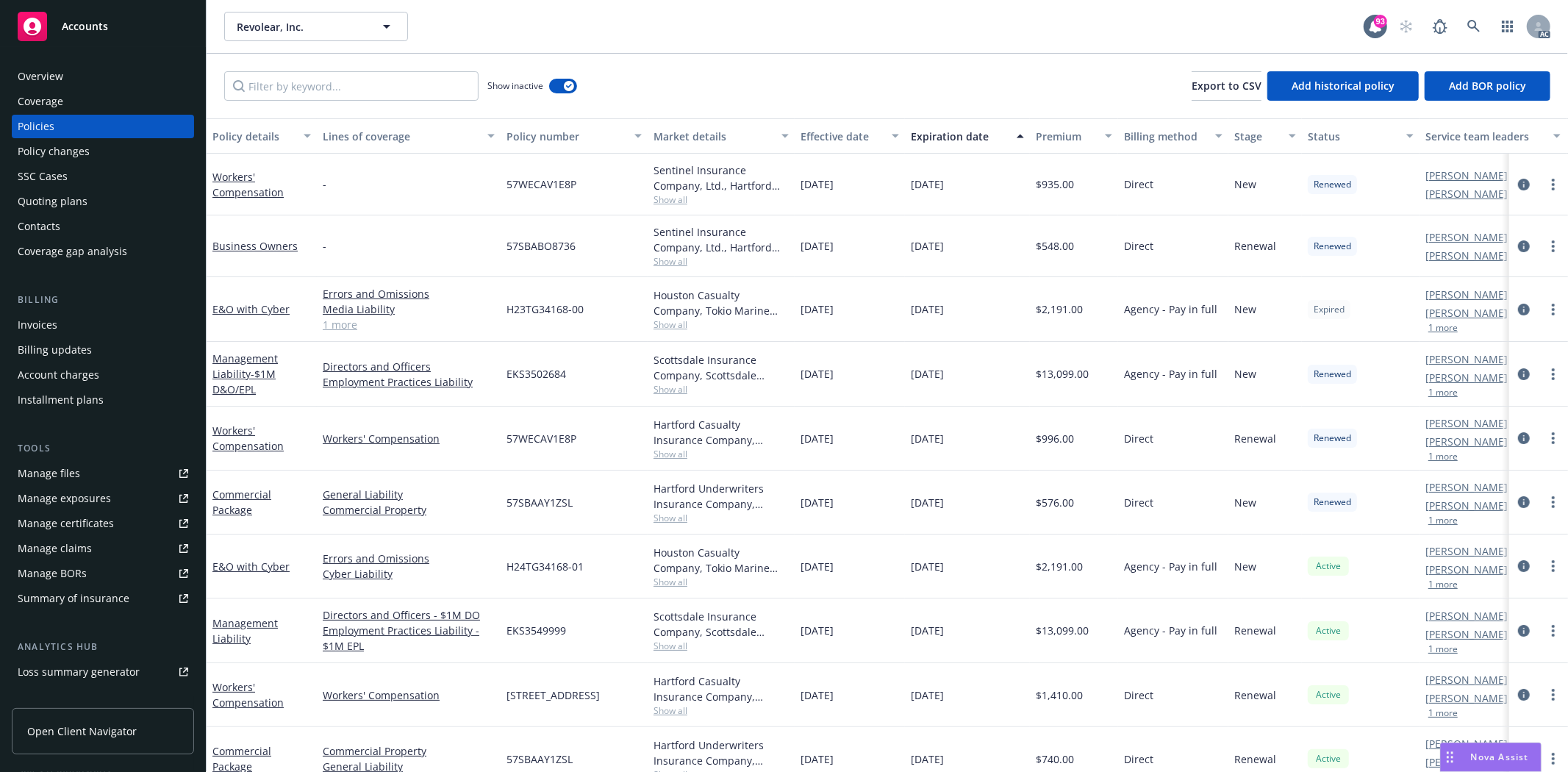
click at [85, 79] on div "Overview" at bounding box center [103, 76] width 171 height 23
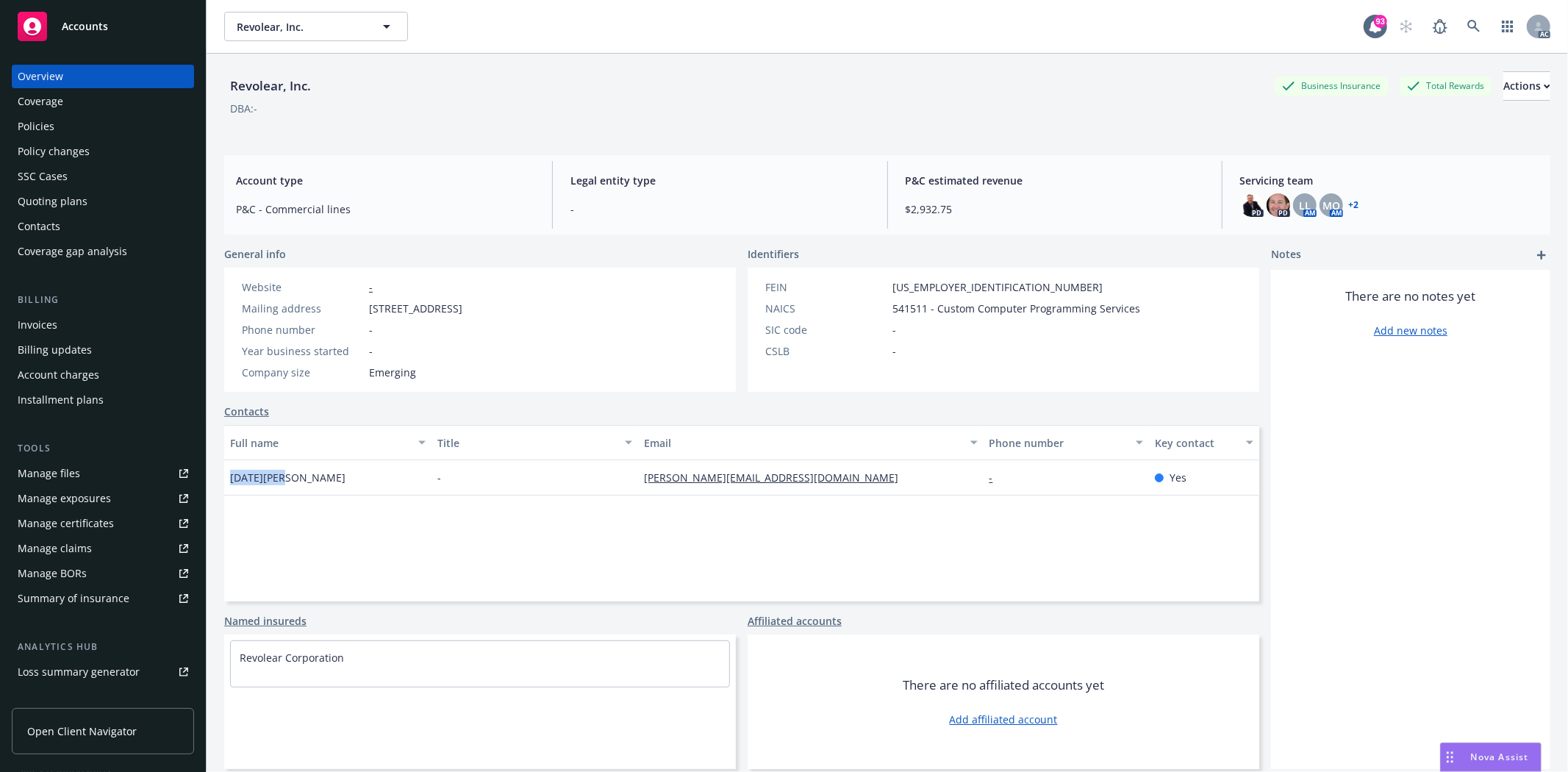
drag, startPoint x: 225, startPoint y: 473, endPoint x: 280, endPoint y: 478, distance: 55.2
click at [280, 478] on div "Raja Singh" at bounding box center [327, 478] width 207 height 35
copy span "Raja Singh"
click at [96, 199] on div "Quoting plans" at bounding box center [103, 201] width 171 height 23
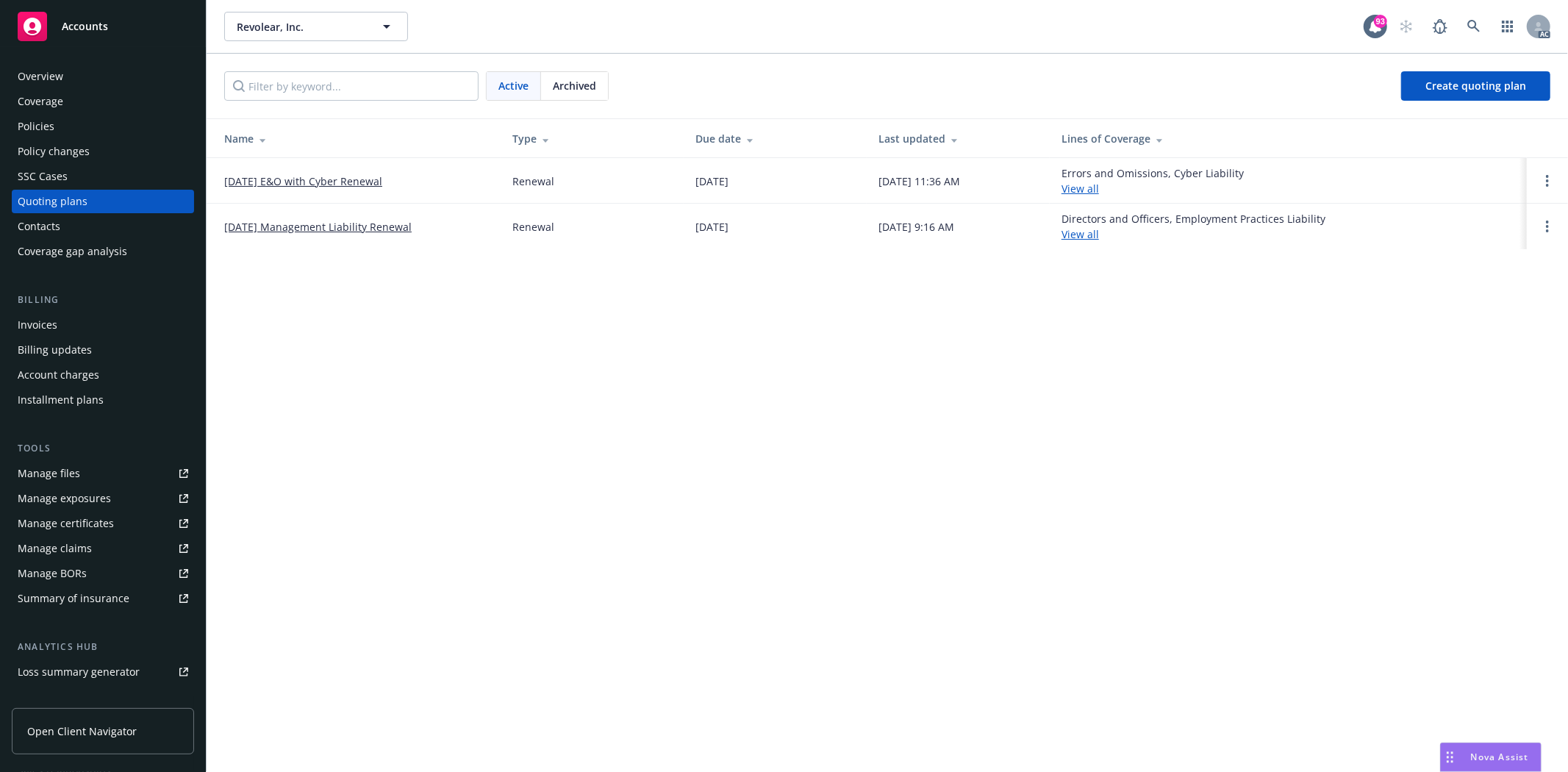
click at [310, 179] on link "11/15/25 E&O with Cyber Renewal" at bounding box center [303, 181] width 158 height 15
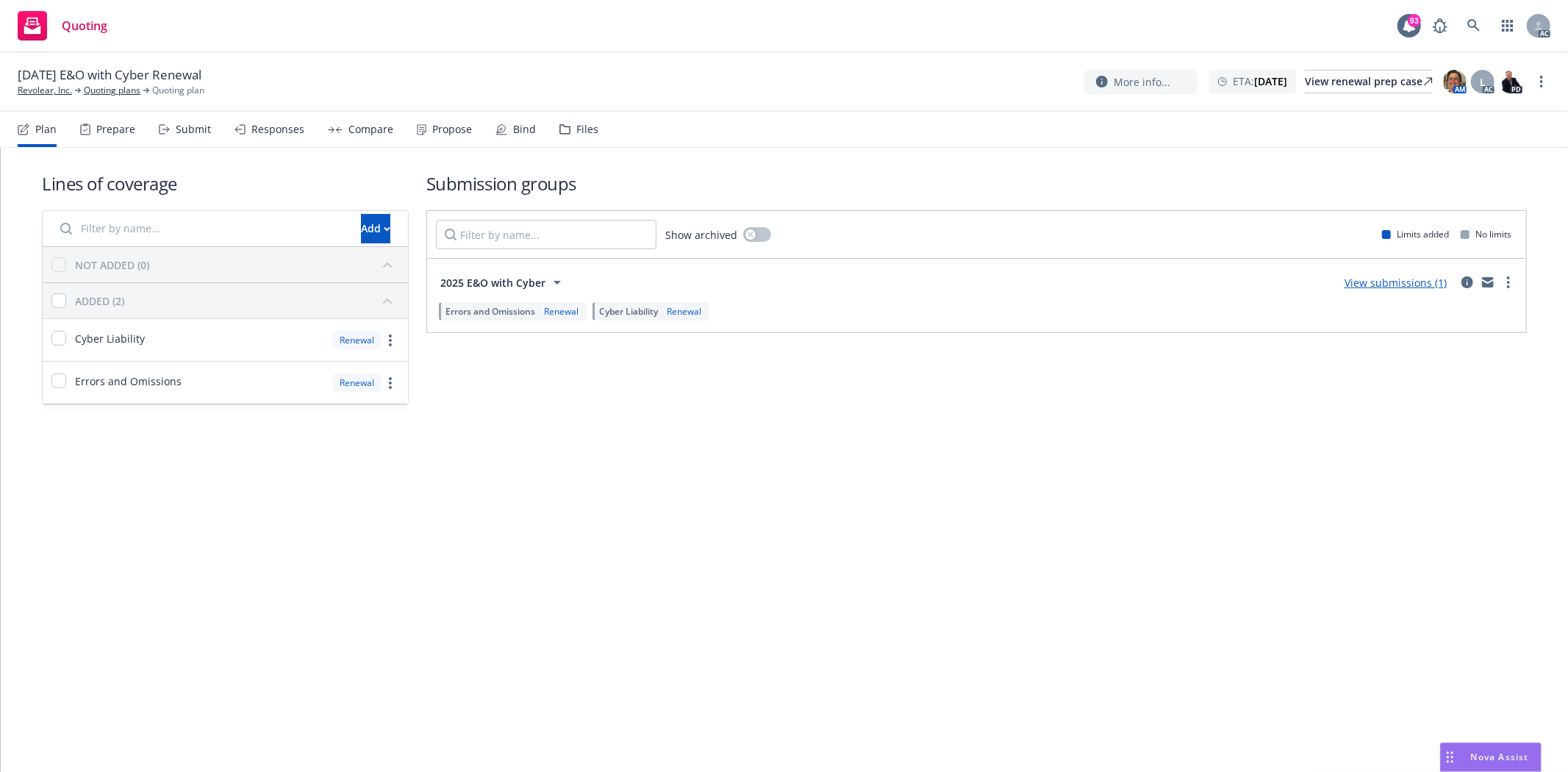
click at [122, 128] on div "Prepare" at bounding box center [115, 129] width 39 height 12
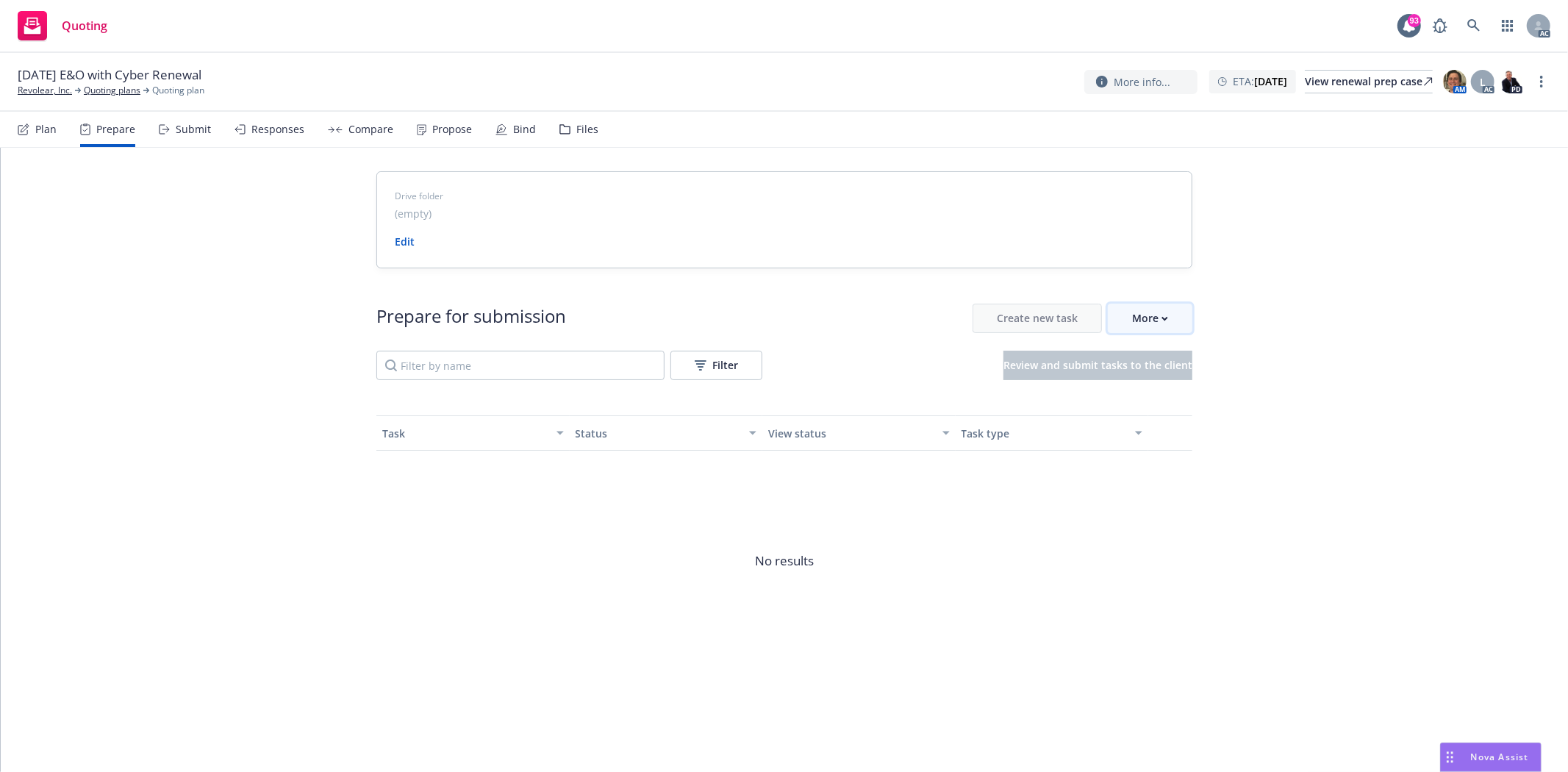
click at [1171, 322] on button "More" at bounding box center [1150, 318] width 85 height 29
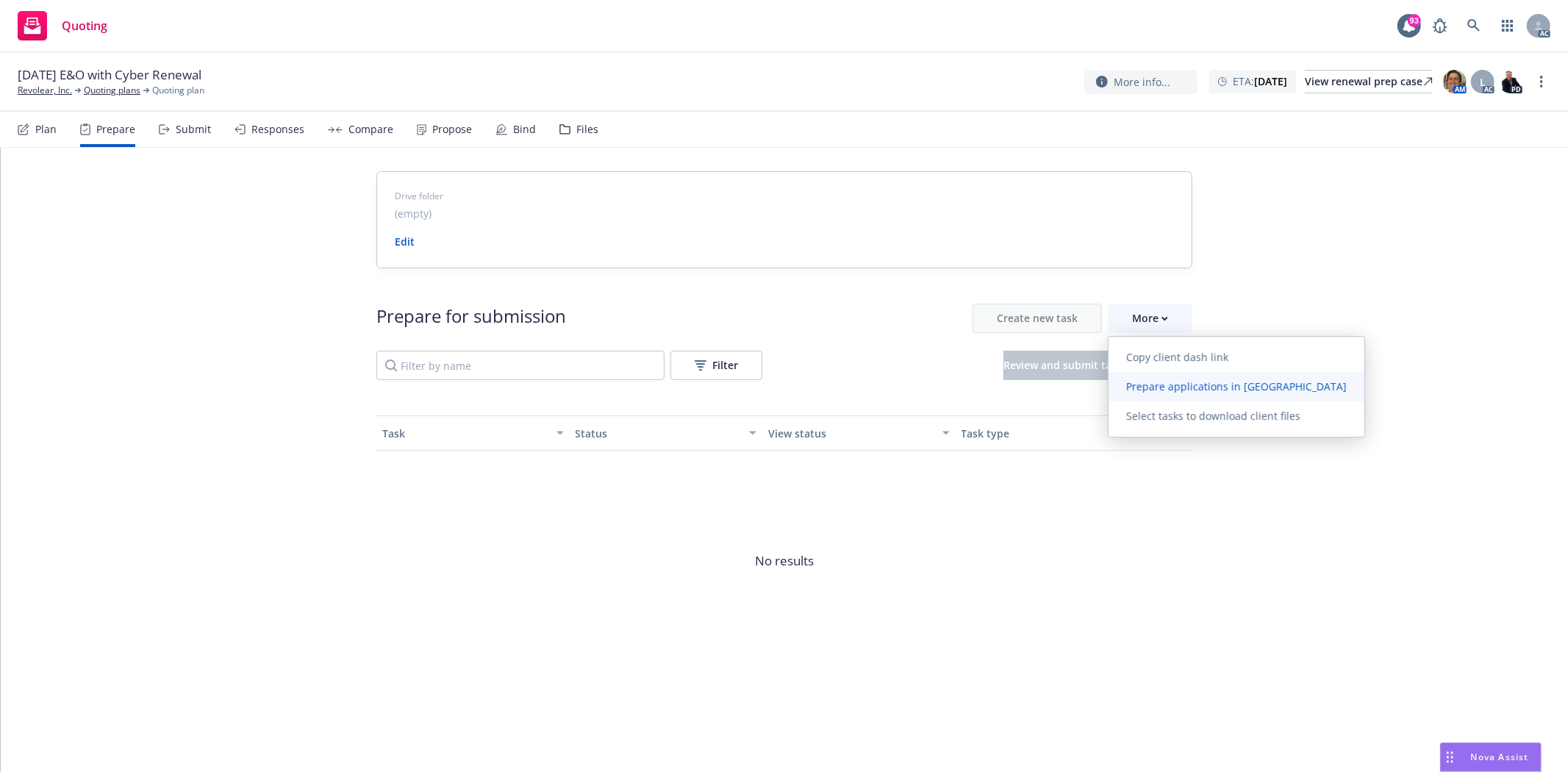
click at [1188, 388] on span "Prepare applications in Indio" at bounding box center [1236, 386] width 256 height 14
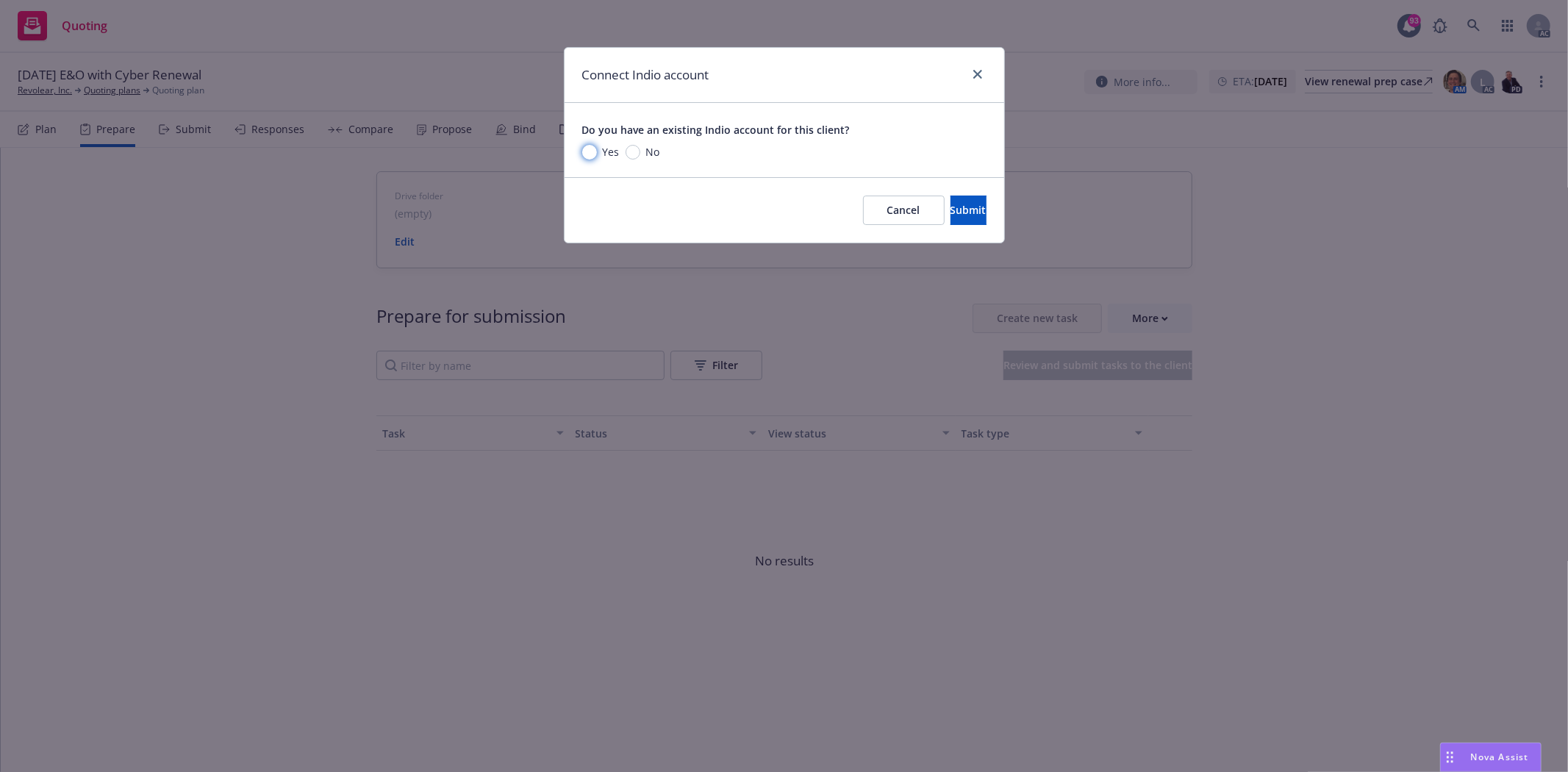
click at [589, 155] on input "Yes" at bounding box center [589, 152] width 15 height 15
radio input "true"
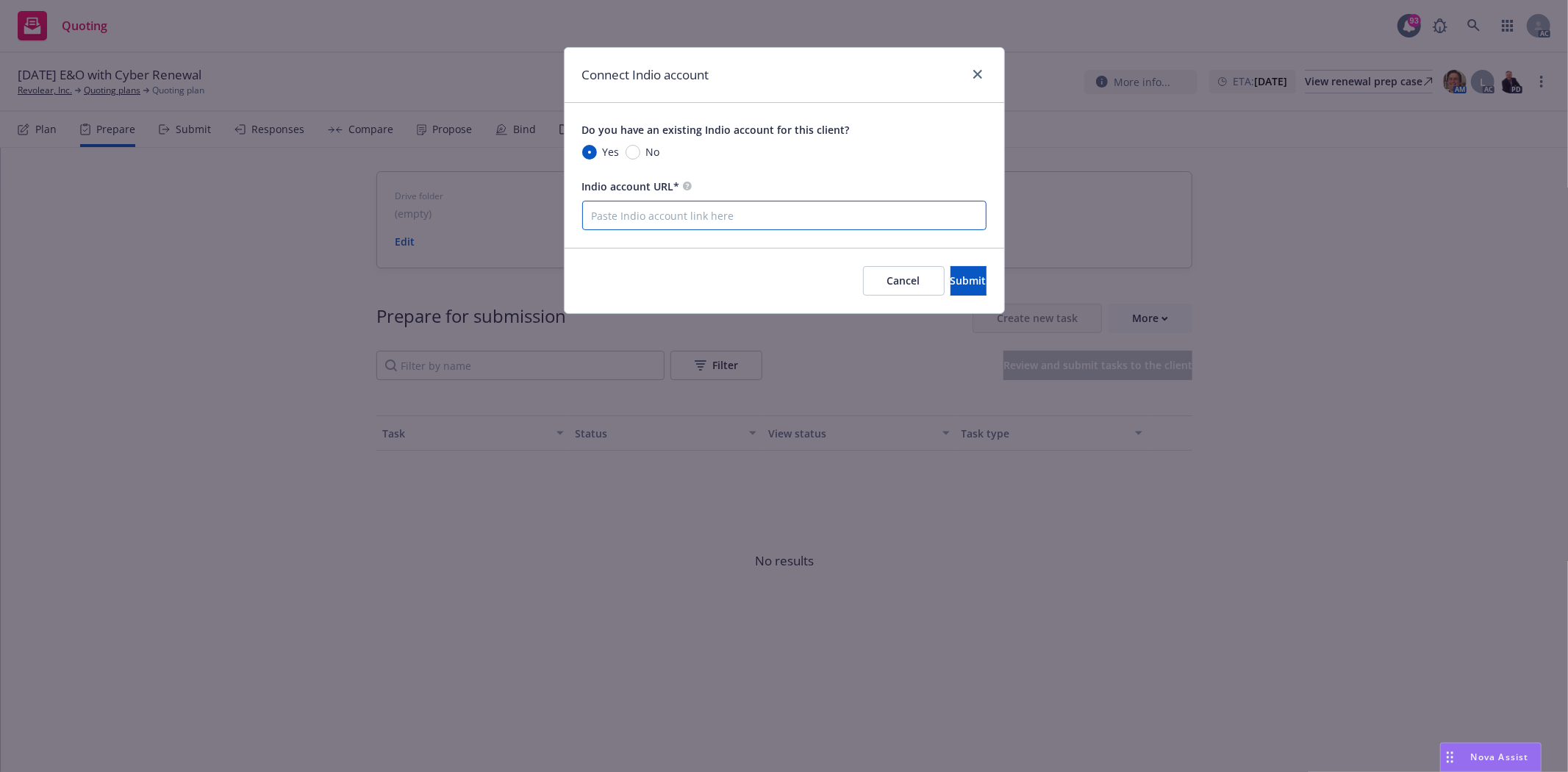
click at [674, 228] on input "Indio account URL*" at bounding box center [784, 215] width 405 height 29
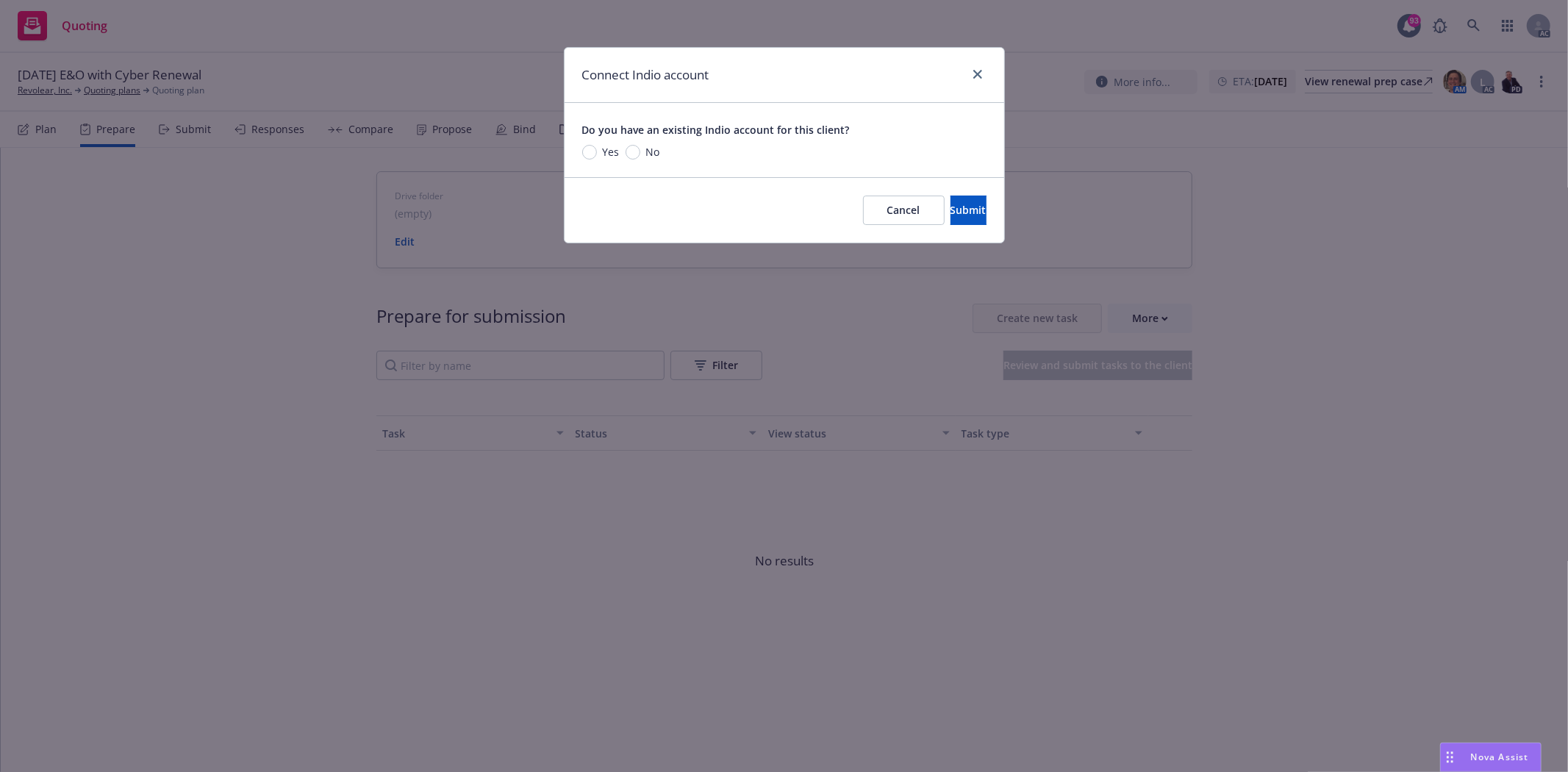
click at [598, 151] on span "Yes" at bounding box center [609, 151] width 23 height 15
click at [597, 151] on input "Yes" at bounding box center [589, 152] width 15 height 15
radio input "true"
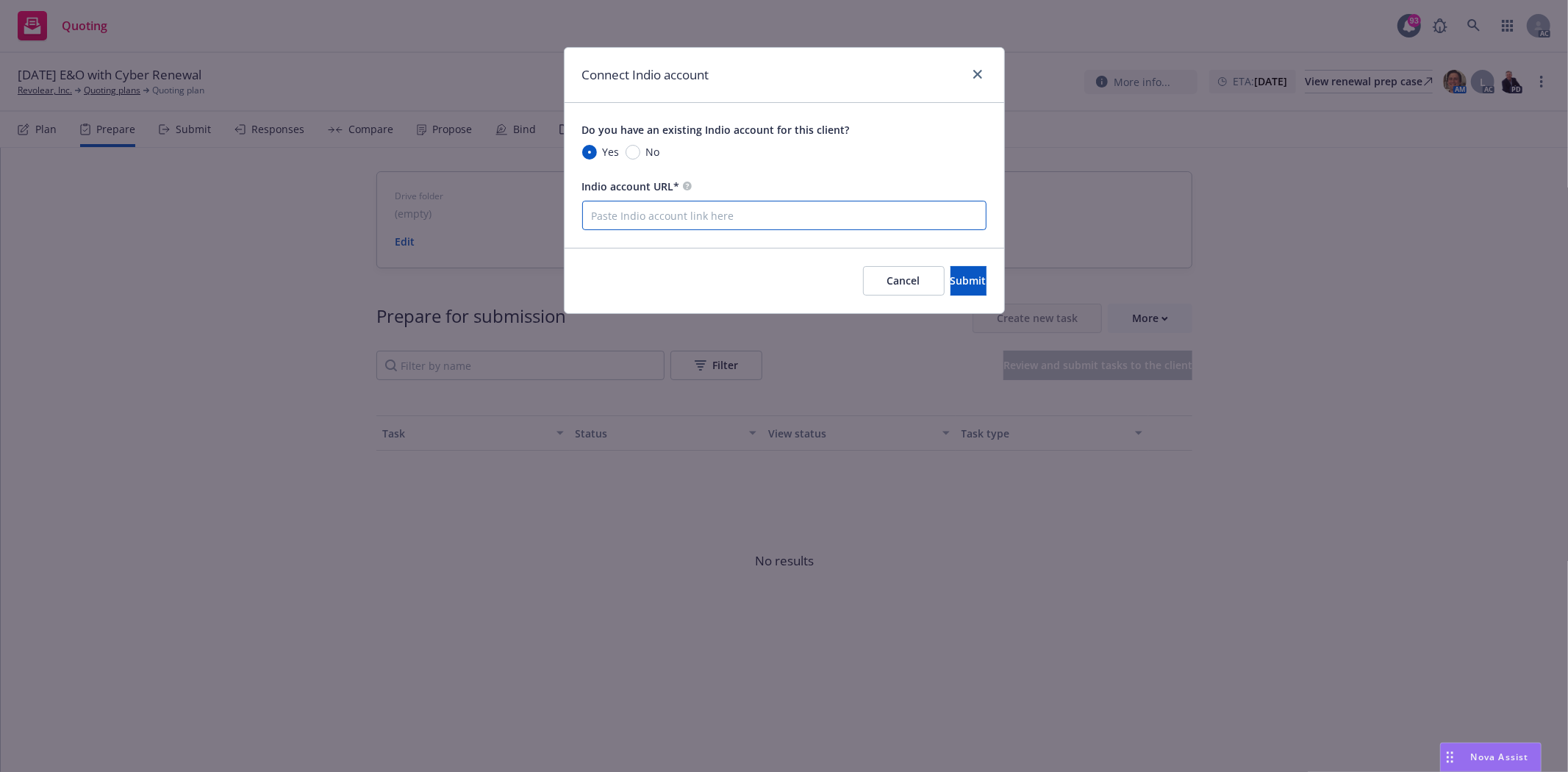
click at [680, 215] on input "Indio account URL*" at bounding box center [784, 215] width 405 height 29
paste input "https://newfront.useindio.com/accounts/4356023/submissions"
type input "https://newfront.useindio.com/accounts/4356023/submissions"
click at [950, 276] on span "Submit" at bounding box center [968, 280] width 36 height 14
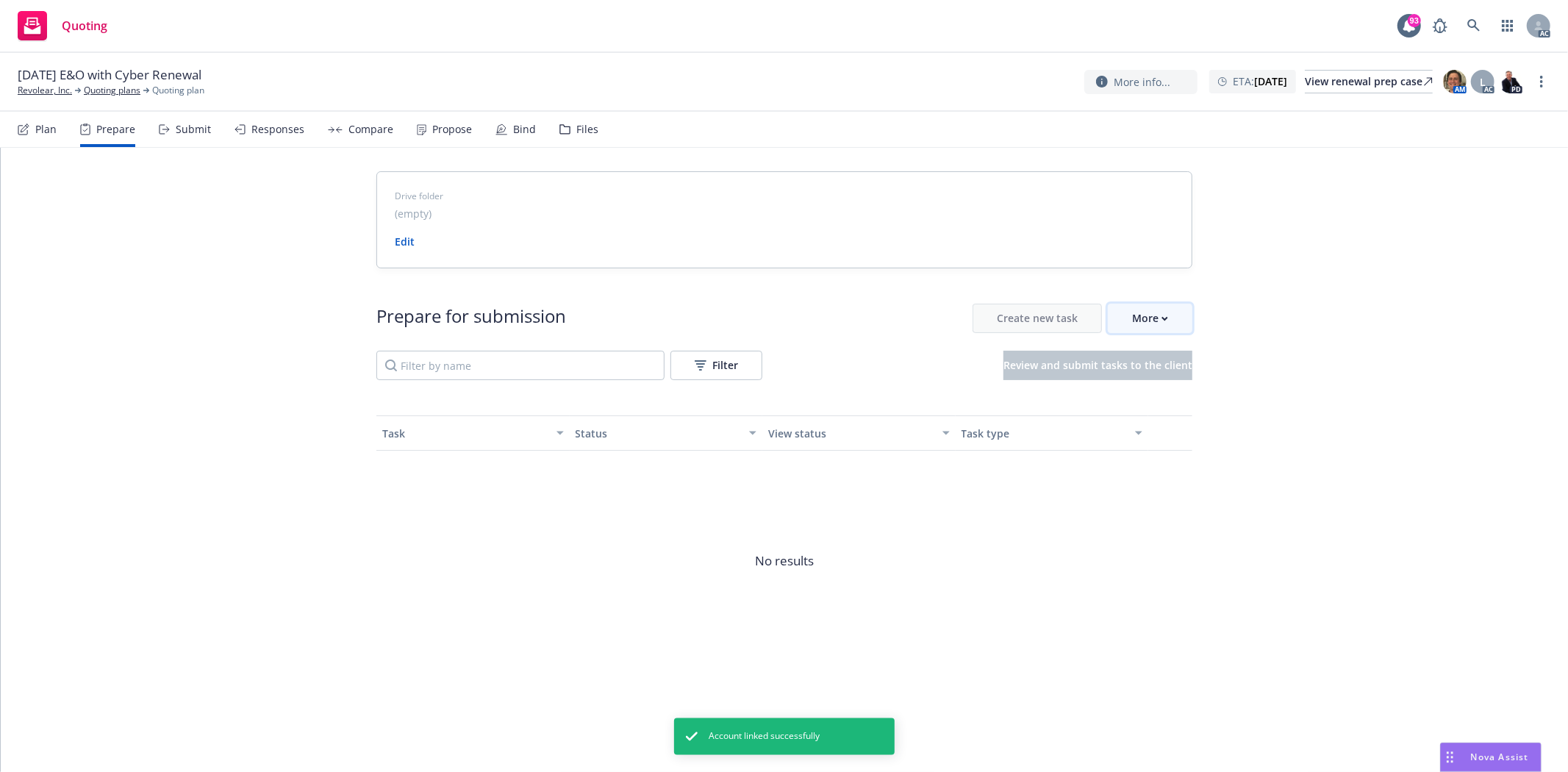
click at [1162, 318] on icon "button" at bounding box center [1165, 318] width 6 height 5
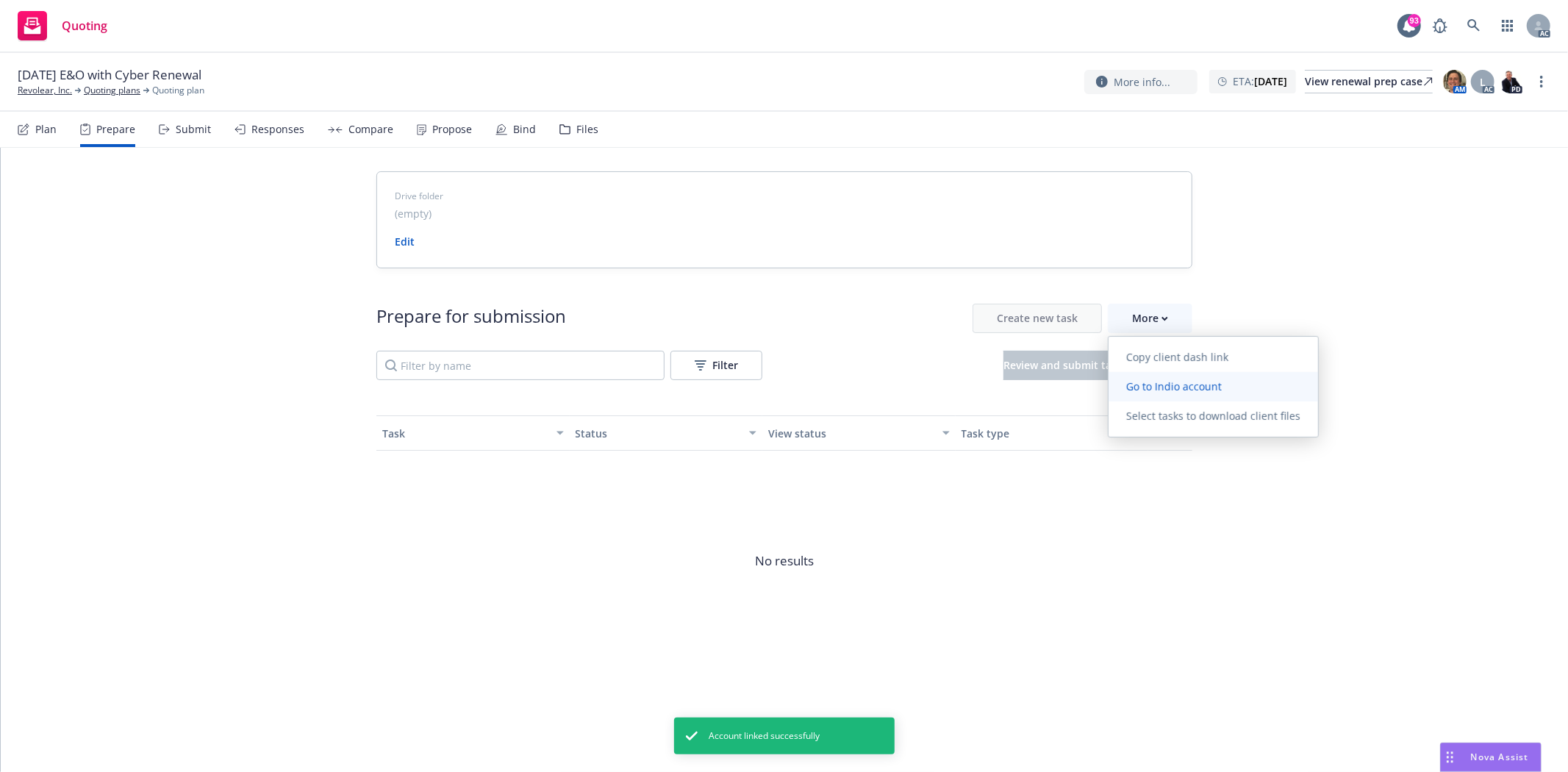
click at [1176, 391] on span "Go to Indio account" at bounding box center [1174, 386] width 131 height 14
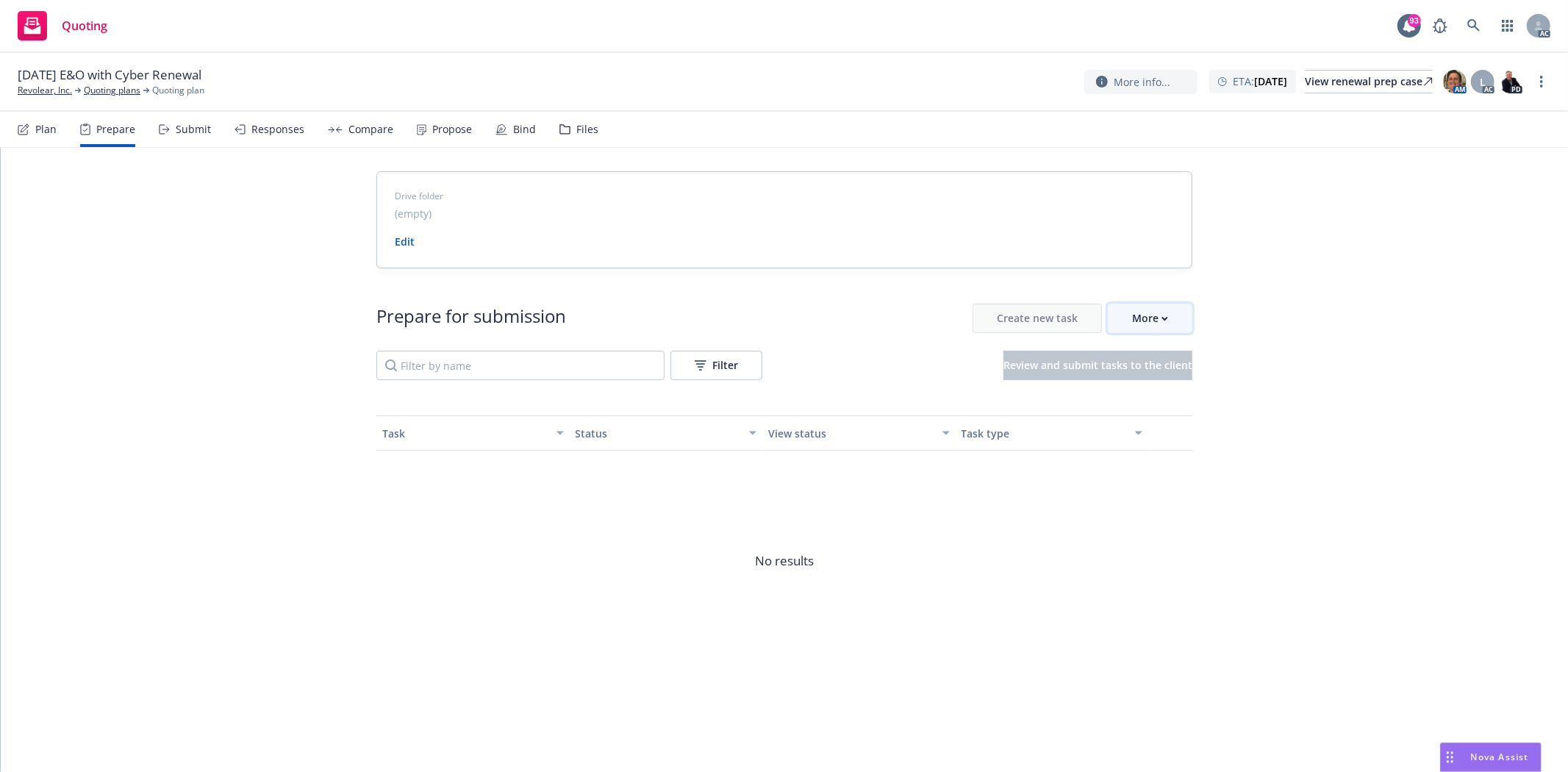
click at [1138, 326] on div "More" at bounding box center [1150, 318] width 36 height 28
click at [56, 85] on link "Revolear, Inc." at bounding box center [44, 90] width 54 height 13
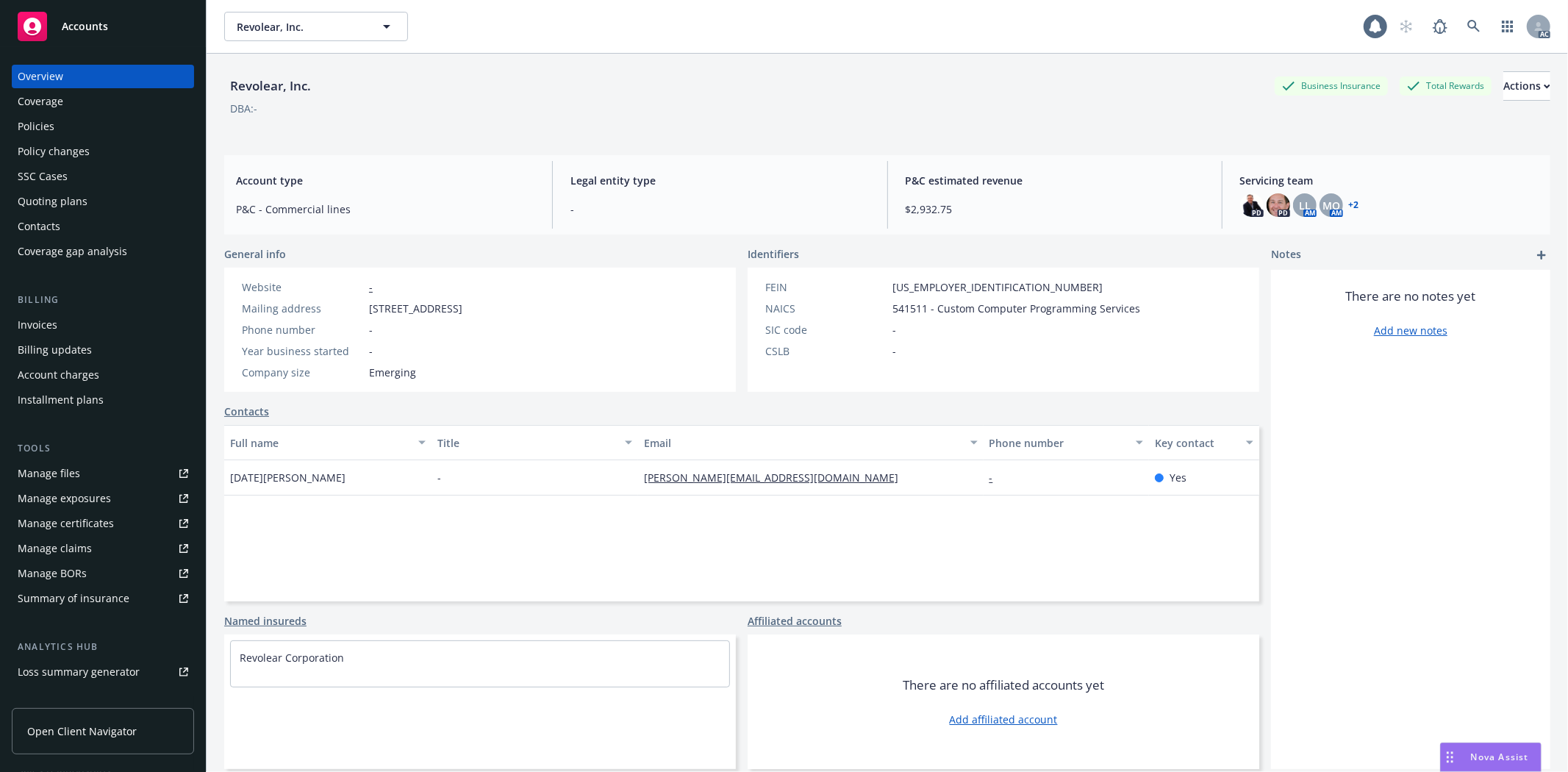
scroll to position [160, 0]
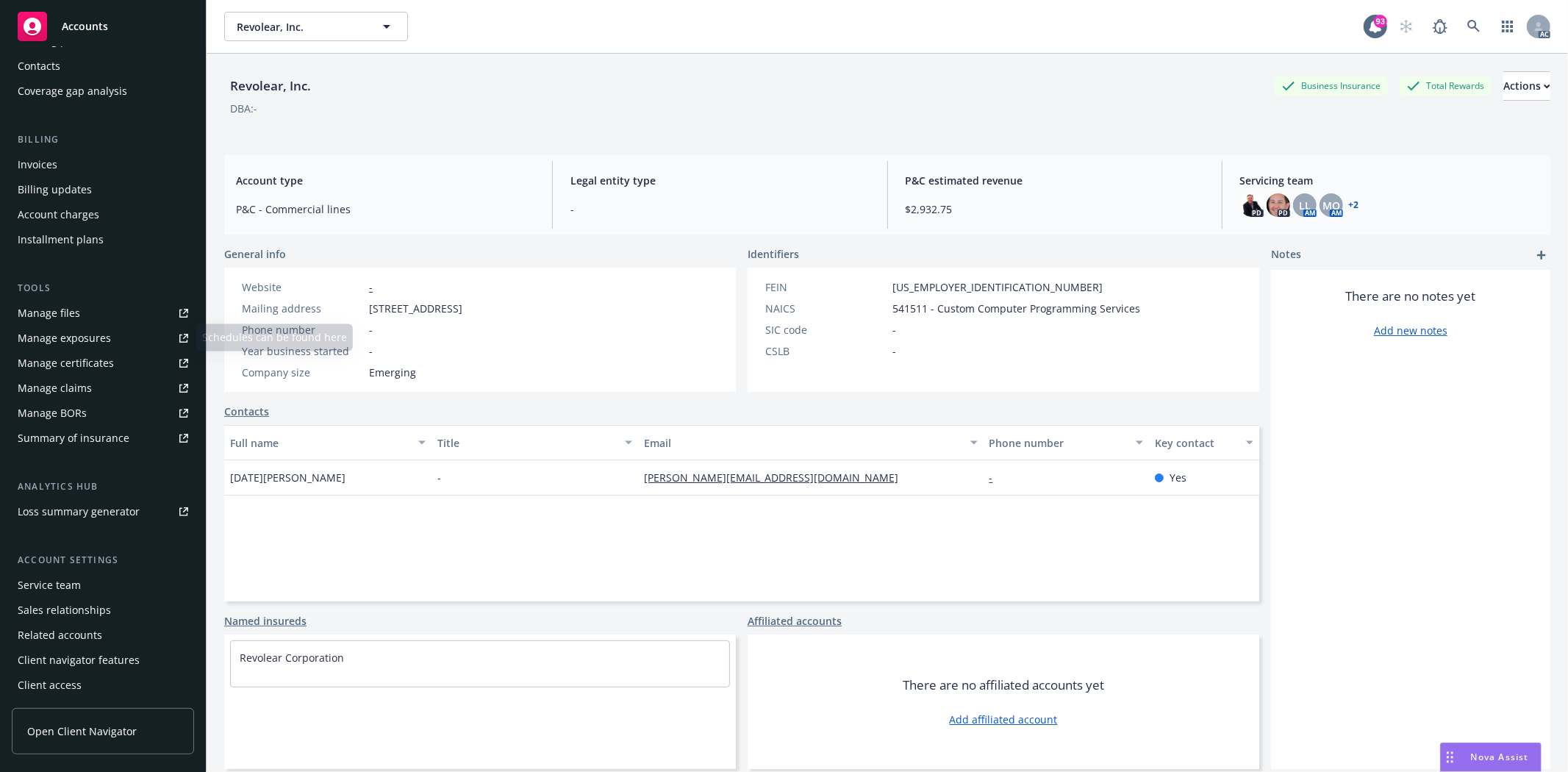
click at [88, 309] on link "Manage files" at bounding box center [103, 313] width 182 height 23
drag, startPoint x: 231, startPoint y: 78, endPoint x: 282, endPoint y: 86, distance: 51.6
click at [282, 86] on div "Revolear, Inc." at bounding box center [270, 86] width 93 height 19
copy div "Revolear"
click at [83, 583] on div "Service team" at bounding box center [103, 584] width 171 height 23
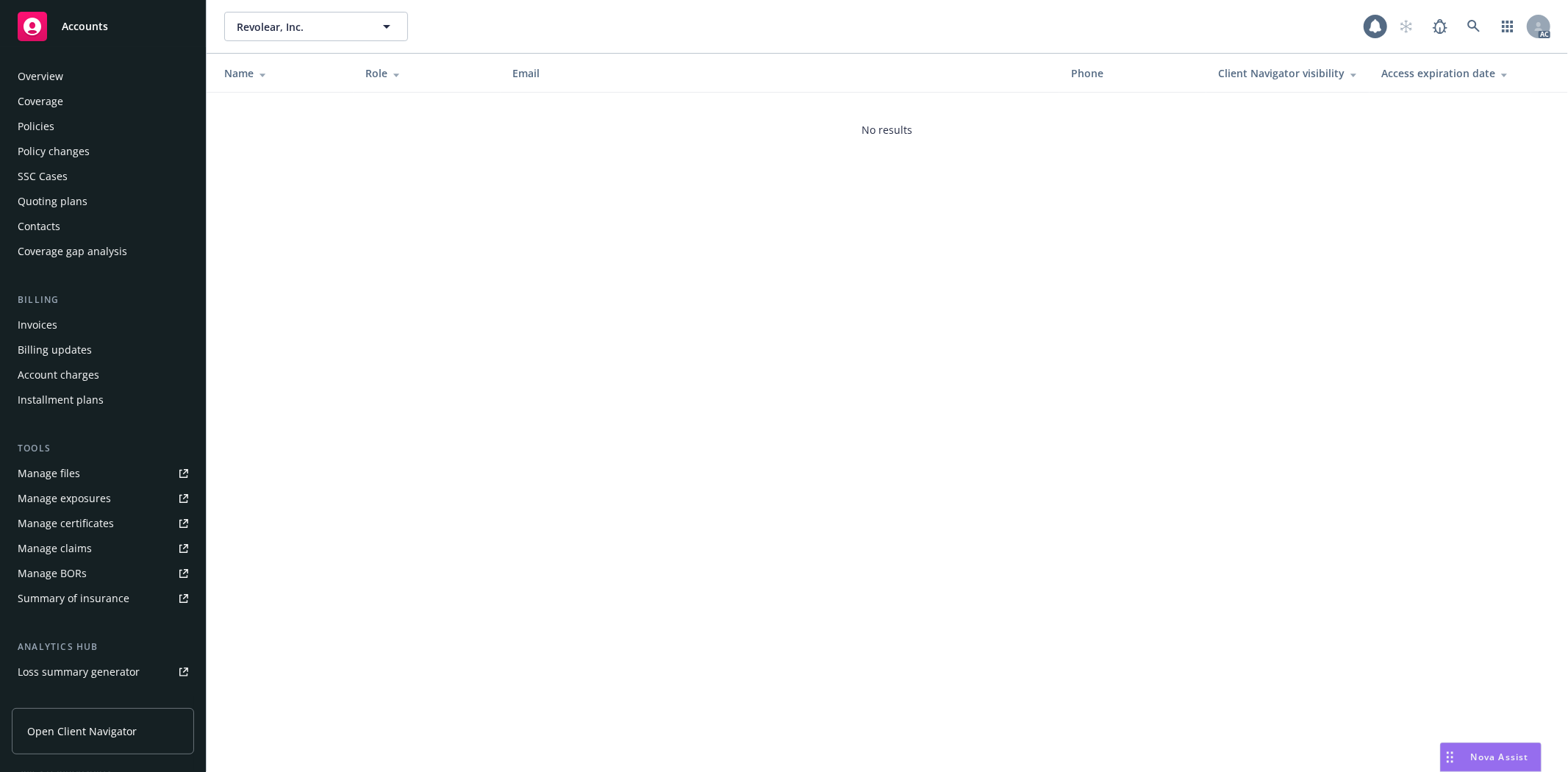
scroll to position [160, 0]
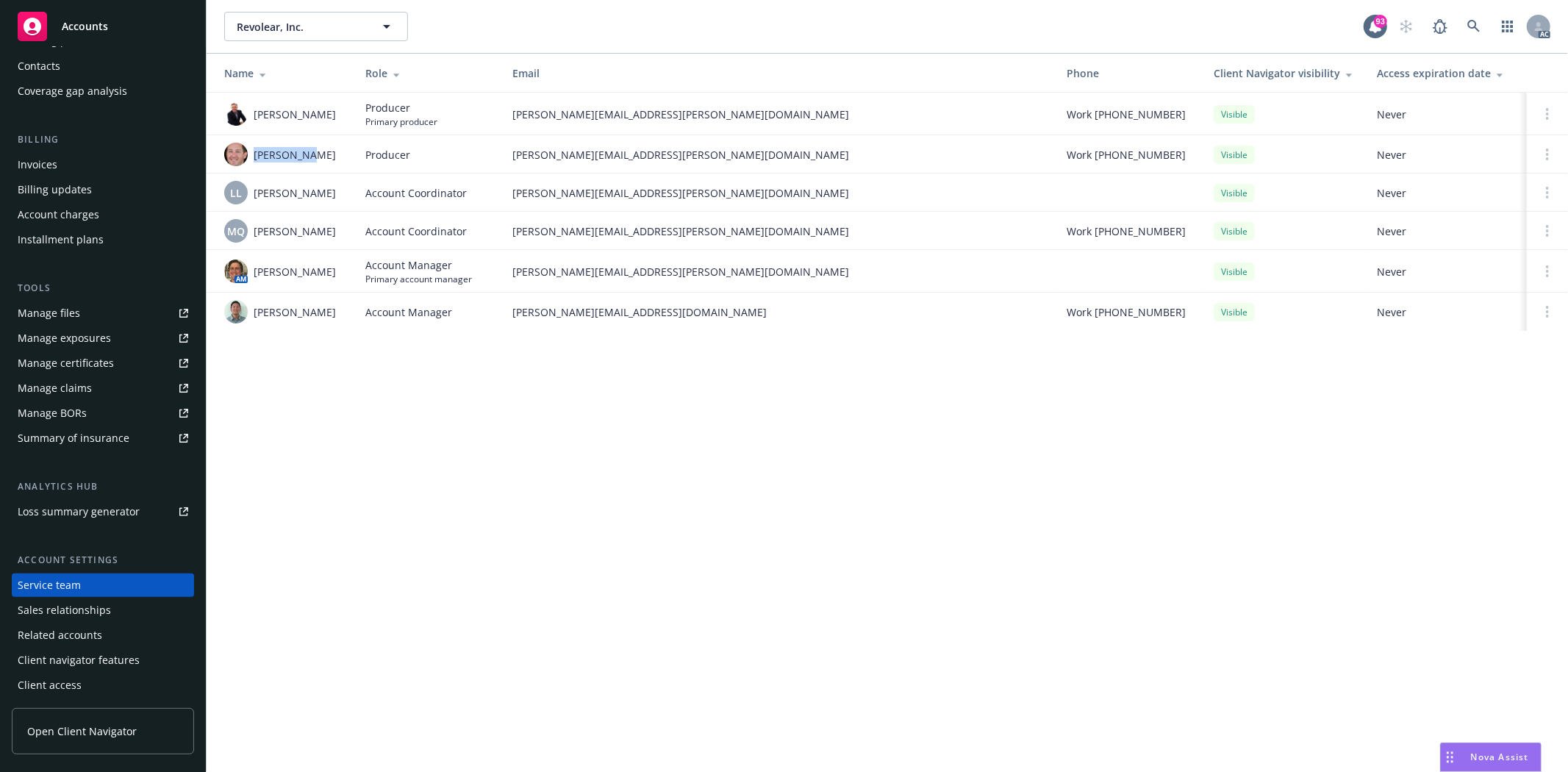
drag, startPoint x: 256, startPoint y: 149, endPoint x: 299, endPoint y: 147, distance: 43.0
click at [299, 147] on span "[PERSON_NAME]" at bounding box center [295, 154] width 82 height 15
copy span "[PERSON_NAME]"
drag, startPoint x: 248, startPoint y: 192, endPoint x: 327, endPoint y: 193, distance: 79.0
click at [327, 193] on div "LL Lacy Lipetzky" at bounding box center [283, 192] width 118 height 23
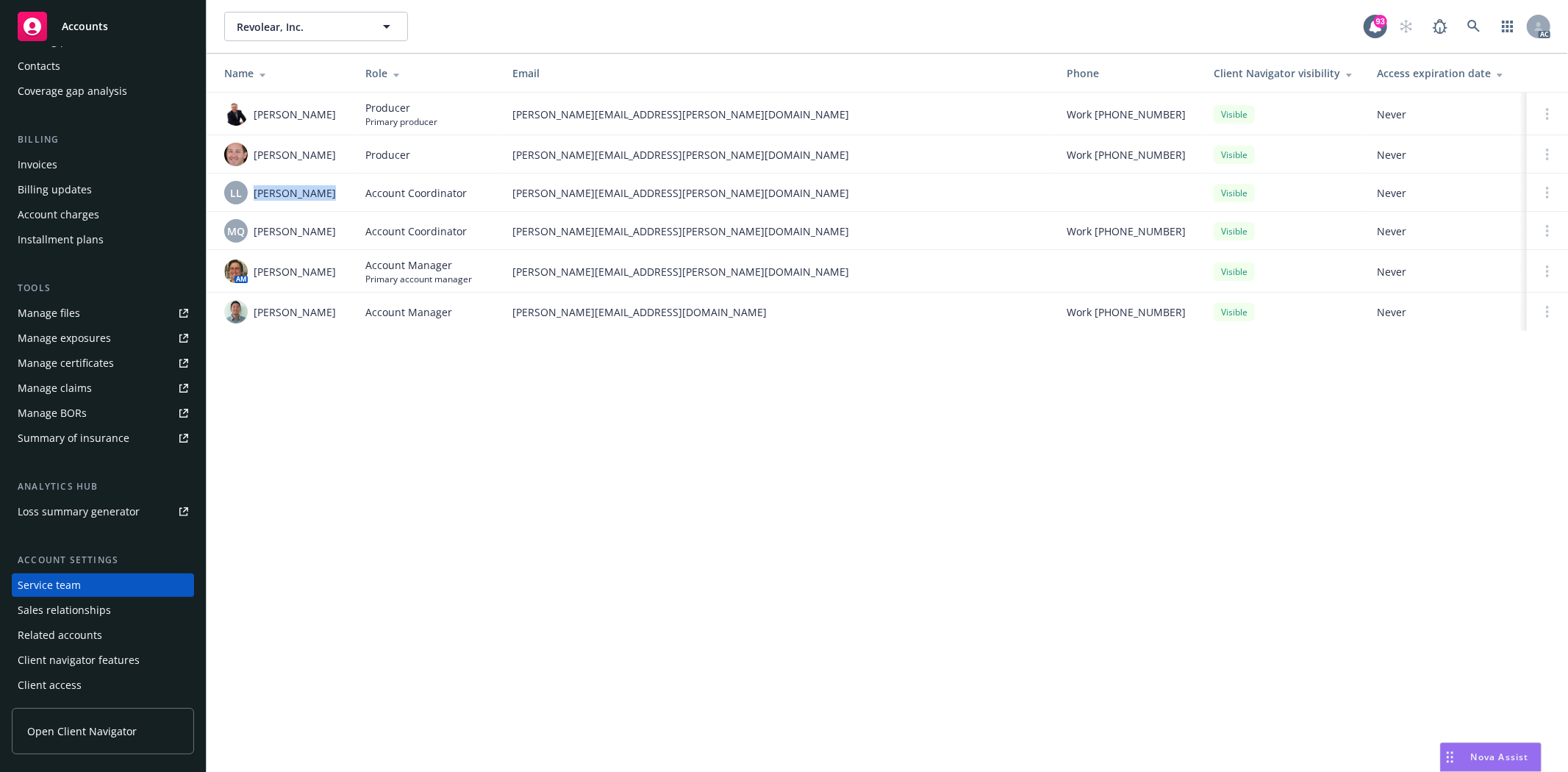
copy div "[PERSON_NAME]"
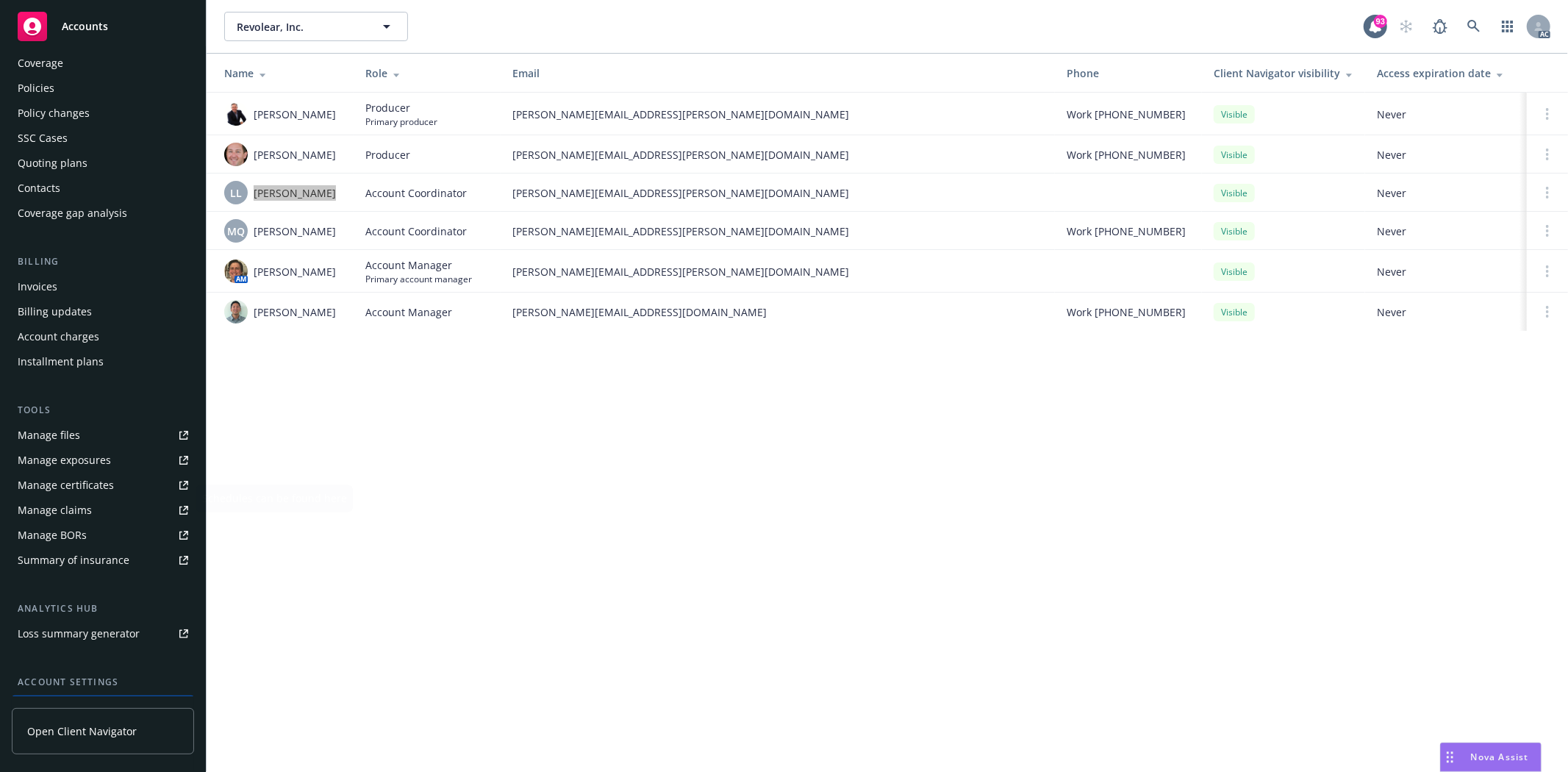
scroll to position [0, 0]
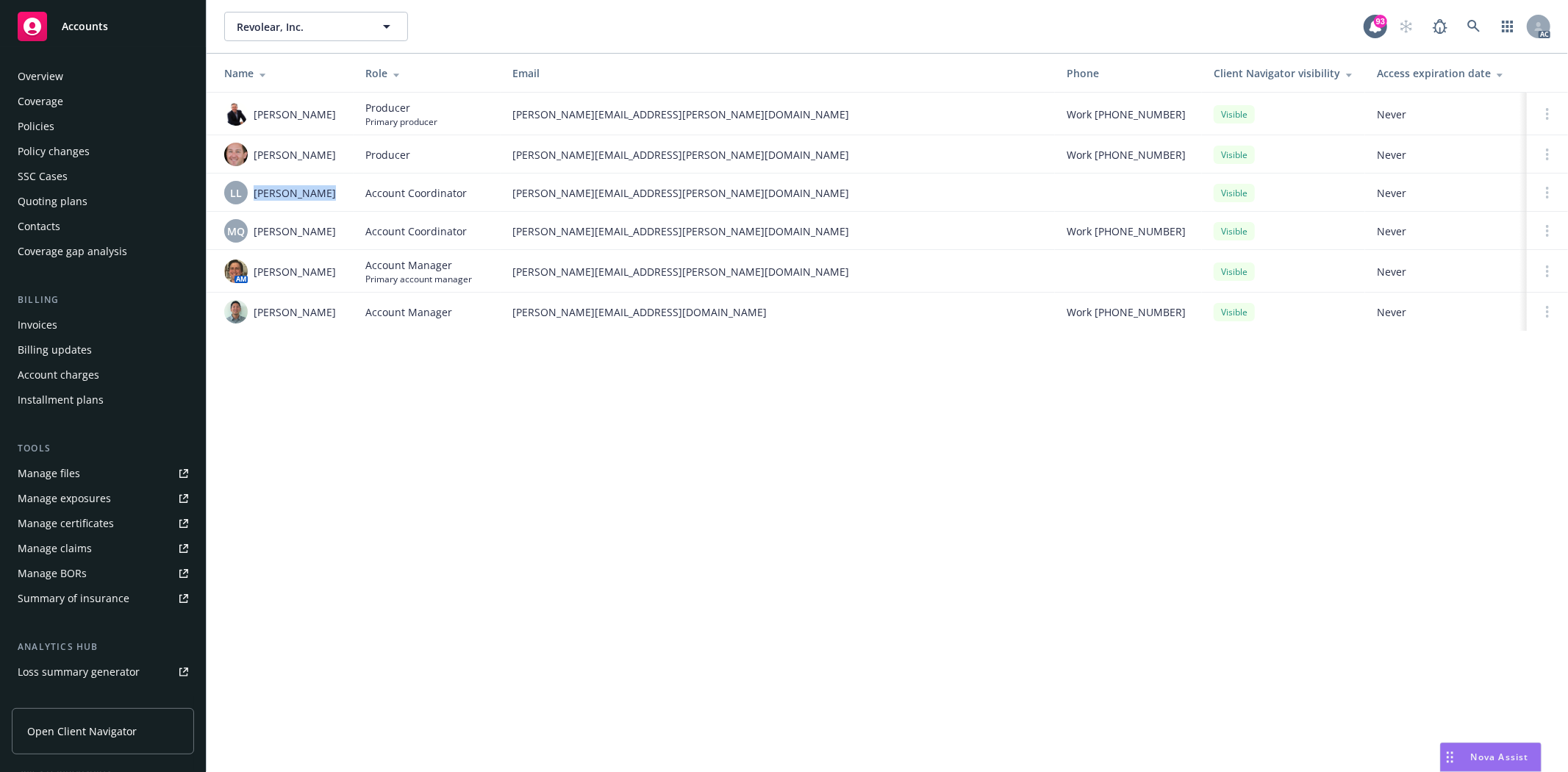
click at [72, 201] on div "Quoting plans" at bounding box center [52, 201] width 70 height 23
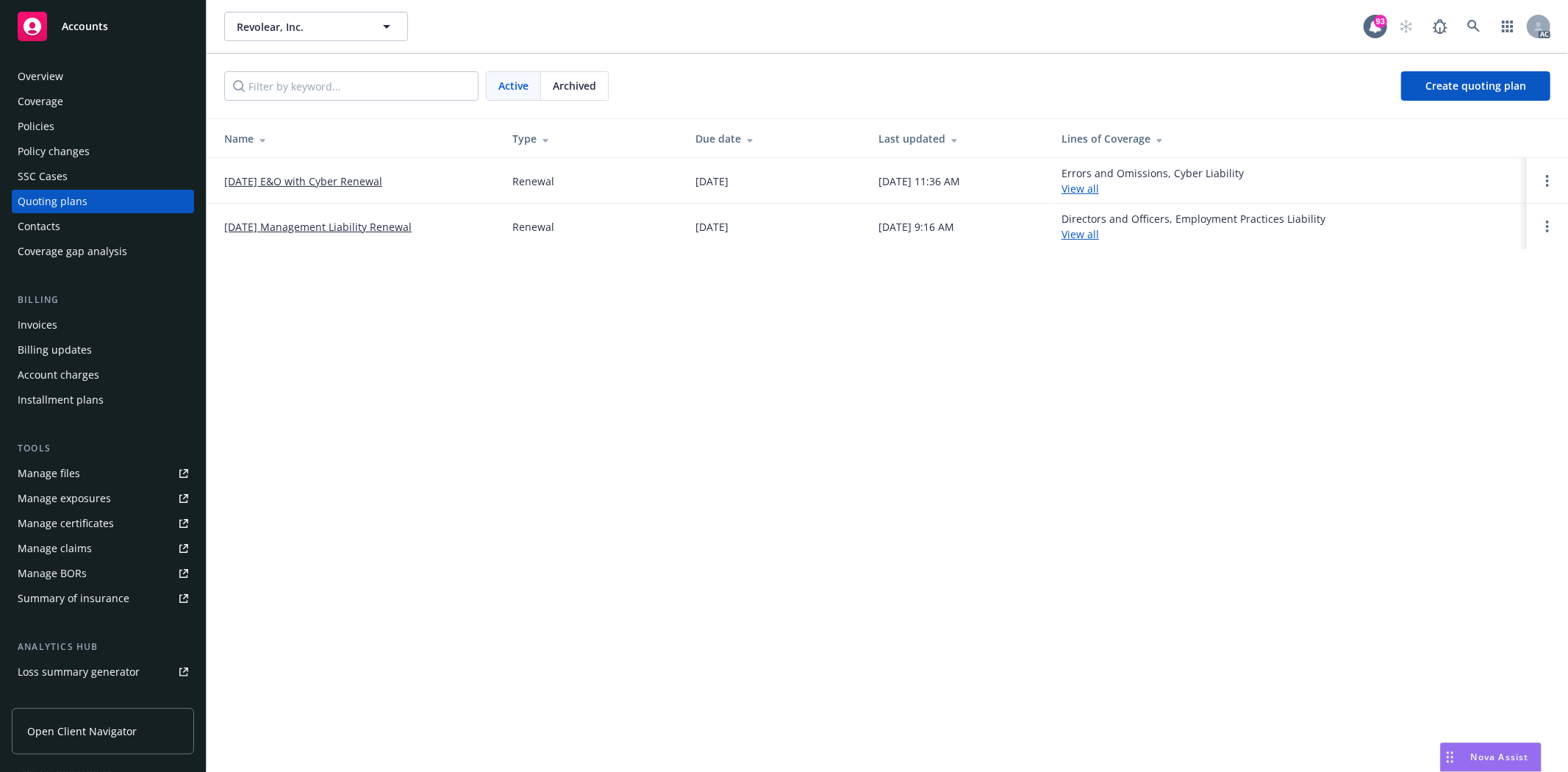
drag, startPoint x: 219, startPoint y: 181, endPoint x: 417, endPoint y: 192, distance: 198.3
click at [417, 192] on td "[DATE] E&O with Cyber Renewal" at bounding box center [353, 181] width 294 height 46
copy link "[DATE] E&O with Cyber Renewal"
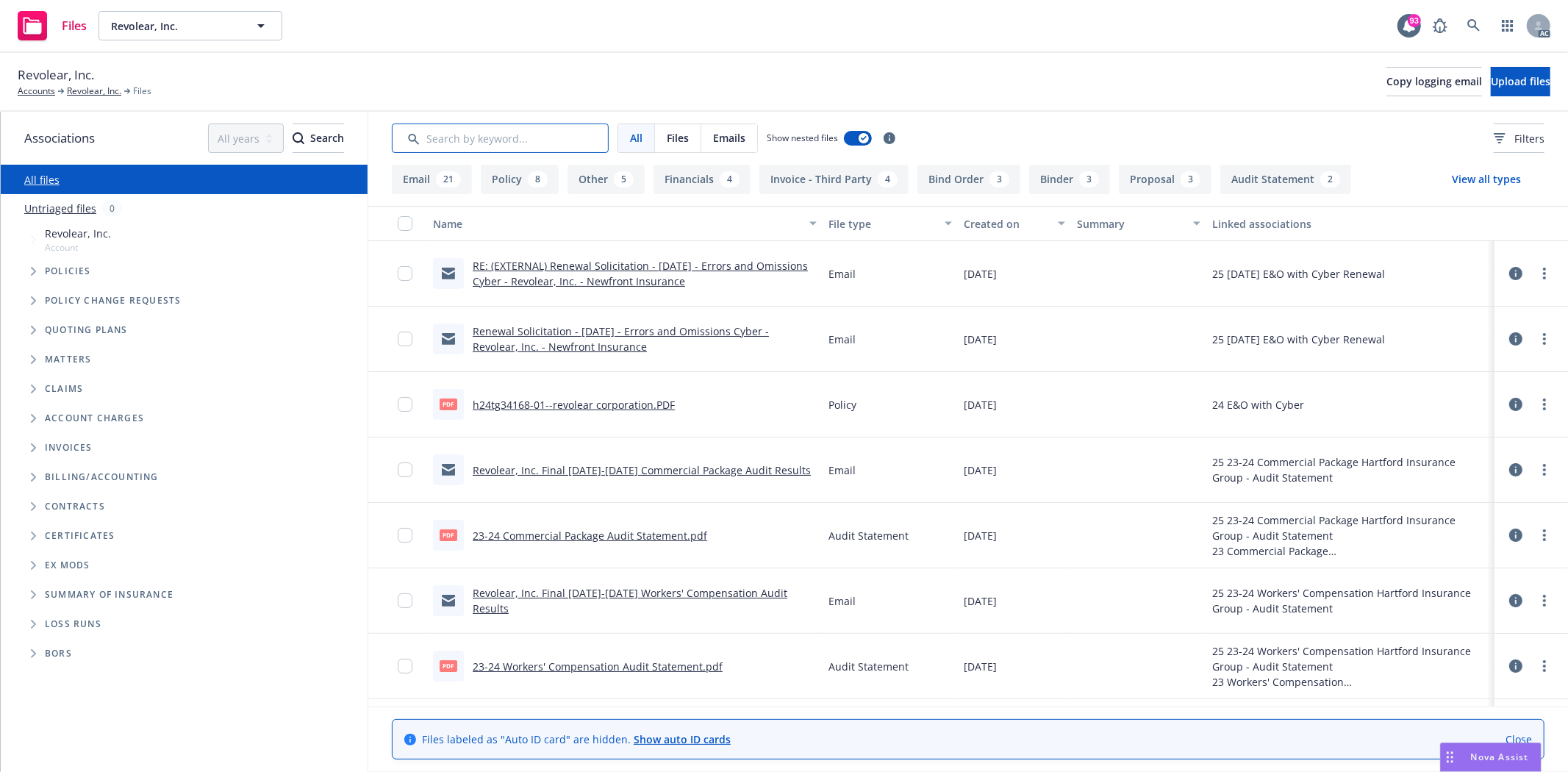
click at [535, 137] on input "Search by keyword..." at bounding box center [500, 138] width 217 height 29
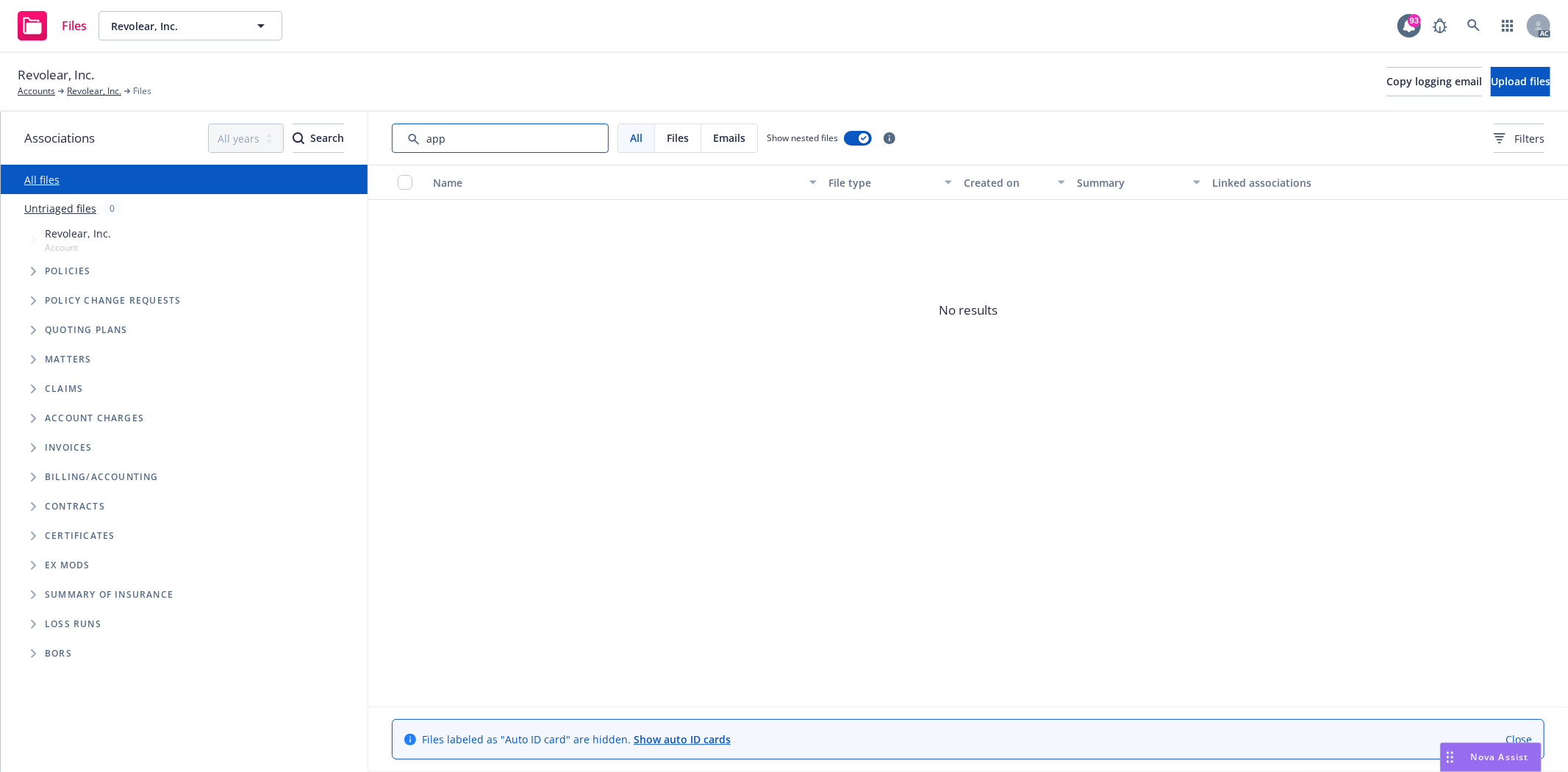
click at [508, 132] on input "Search by keyword..." at bounding box center [500, 138] width 217 height 29
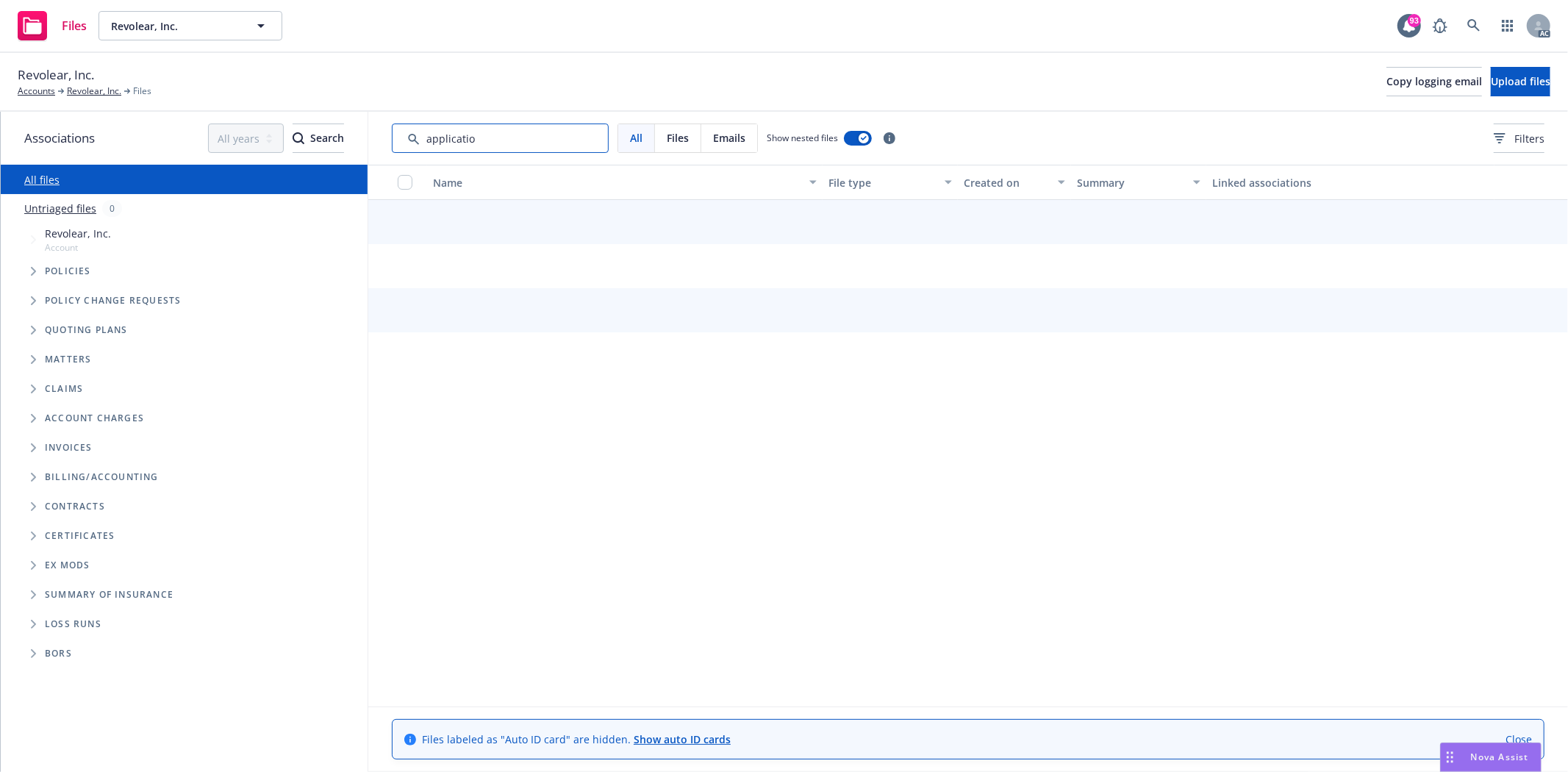
type input "application"
